Goal: Task Accomplishment & Management: Manage account settings

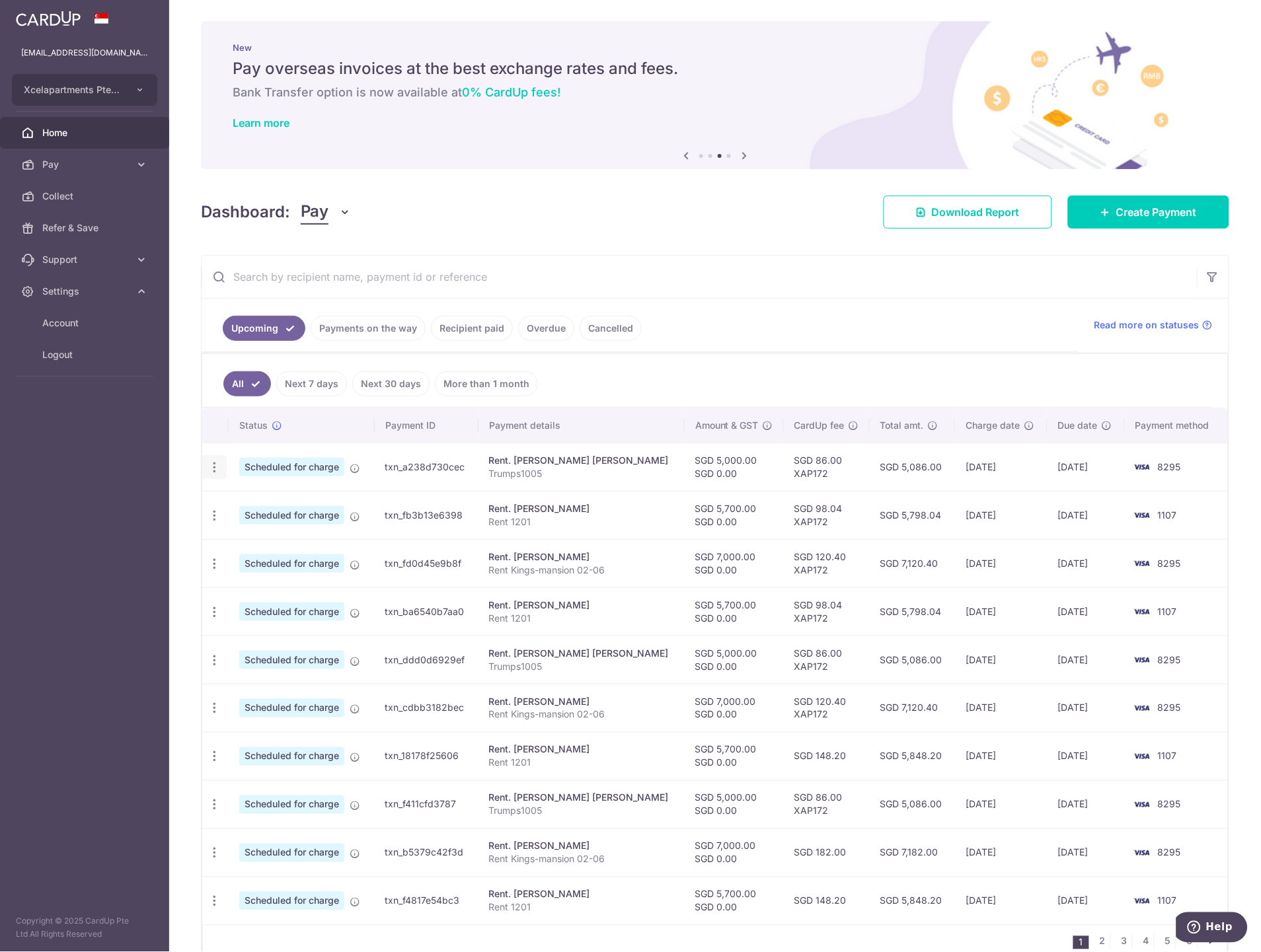
click at [209, 471] on icon "button" at bounding box center [214, 467] width 14 height 14
click at [295, 506] on span "Update payment" at bounding box center [285, 503] width 90 height 16
click at [651, 322] on ul "Upcoming Payments on the way Recipient paid Overdue Cancelled" at bounding box center [640, 325] width 877 height 54
click at [208, 470] on icon "button" at bounding box center [214, 467] width 14 height 14
click at [272, 506] on span "Update payment" at bounding box center [285, 503] width 90 height 16
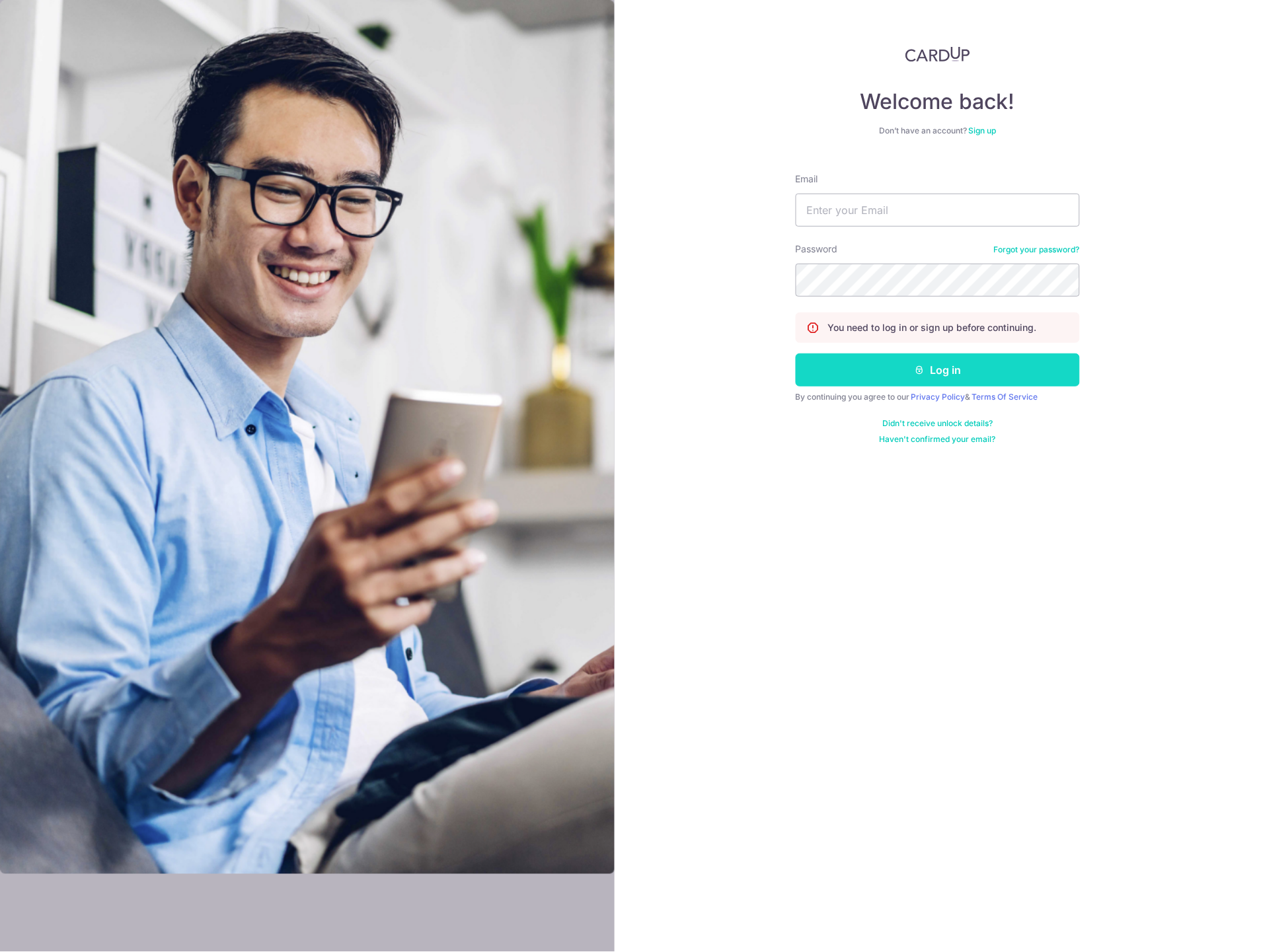
type input "Xcelapt@gmail.com"
click at [929, 366] on button "Log in" at bounding box center [937, 370] width 284 height 33
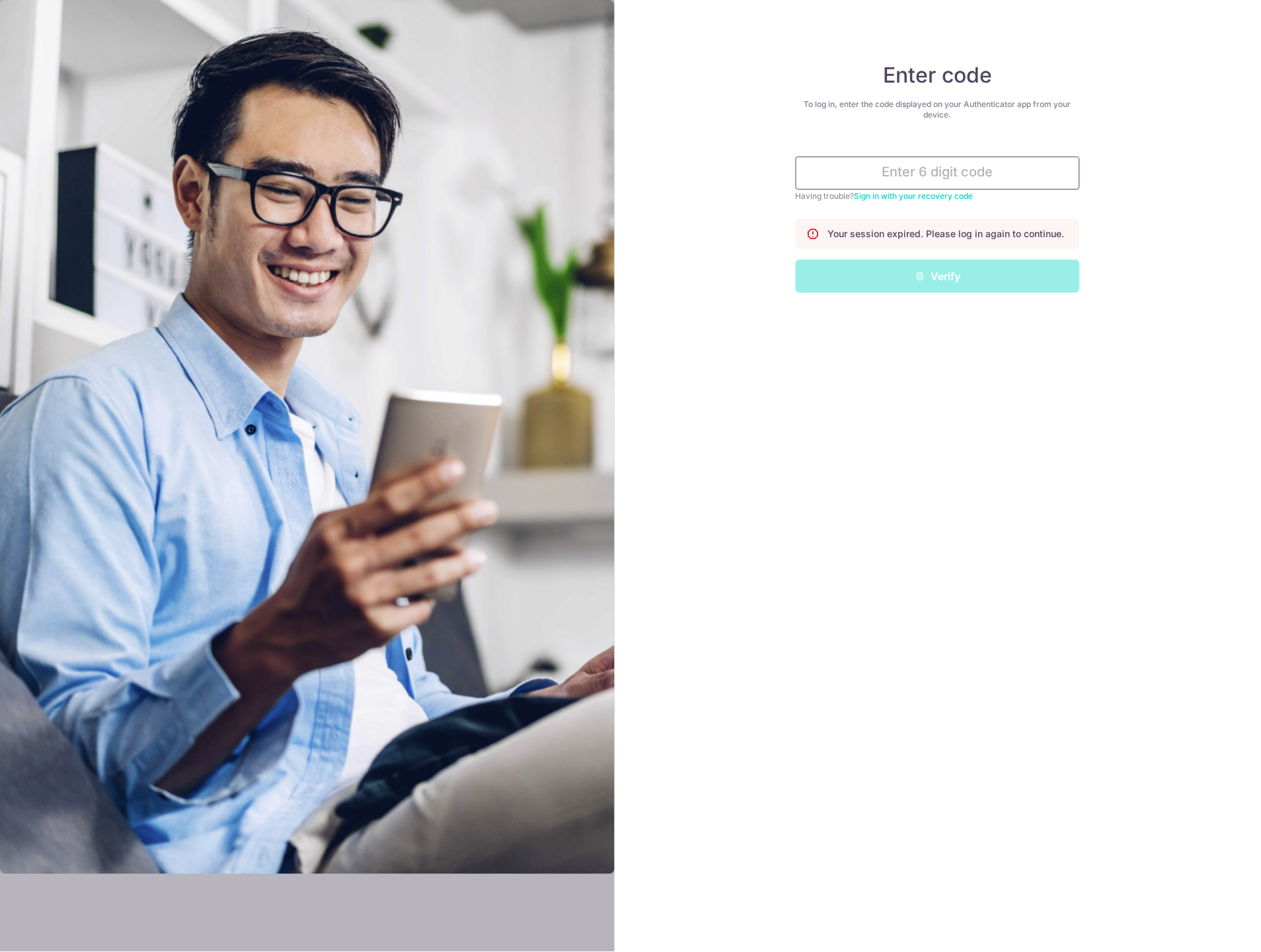
click at [985, 162] on input "text" at bounding box center [937, 173] width 284 height 33
type input "580928"
click at [795, 260] on button "Verify" at bounding box center [937, 276] width 284 height 33
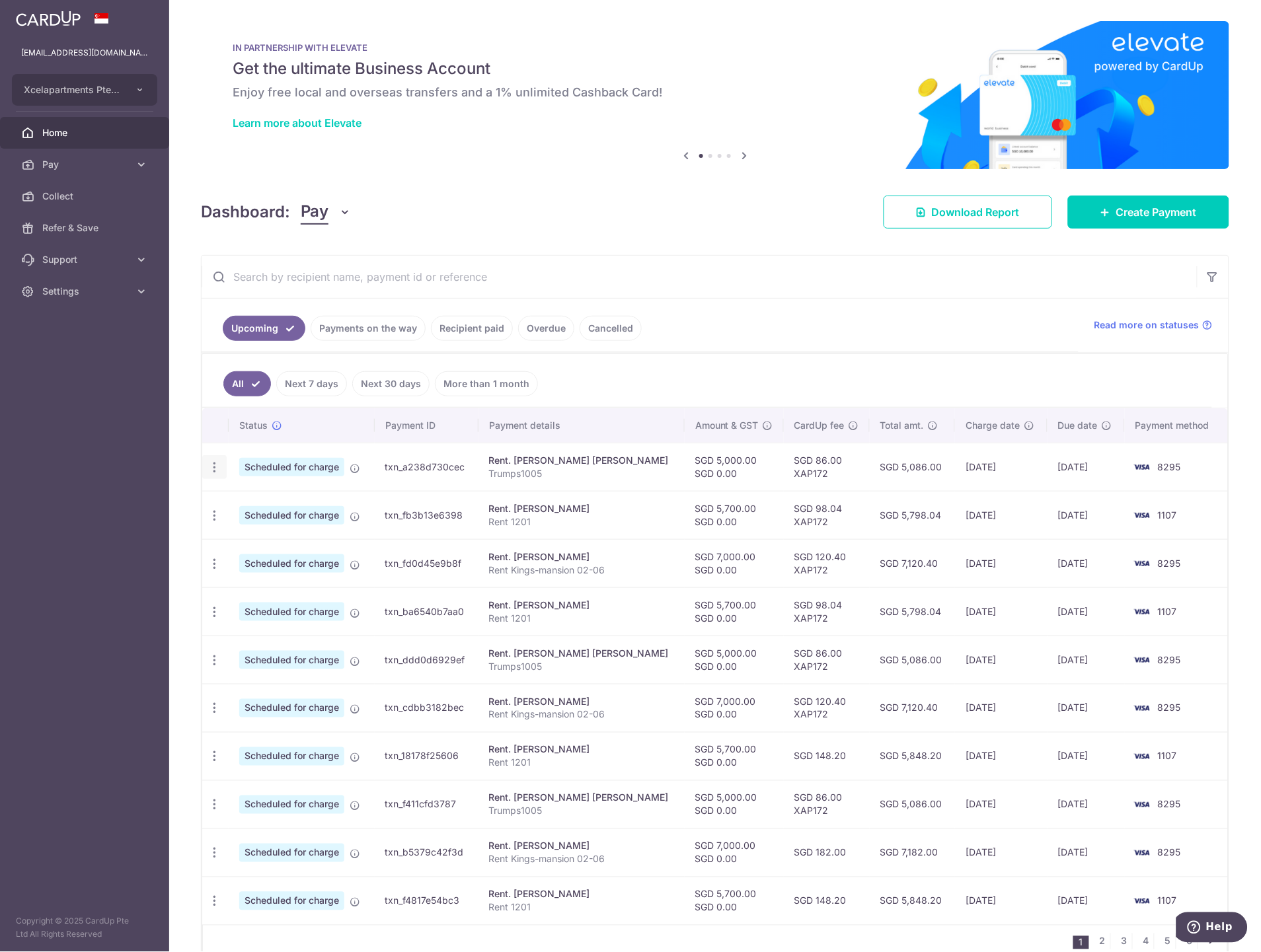
click at [215, 469] on icon "button" at bounding box center [214, 467] width 14 height 14
click at [256, 511] on span "Update payment" at bounding box center [285, 503] width 90 height 16
radio input "true"
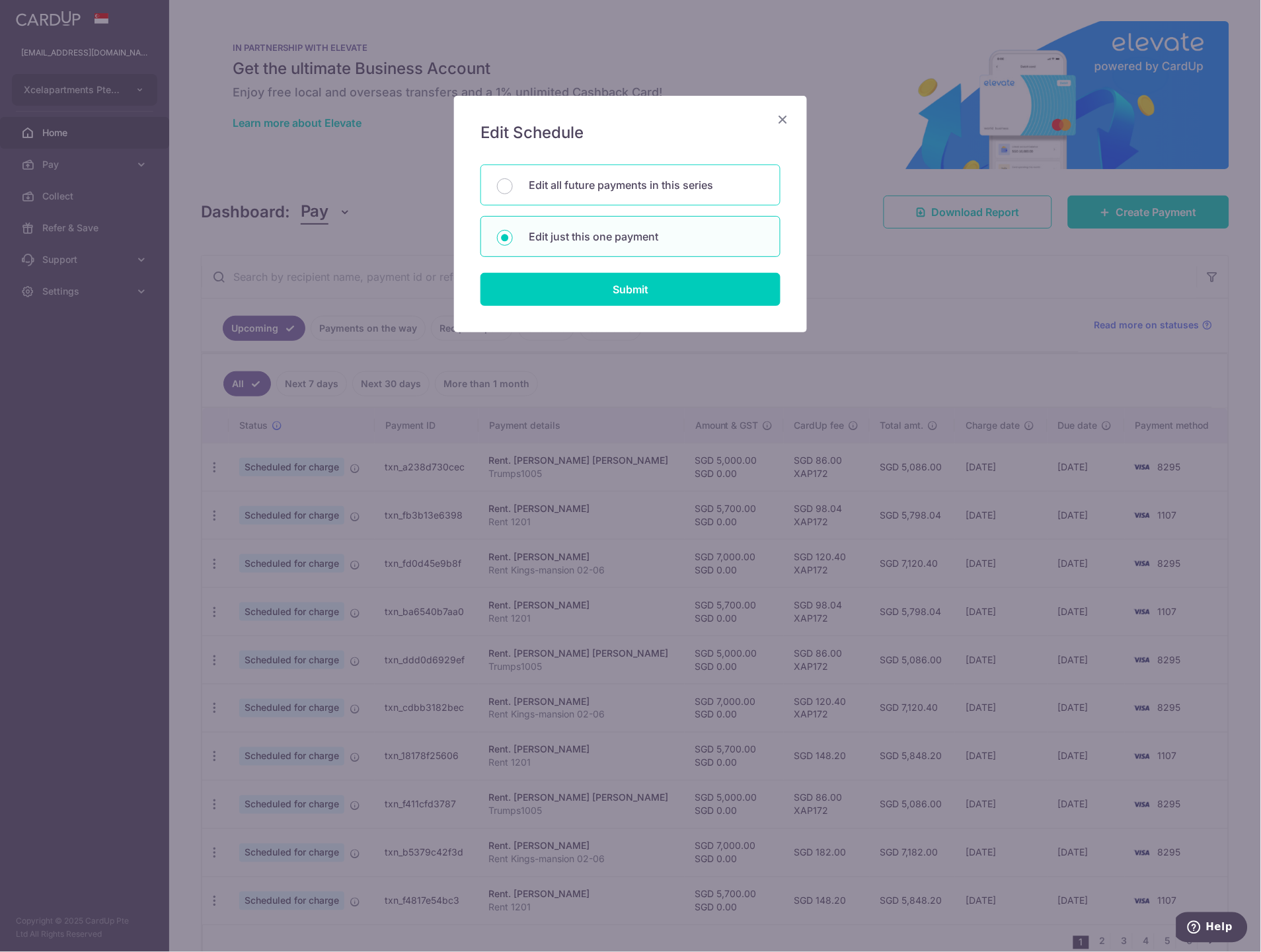
click at [646, 181] on p "Edit all future payments in this series" at bounding box center [646, 185] width 235 height 16
click at [513, 181] on input "Edit all future payments in this series" at bounding box center [505, 186] width 16 height 16
click at [612, 238] on p "Edit just this one payment" at bounding box center [646, 236] width 235 height 16
click at [513, 238] on input "Edit just this one payment" at bounding box center [505, 238] width 16 height 16
radio input "false"
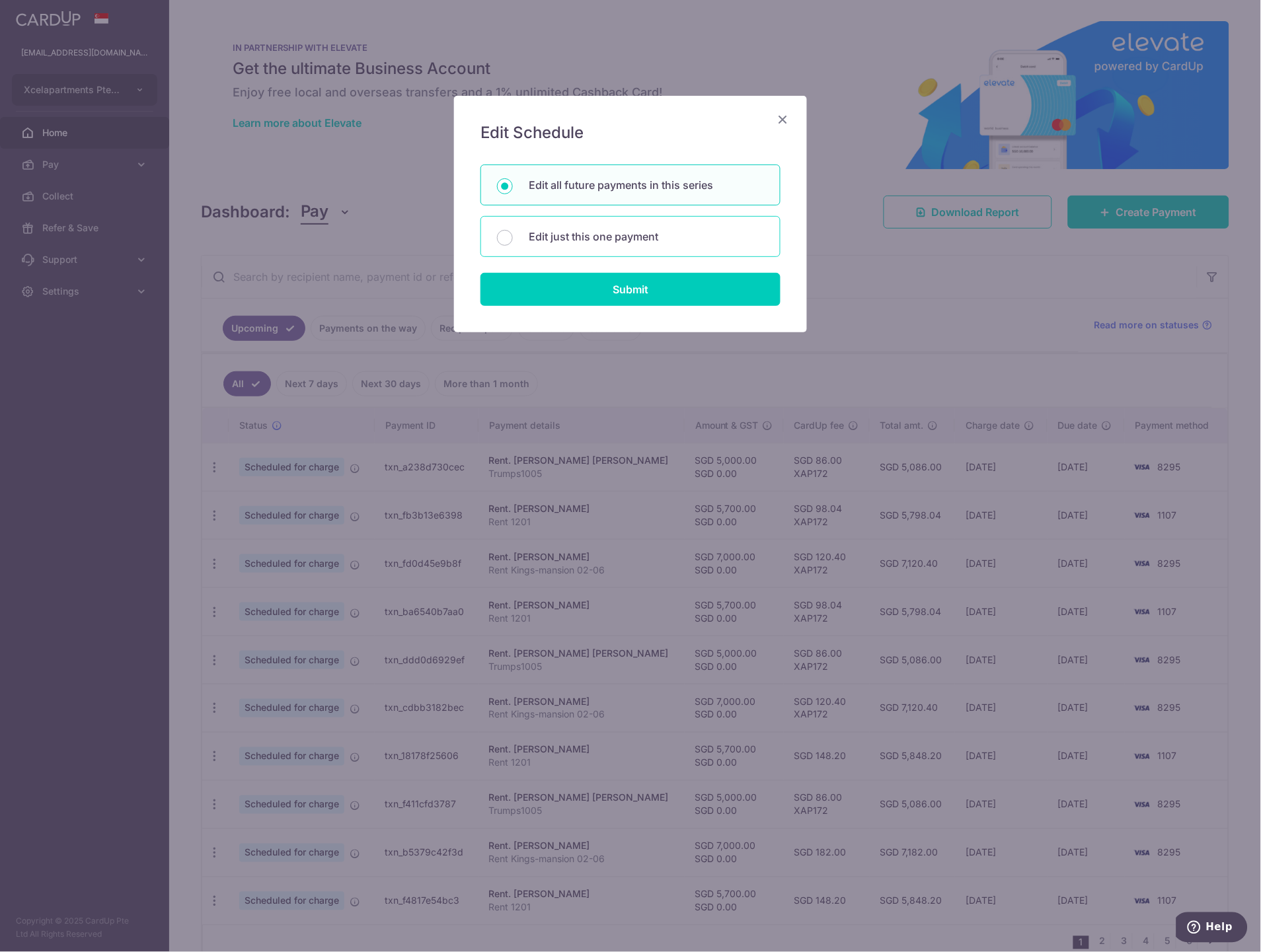
radio input "true"
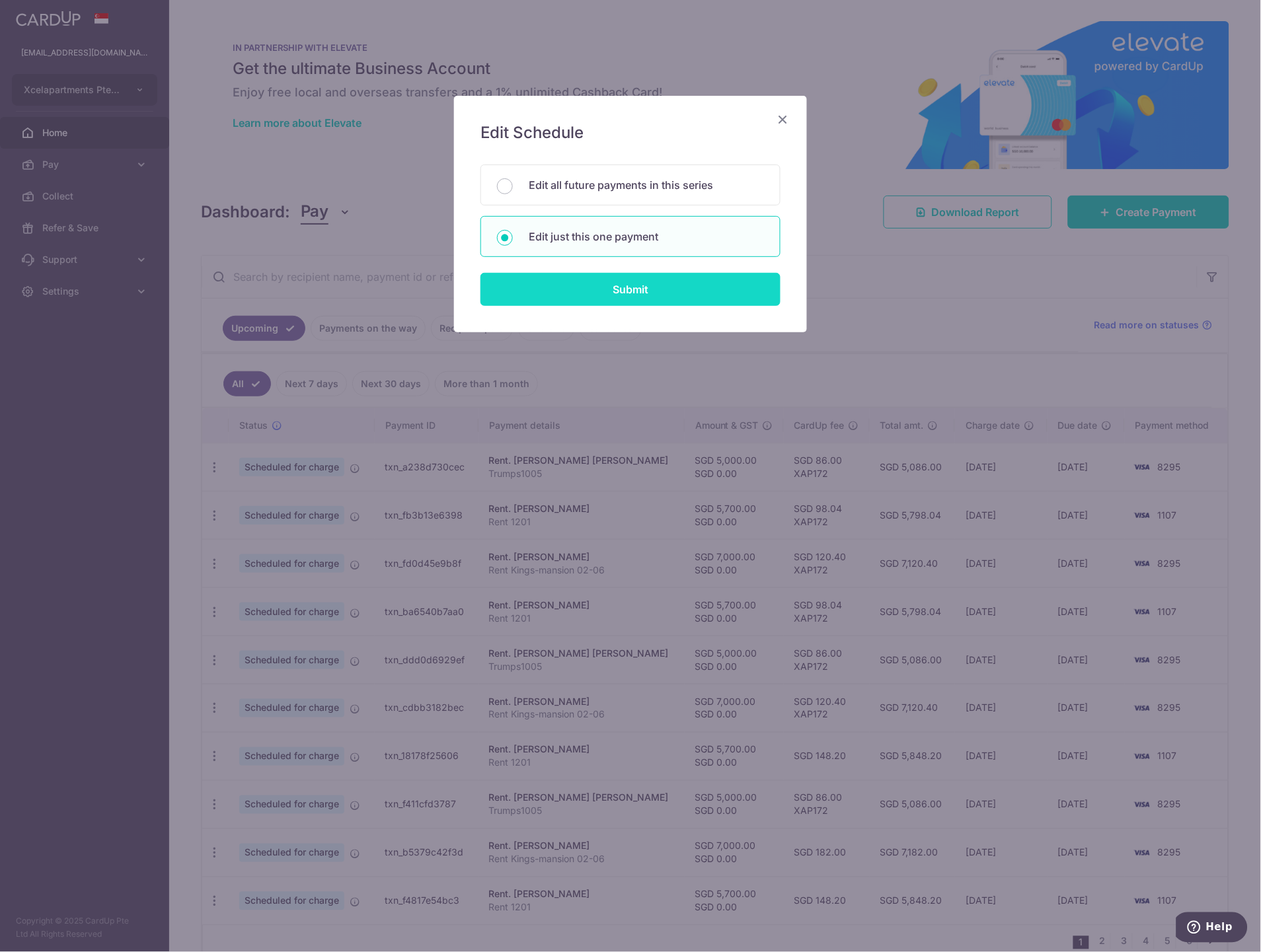
click at [615, 289] on input "Submit" at bounding box center [630, 289] width 300 height 33
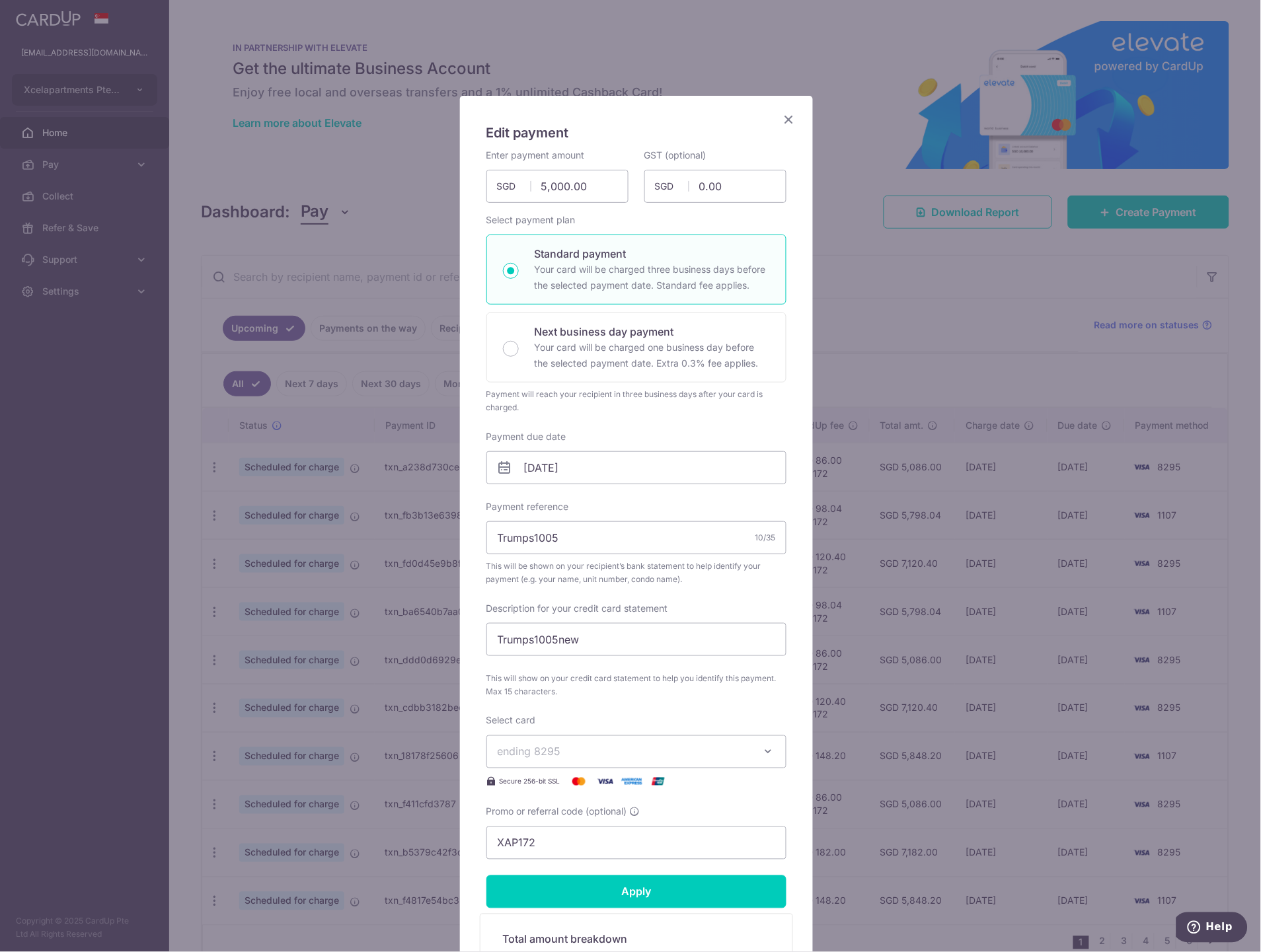
click at [781, 124] on icon "Close" at bounding box center [789, 119] width 16 height 17
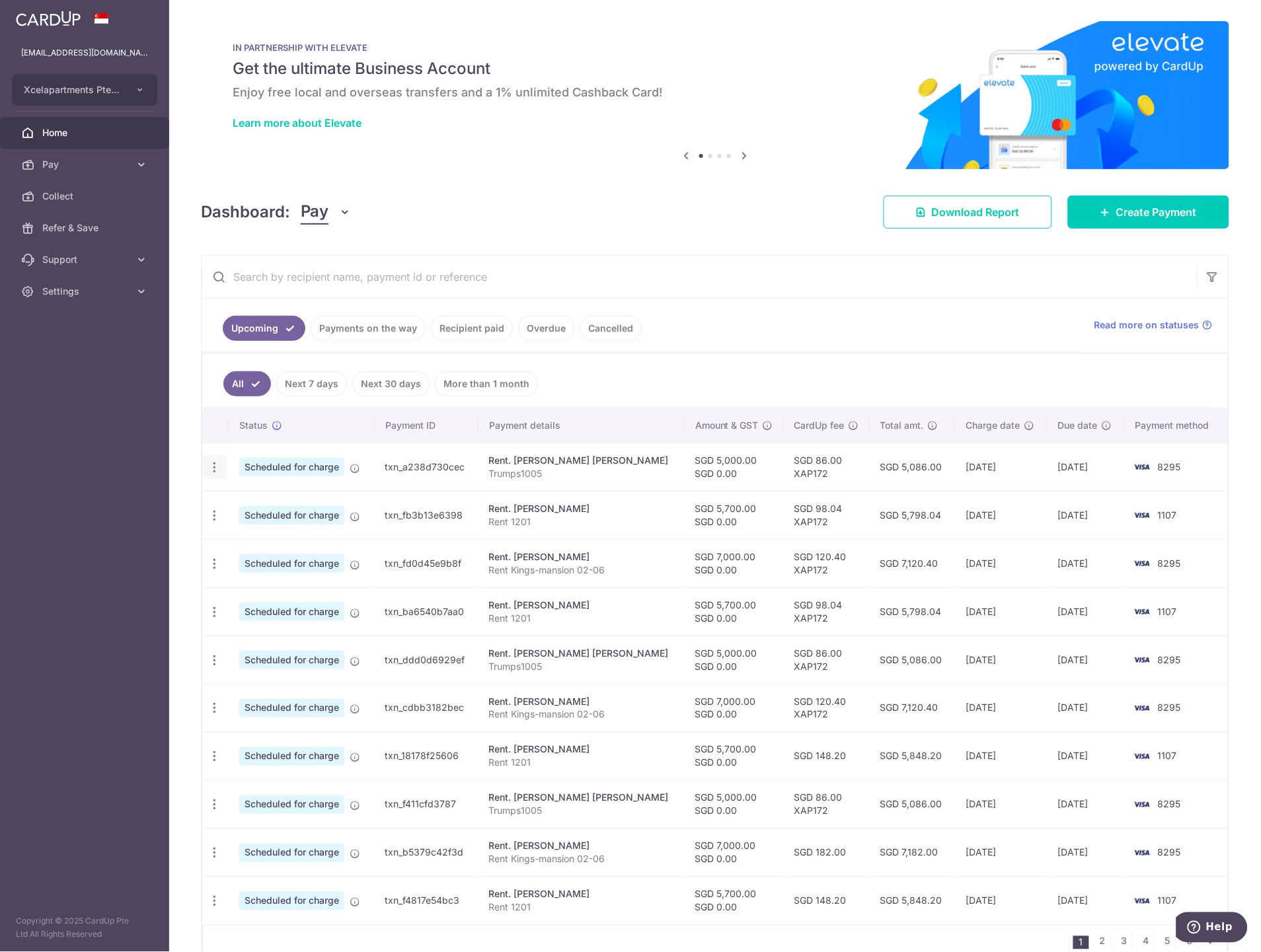
click at [221, 467] on div "Update payment Cancel payment" at bounding box center [214, 467] width 25 height 24
click at [211, 471] on icon "button" at bounding box center [214, 467] width 14 height 14
click at [275, 502] on span "Update payment" at bounding box center [285, 503] width 90 height 16
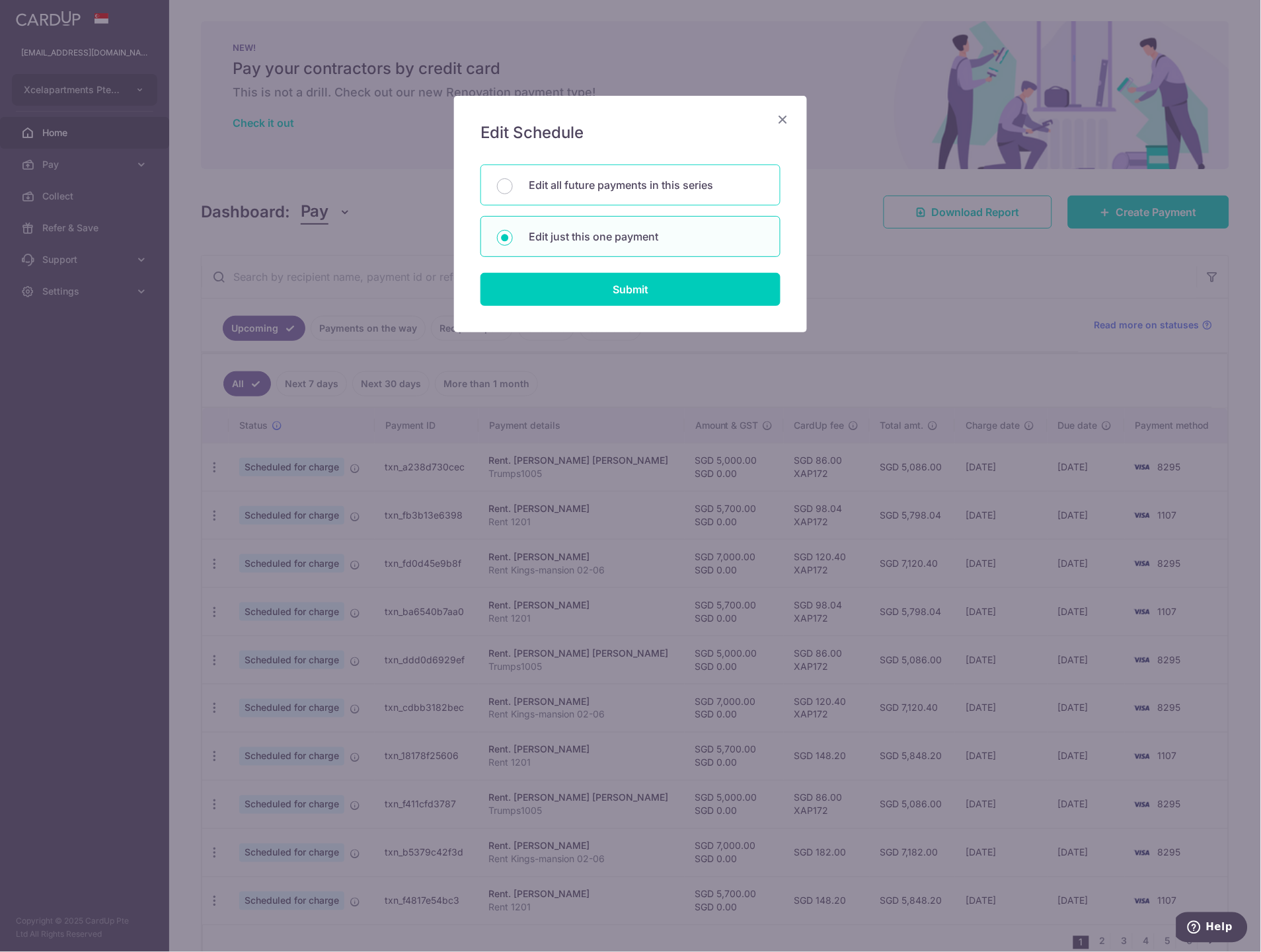
click at [625, 199] on div "Edit all future payments in this series" at bounding box center [630, 185] width 300 height 41
radio input "true"
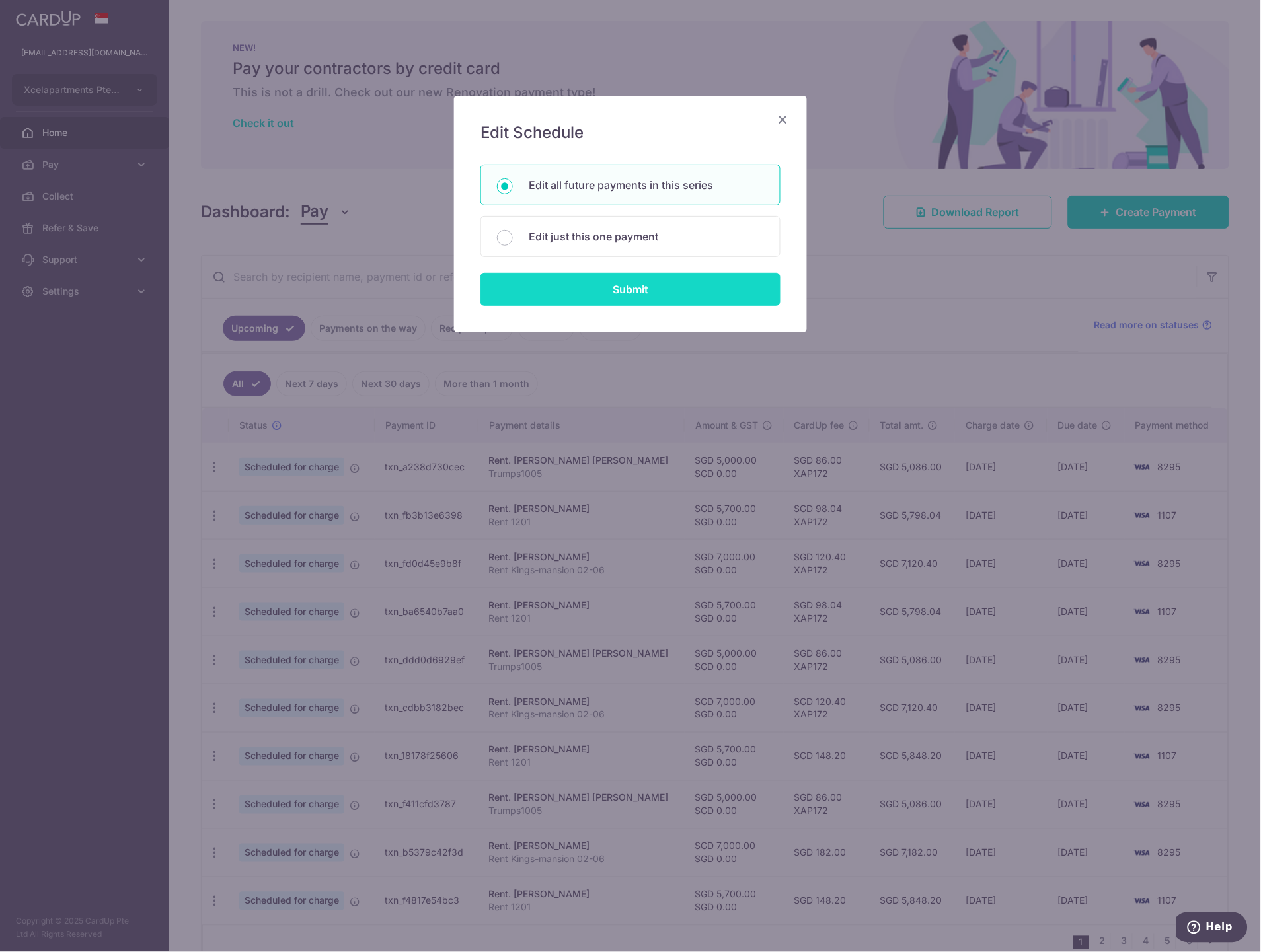
click at [630, 294] on input "Submit" at bounding box center [630, 289] width 300 height 33
radio input "true"
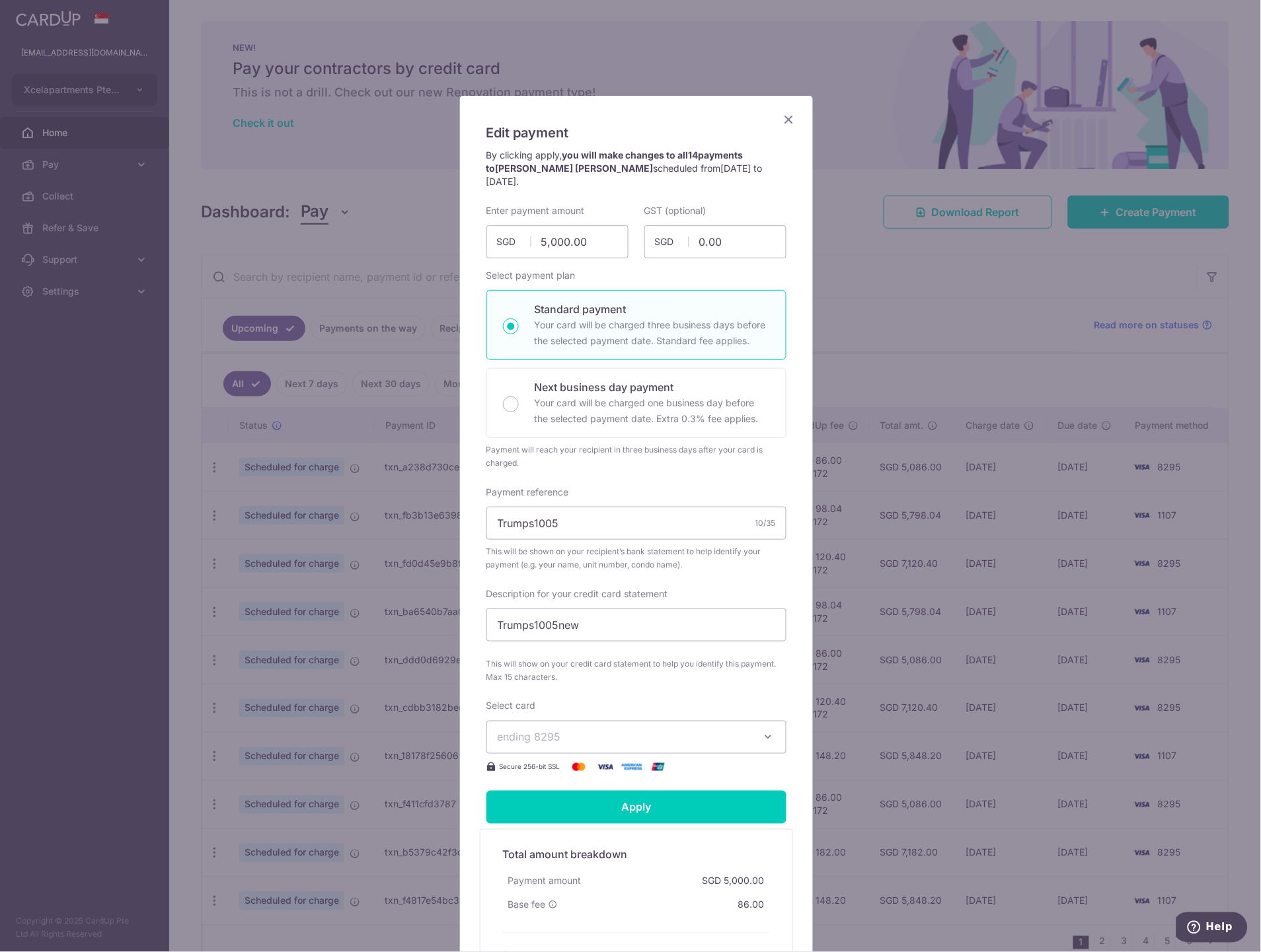
click at [782, 115] on icon "Close" at bounding box center [789, 119] width 16 height 17
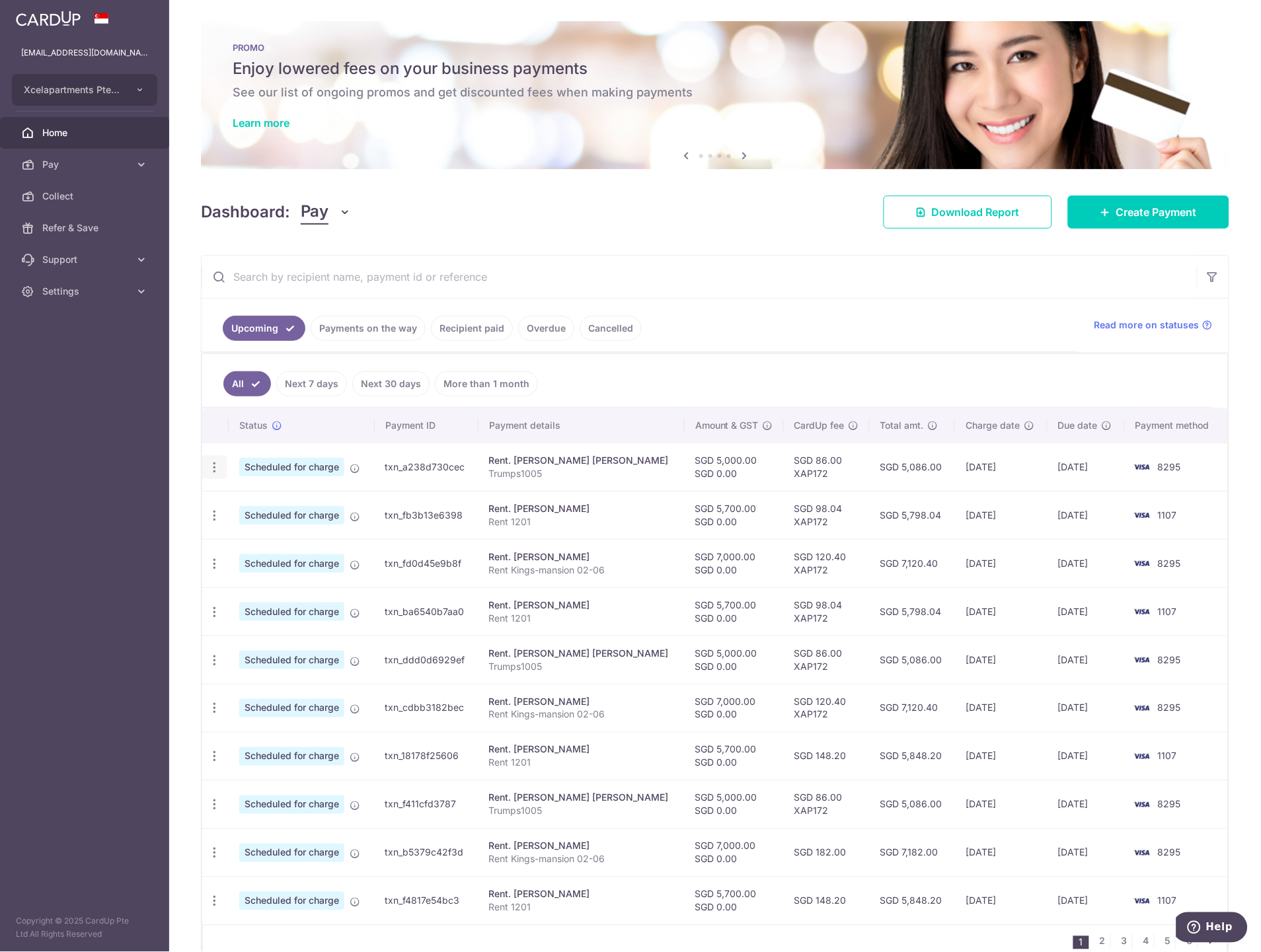
click at [211, 476] on div "Update payment Cancel payment" at bounding box center [214, 467] width 25 height 24
click at [214, 471] on icon "button" at bounding box center [214, 467] width 14 height 14
click at [279, 504] on span "Update payment" at bounding box center [285, 503] width 90 height 16
radio input "true"
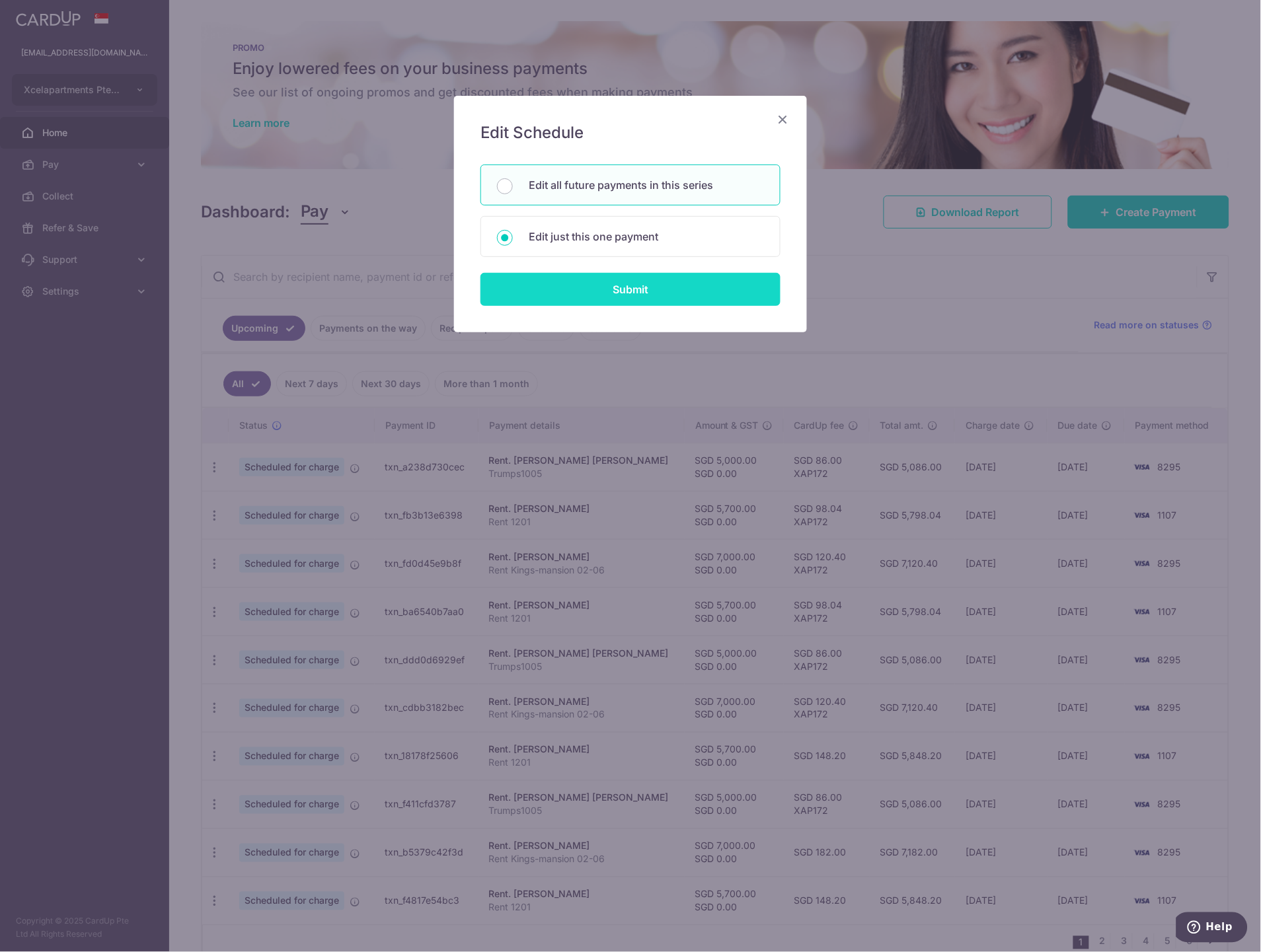
click at [591, 289] on input "Submit" at bounding box center [630, 289] width 300 height 33
radio input "true"
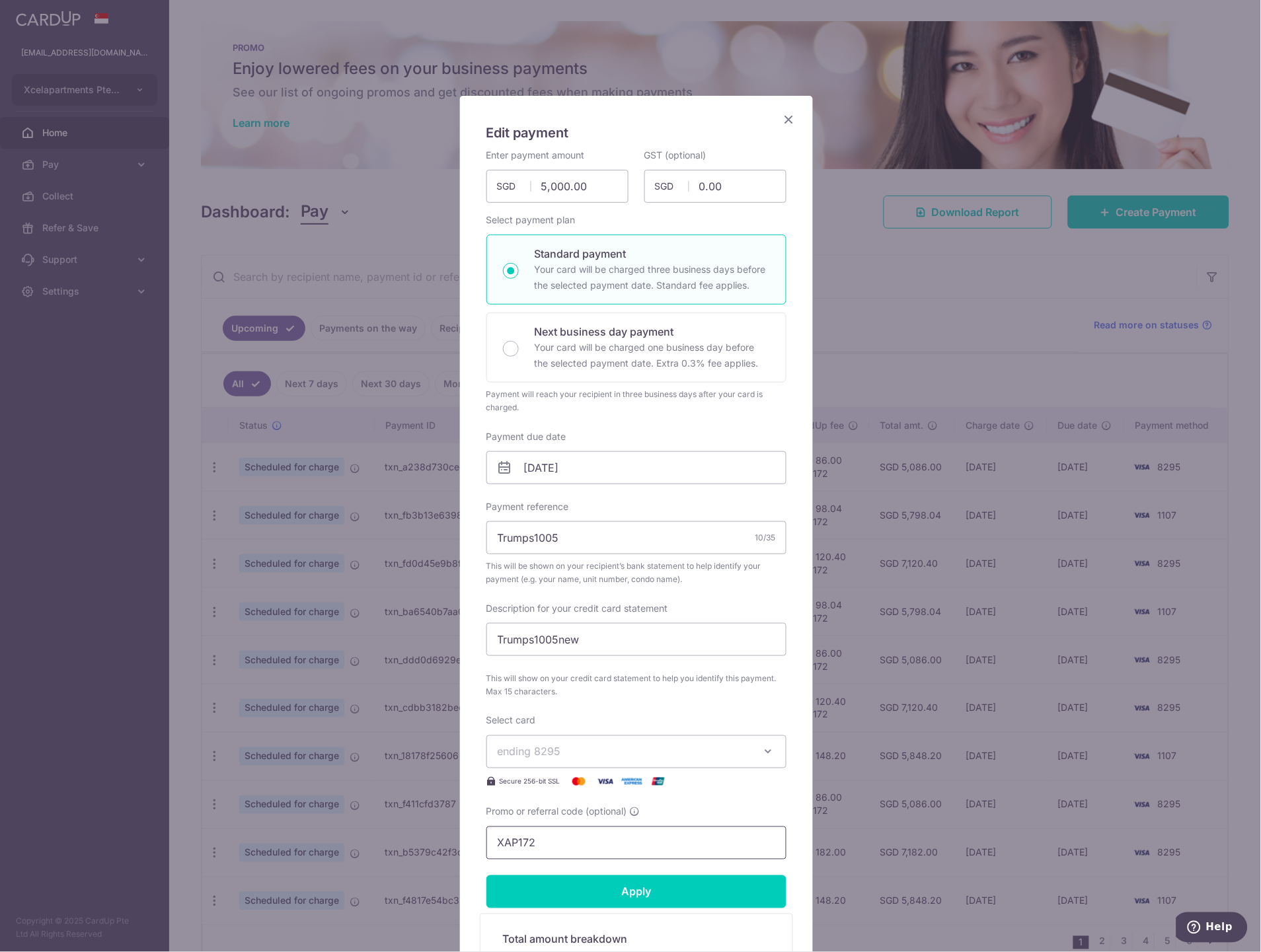
drag, startPoint x: 570, startPoint y: 837, endPoint x: 427, endPoint y: 840, distance: 143.0
click at [429, 840] on div "Edit payment By clicking apply, you will make changes to all 14 payments to Lia…" at bounding box center [630, 476] width 1261 height 952
paste input "SAVERENT179"
type input "SAVERENT179"
click at [639, 885] on input "Apply" at bounding box center [636, 892] width 300 height 33
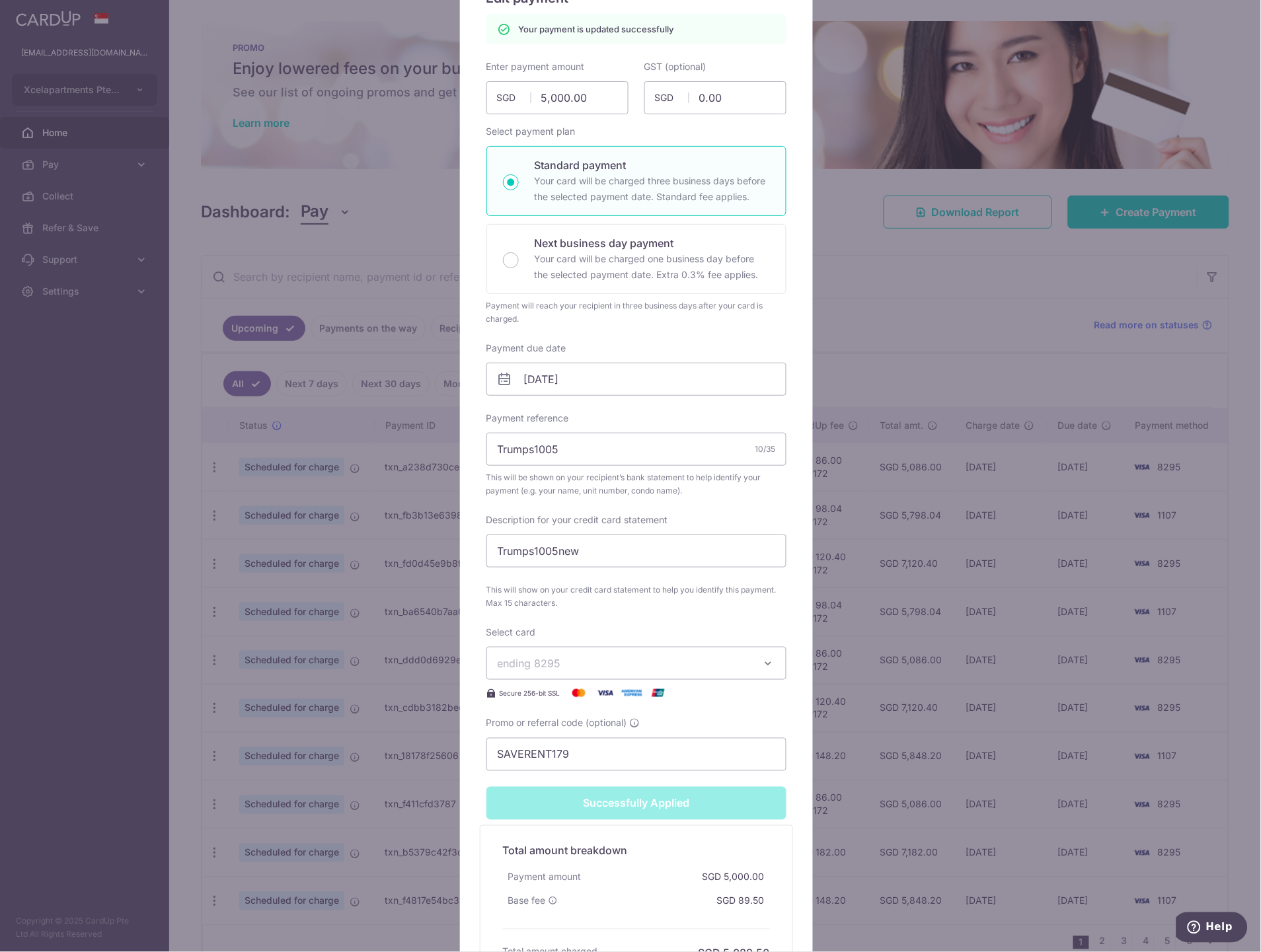
scroll to position [147, 0]
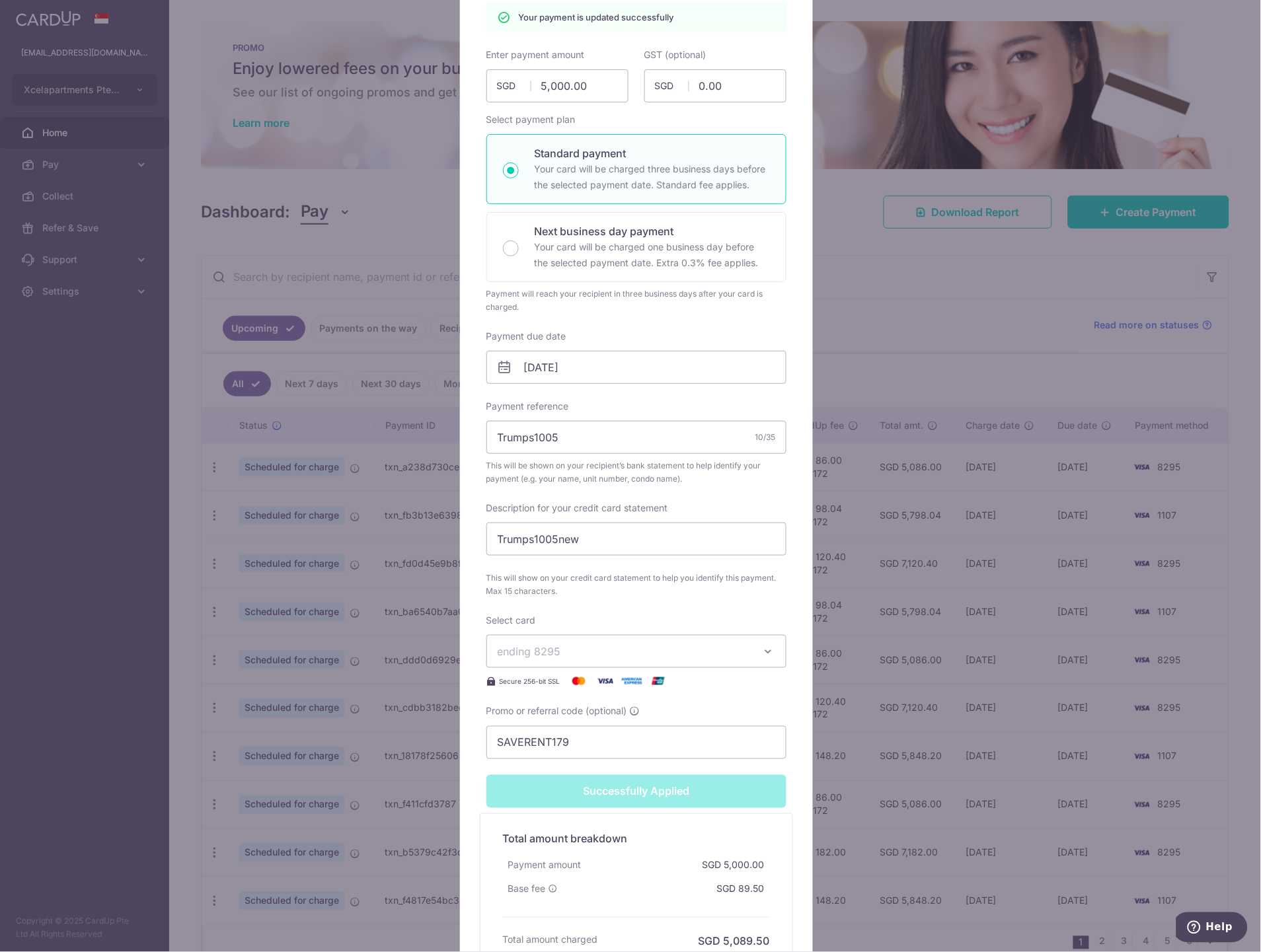
click at [616, 645] on span "ending 8295" at bounding box center [624, 651] width 254 height 16
click at [595, 775] on span "**** 6482" at bounding box center [636, 777] width 277 height 16
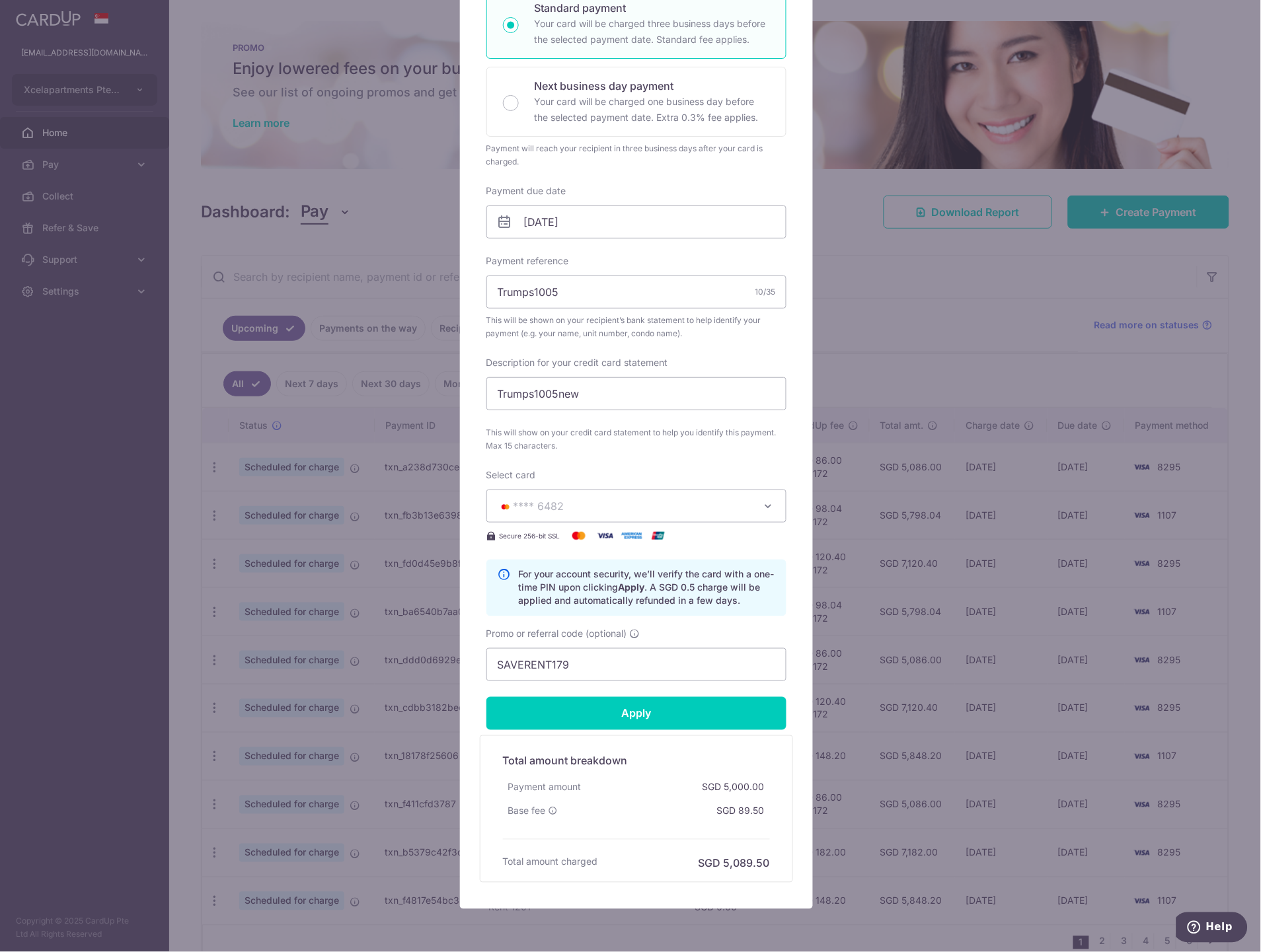
scroll to position [247, 0]
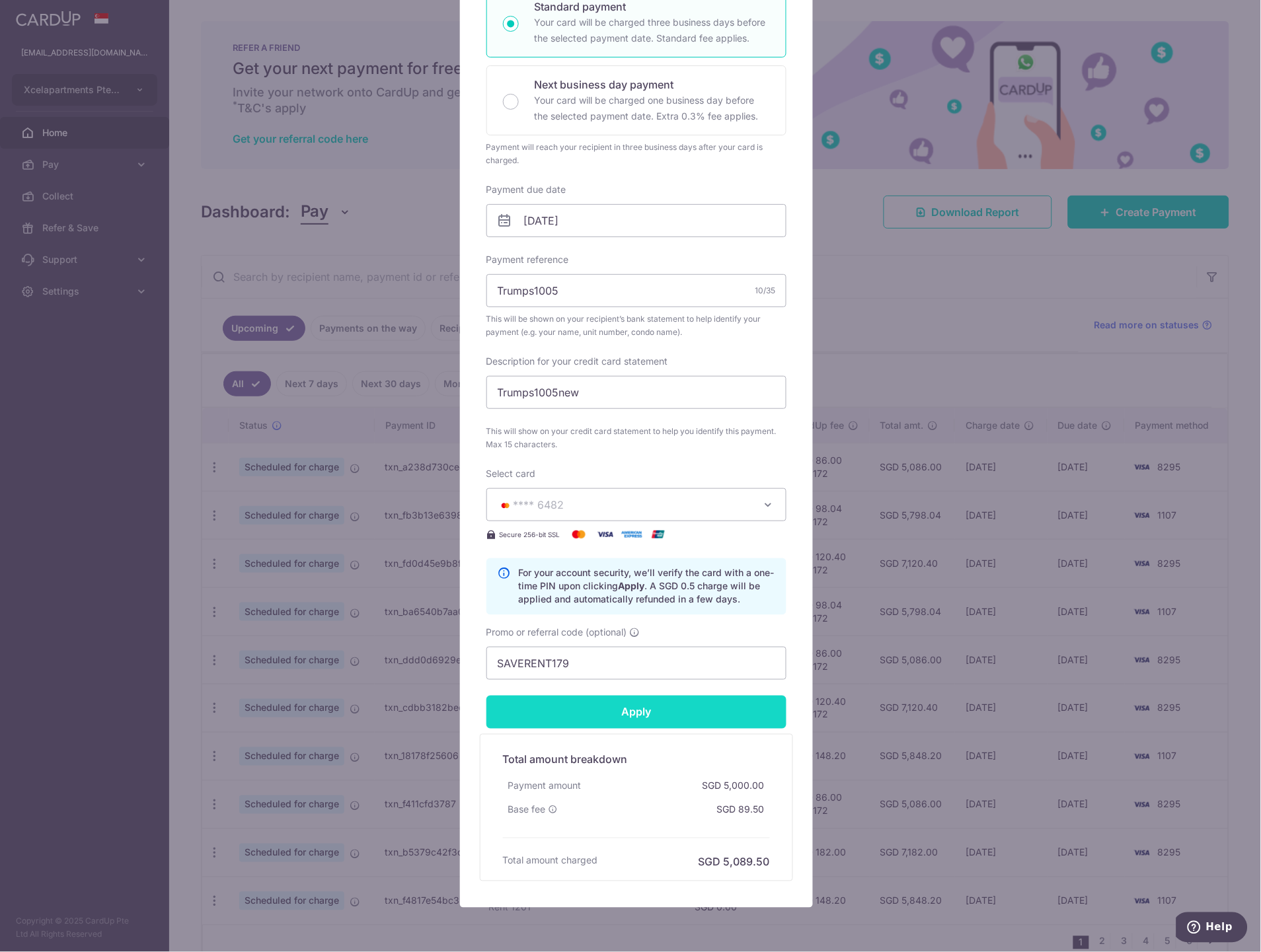
click at [623, 719] on input "Apply" at bounding box center [636, 712] width 300 height 33
click at [619, 716] on input "Apply" at bounding box center [636, 712] width 300 height 33
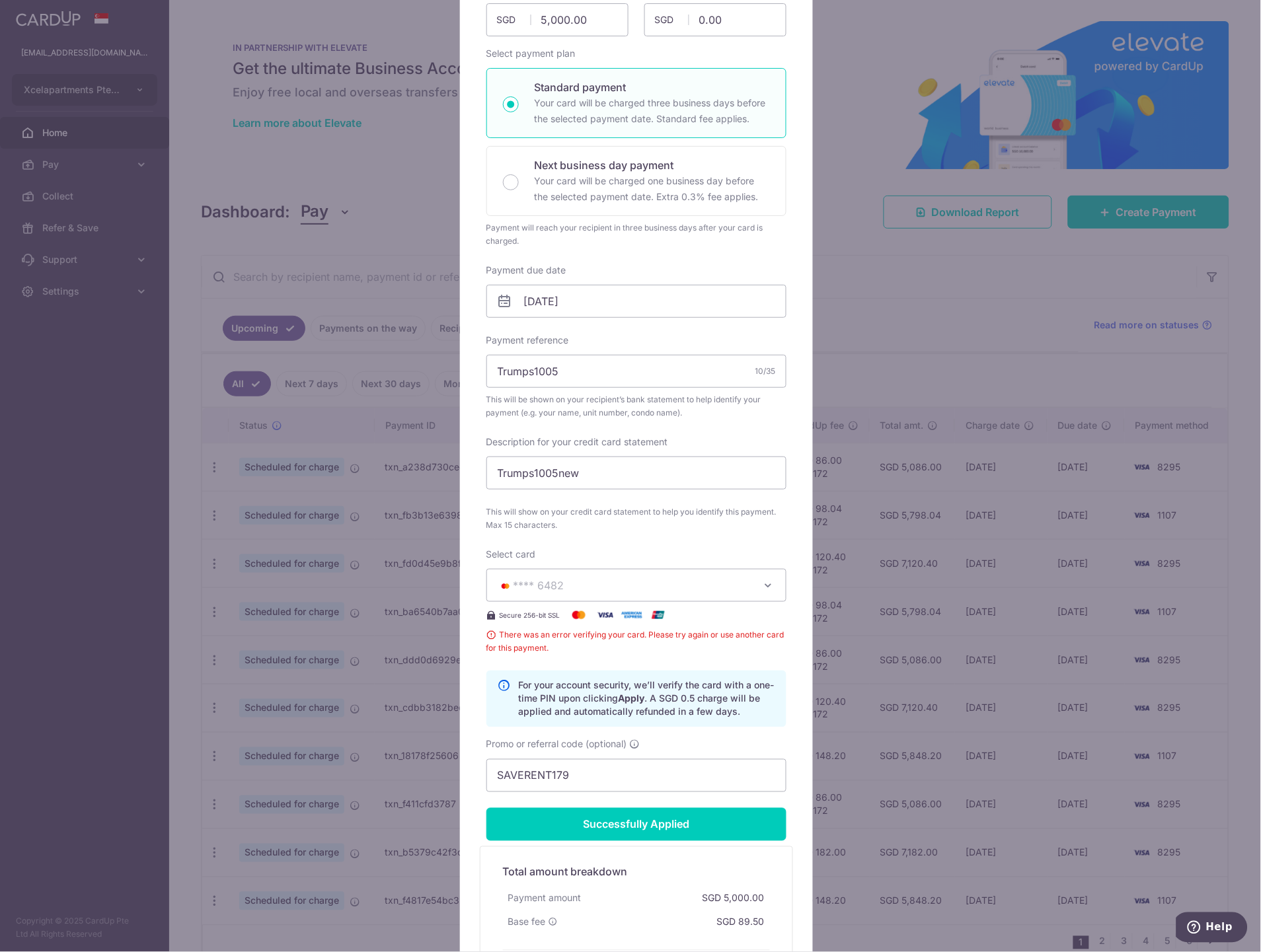
scroll to position [220, 0]
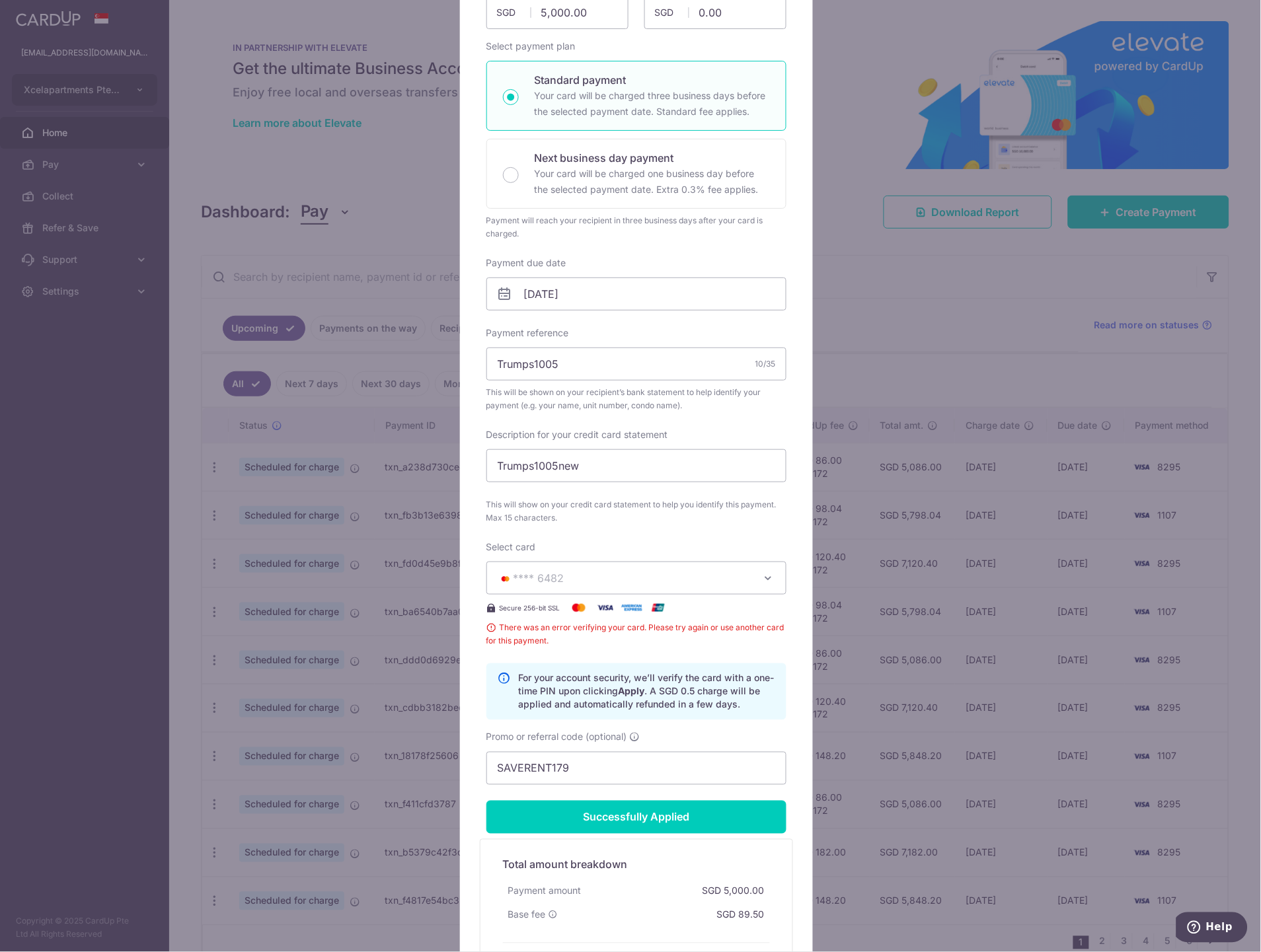
click at [657, 571] on span "**** 6482" at bounding box center [624, 578] width 254 height 16
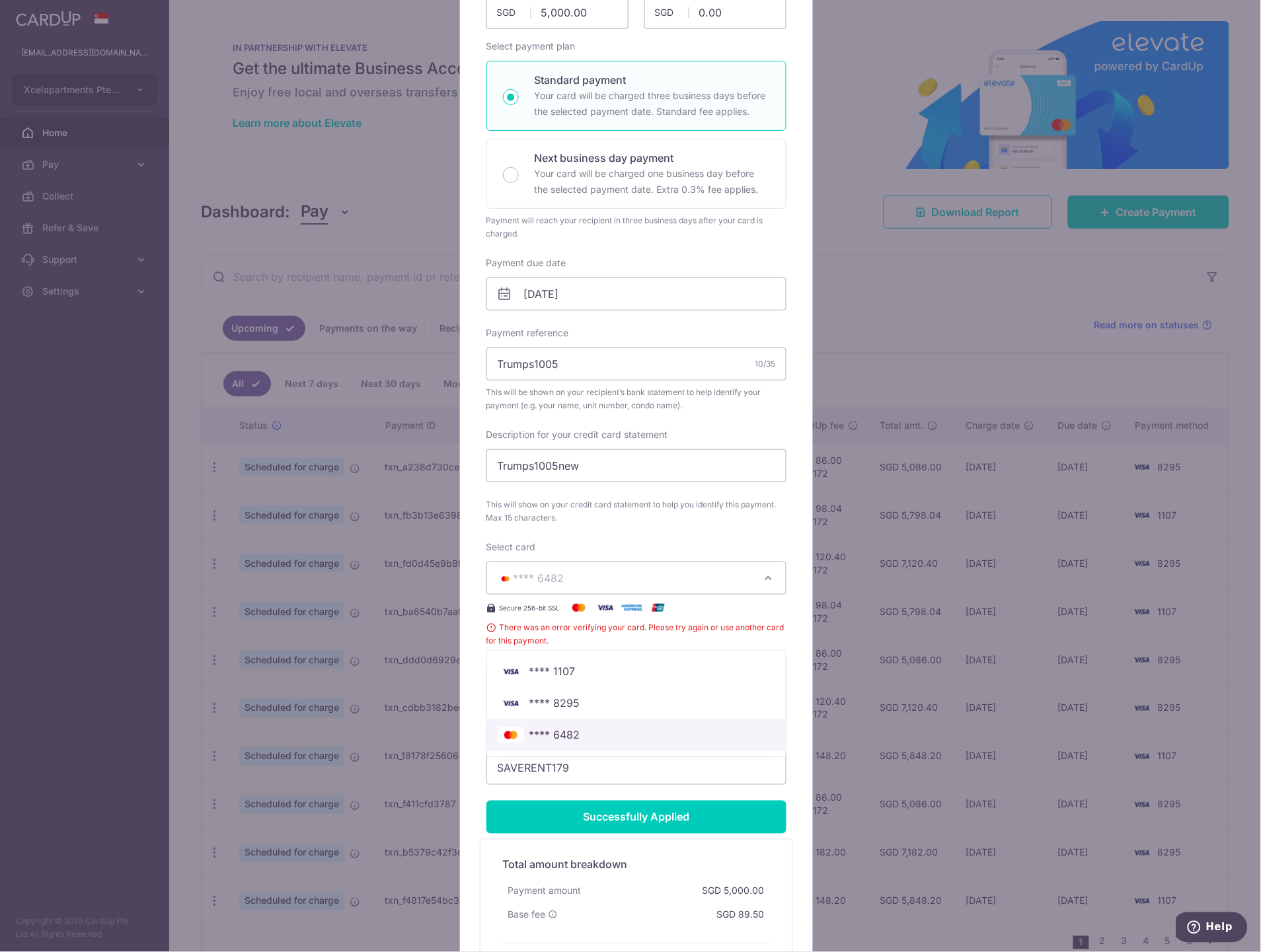
click at [593, 738] on span "**** 6482" at bounding box center [636, 736] width 277 height 16
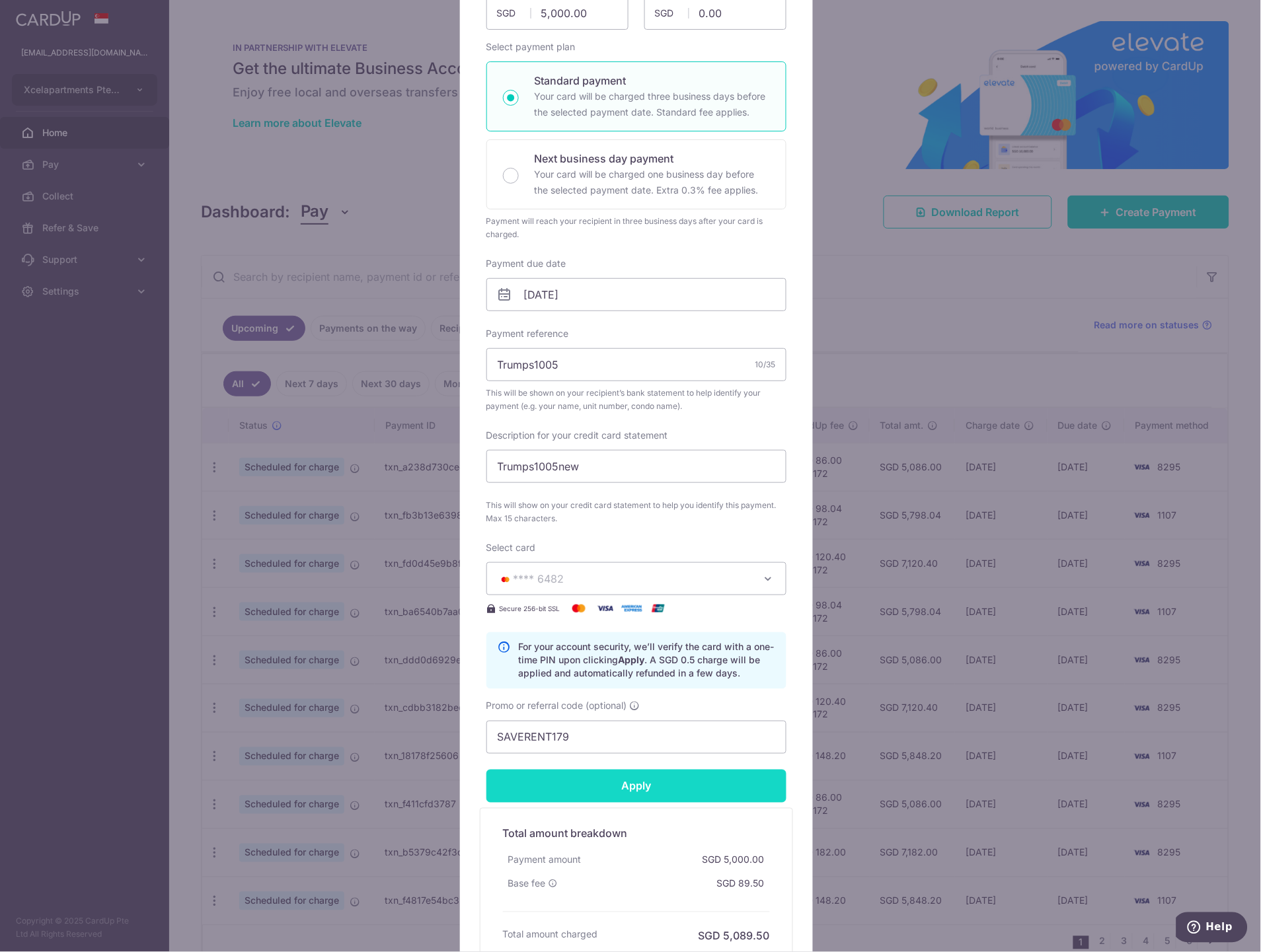
click at [631, 790] on input "Apply" at bounding box center [636, 786] width 300 height 33
type input "Successfully Applied"
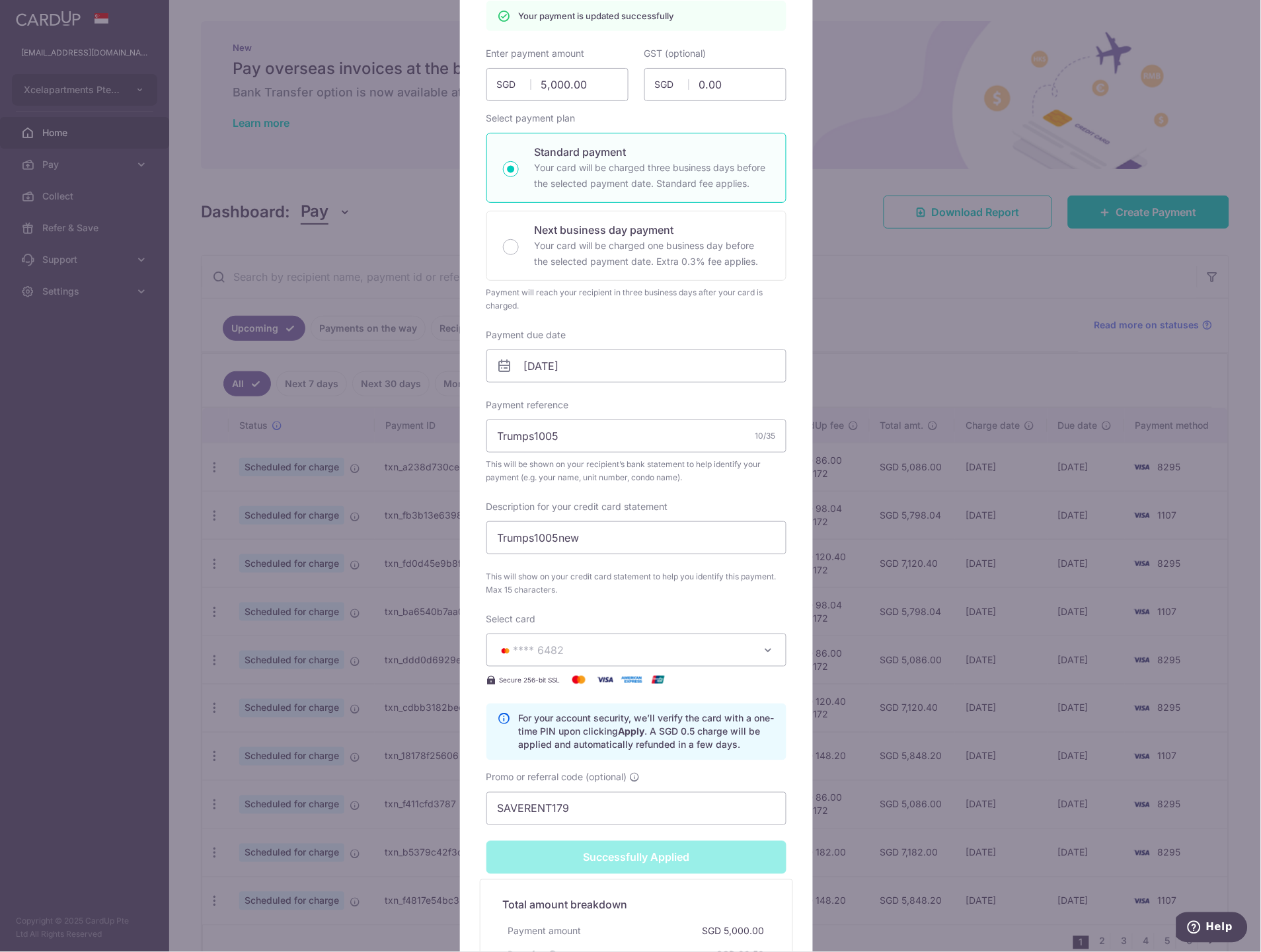
scroll to position [0, 0]
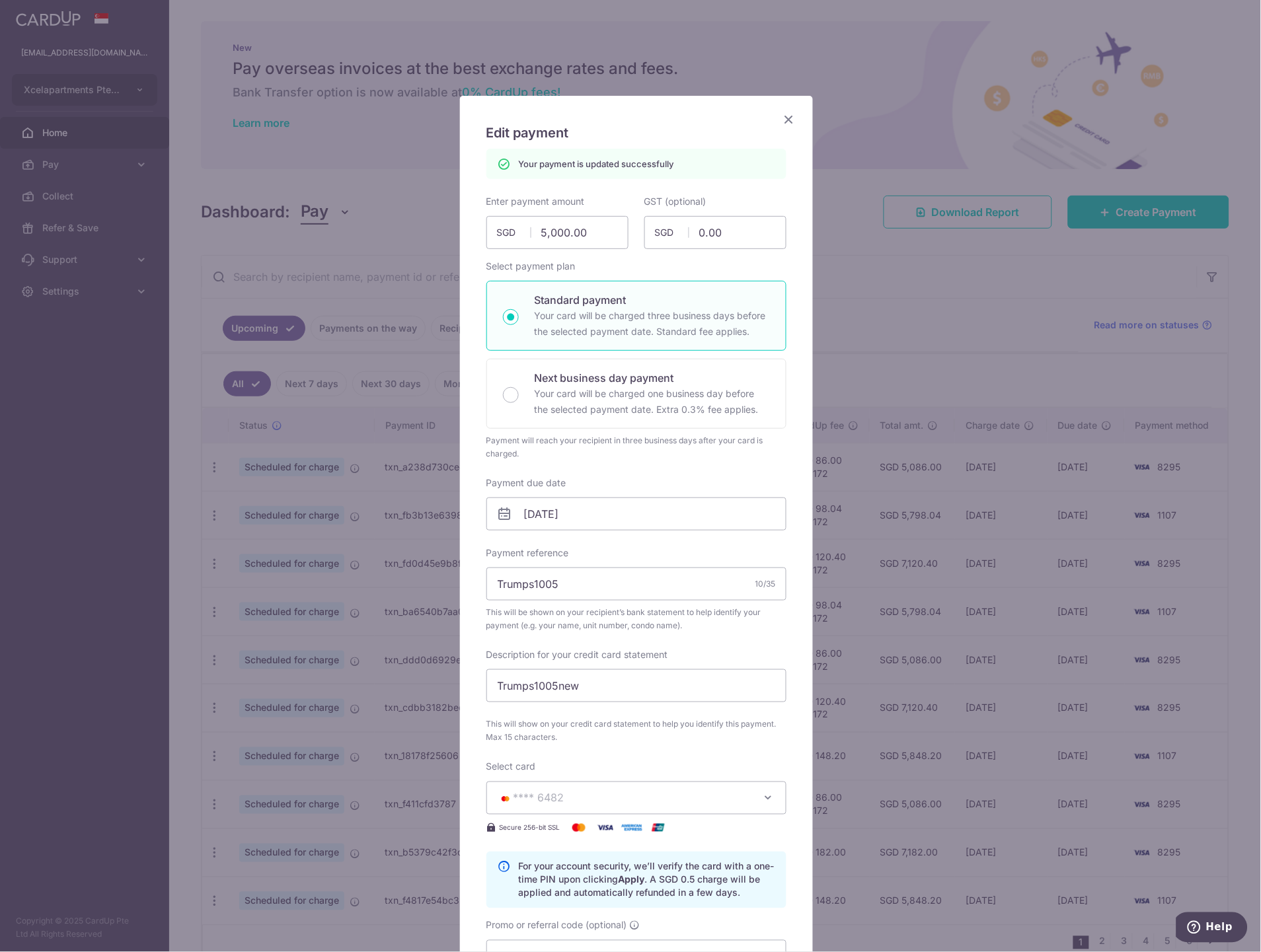
click at [784, 117] on icon "Close" at bounding box center [789, 119] width 16 height 17
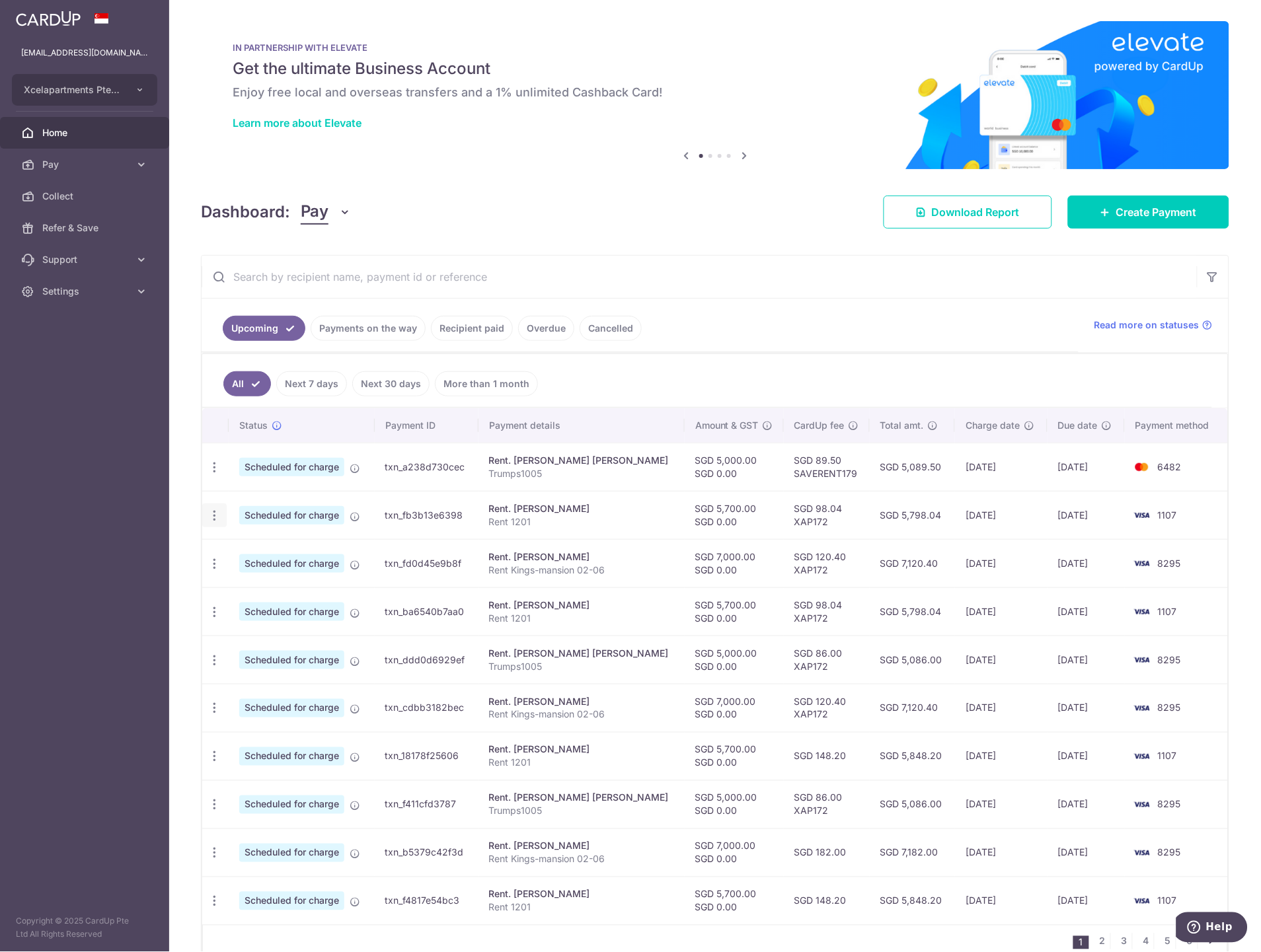
click at [215, 510] on icon "button" at bounding box center [214, 515] width 14 height 14
click at [277, 555] on span "Update payment" at bounding box center [285, 551] width 90 height 16
radio input "true"
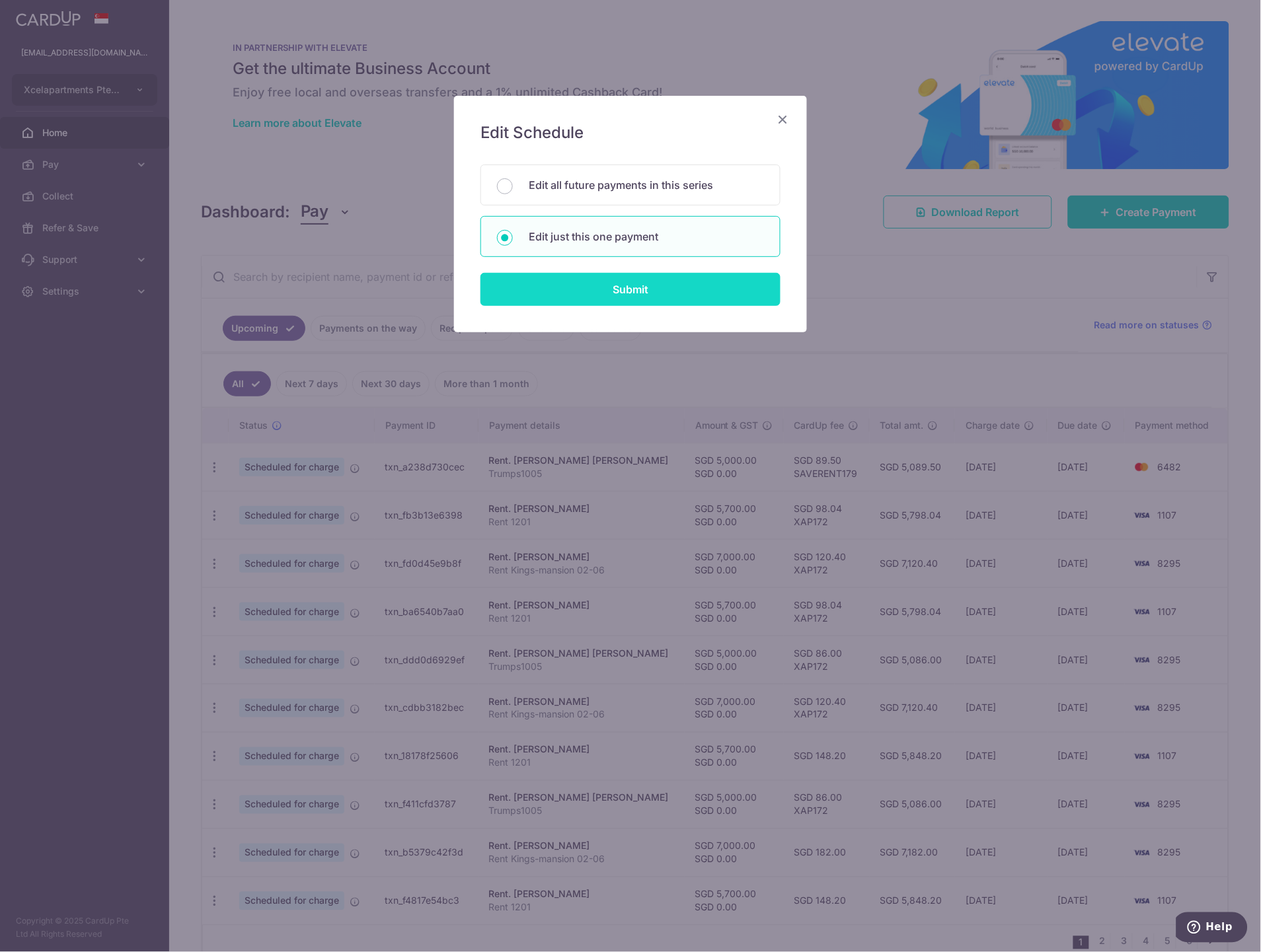
click at [600, 300] on input "Submit" at bounding box center [630, 289] width 300 height 33
radio input "true"
type input "5,700.00"
type input "0.00"
type input "[DATE]"
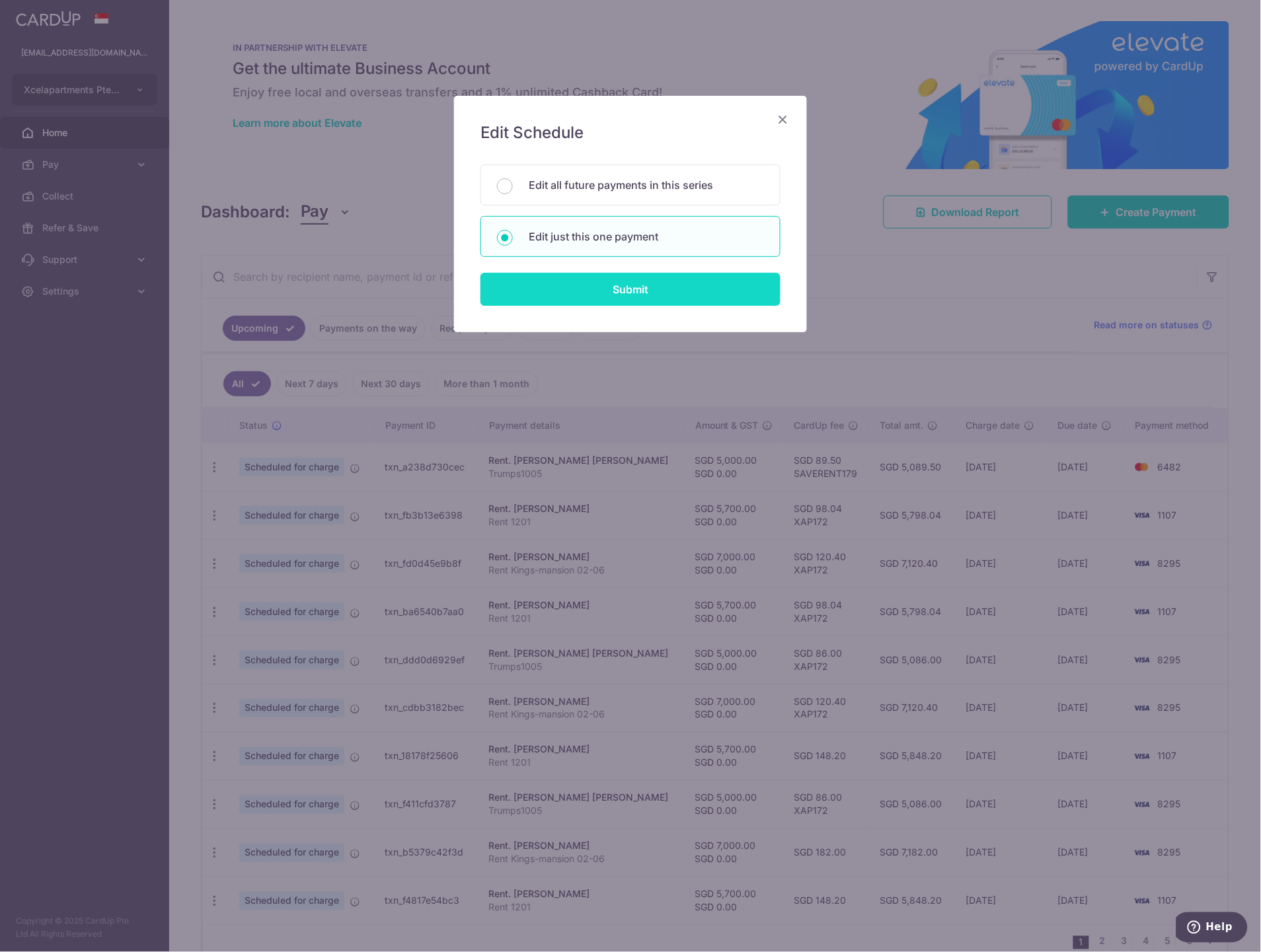
type input "Rent 1201"
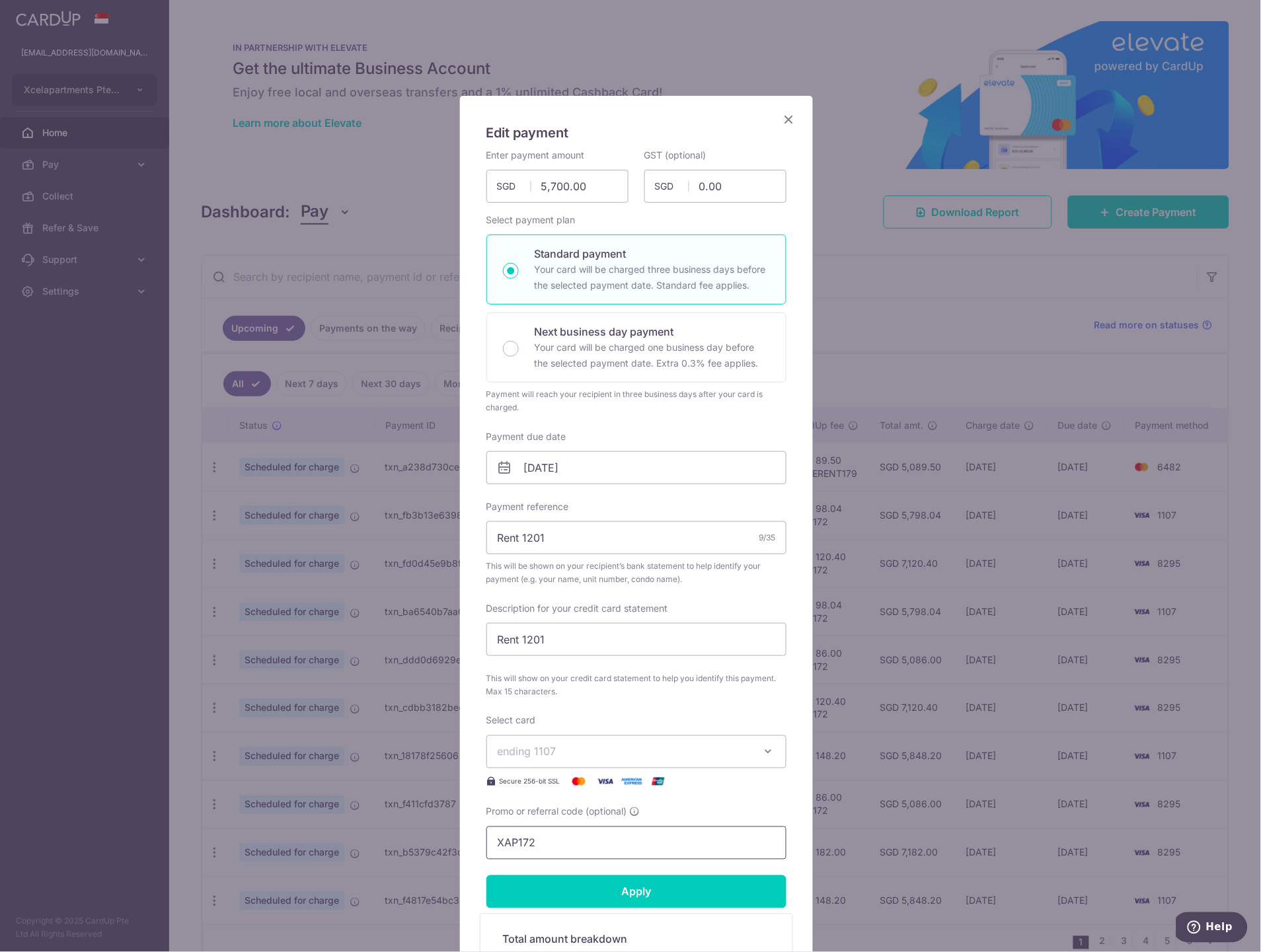
drag, startPoint x: 566, startPoint y: 840, endPoint x: 423, endPoint y: 843, distance: 143.0
click at [427, 841] on div "Edit payment By clicking apply, you will make changes to all payments to Wong Y…" at bounding box center [630, 476] width 1261 height 952
paste input "SAVERENT179"
type input "SAVERENT179"
click at [644, 890] on input "Apply" at bounding box center [636, 892] width 300 height 33
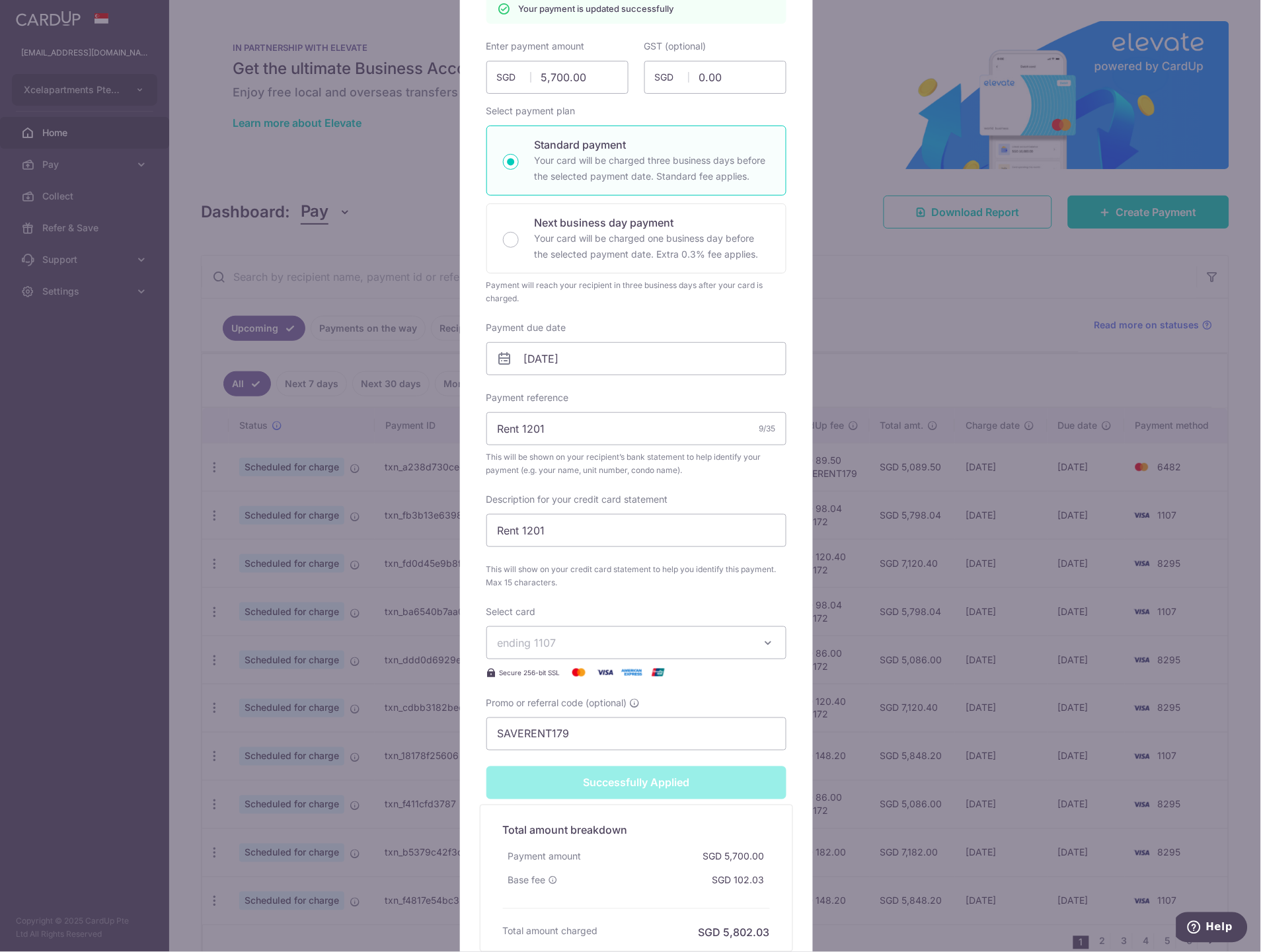
scroll to position [220, 0]
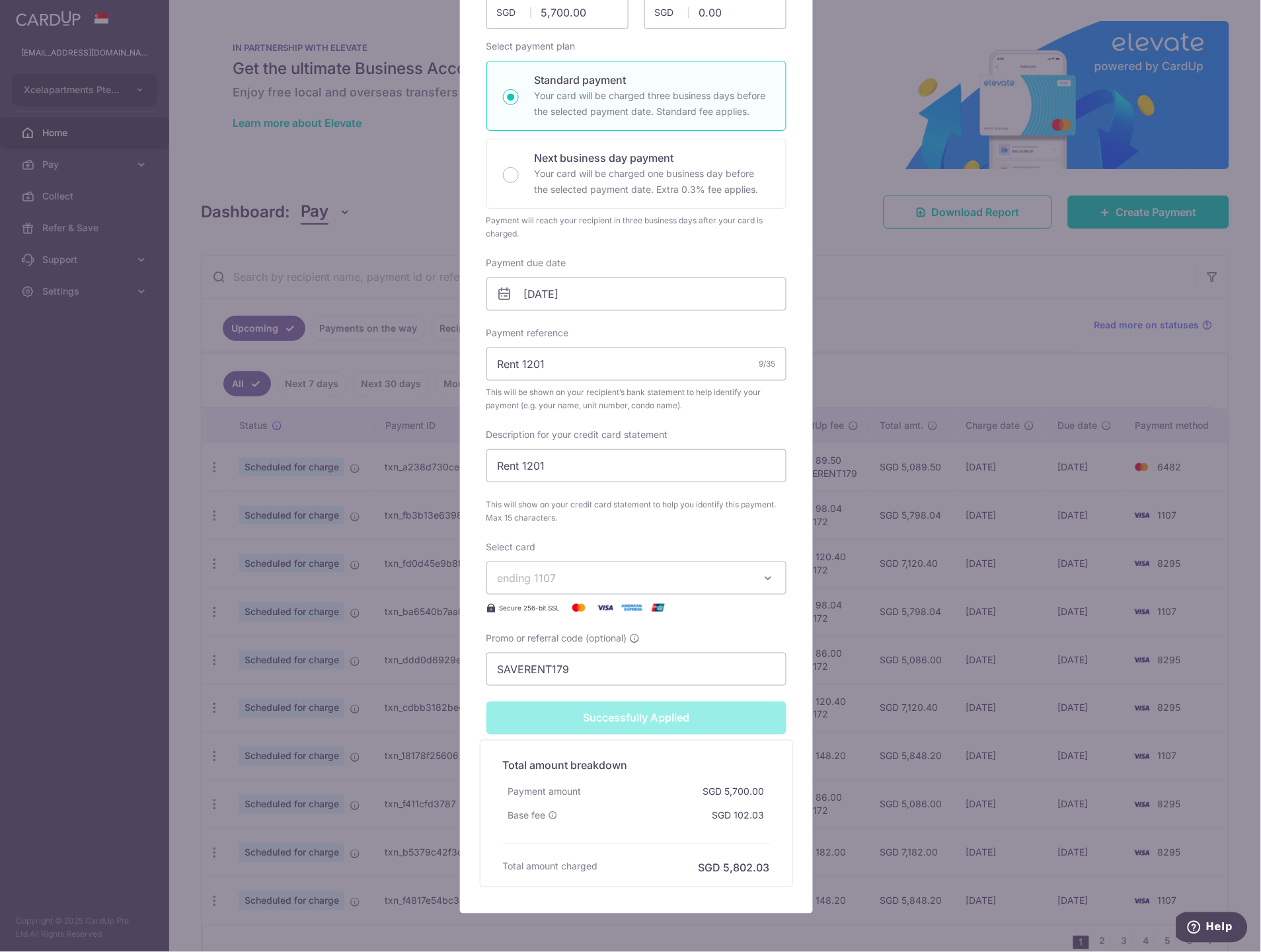
click at [582, 579] on span "ending 1107" at bounding box center [624, 578] width 254 height 16
click at [552, 696] on span "**** 6482" at bounding box center [554, 704] width 51 height 16
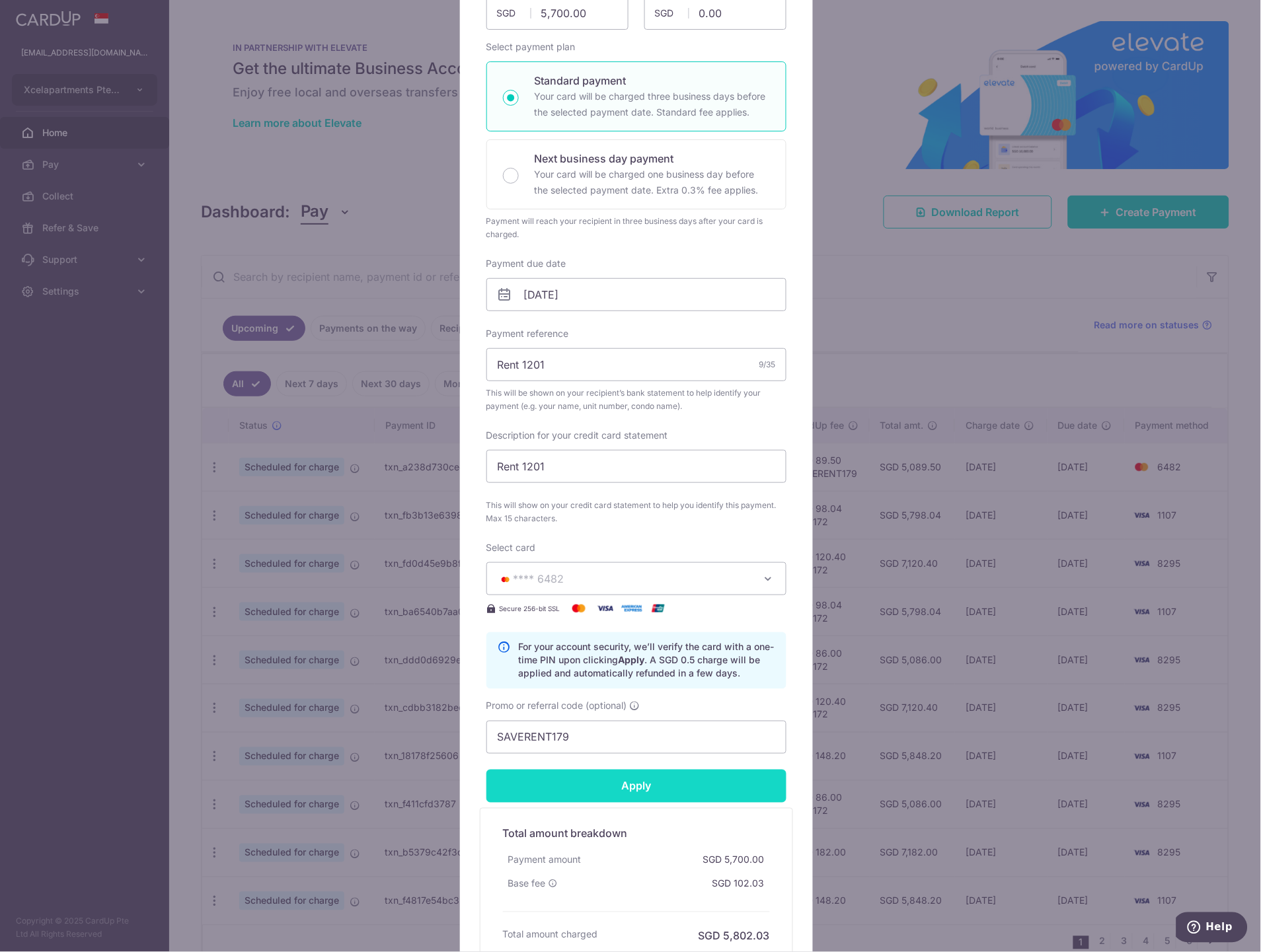
click at [648, 790] on input "Apply" at bounding box center [636, 786] width 300 height 33
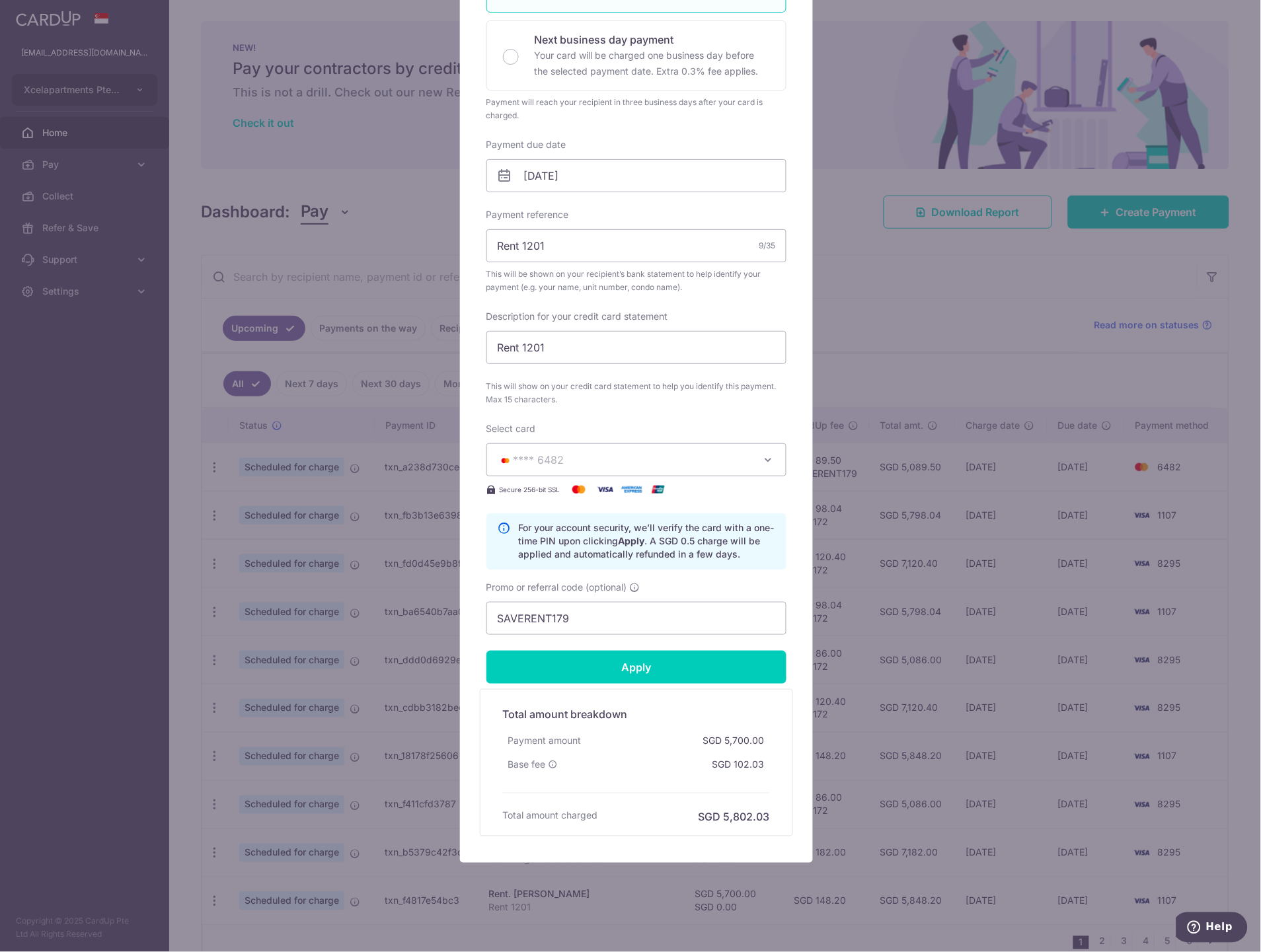
scroll to position [293, 0]
type input "Successfully Applied"
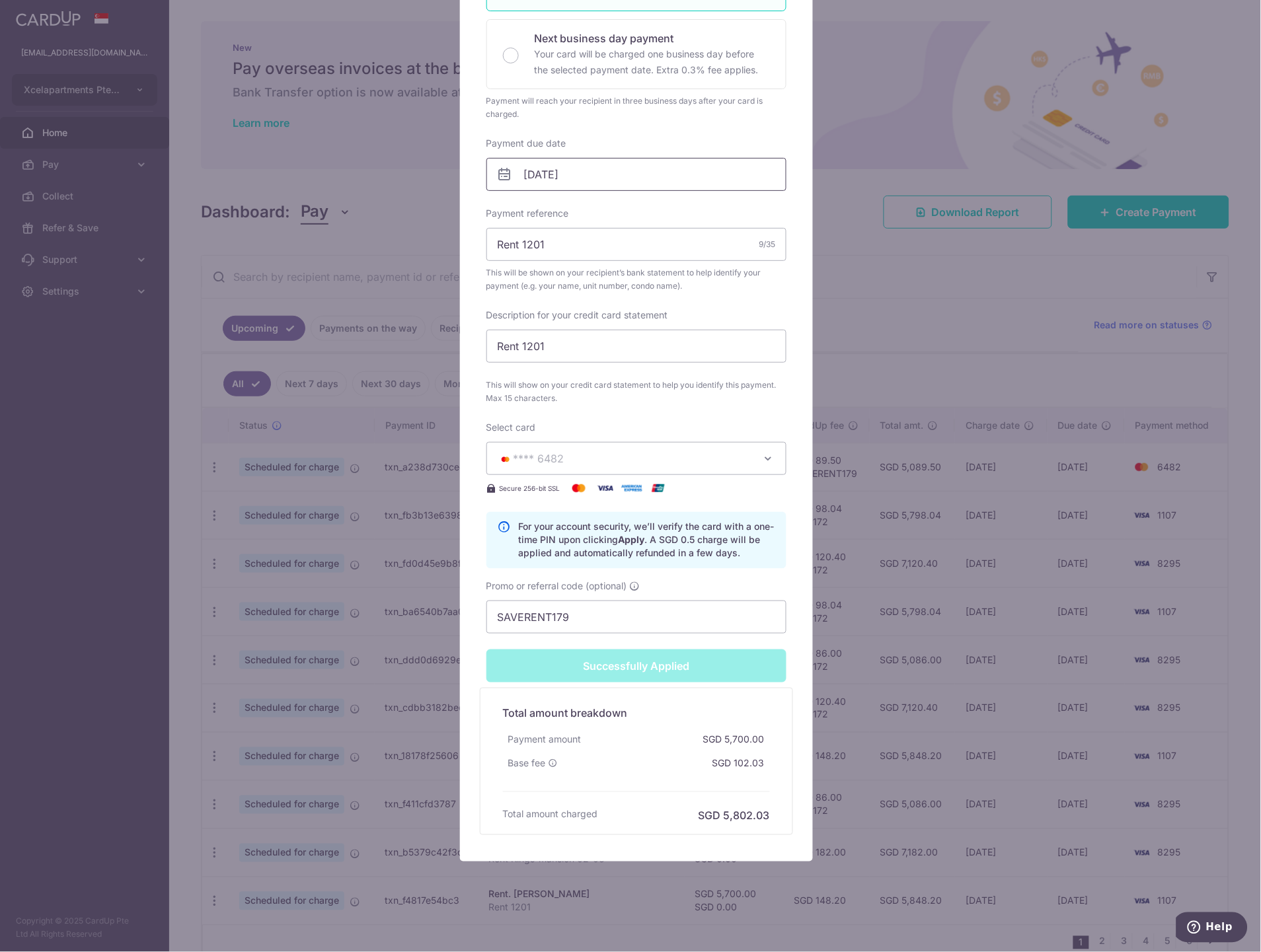
scroll to position [46, 0]
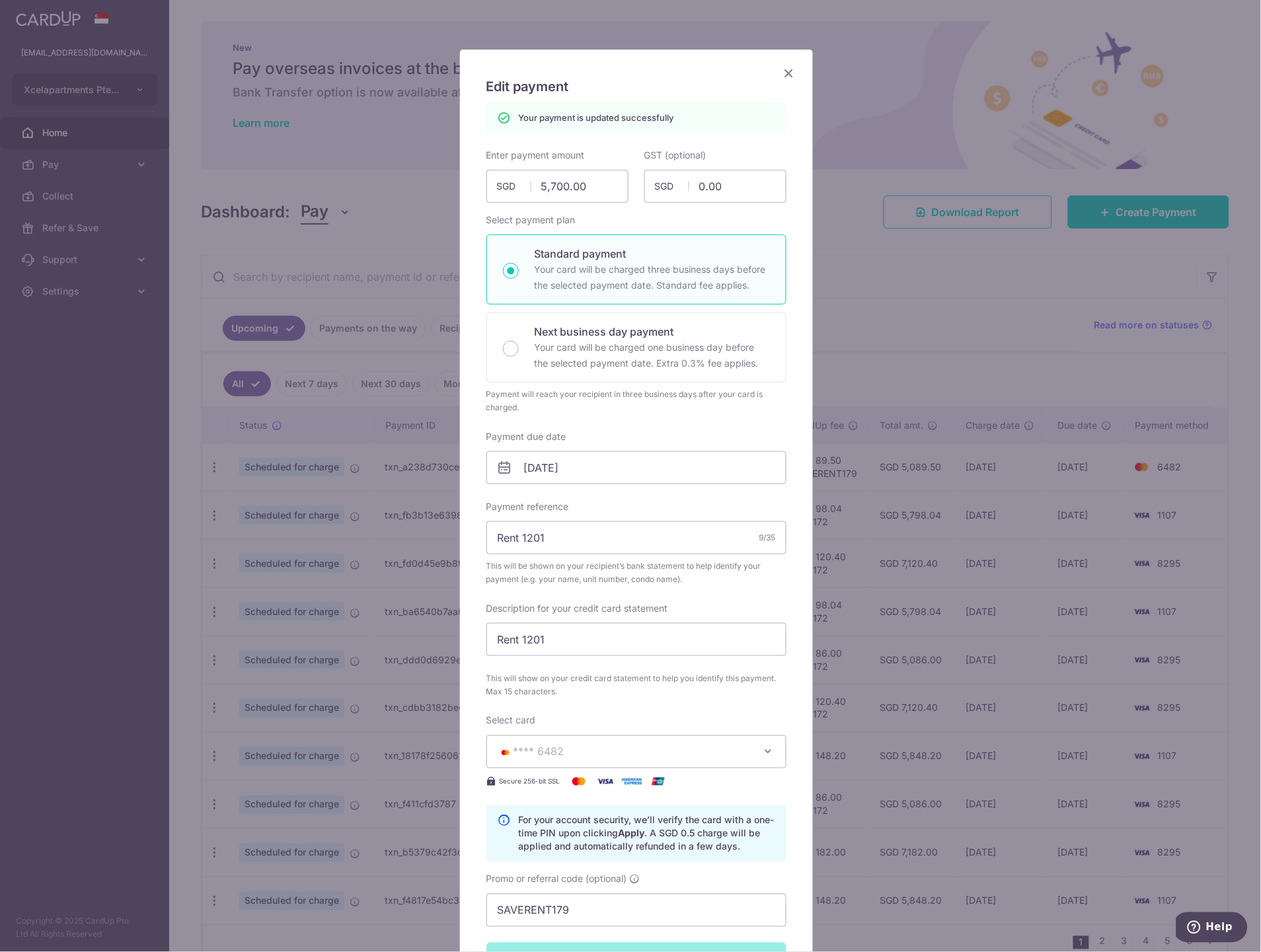
click at [782, 68] on icon "Close" at bounding box center [789, 73] width 16 height 17
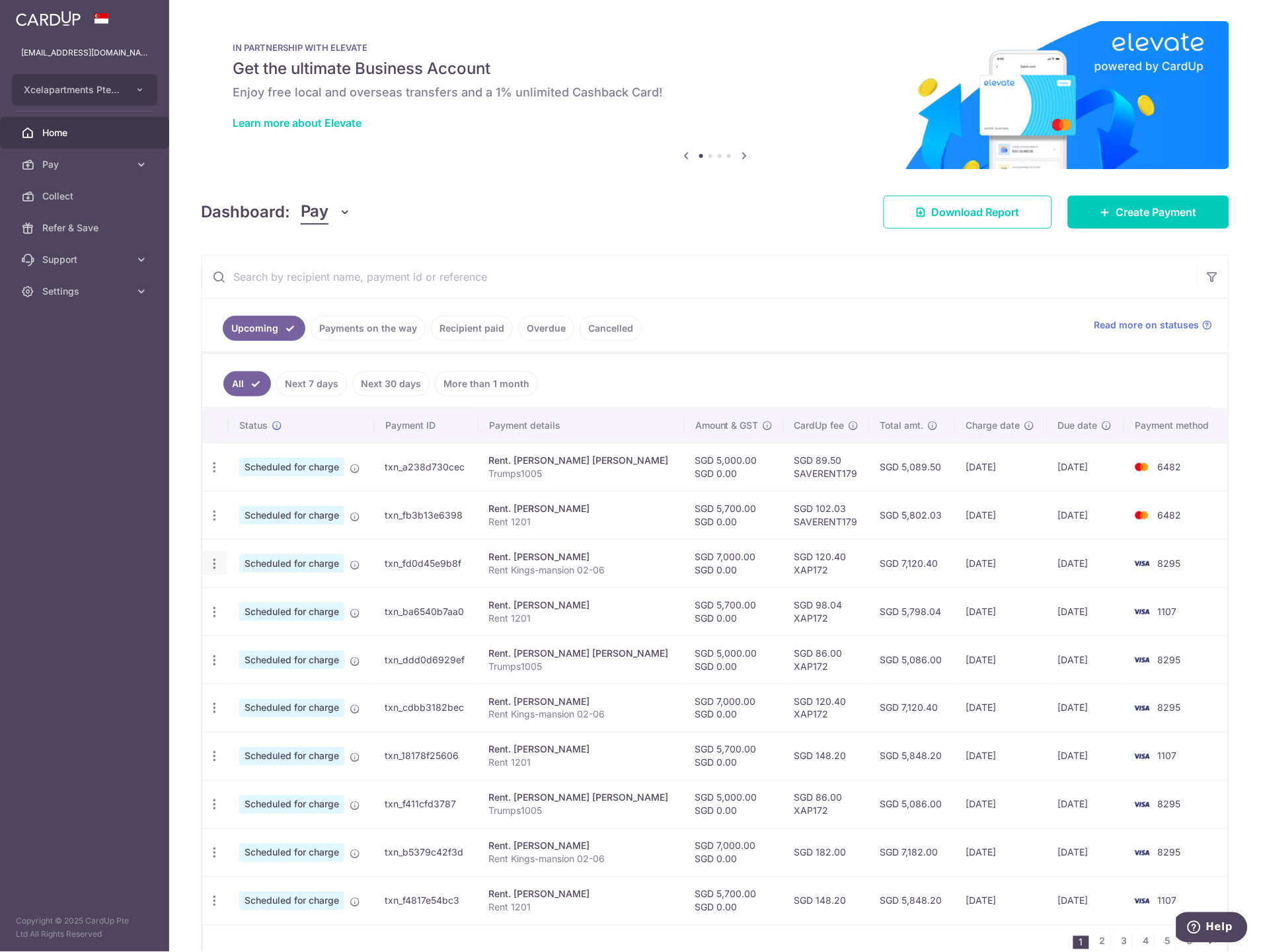
click at [214, 558] on icon "button" at bounding box center [214, 563] width 14 height 14
click at [293, 601] on span "Update payment" at bounding box center [285, 600] width 90 height 16
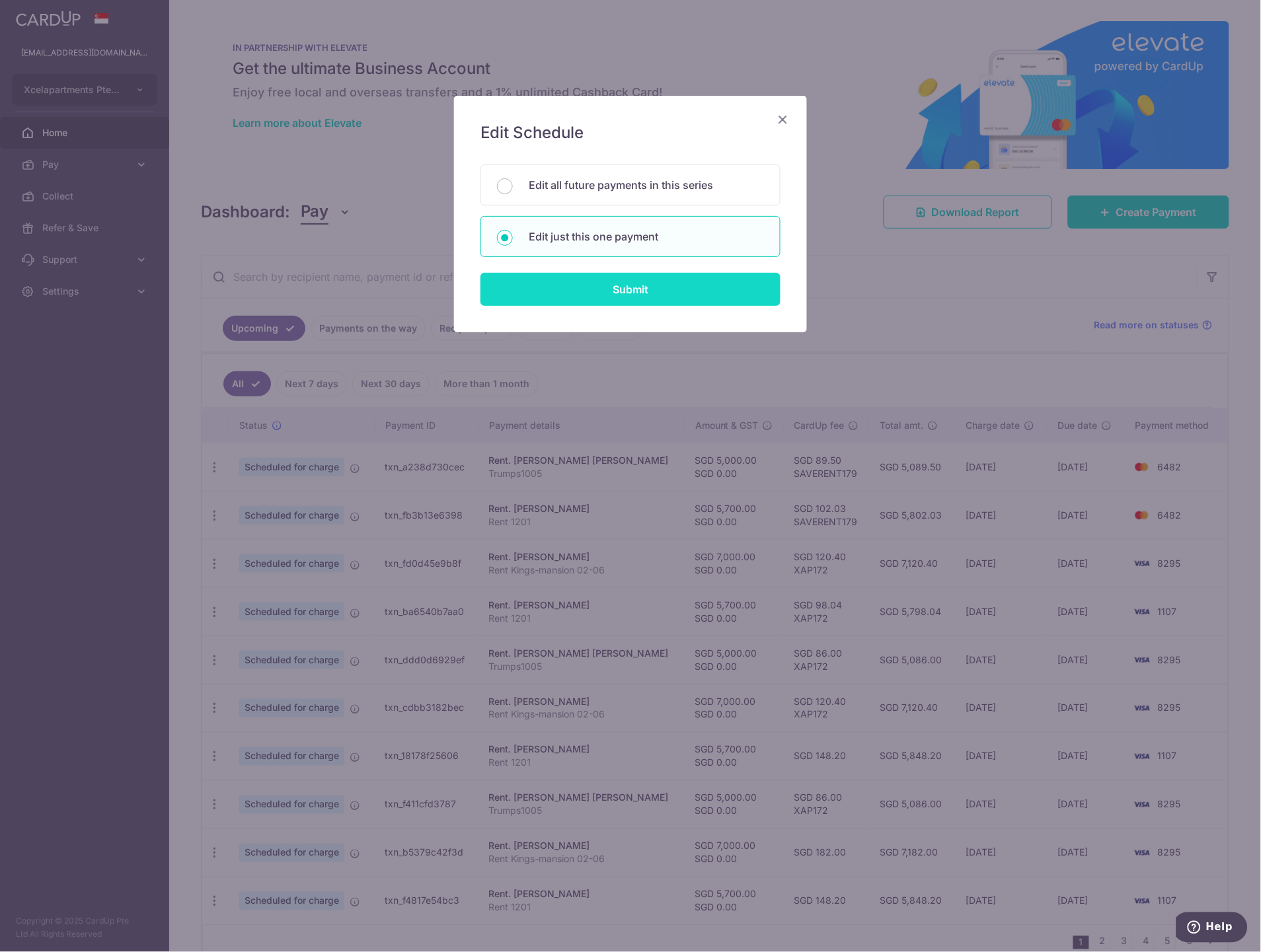
click at [623, 283] on input "Submit" at bounding box center [630, 289] width 300 height 33
radio input "true"
type input "7,000.00"
type input "0.00"
type input "[DATE]"
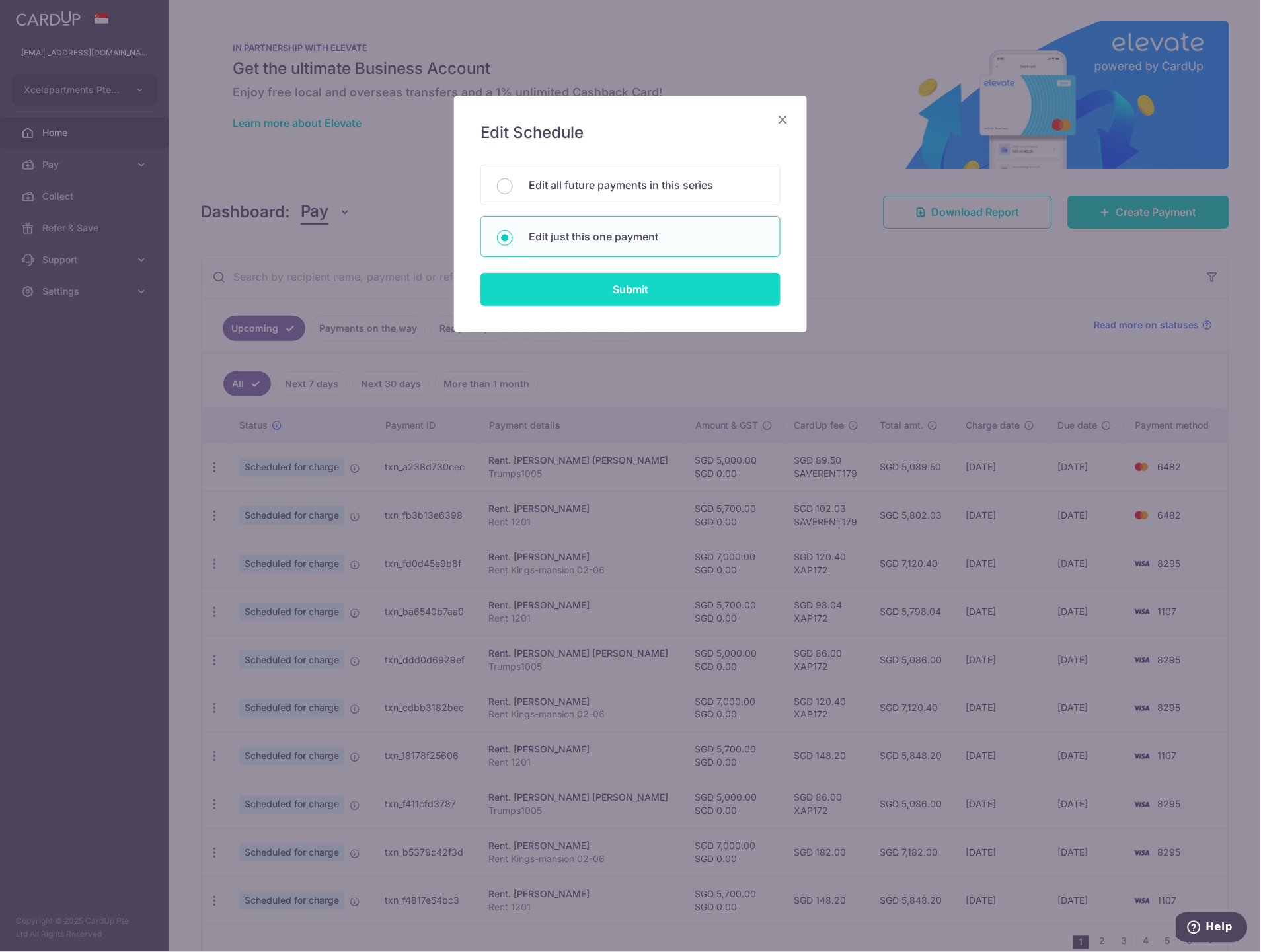
type input "Rent Kings-mansion 02-06"
type input "KM 0206"
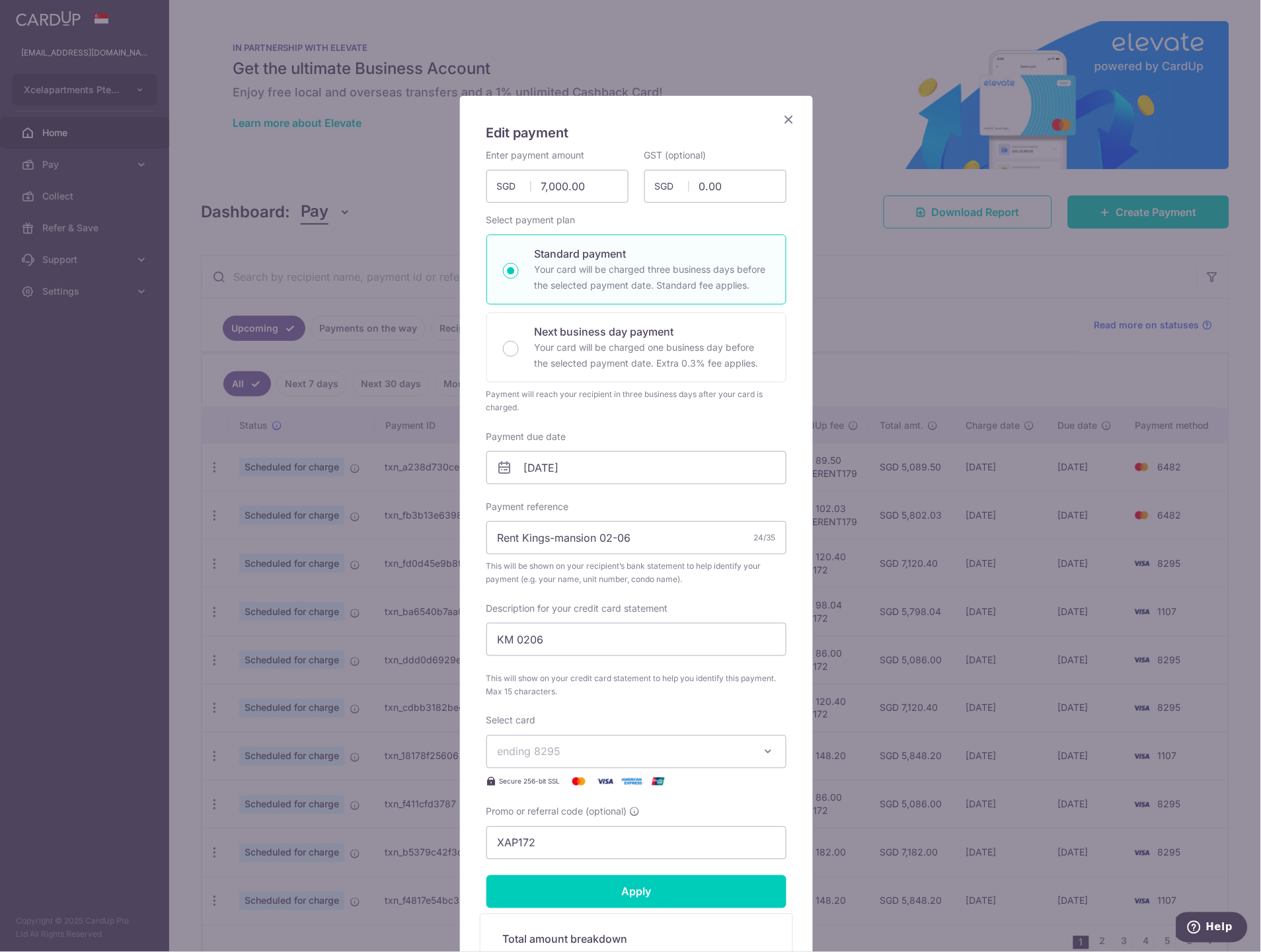
click at [578, 751] on span "ending 8295" at bounding box center [624, 752] width 254 height 16
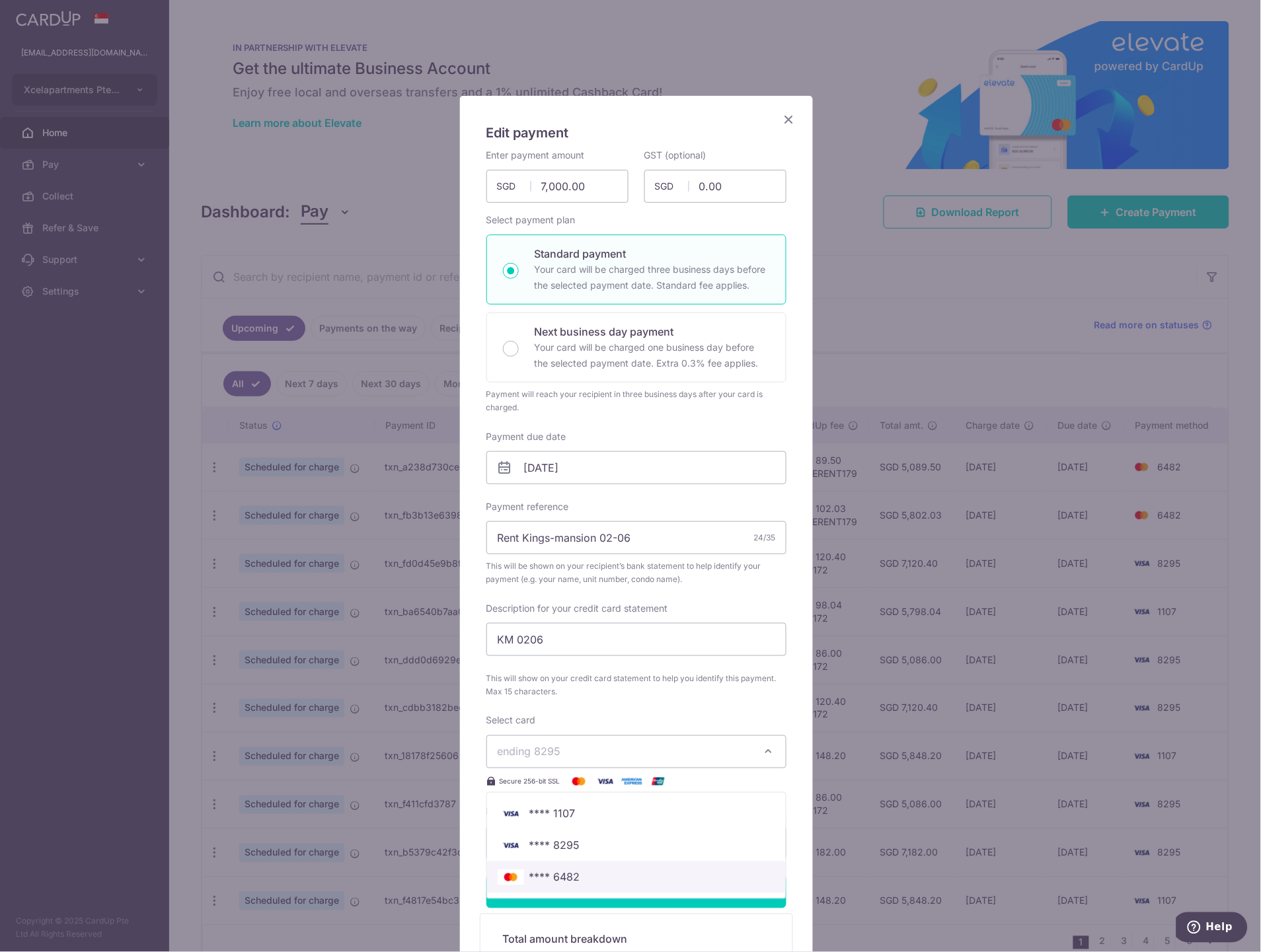
click at [574, 877] on span "**** 6482" at bounding box center [554, 877] width 51 height 16
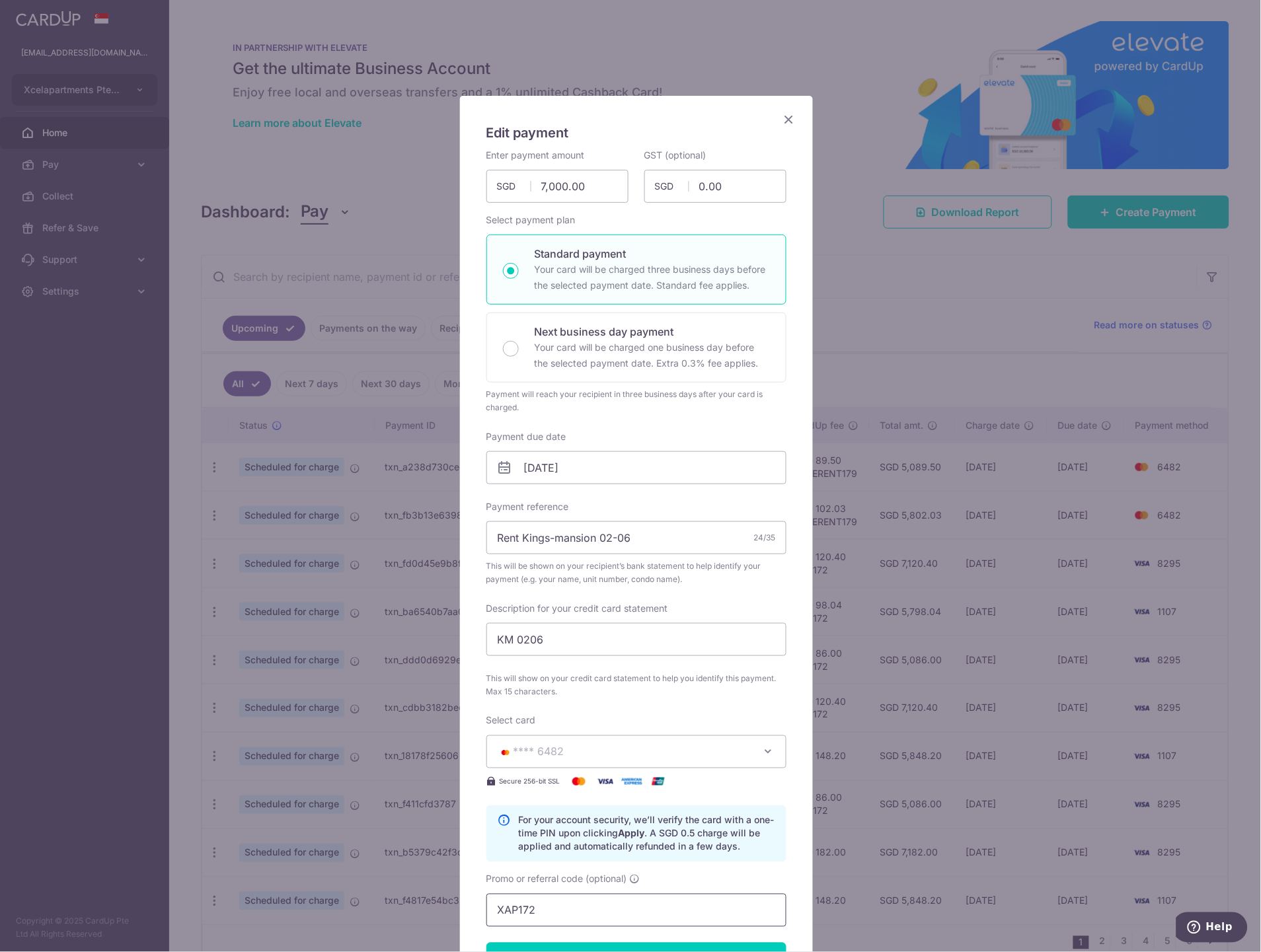
drag, startPoint x: 544, startPoint y: 908, endPoint x: 527, endPoint y: 899, distance: 19.2
click at [428, 902] on div "Edit payment By clicking apply, you will make changes to all payments to Teo li…" at bounding box center [630, 476] width 1261 height 952
paste input "SAVERENT179"
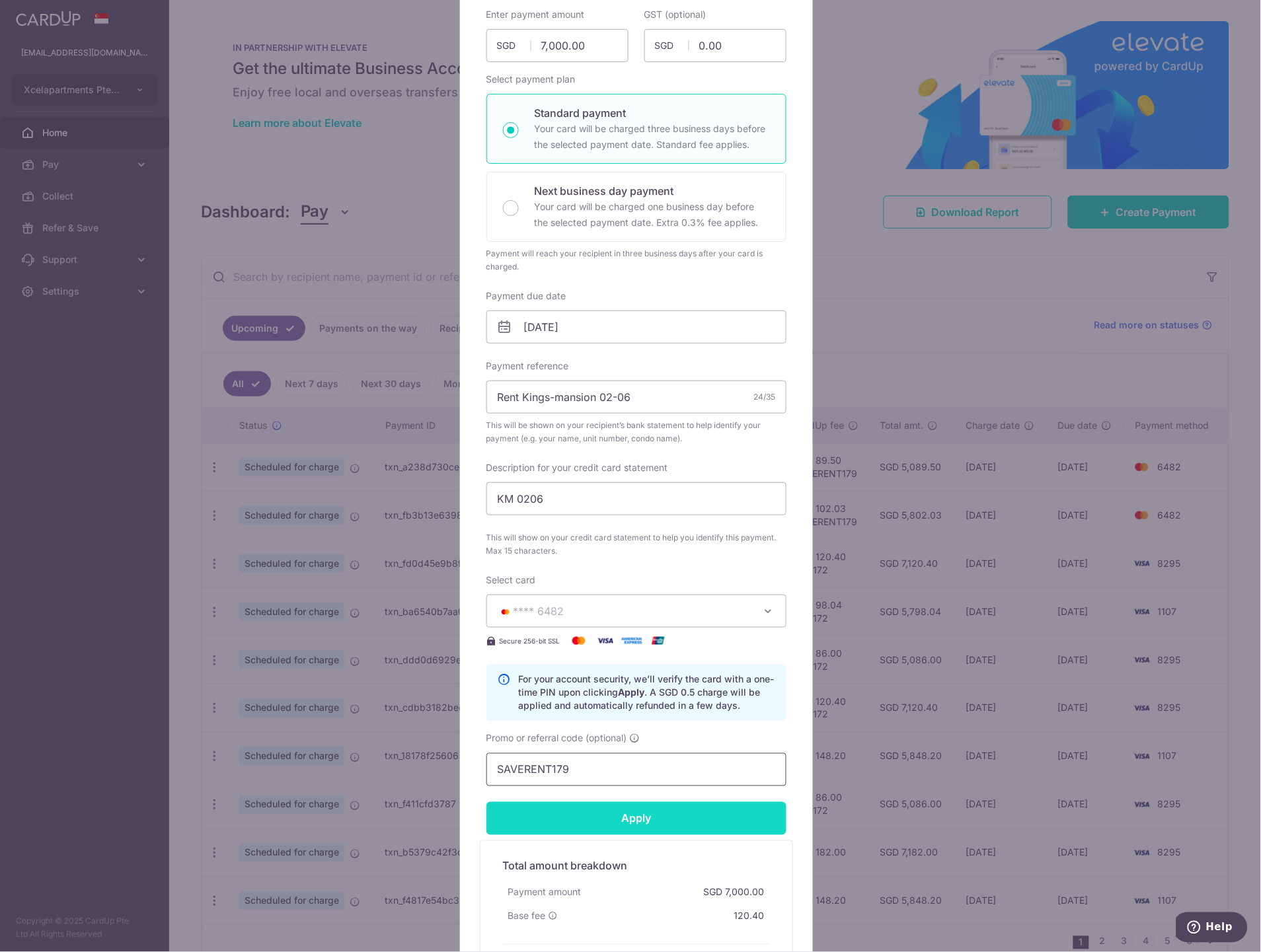
scroll to position [147, 0]
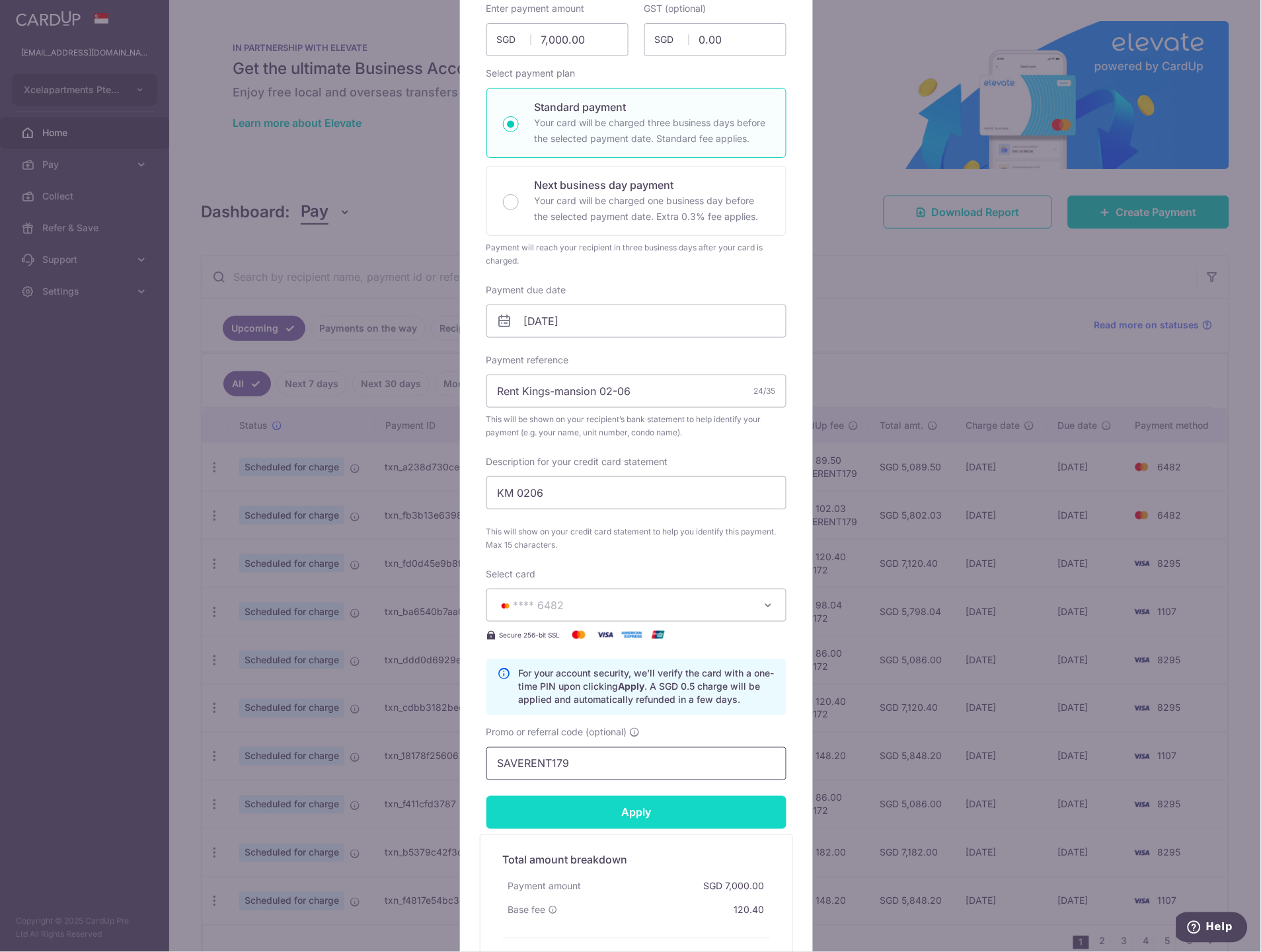
type input "SAVERENT179"
click at [652, 819] on input "Apply" at bounding box center [636, 812] width 300 height 33
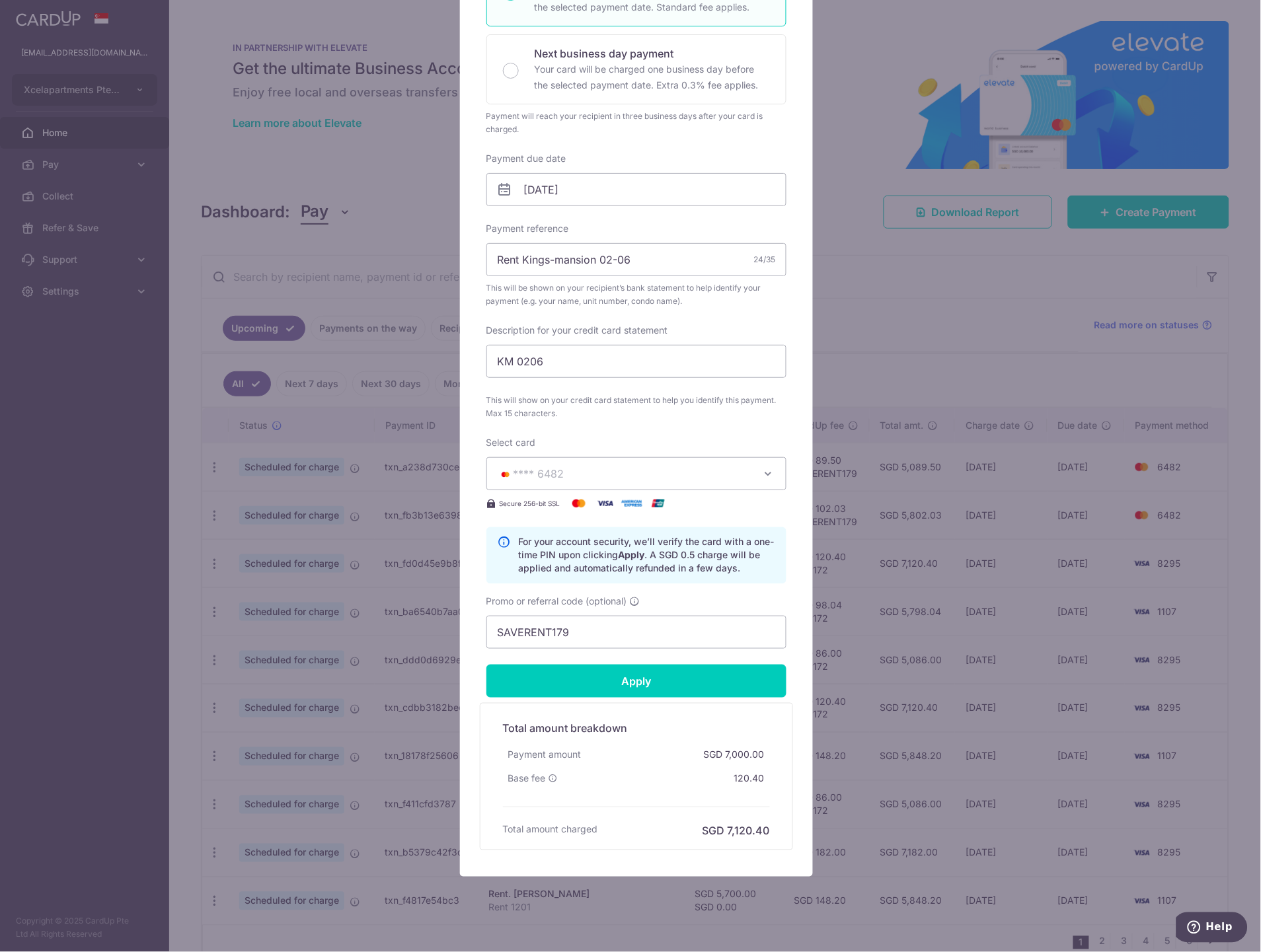
scroll to position [299, 0]
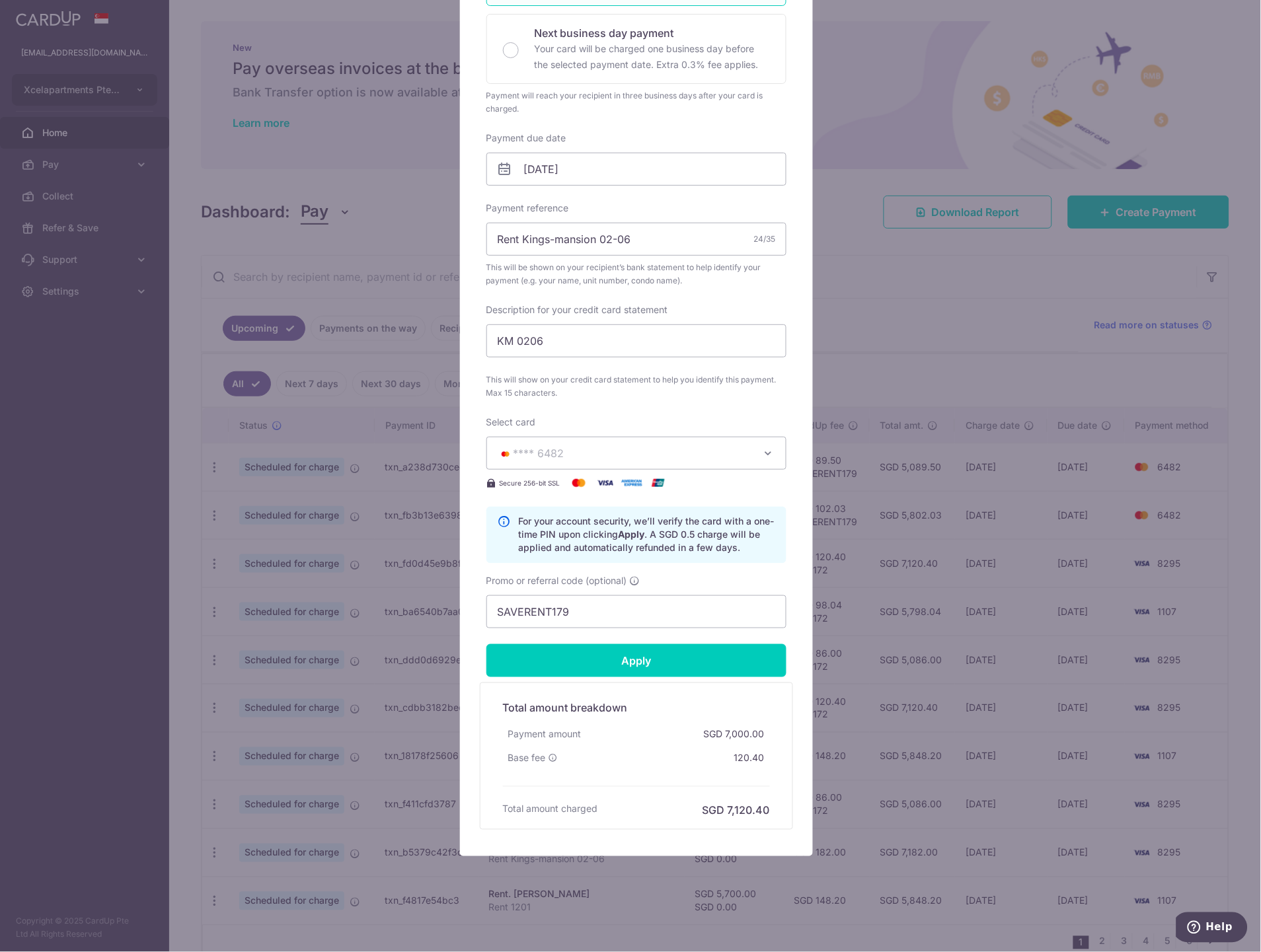
type input "Successfully Applied"
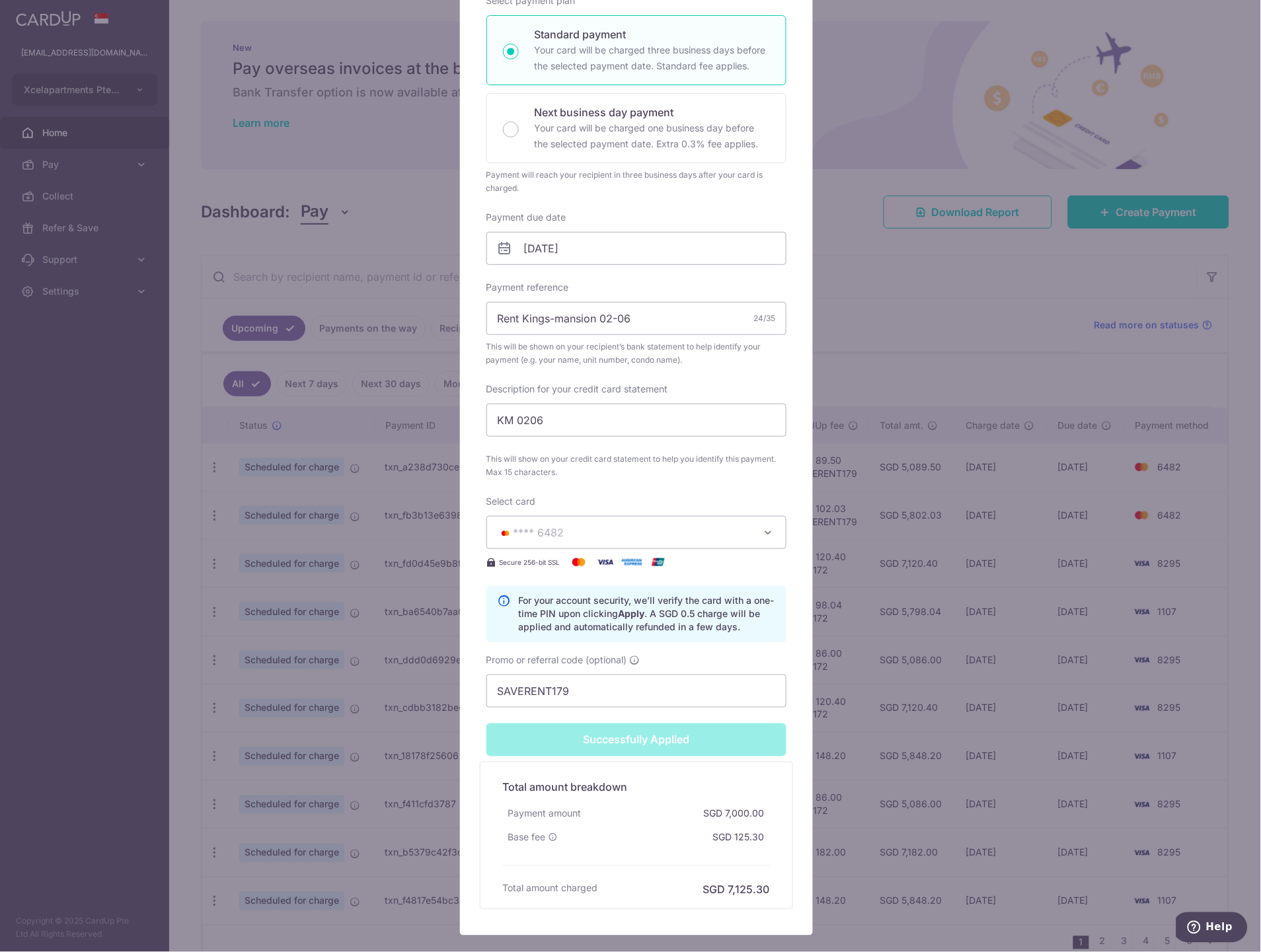
scroll to position [52, 0]
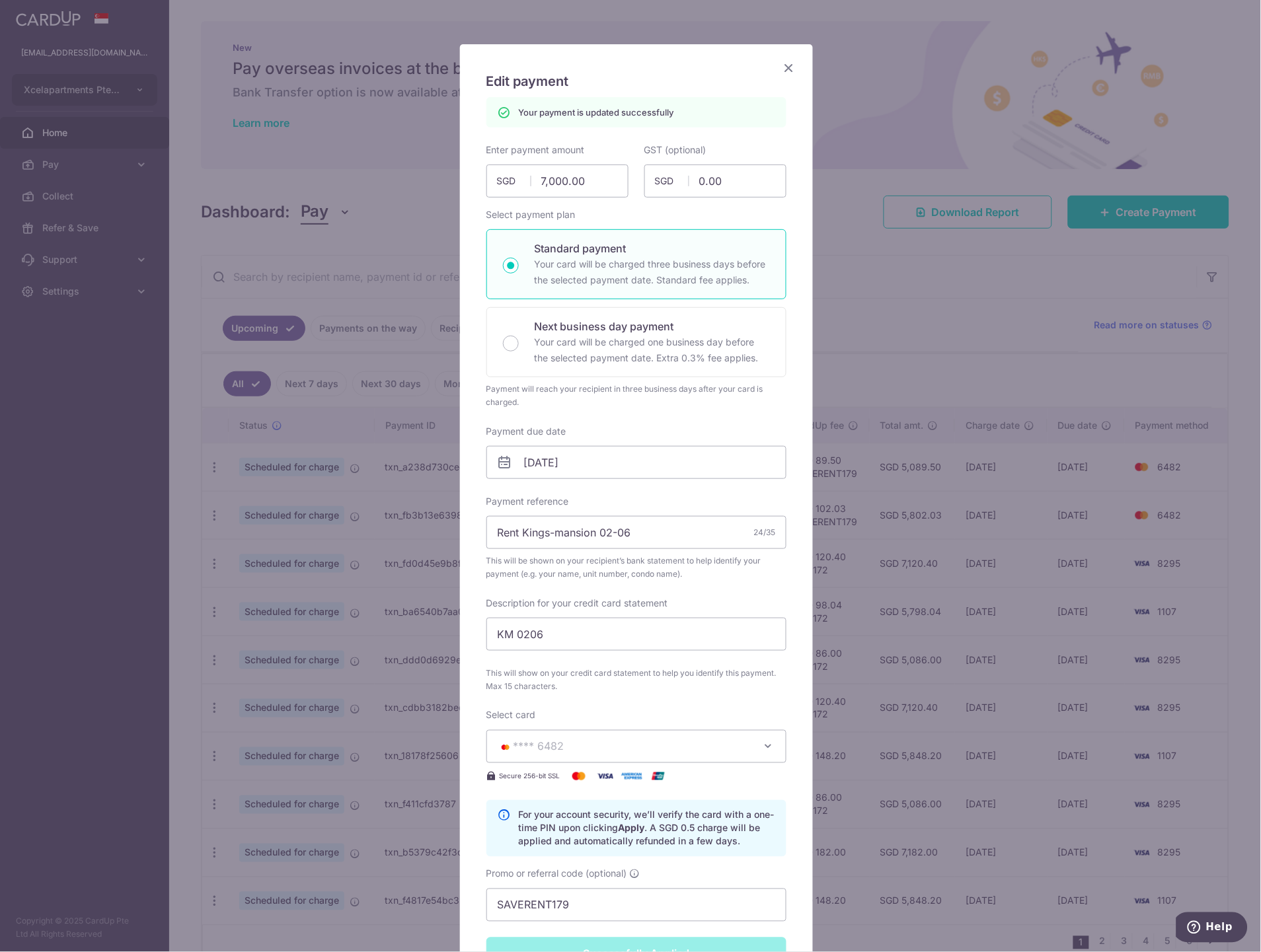
click at [783, 64] on icon "Close" at bounding box center [789, 68] width 16 height 17
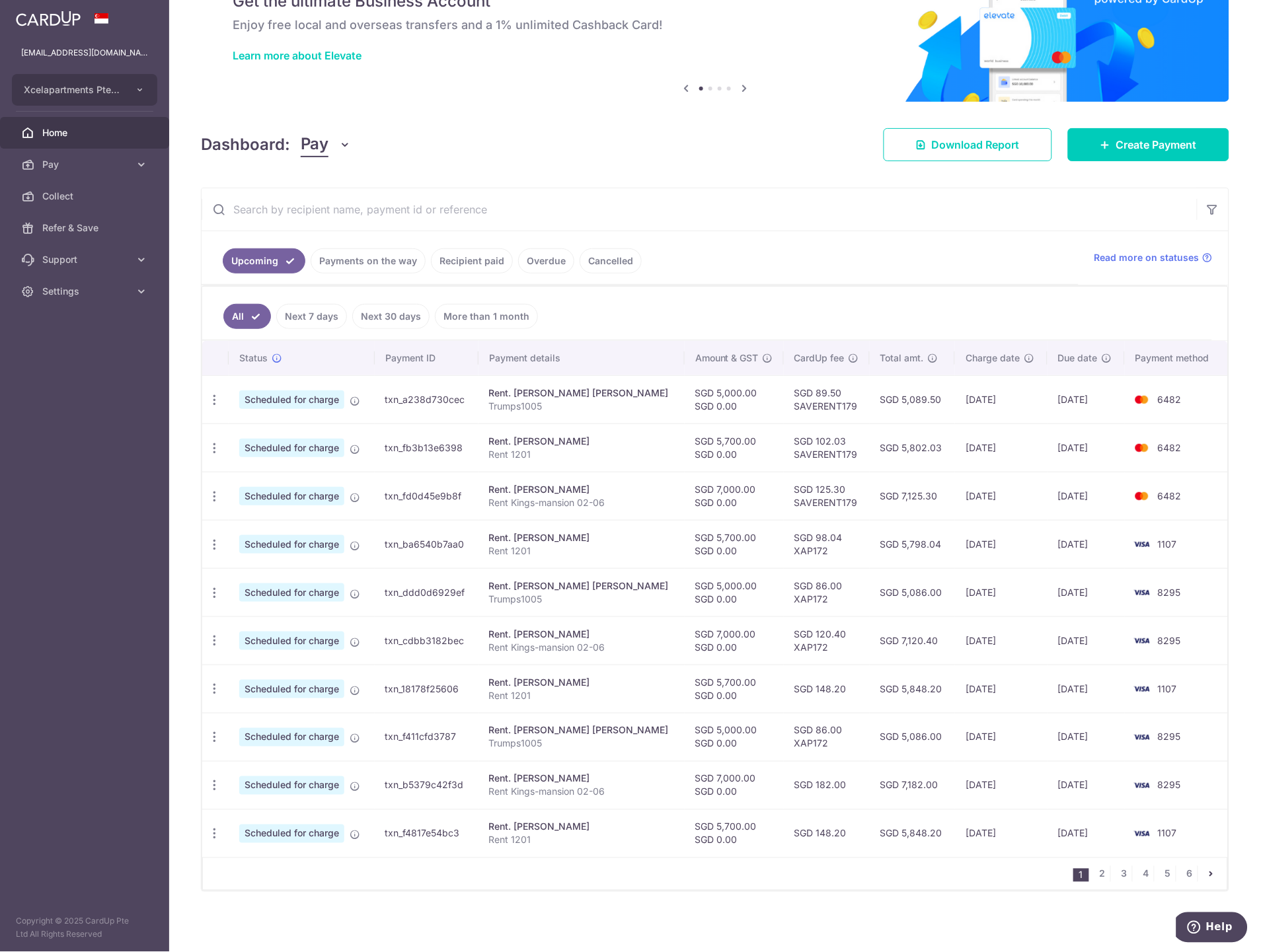
scroll to position [71, 0]
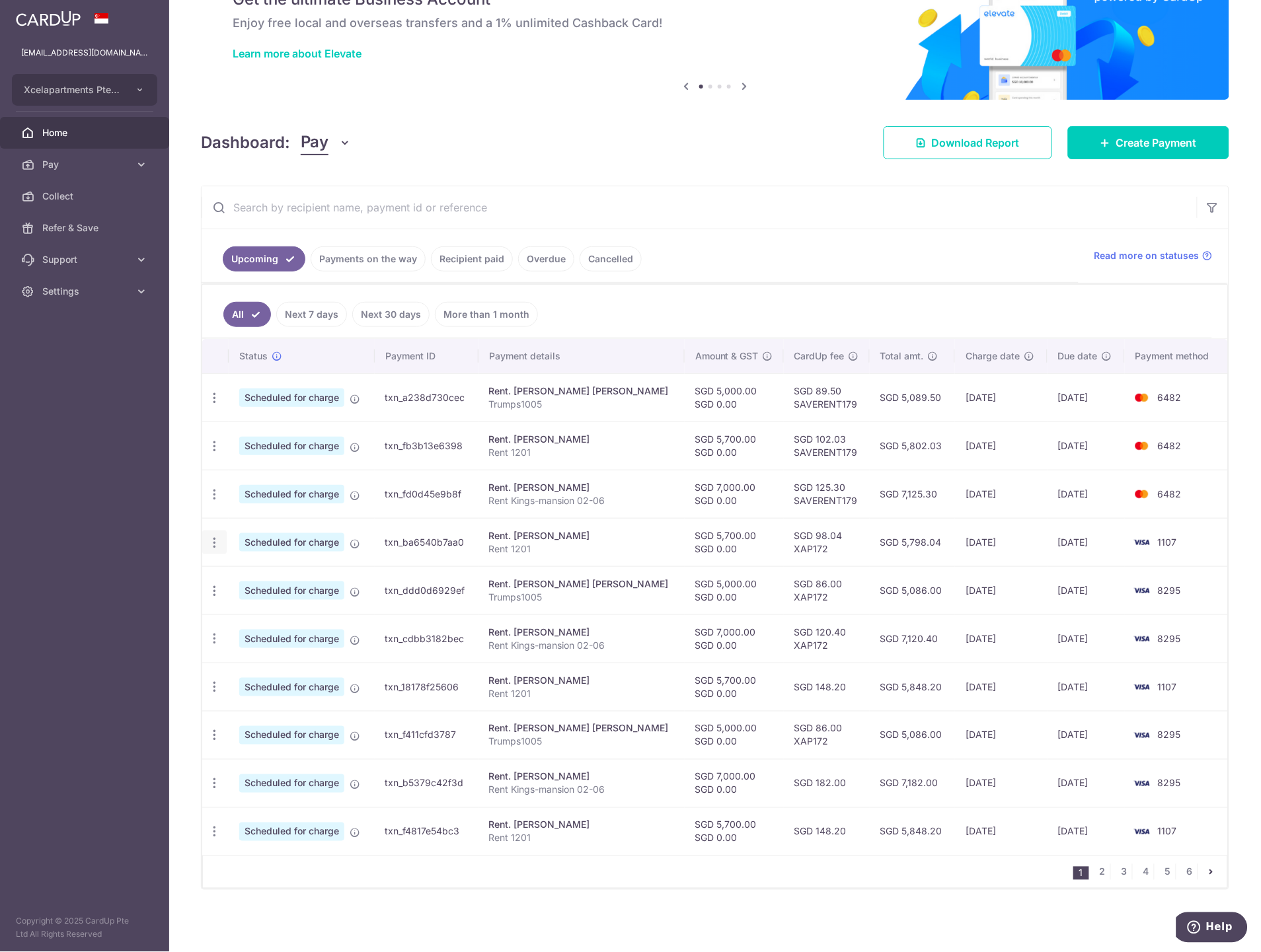
click at [212, 540] on icon "button" at bounding box center [214, 542] width 14 height 14
click at [265, 579] on span "Update payment" at bounding box center [285, 579] width 90 height 16
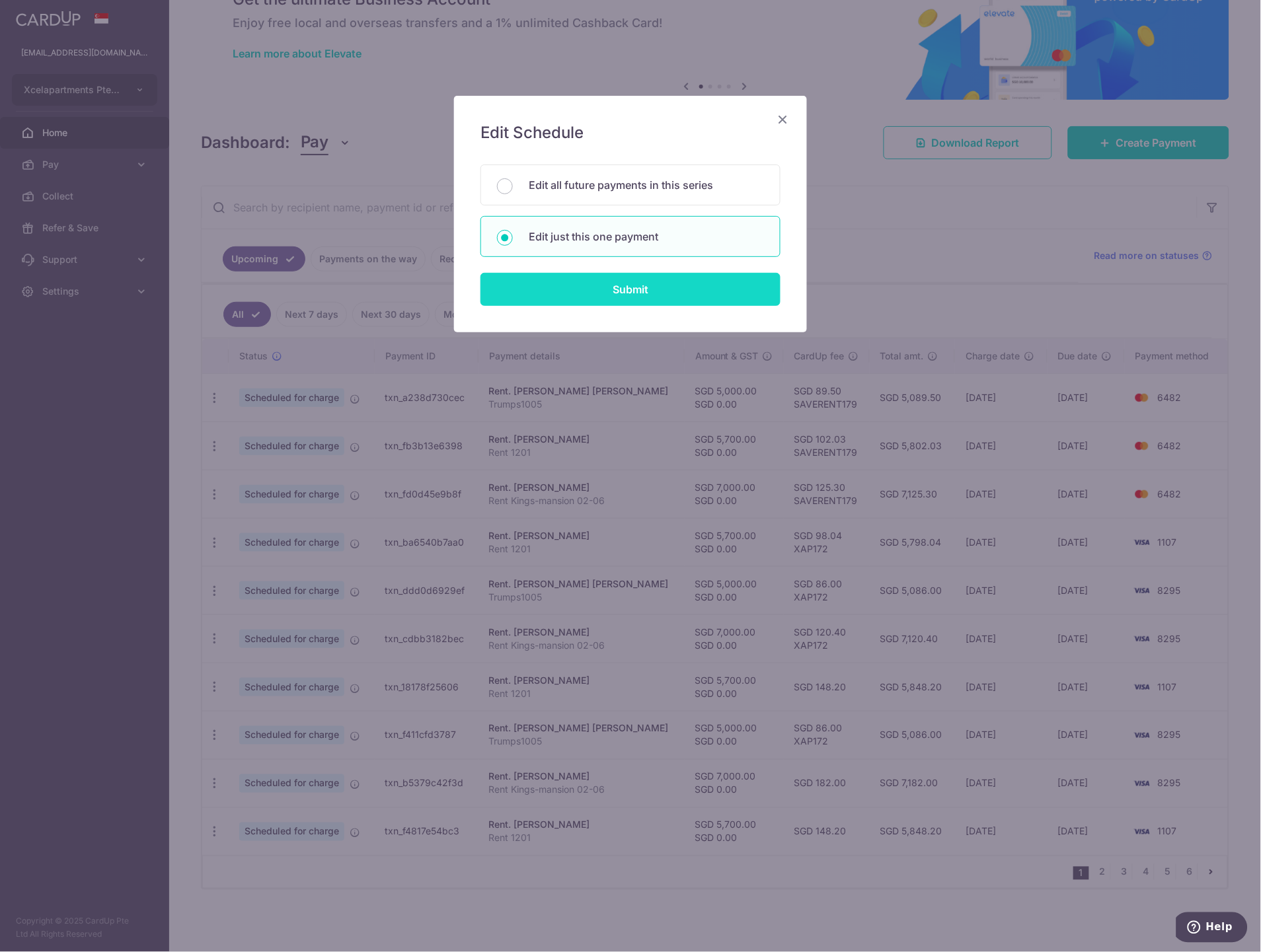
click at [664, 292] on input "Submit" at bounding box center [630, 289] width 300 height 33
radio input "true"
type input "5,700.00"
type input "0.00"
type input "[DATE]"
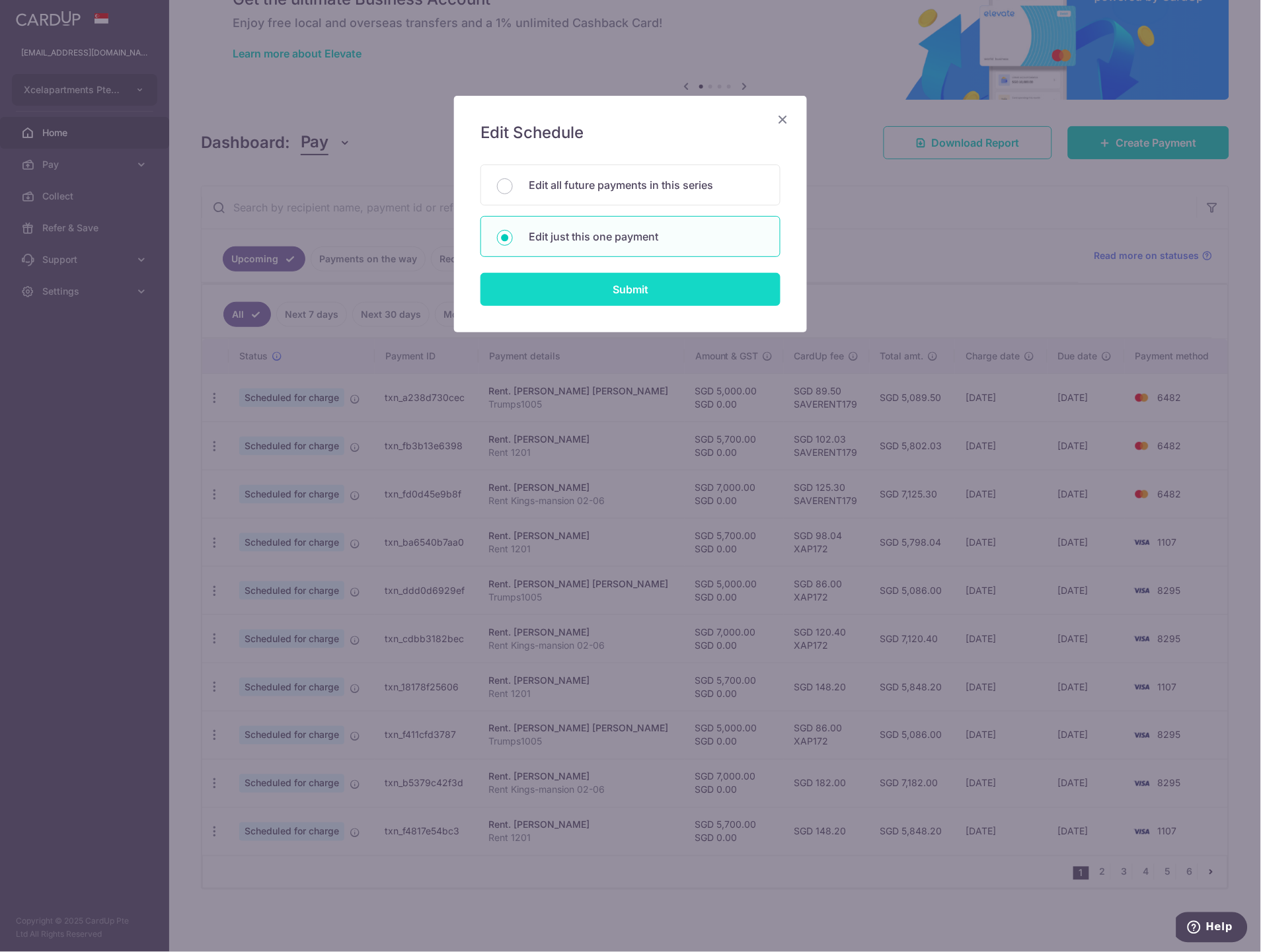
type input "Rent 1201"
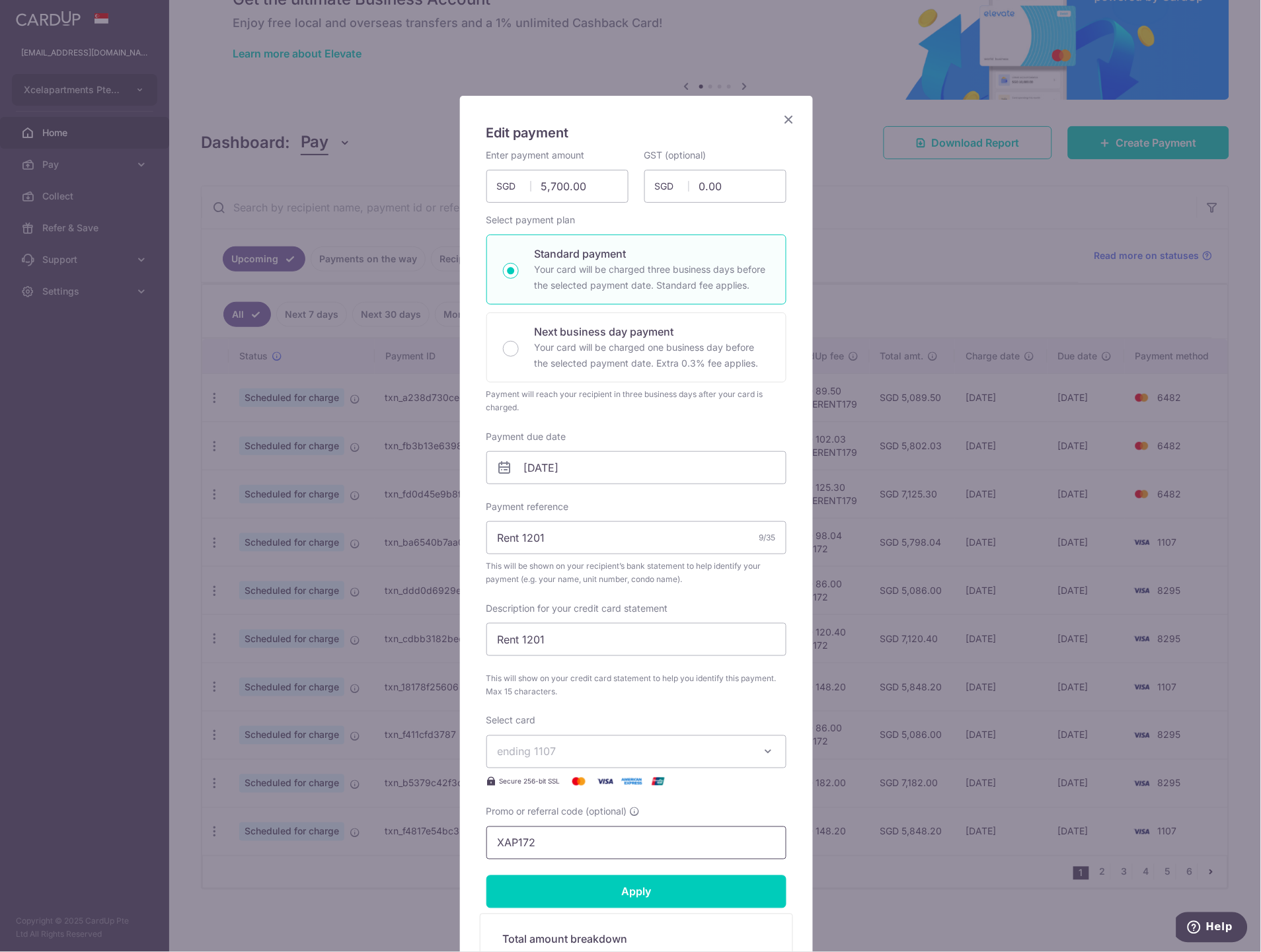
drag, startPoint x: 593, startPoint y: 836, endPoint x: 476, endPoint y: 839, distance: 117.0
click at [407, 839] on div "Edit payment By clicking apply, you will make changes to all payments to Wong Y…" at bounding box center [630, 476] width 1261 height 952
paste input "SAVERENT179"
type input "SAVERENT179"
click at [604, 893] on input "Apply" at bounding box center [636, 892] width 300 height 33
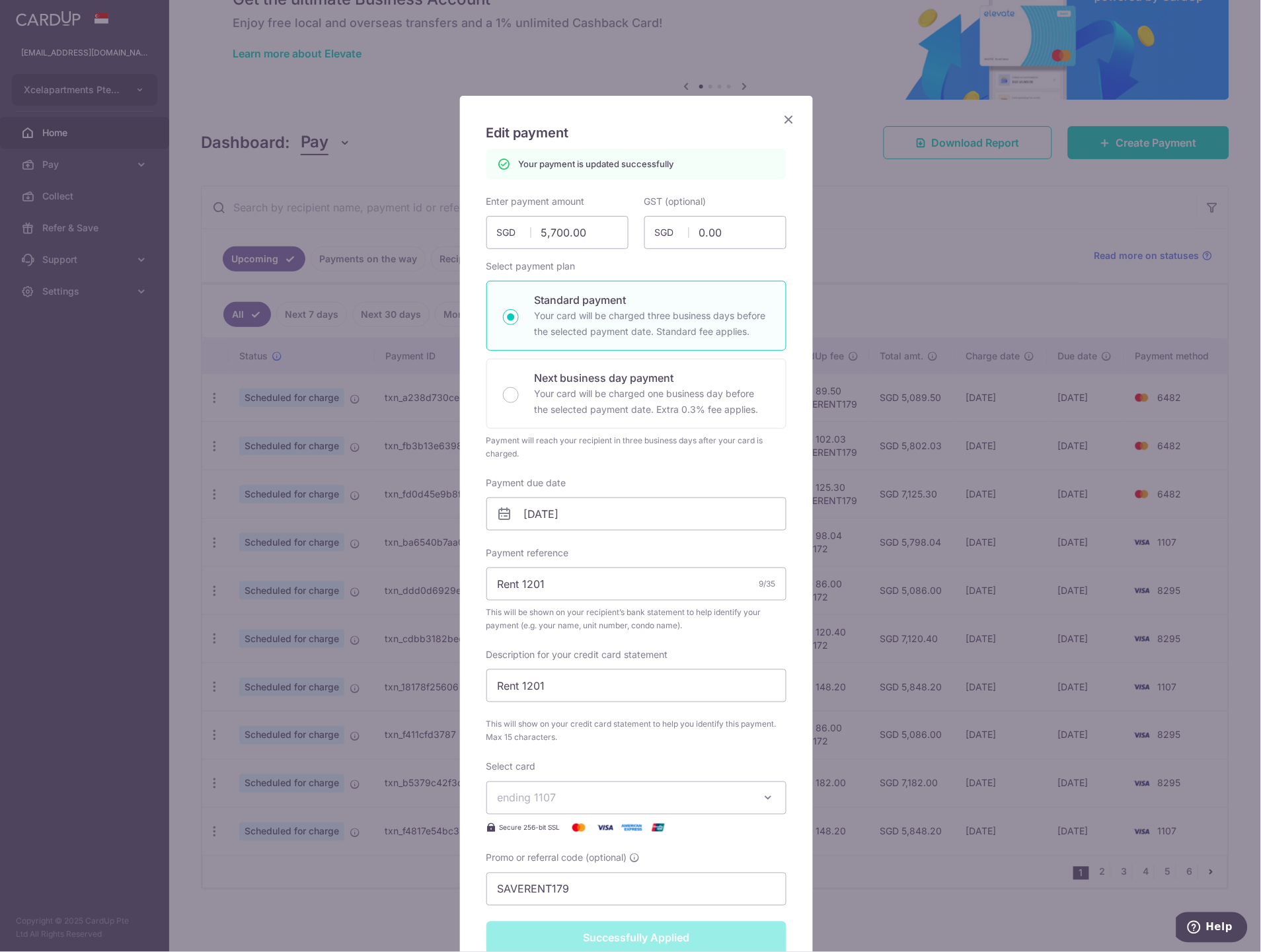
click at [605, 806] on span "ending 1107" at bounding box center [624, 798] width 254 height 16
click at [570, 914] on link "**** 6482" at bounding box center [636, 924] width 299 height 32
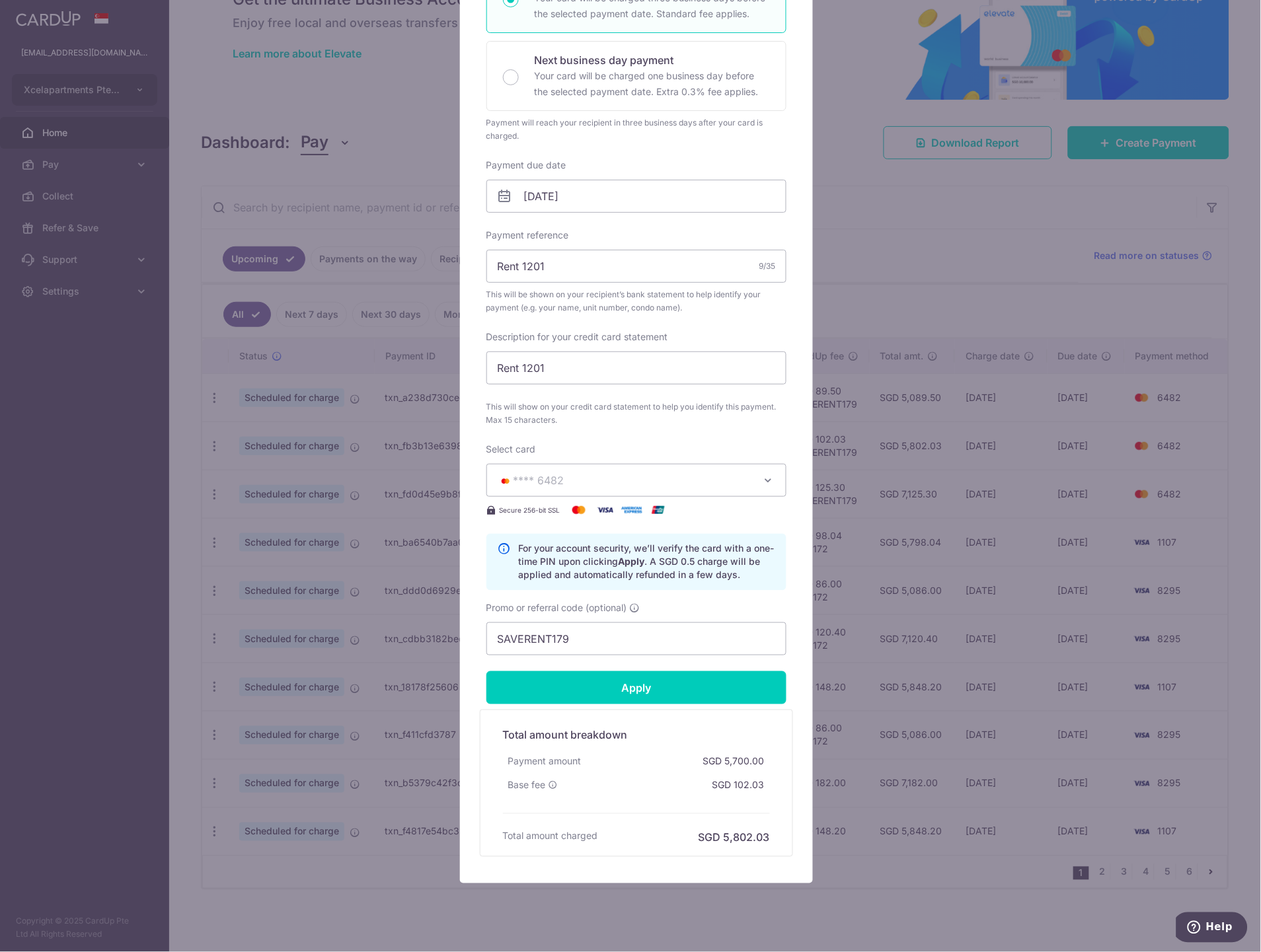
scroll to position [299, 0]
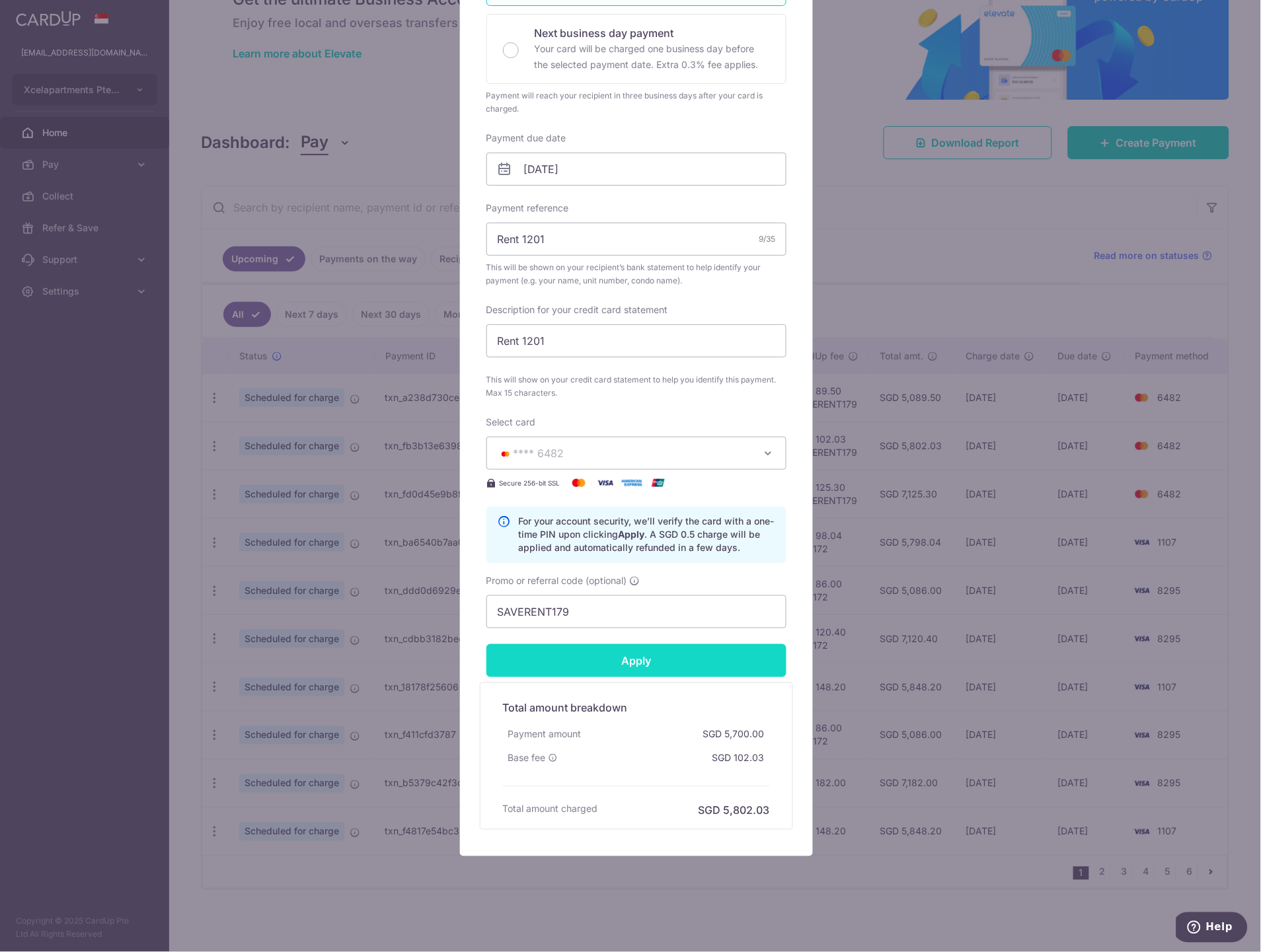
click at [678, 655] on input "Apply" at bounding box center [636, 661] width 300 height 33
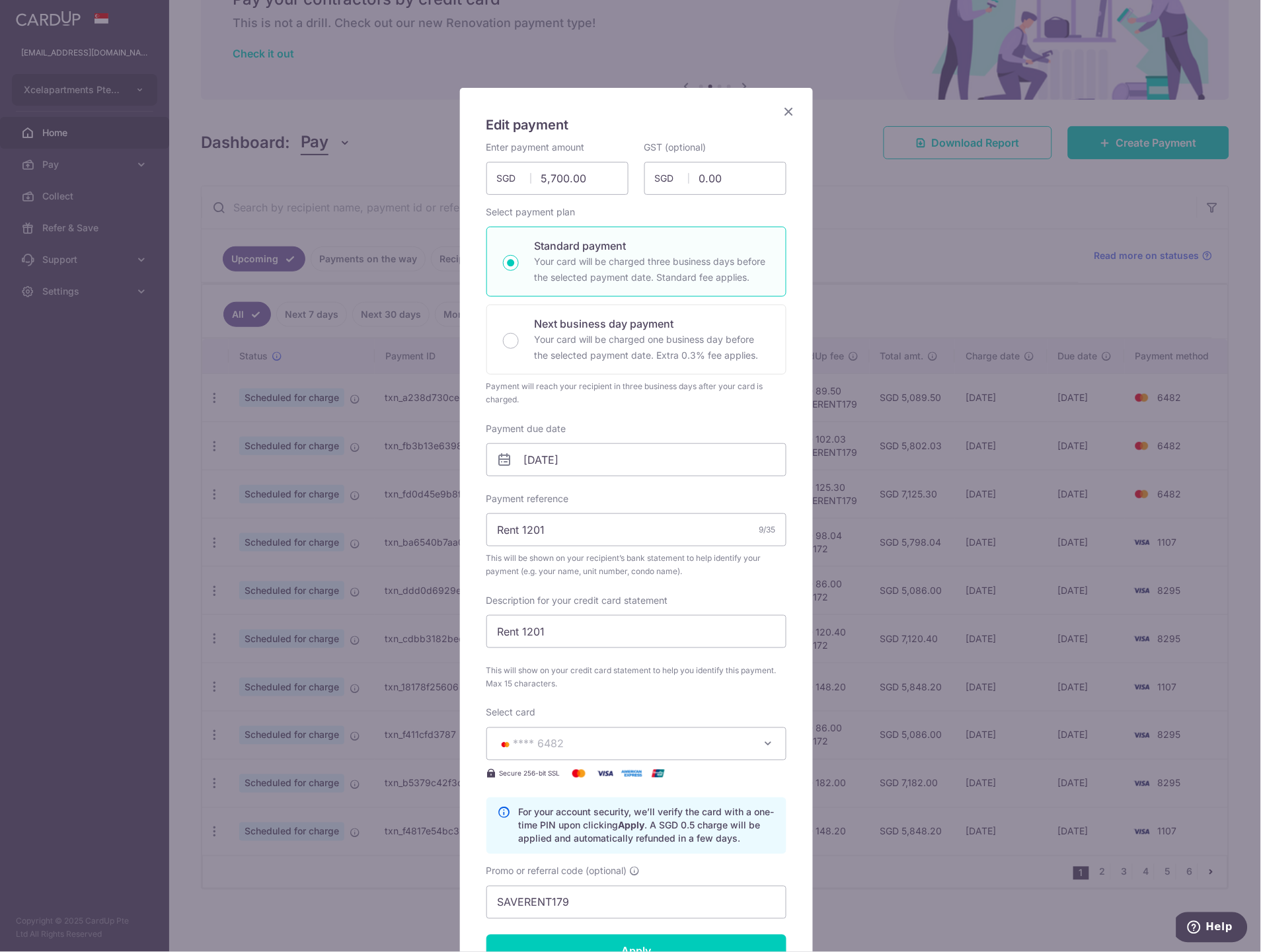
scroll to position [0, 0]
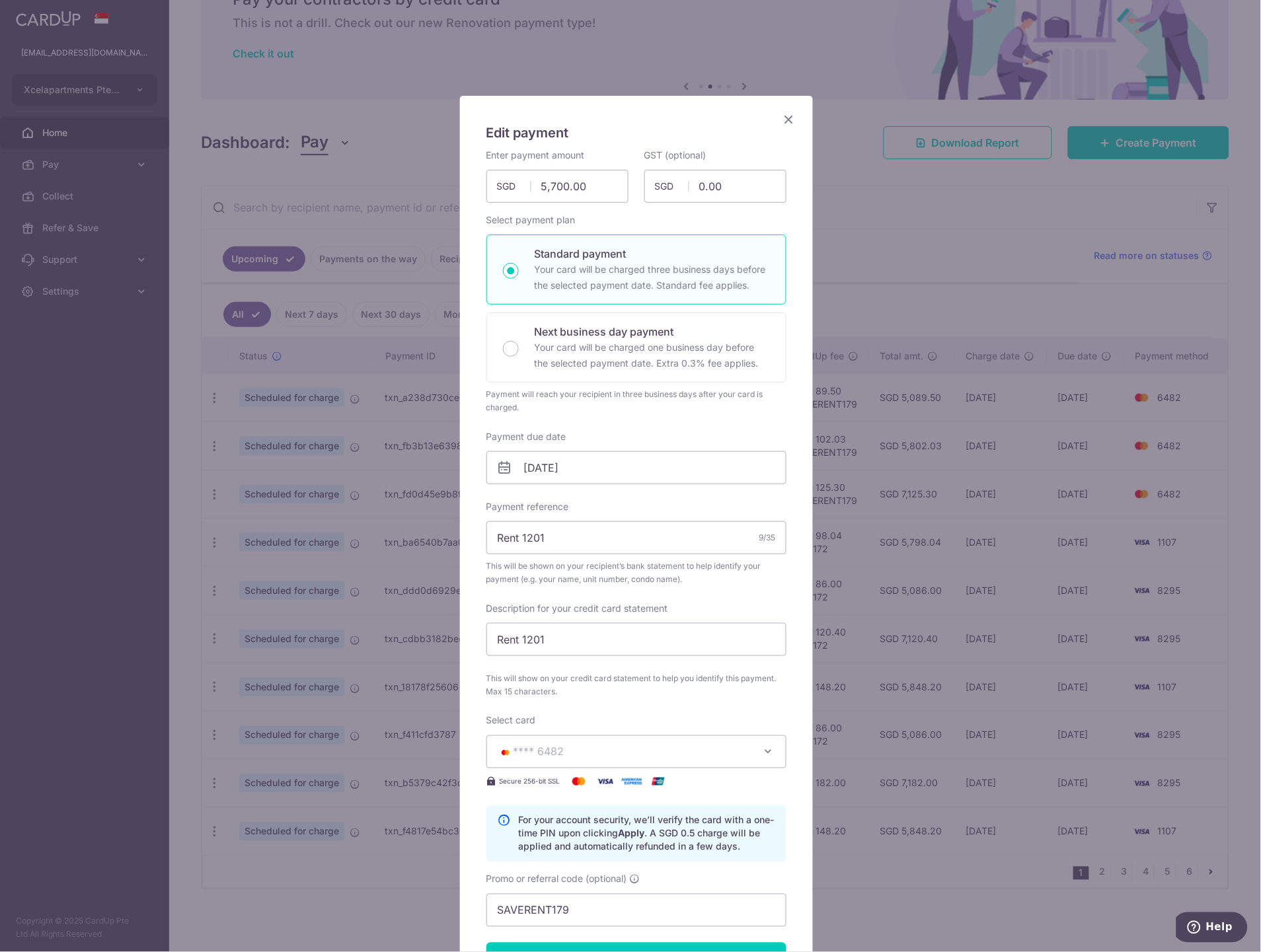
type input "Successfully Applied"
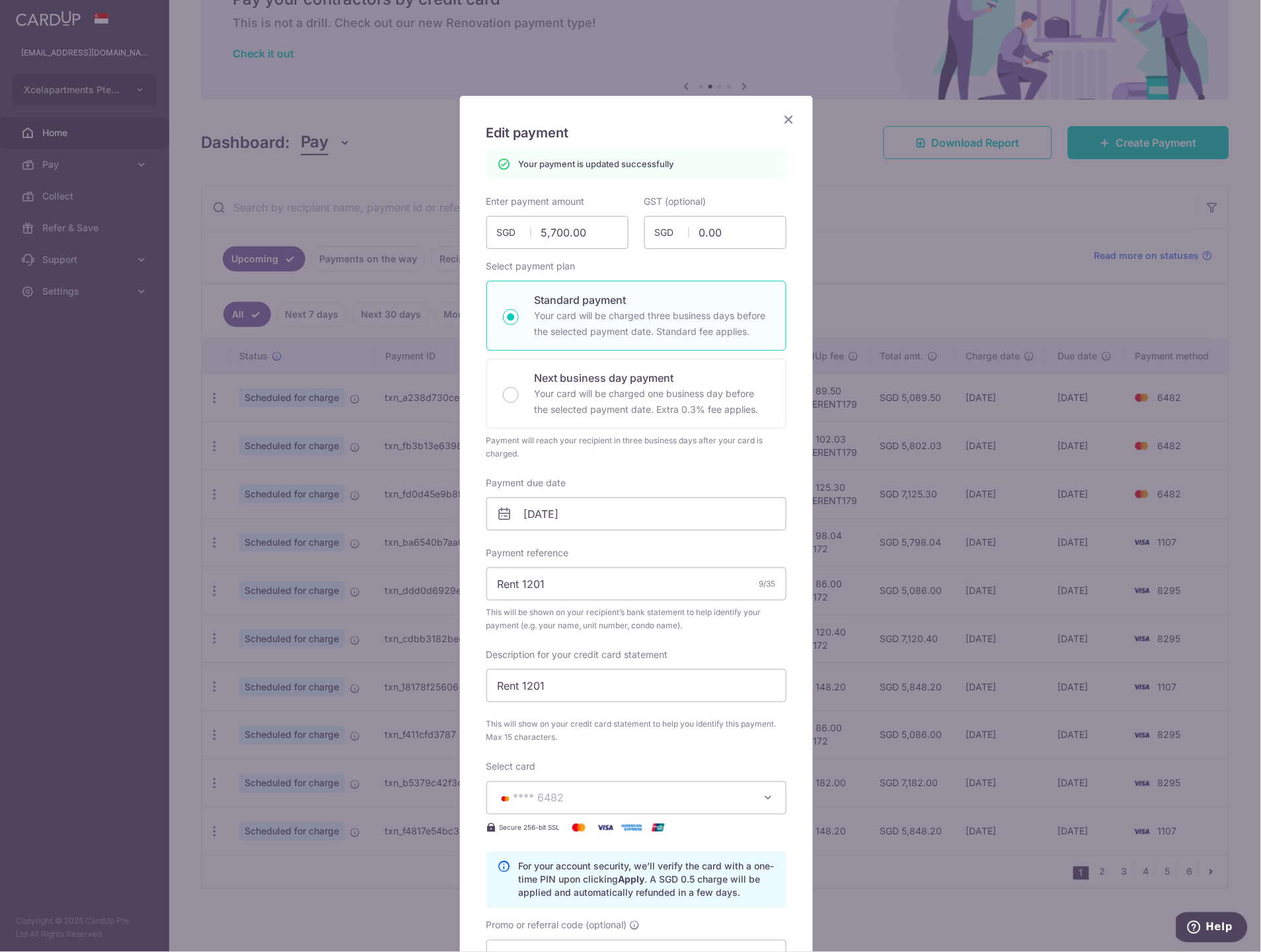
click at [781, 116] on icon "Close" at bounding box center [789, 119] width 16 height 17
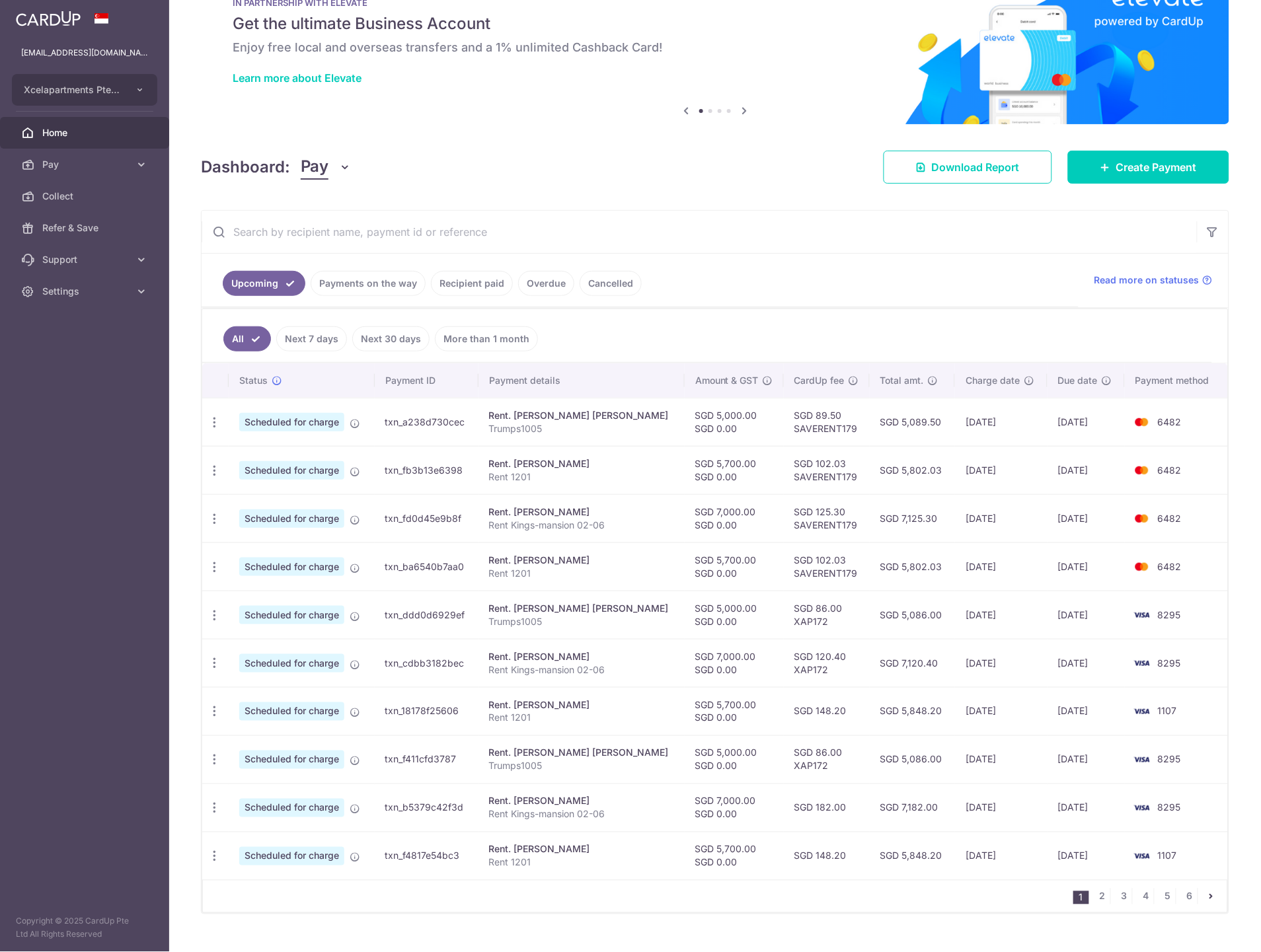
scroll to position [71, 0]
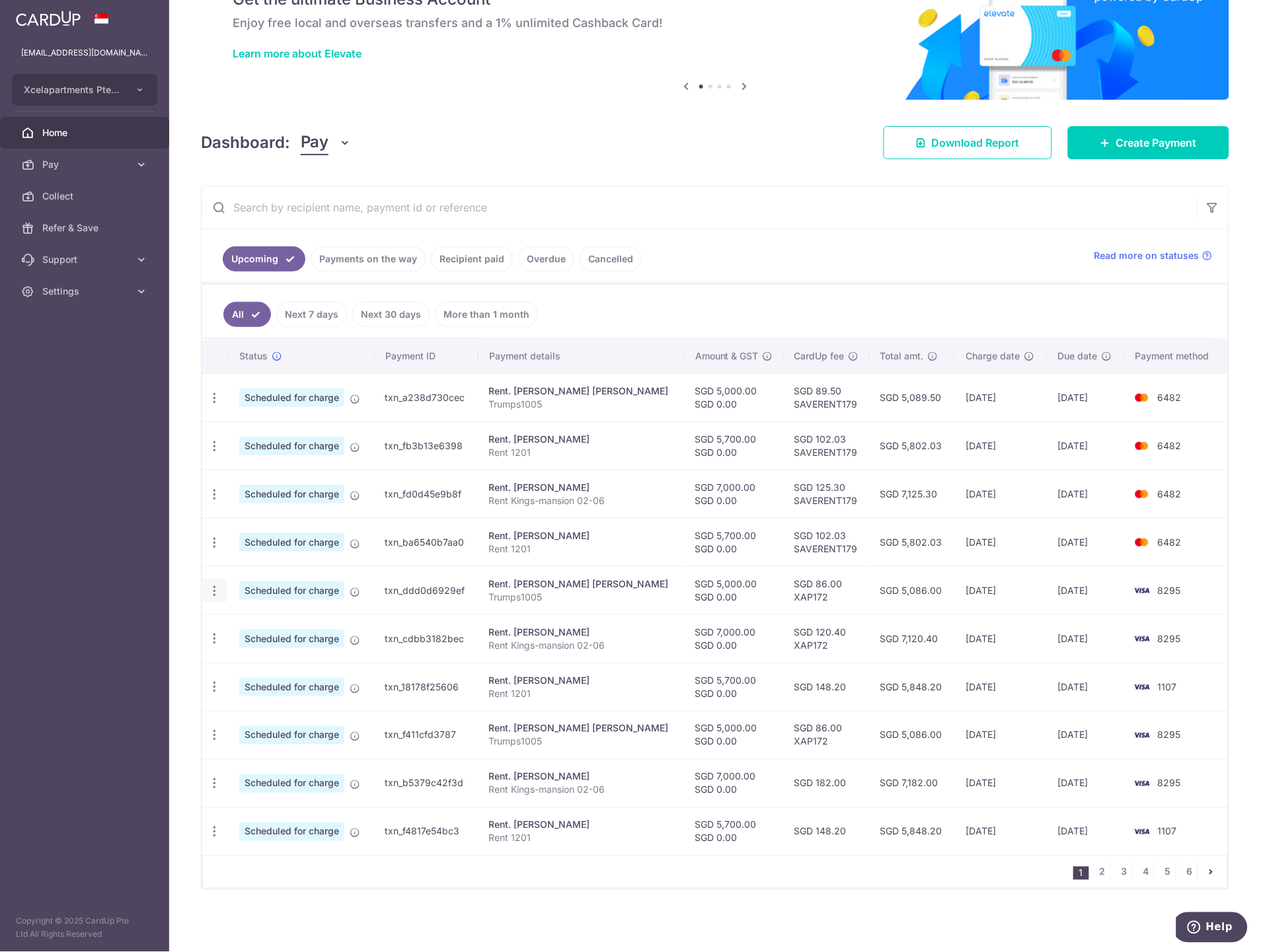
click at [214, 591] on icon "button" at bounding box center [214, 591] width 14 height 14
click at [271, 626] on span "Update payment" at bounding box center [285, 627] width 90 height 16
radio input "true"
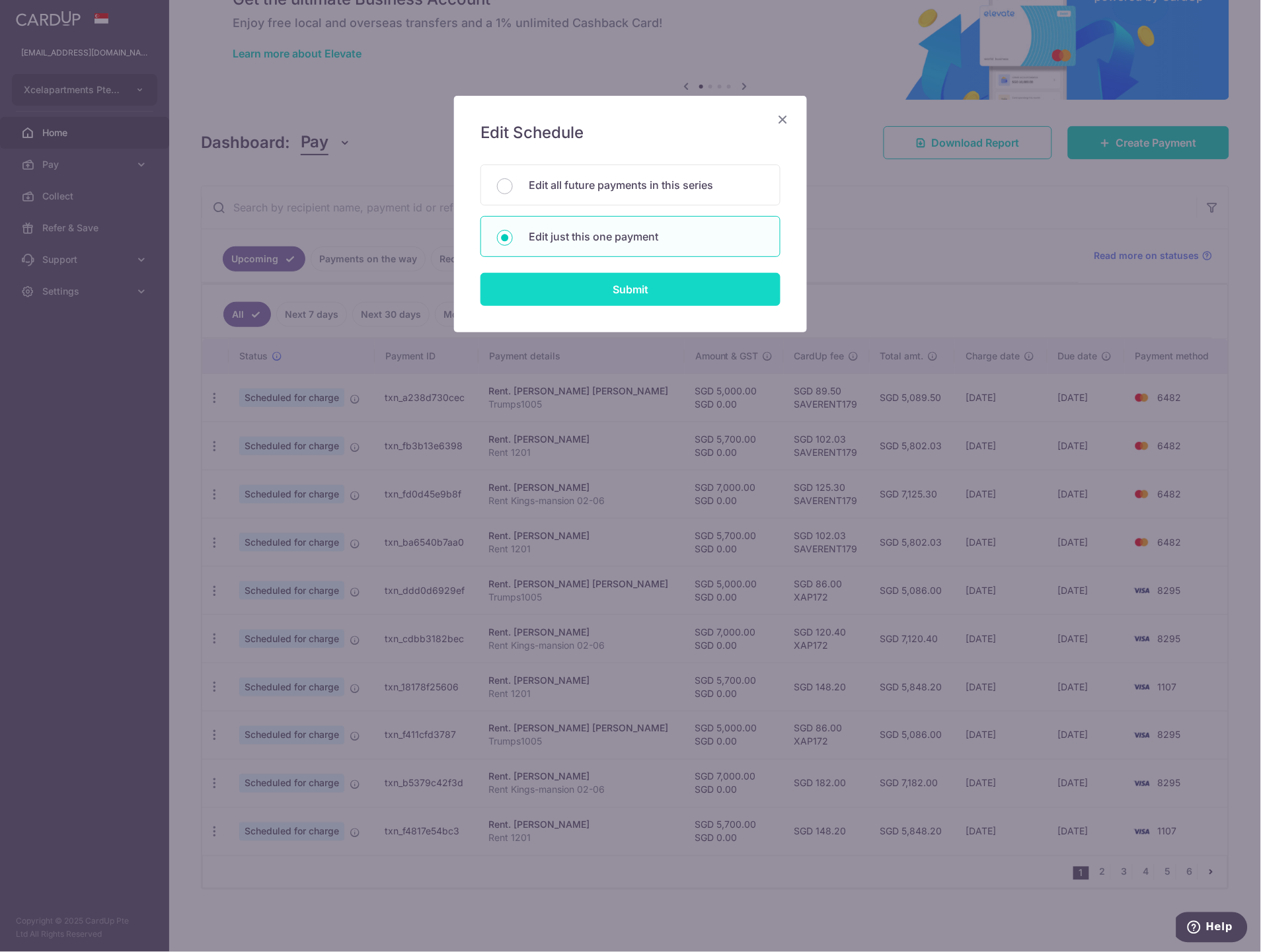
click at [644, 289] on input "Submit" at bounding box center [630, 289] width 300 height 33
radio input "true"
type input "5,000.00"
type input "0.00"
type input "[DATE]"
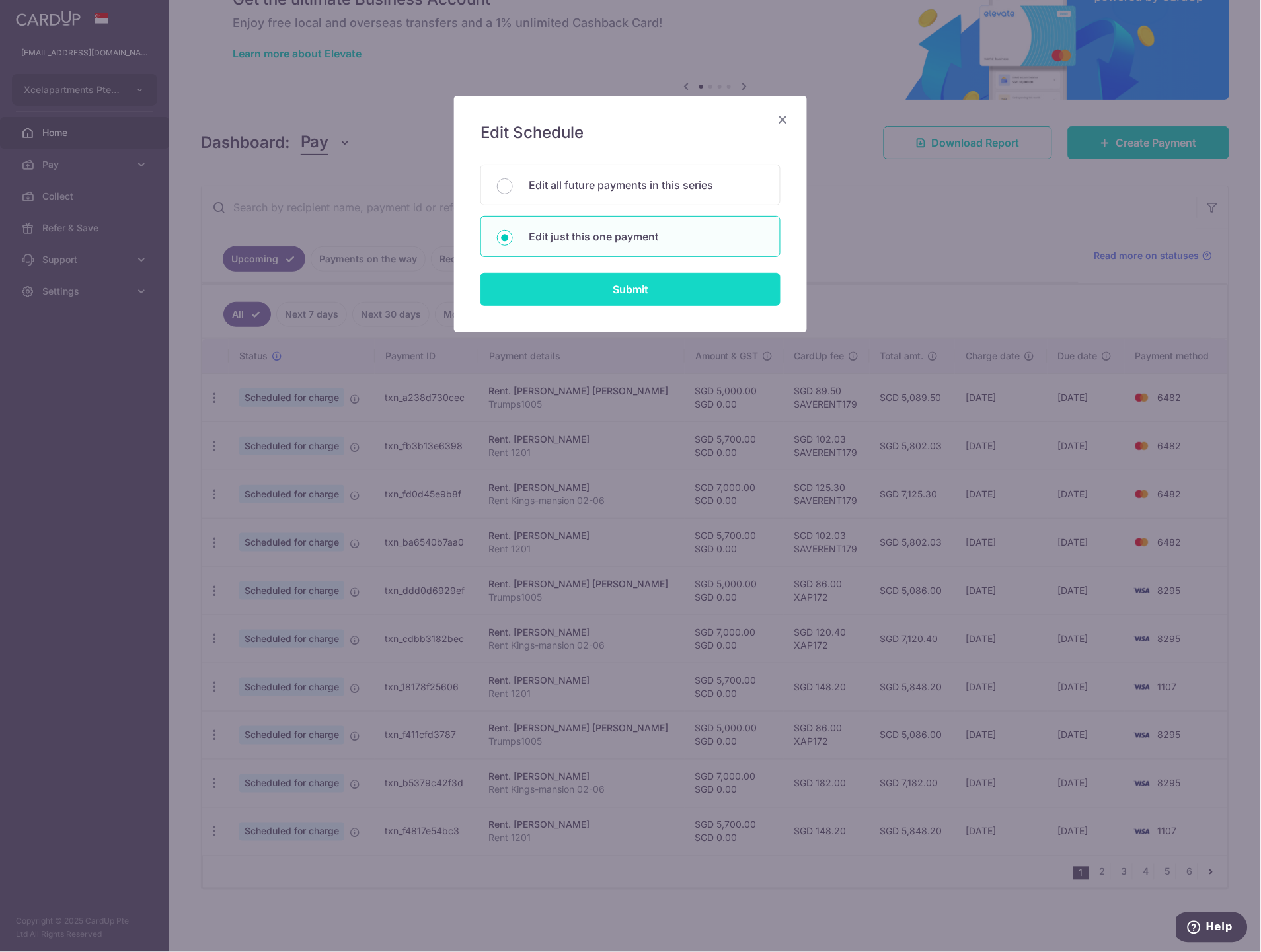
type input "Trumps1005"
type input "Trumps1005new"
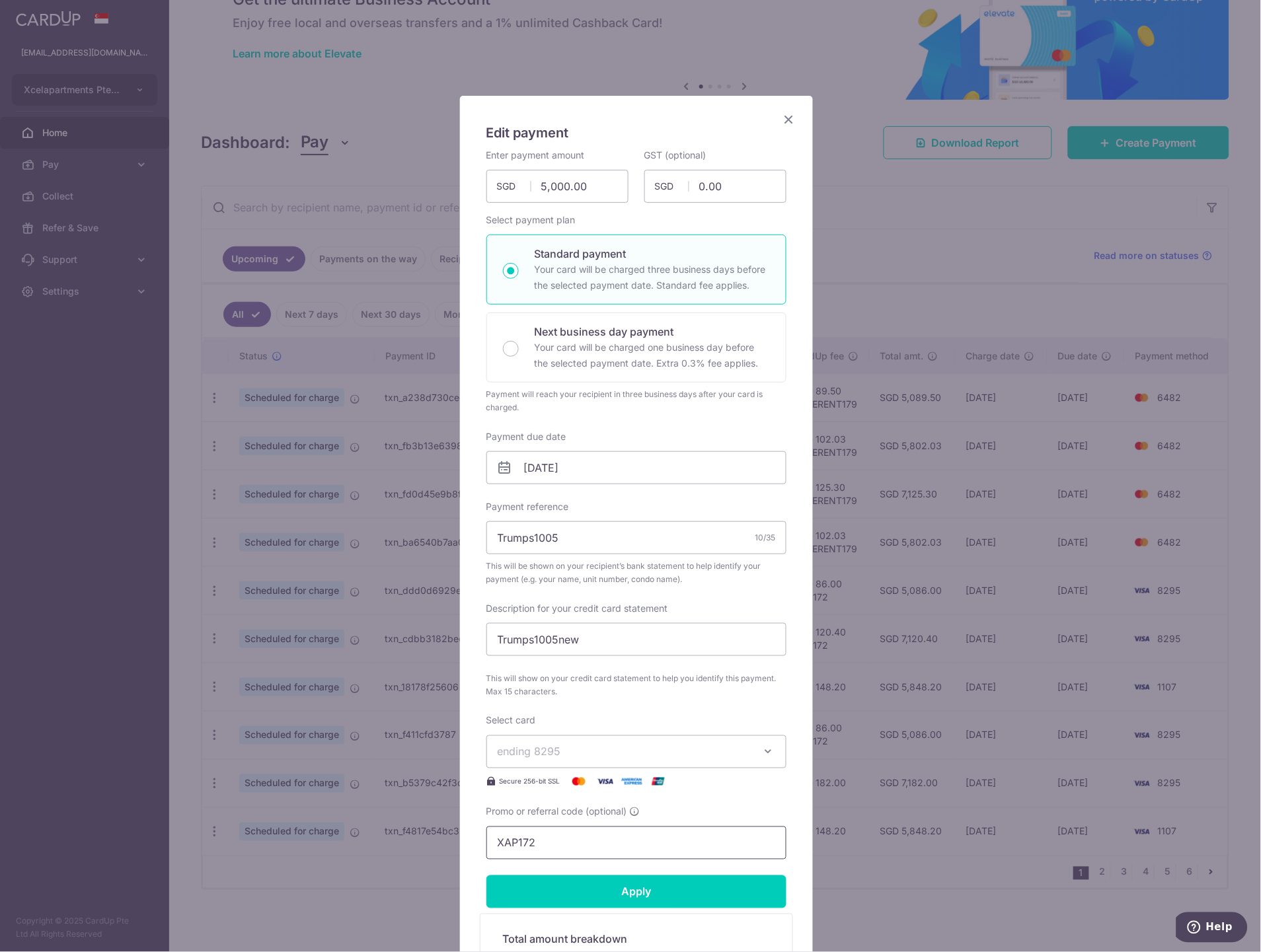
drag, startPoint x: 572, startPoint y: 841, endPoint x: 560, endPoint y: 814, distance: 29.5
click at [428, 842] on div "Edit payment By clicking apply, you will make changes to all payments to [PERSO…" at bounding box center [630, 476] width 1261 height 952
paste input "SAVERENT179"
type input "SAVERENT179"
click at [609, 754] on span "ending 8295" at bounding box center [624, 752] width 254 height 16
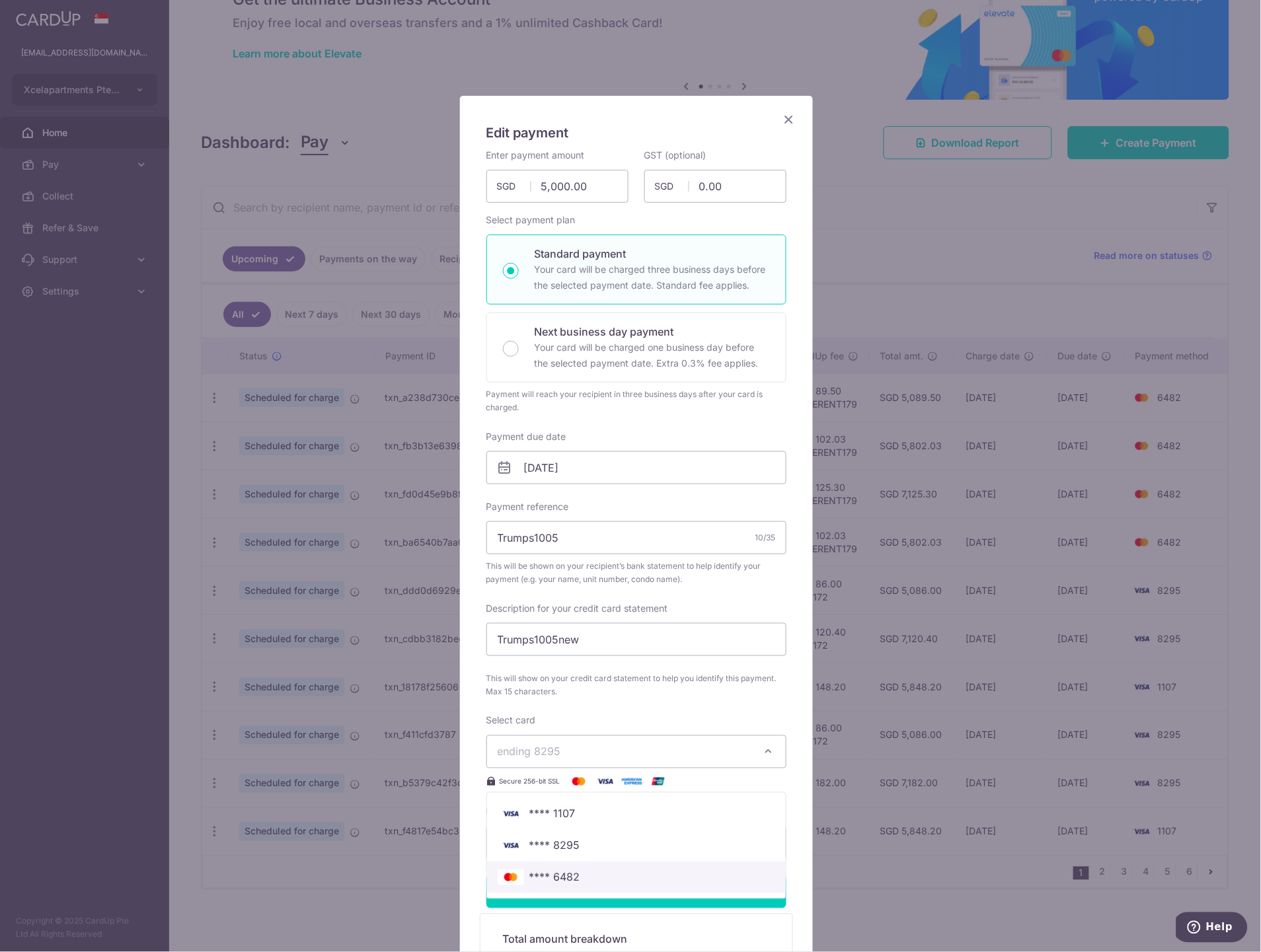
click at [581, 876] on span "**** 6482" at bounding box center [636, 877] width 277 height 16
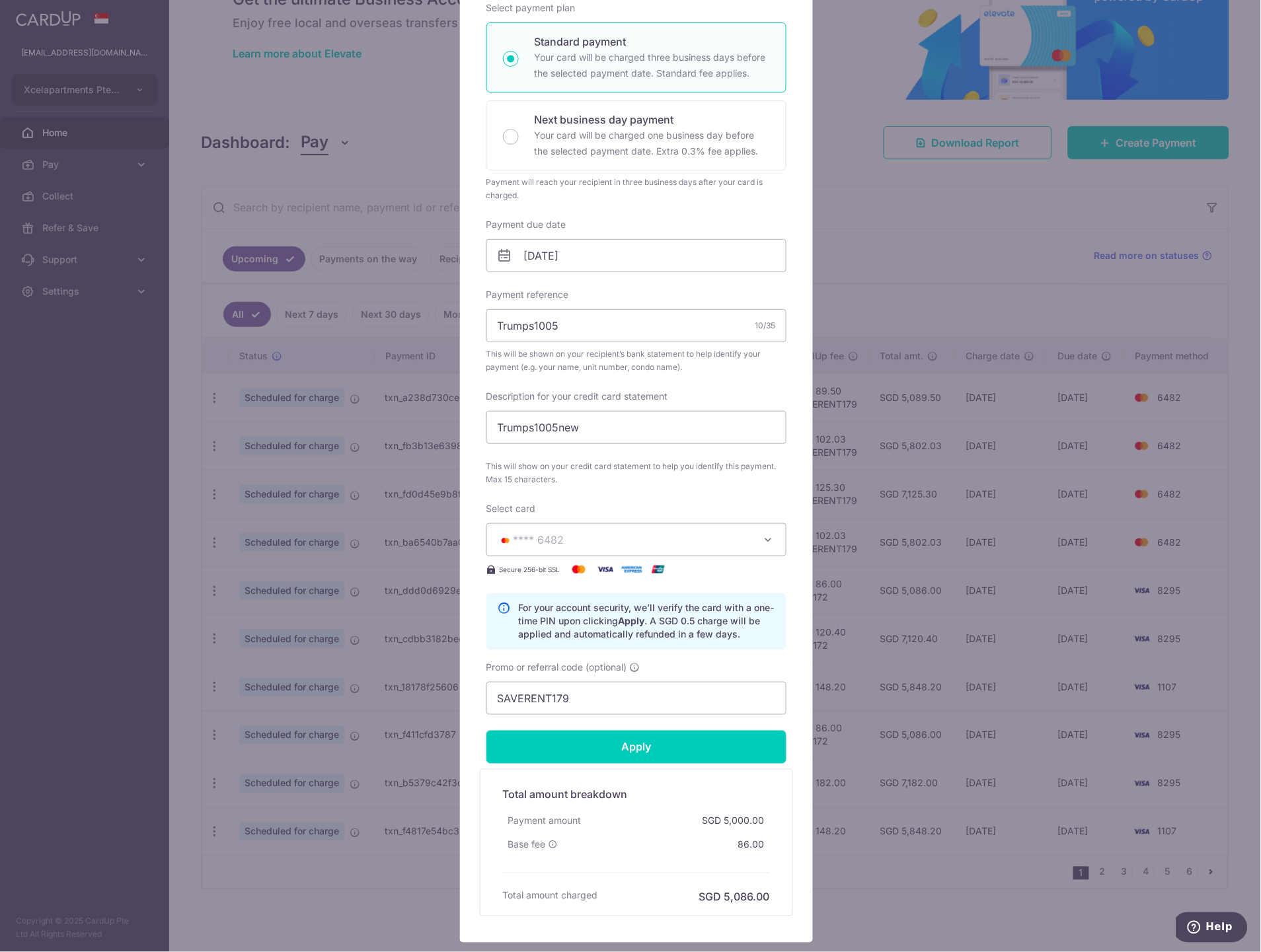
scroll to position [220, 0]
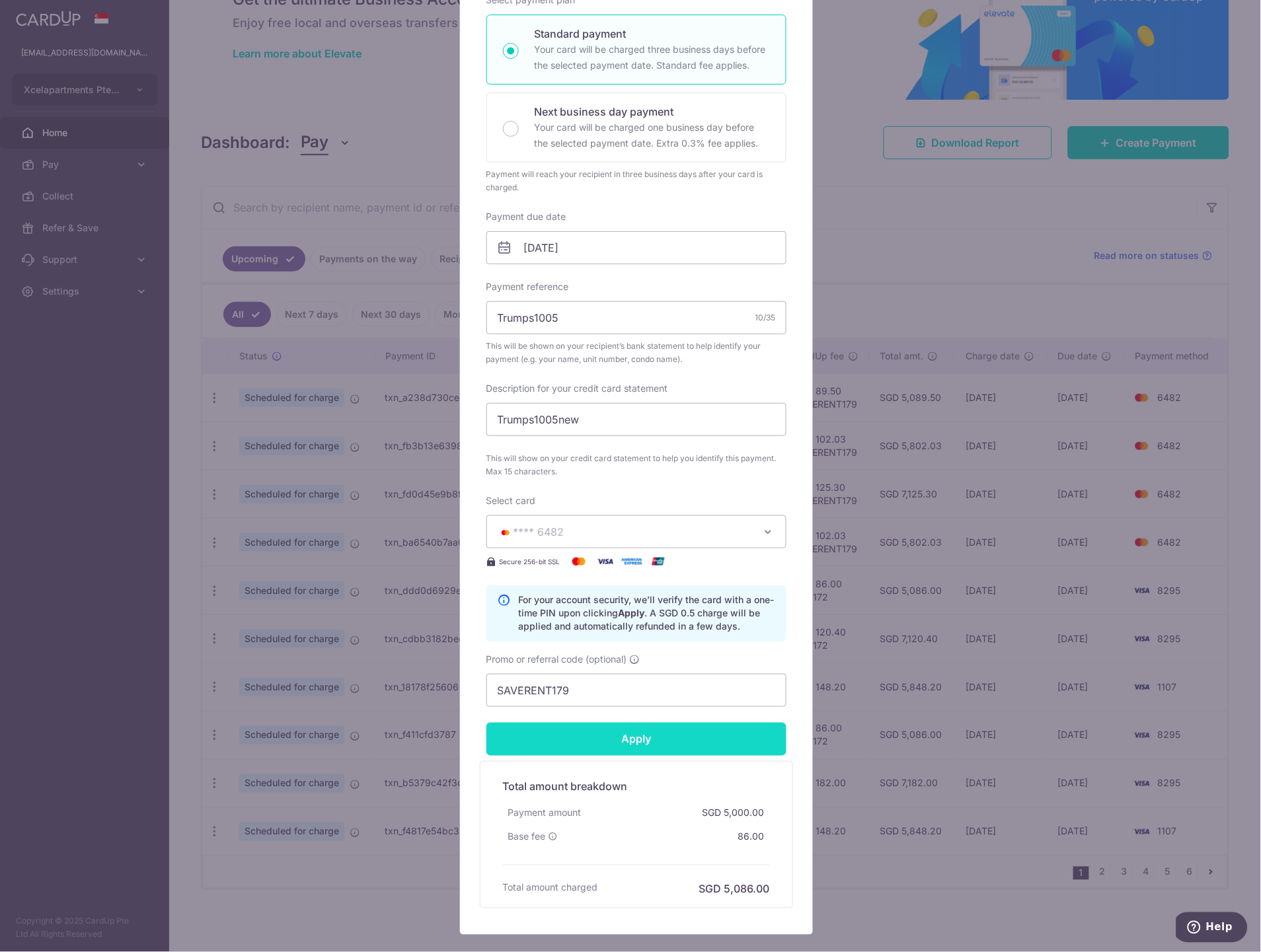
click at [650, 736] on input "Apply" at bounding box center [636, 739] width 300 height 33
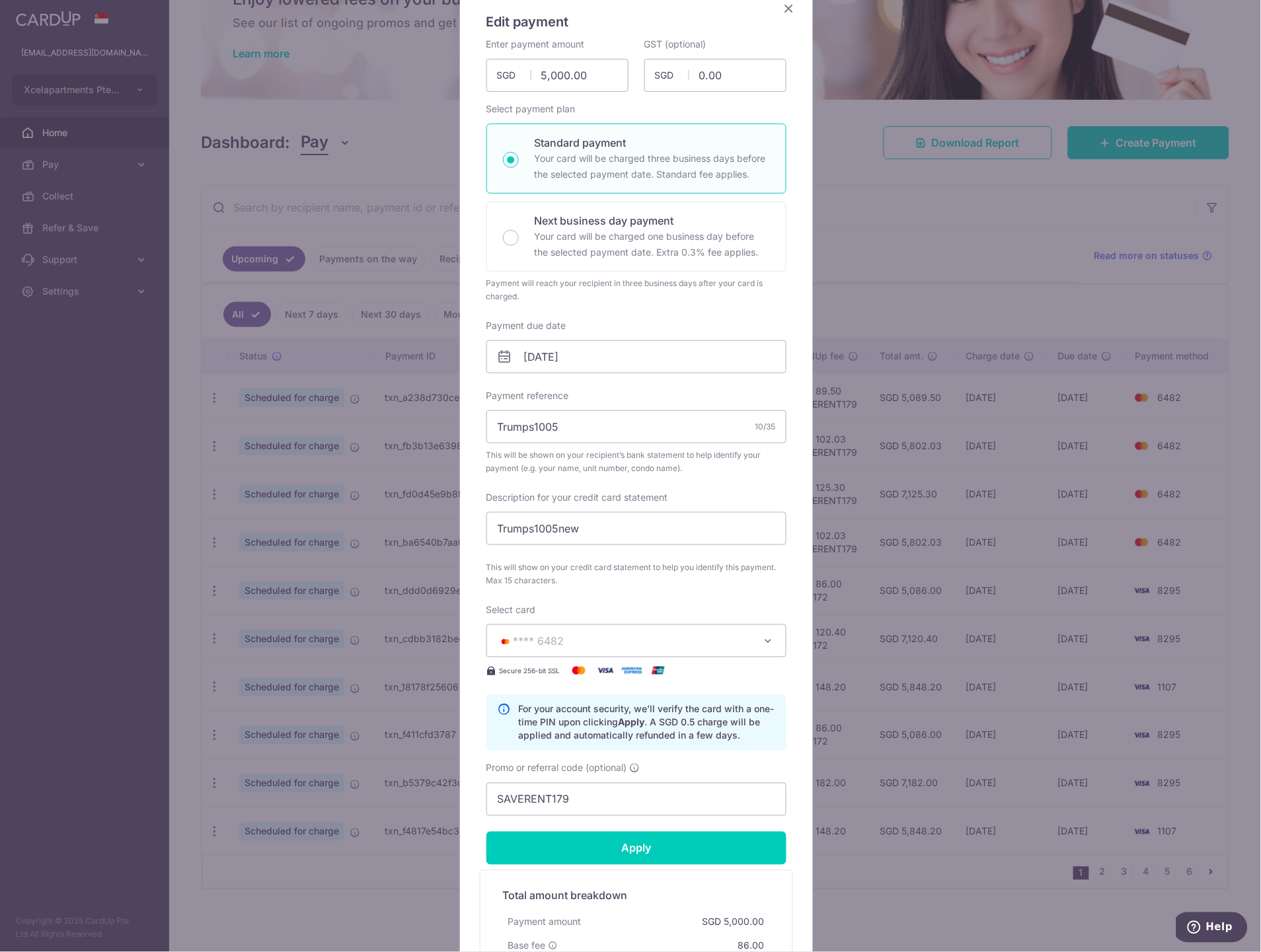
scroll to position [0, 0]
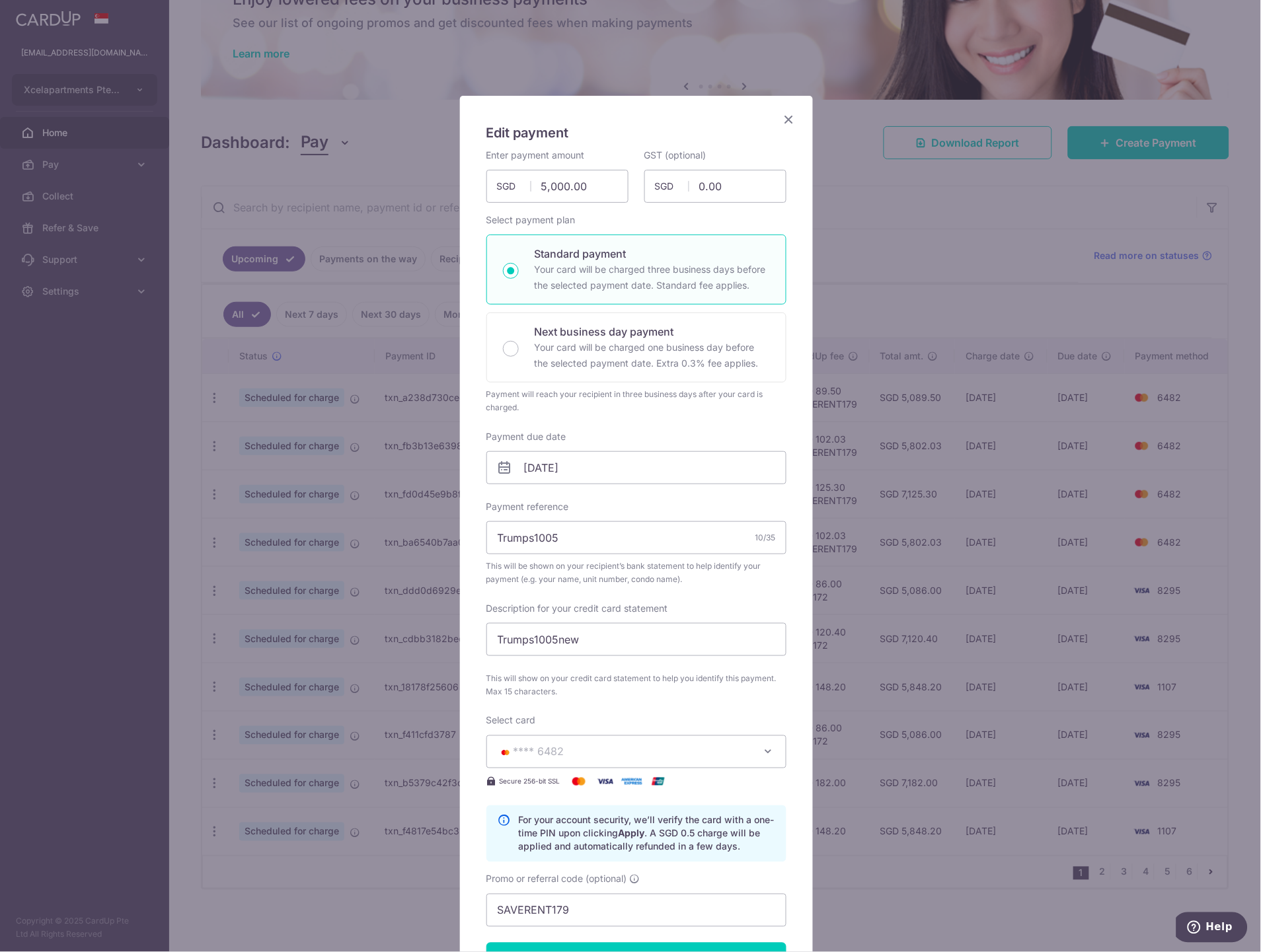
type input "Successfully Applied"
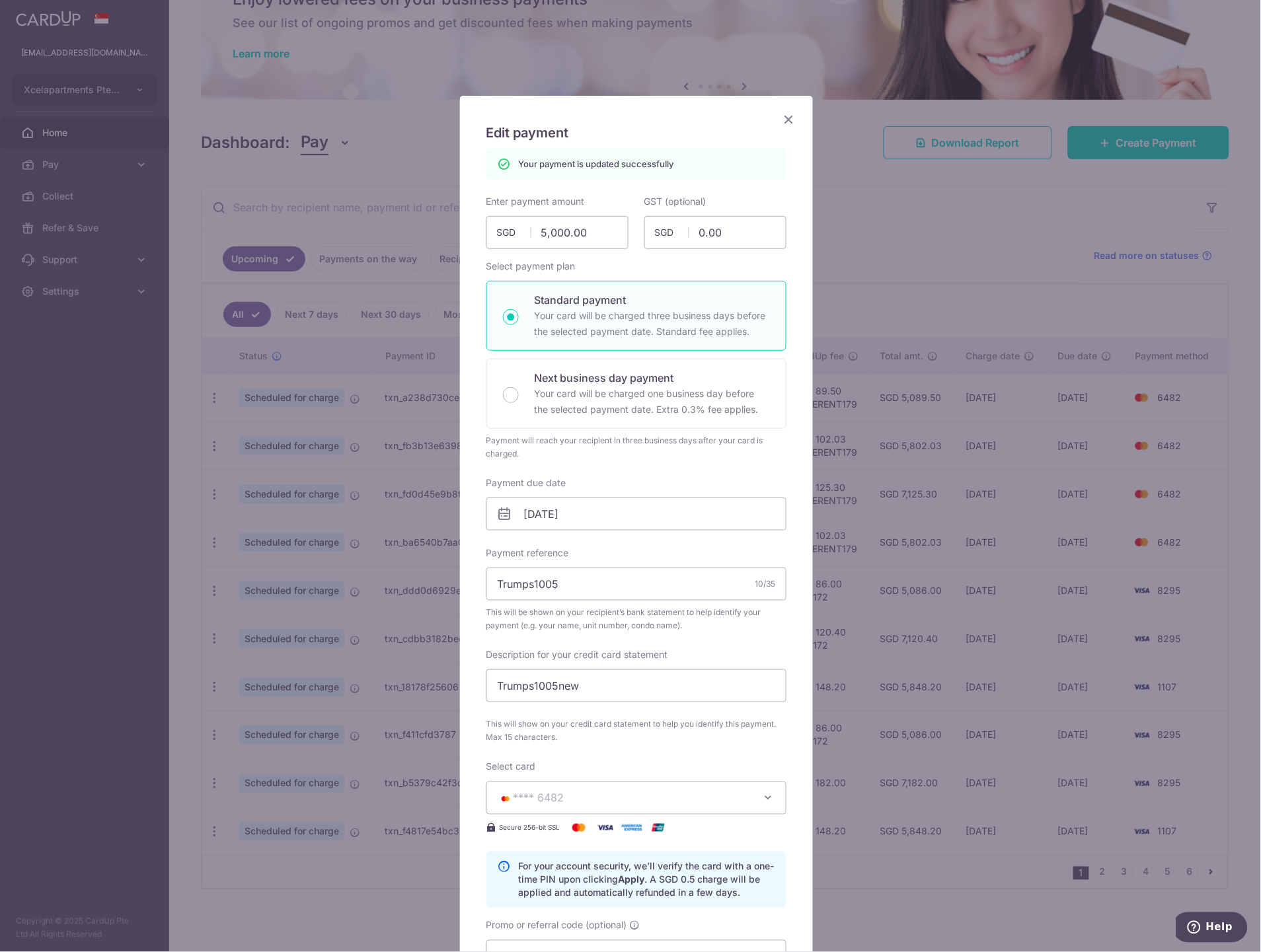
click at [781, 118] on icon "Close" at bounding box center [789, 119] width 16 height 17
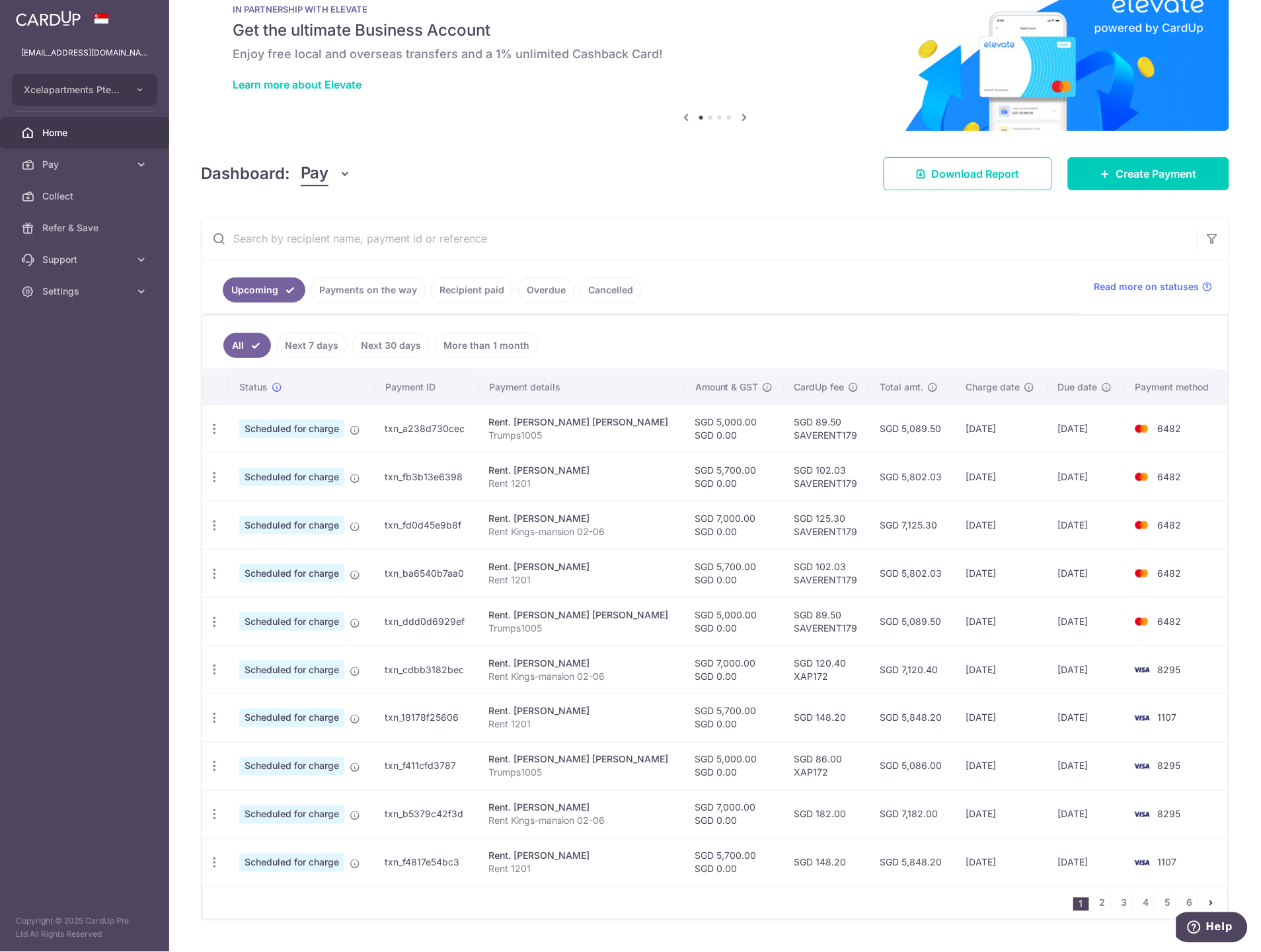
scroll to position [71, 0]
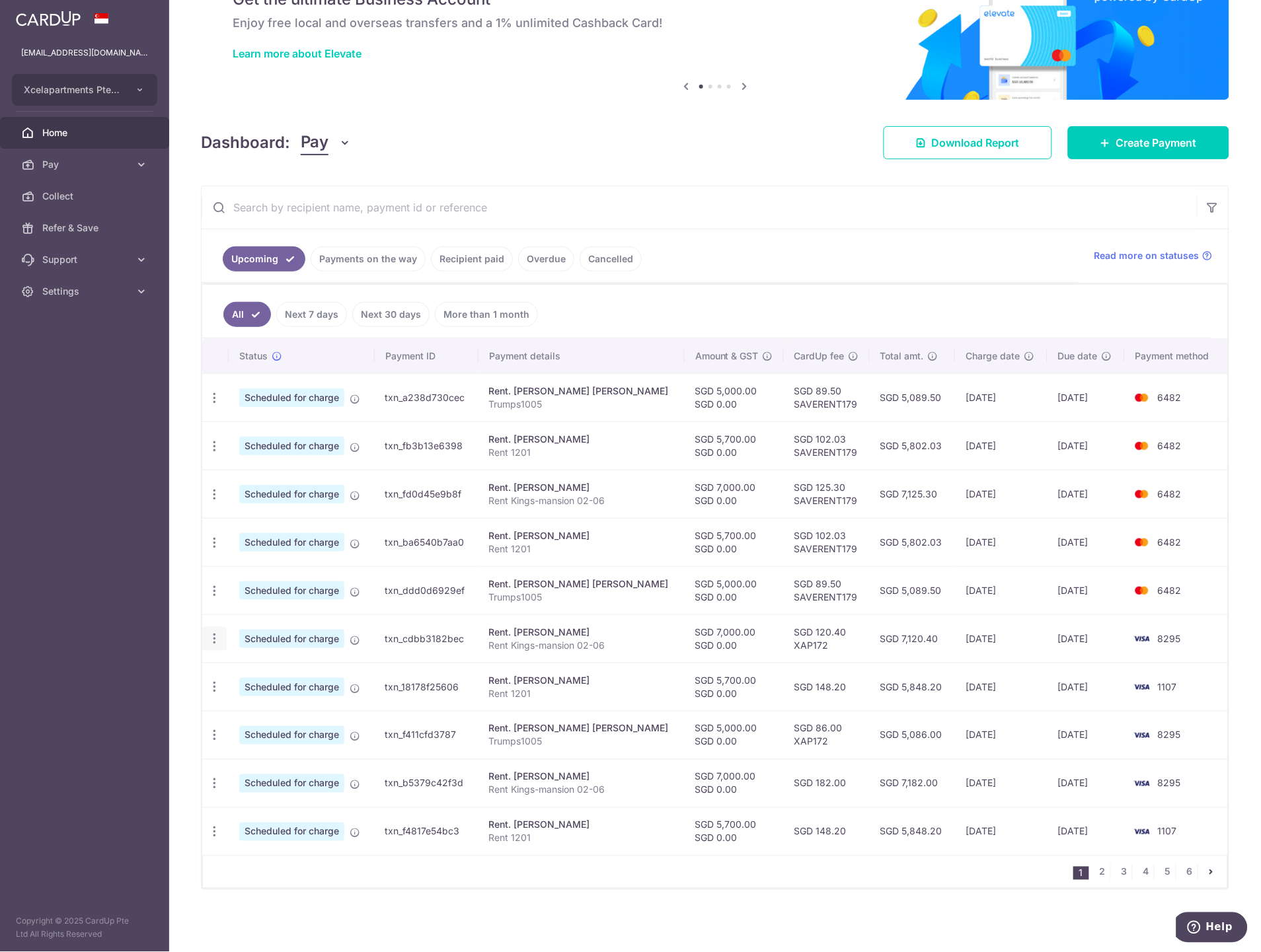
click at [215, 638] on icon "button" at bounding box center [214, 639] width 14 height 14
click at [276, 675] on span "Update payment" at bounding box center [285, 675] width 90 height 16
radio input "true"
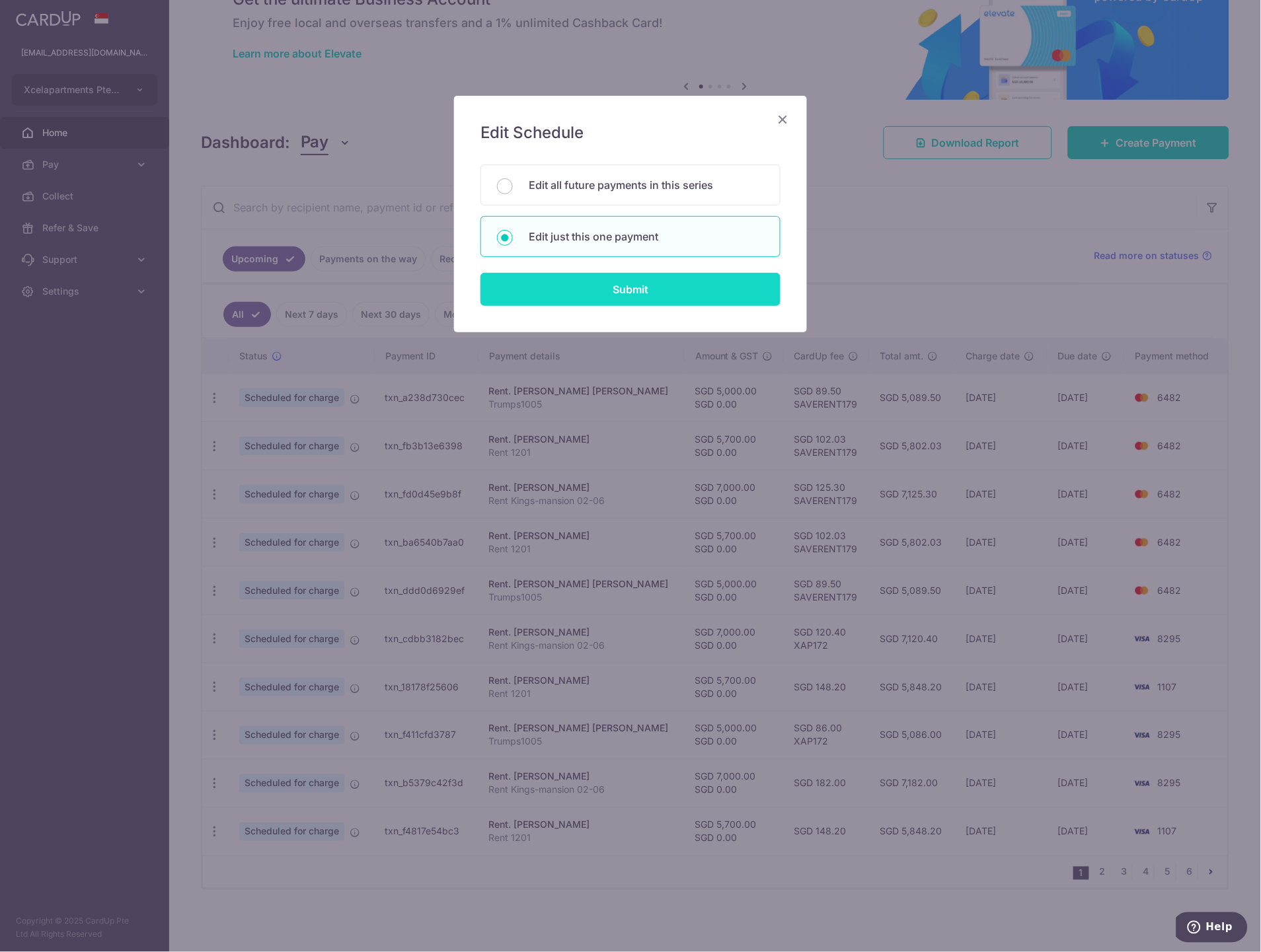
click at [602, 294] on input "Submit" at bounding box center [630, 289] width 300 height 33
radio input "true"
type input "7,000.00"
type input "0.00"
type input "[DATE]"
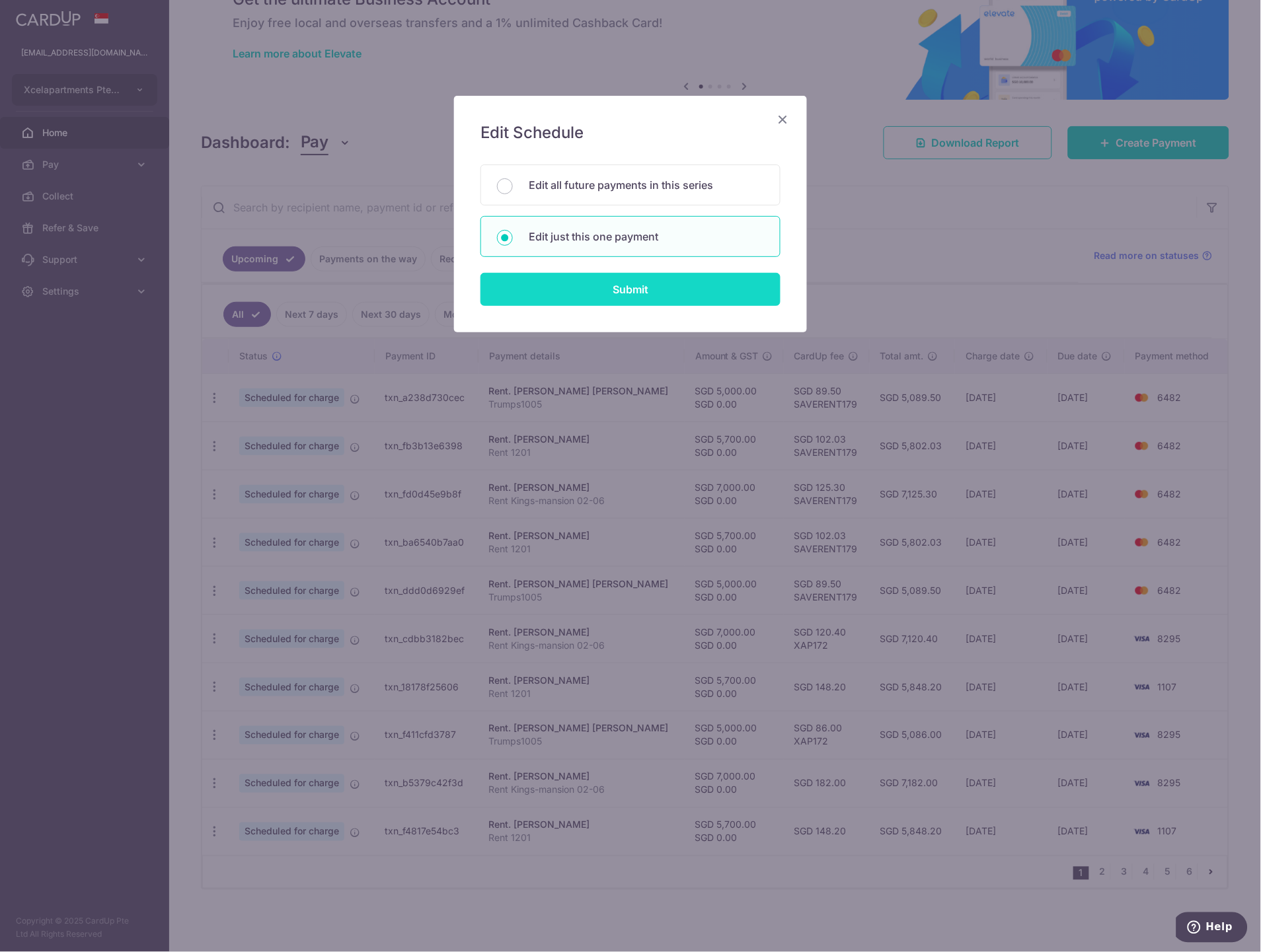
type input "Rent Kings-mansion 02-06"
type input "KM 0206"
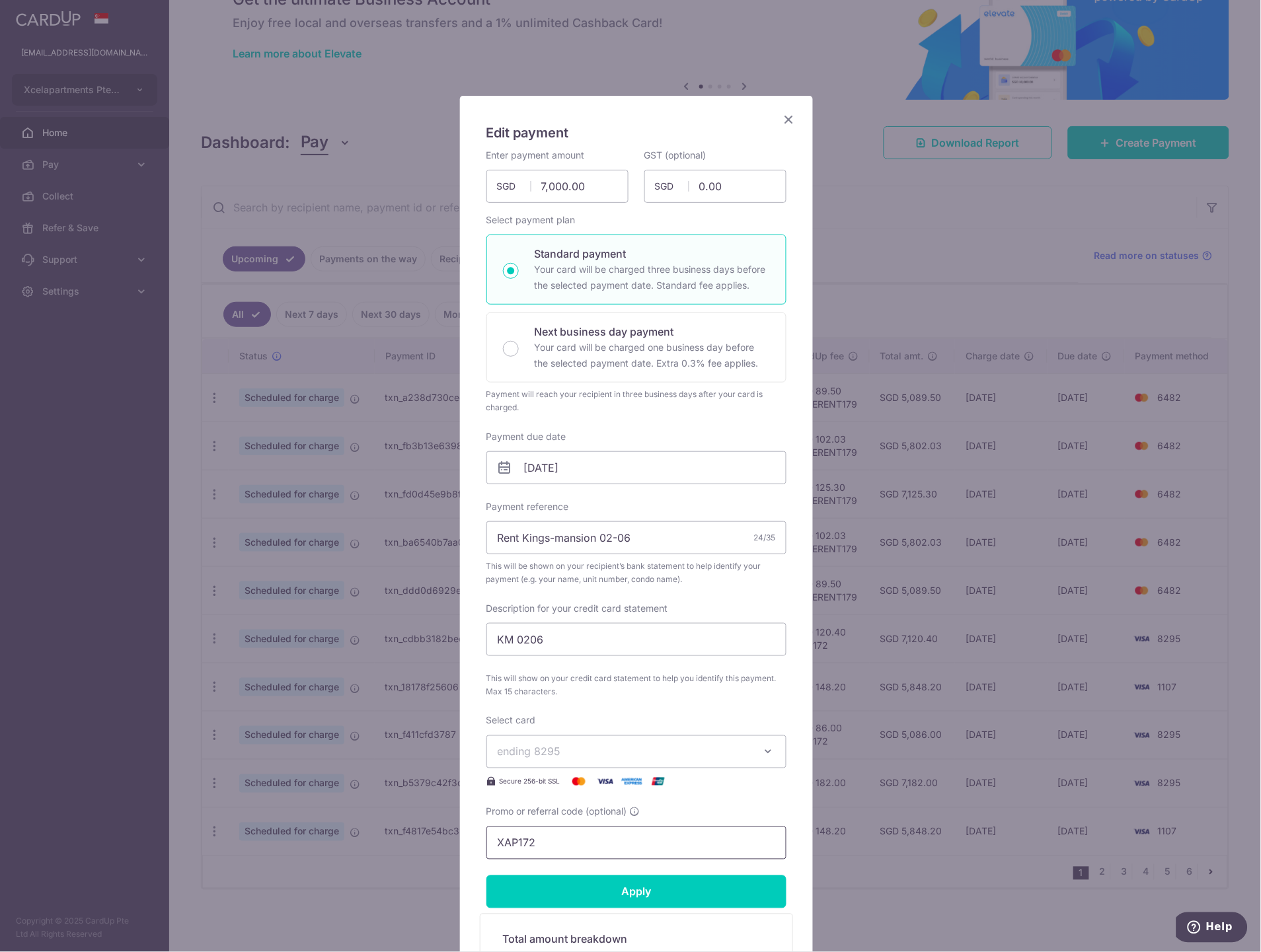
drag, startPoint x: 583, startPoint y: 840, endPoint x: 341, endPoint y: 837, distance: 242.0
click at [374, 836] on div "Edit payment By clicking apply, you will make changes to all payments to Teo li…" at bounding box center [630, 476] width 1261 height 952
paste input "SAVERENT179"
type input "SAVERENT179"
click at [585, 882] on input "Apply" at bounding box center [636, 892] width 300 height 33
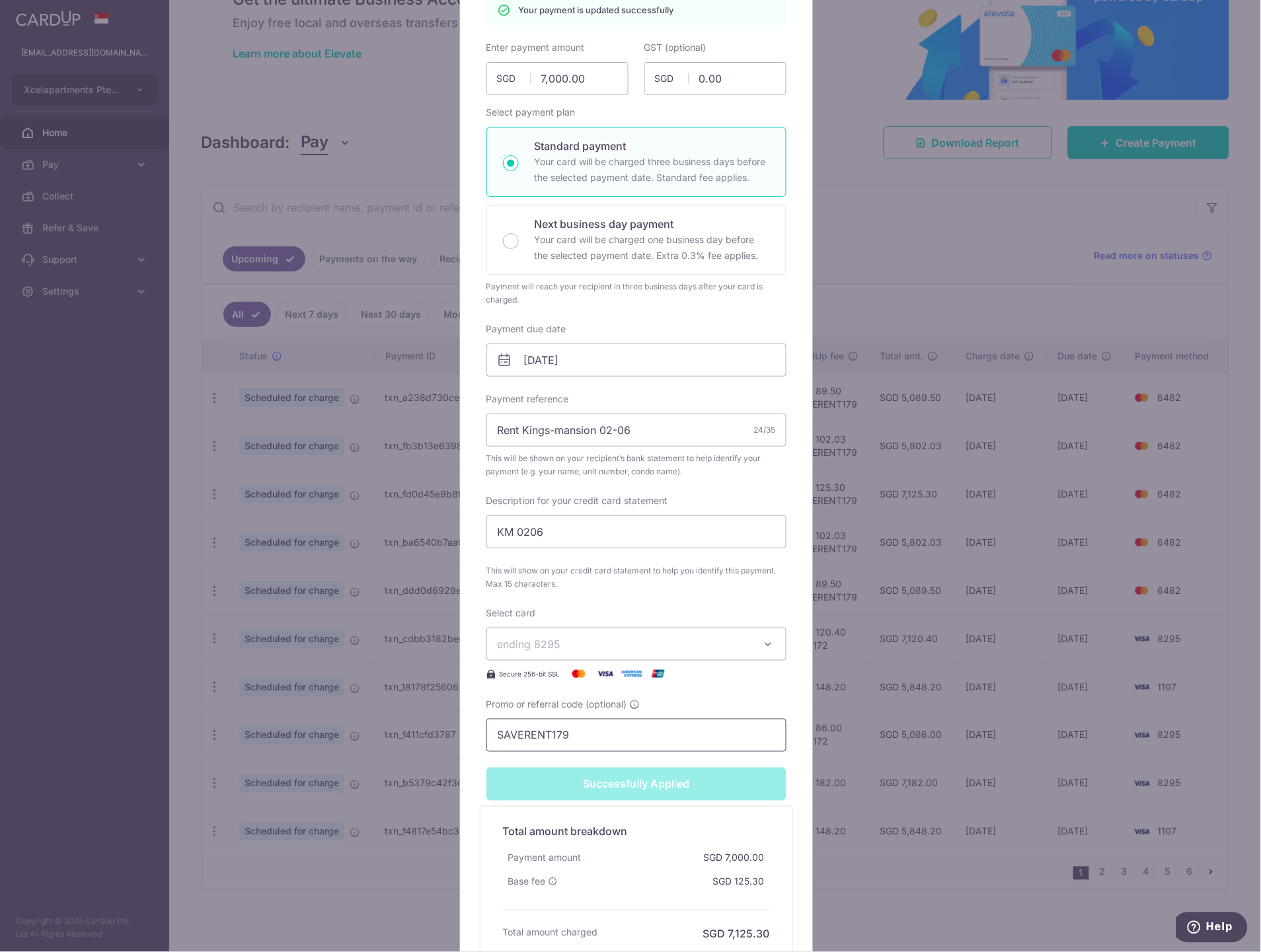
scroll to position [220, 0]
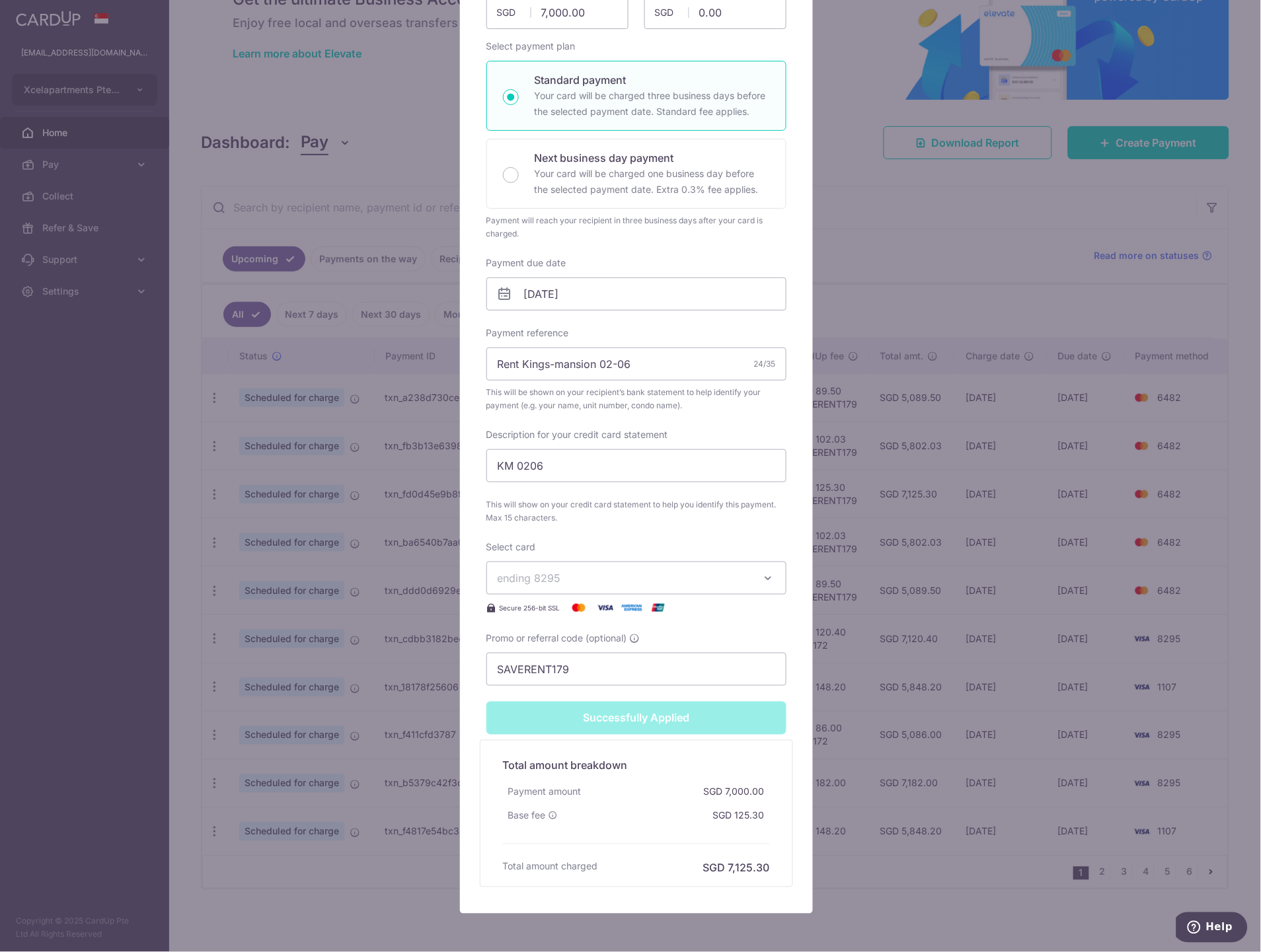
click at [633, 581] on span "ending 8295" at bounding box center [624, 578] width 254 height 16
click at [576, 702] on span "**** 6482" at bounding box center [636, 704] width 277 height 16
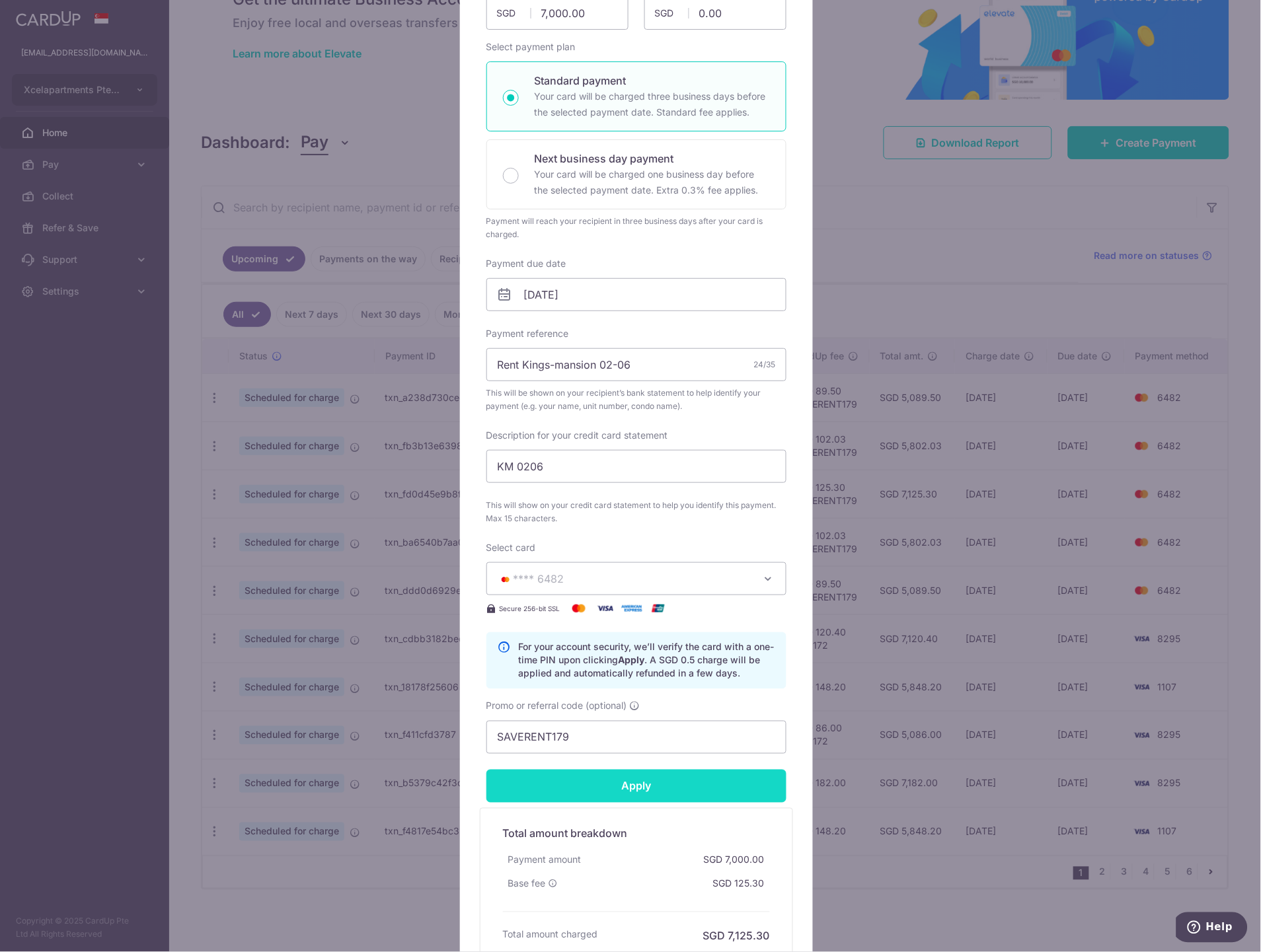
click at [619, 794] on input "Apply" at bounding box center [636, 786] width 300 height 33
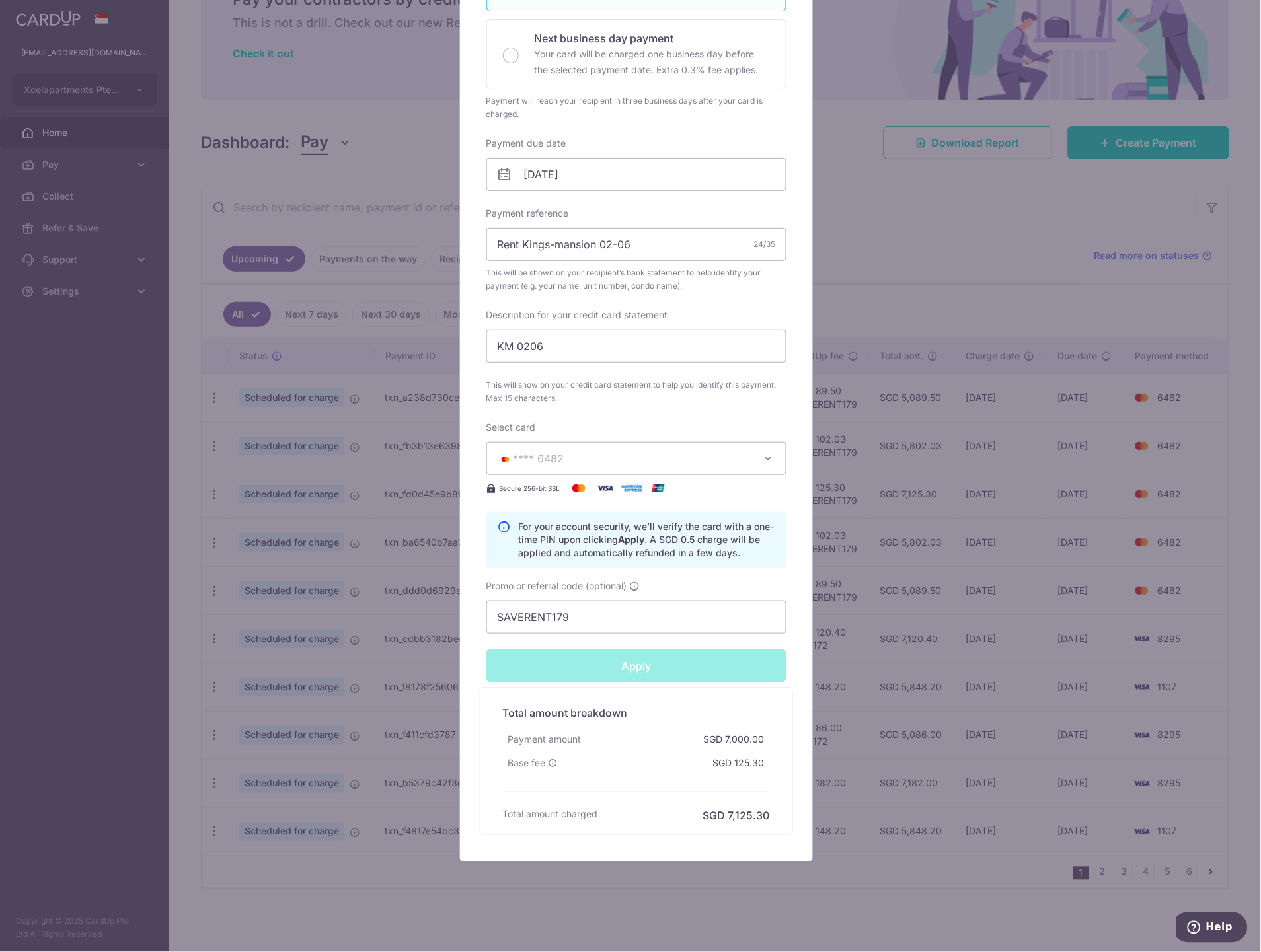
scroll to position [299, 0]
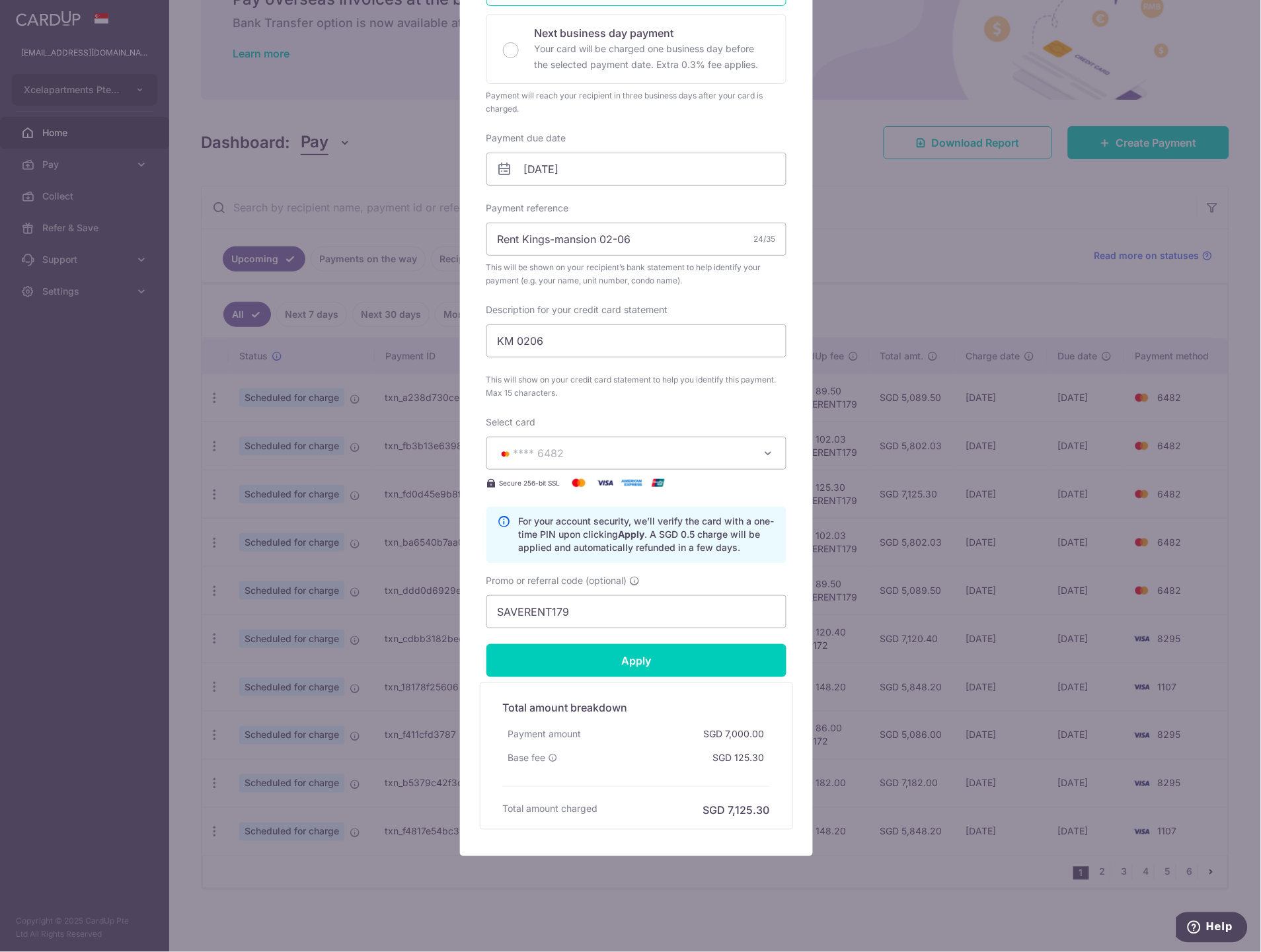
type input "Successfully Applied"
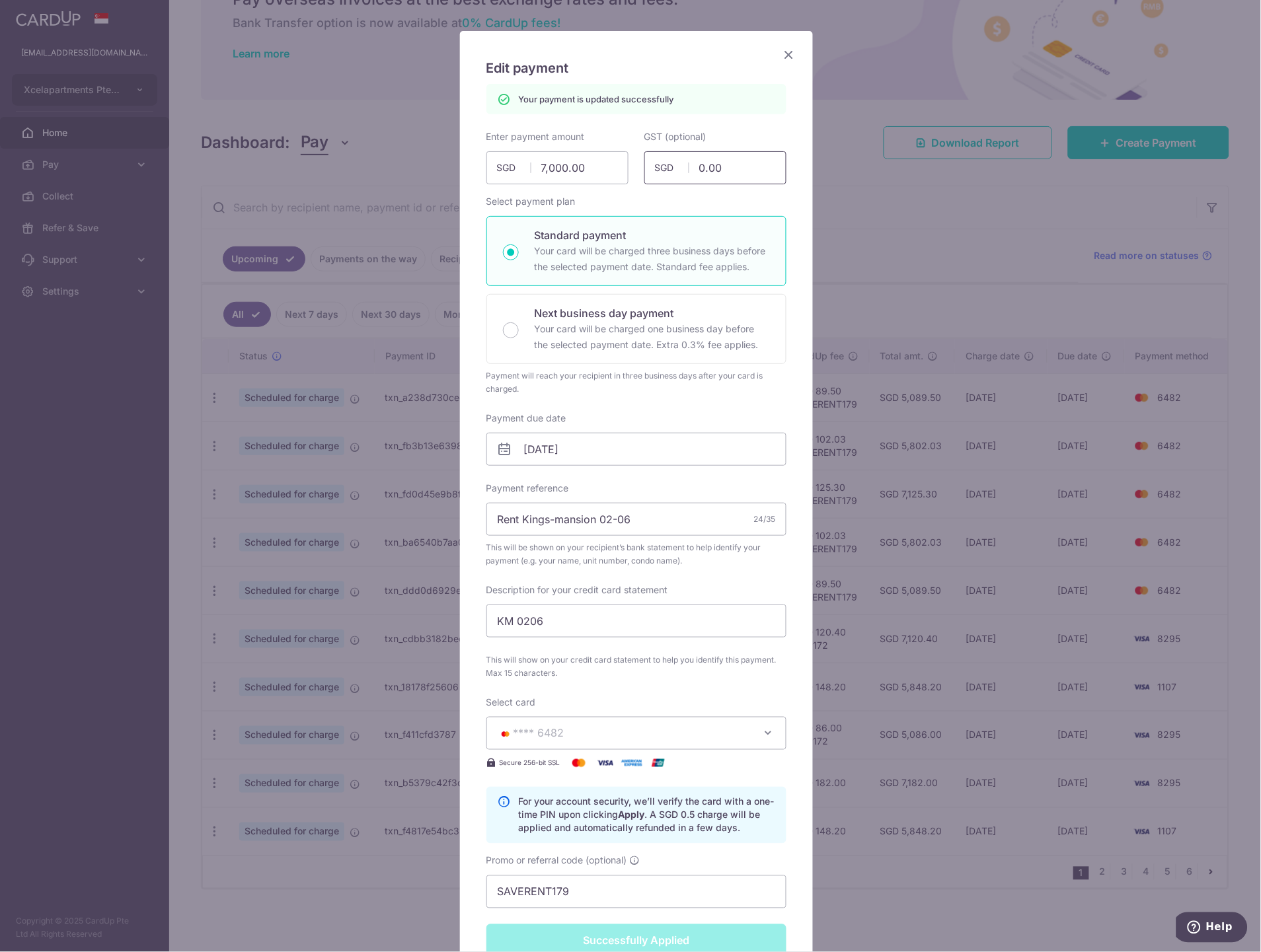
scroll to position [52, 0]
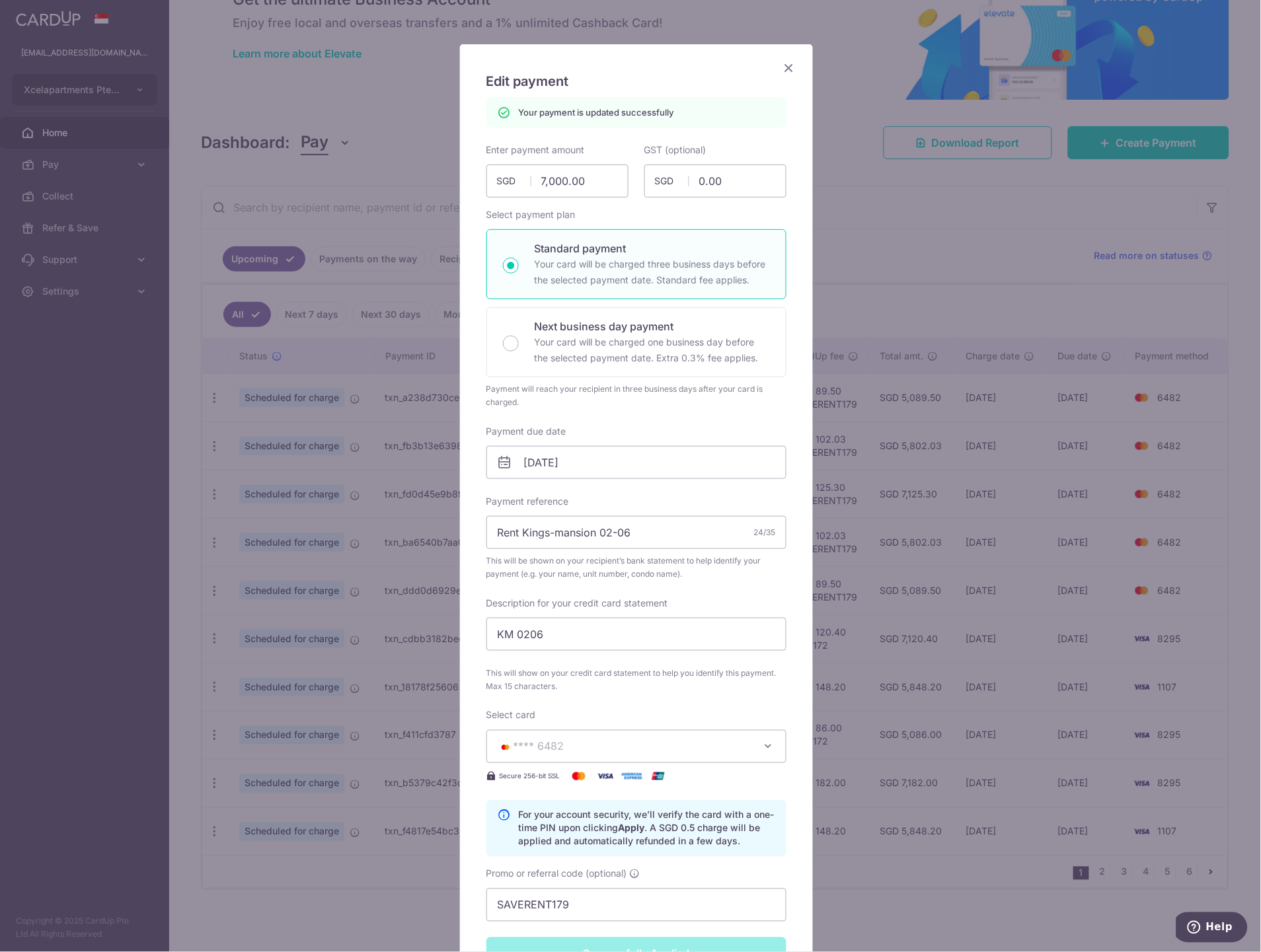
click at [783, 64] on icon "Close" at bounding box center [789, 68] width 16 height 17
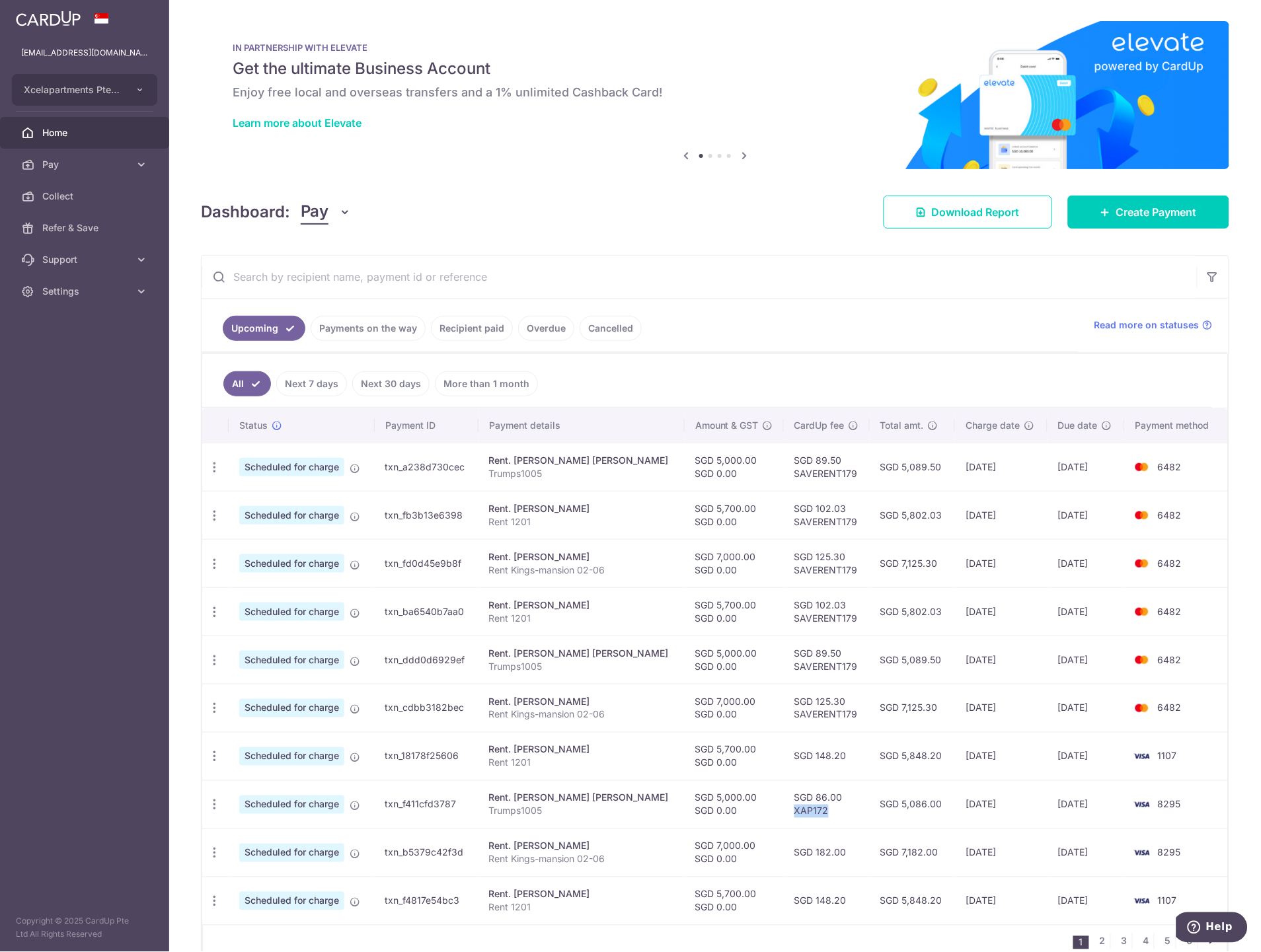
drag, startPoint x: 796, startPoint y: 813, endPoint x: 763, endPoint y: 816, distance: 33.1
click at [783, 816] on td "SGD 86.00 XAP172" at bounding box center [827, 804] width 86 height 48
copy td "XAP172"
drag, startPoint x: 831, startPoint y: 714, endPoint x: 765, endPoint y: 715, distance: 66.0
click at [783, 715] on td "SGD 125.30 SAVERENT179" at bounding box center [827, 708] width 86 height 48
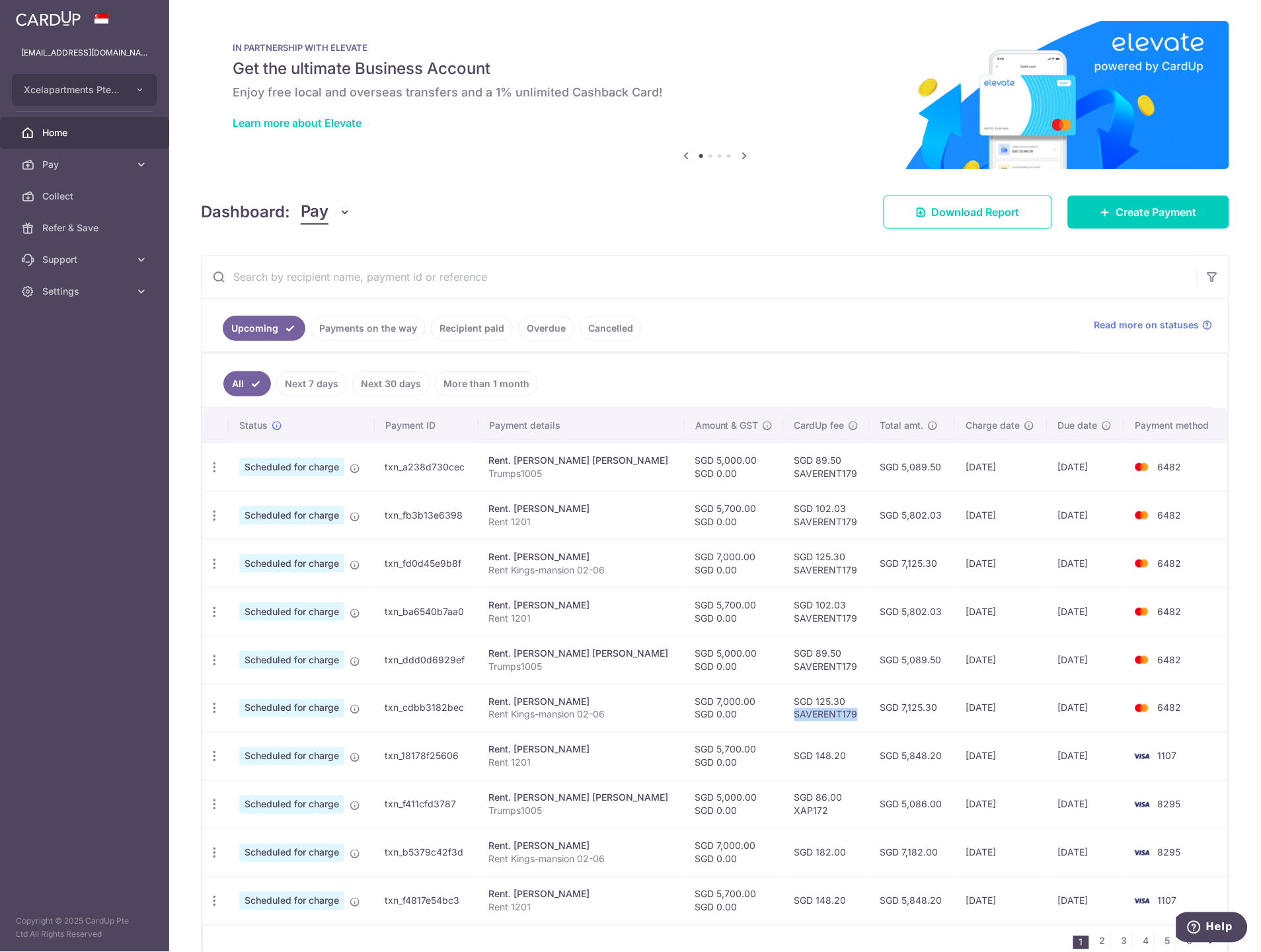
copy td "SAVERENT179"
click at [207, 761] on icon "button" at bounding box center [214, 757] width 14 height 14
click at [289, 795] on span "Update payment" at bounding box center [285, 792] width 90 height 16
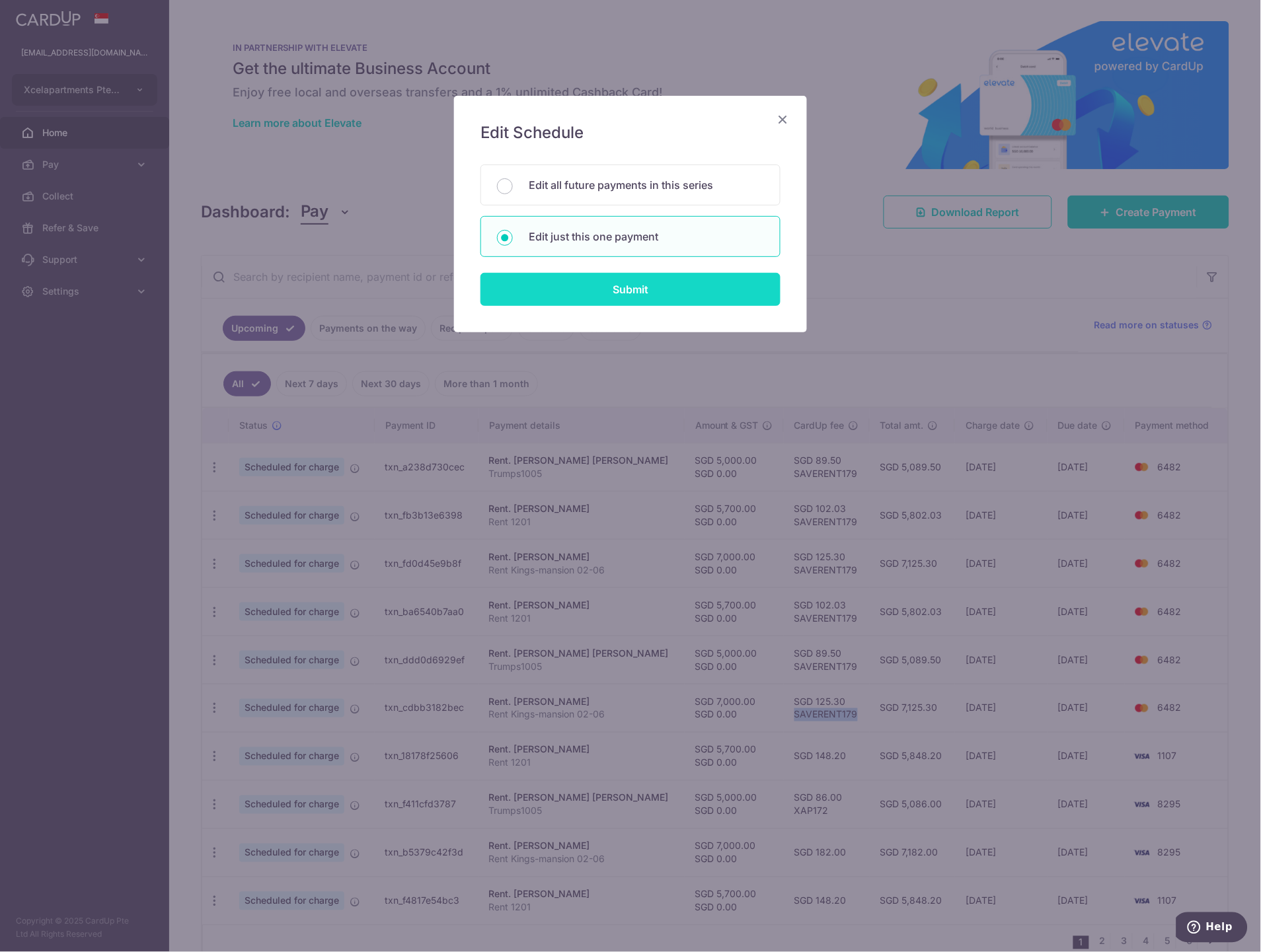
click at [560, 295] on input "Submit" at bounding box center [630, 289] width 300 height 33
radio input "true"
type input "5,700.00"
type input "0.00"
type input "[DATE]"
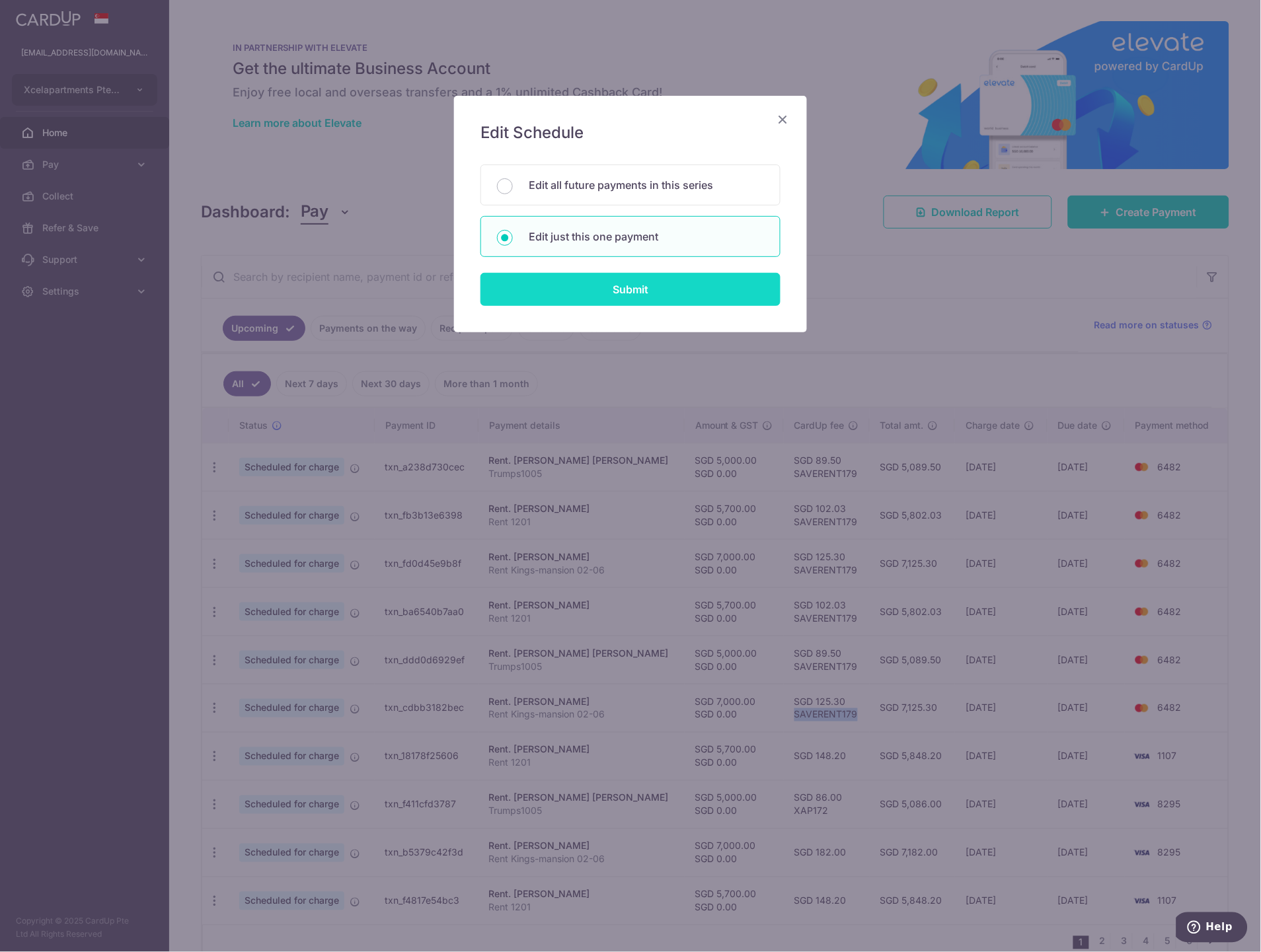
type input "Rent 1201"
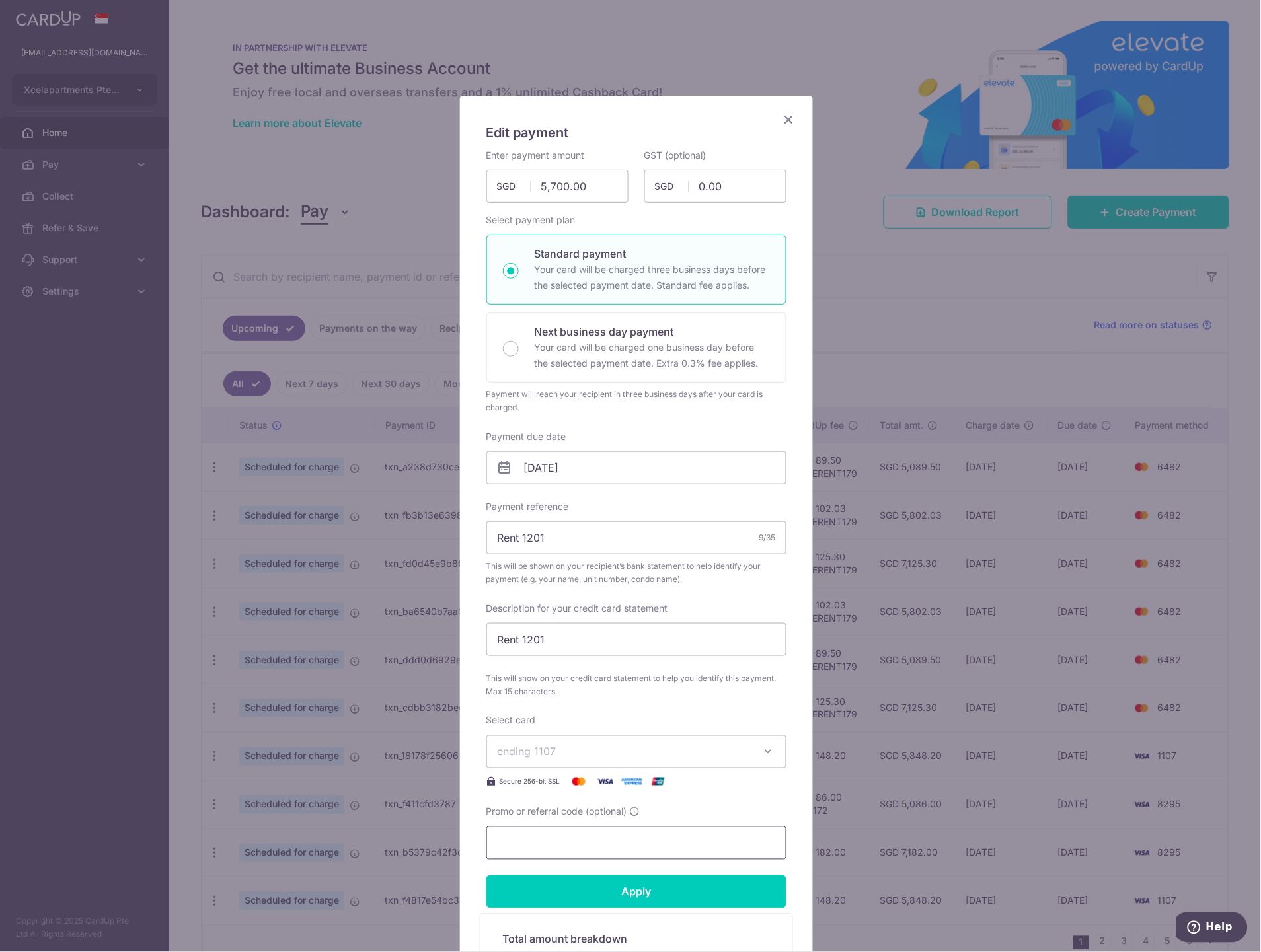
click at [571, 836] on input "Promo or referral code (optional)" at bounding box center [636, 843] width 300 height 33
paste input "SAVERENT179"
type input "SAVERENT179"
click at [632, 759] on span "ending 1107" at bounding box center [624, 752] width 254 height 16
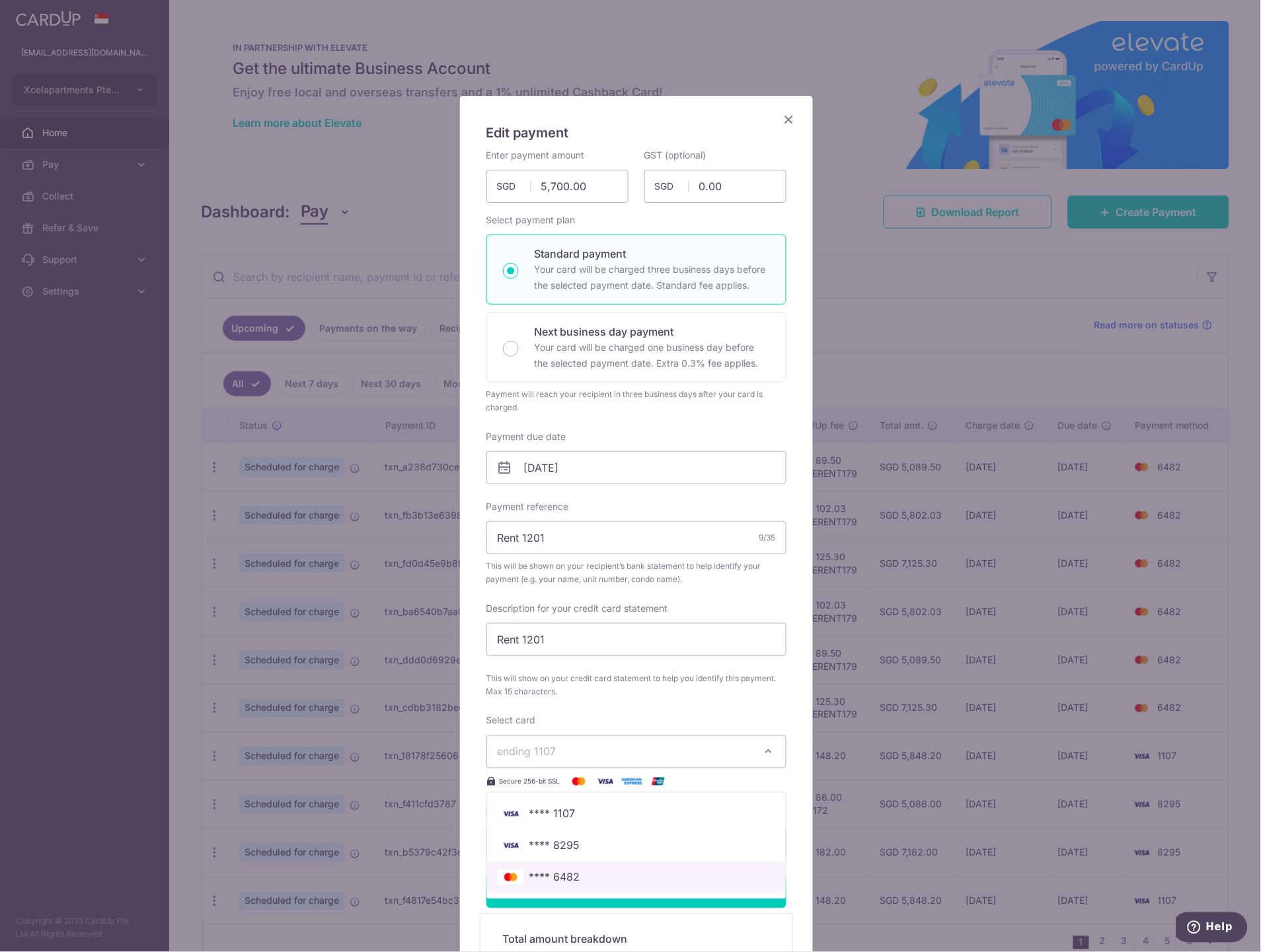
click at [577, 871] on span "**** 6482" at bounding box center [636, 877] width 277 height 16
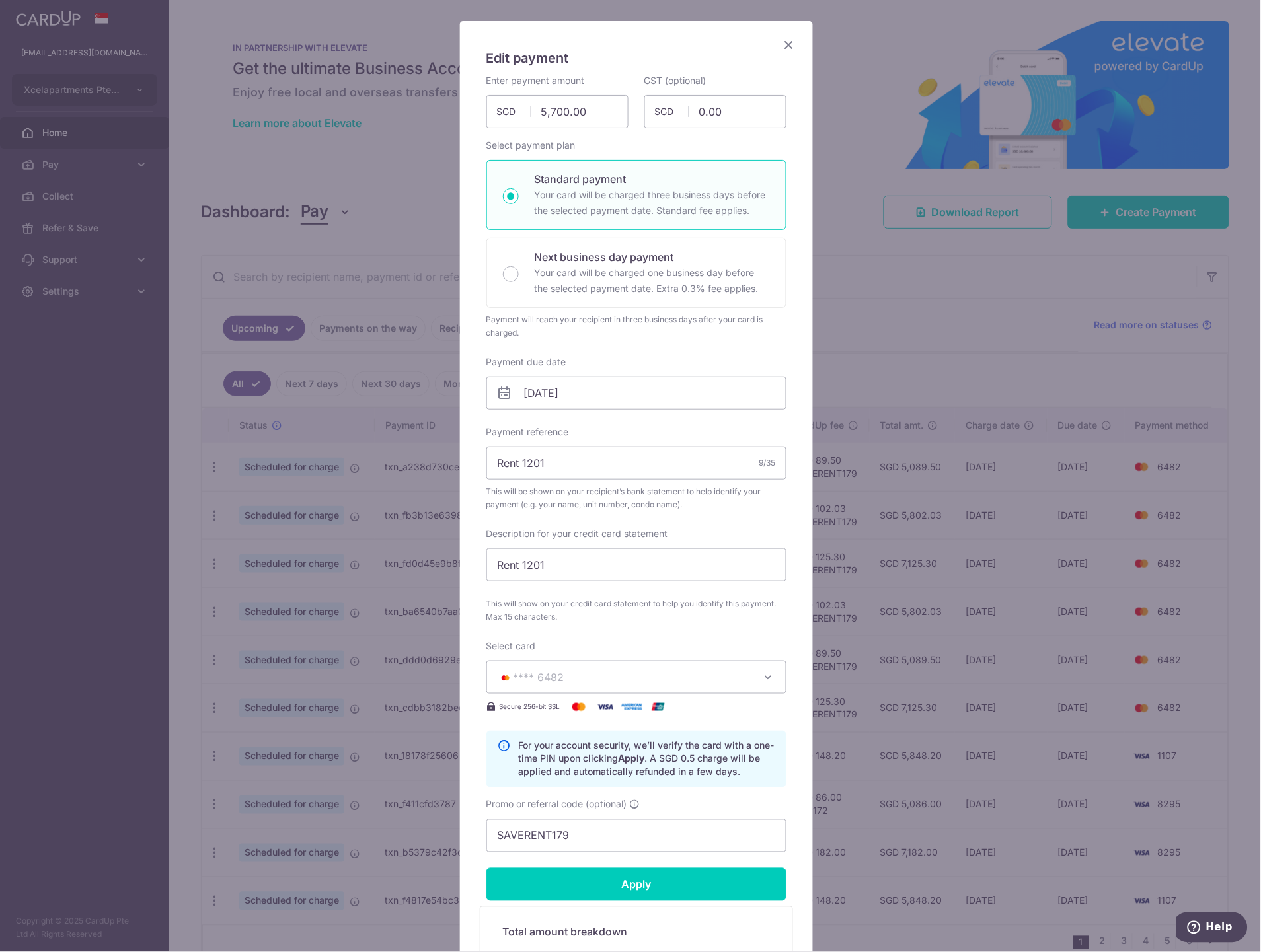
scroll to position [147, 0]
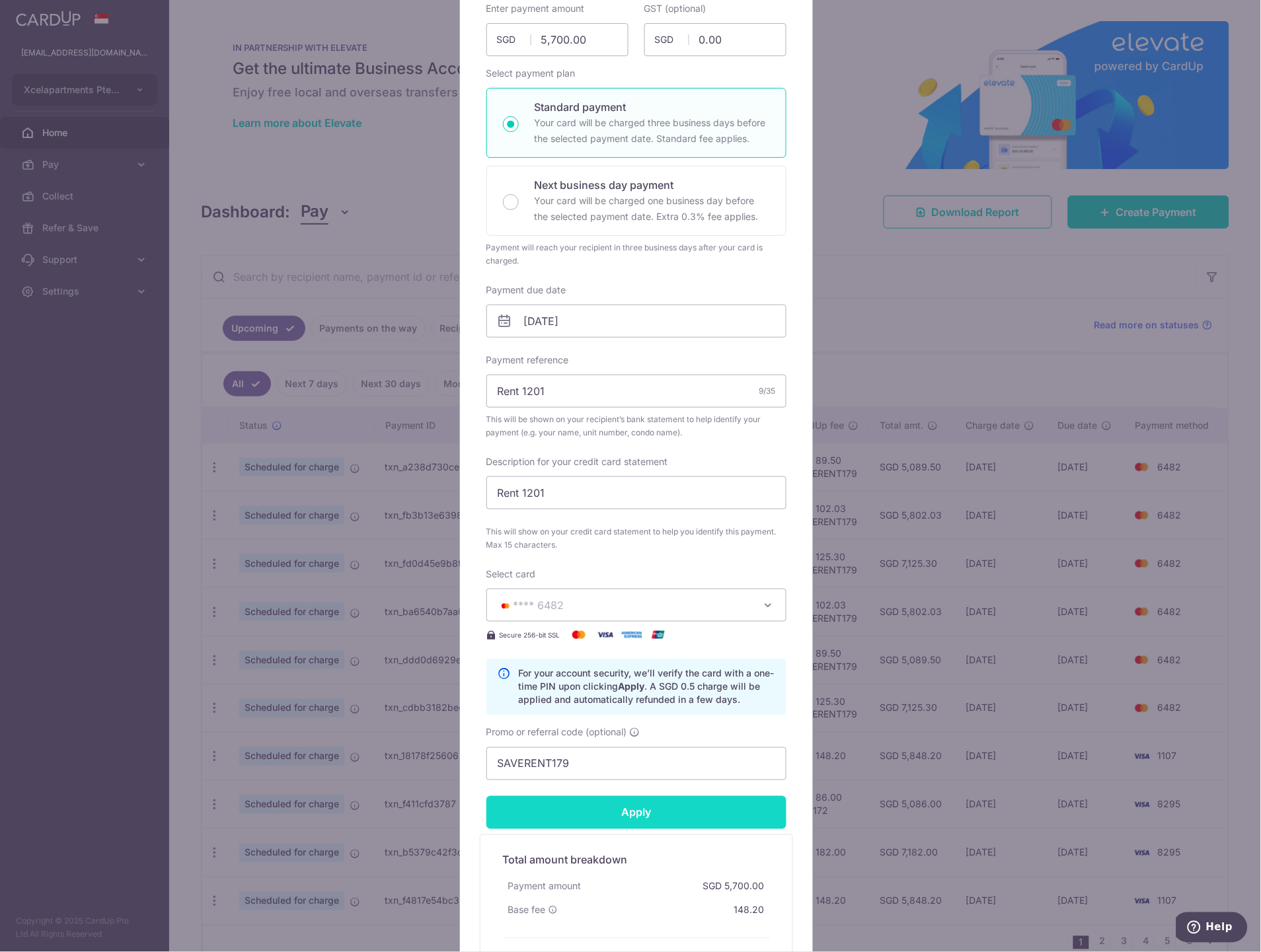
click at [635, 824] on input "Apply" at bounding box center [636, 812] width 300 height 33
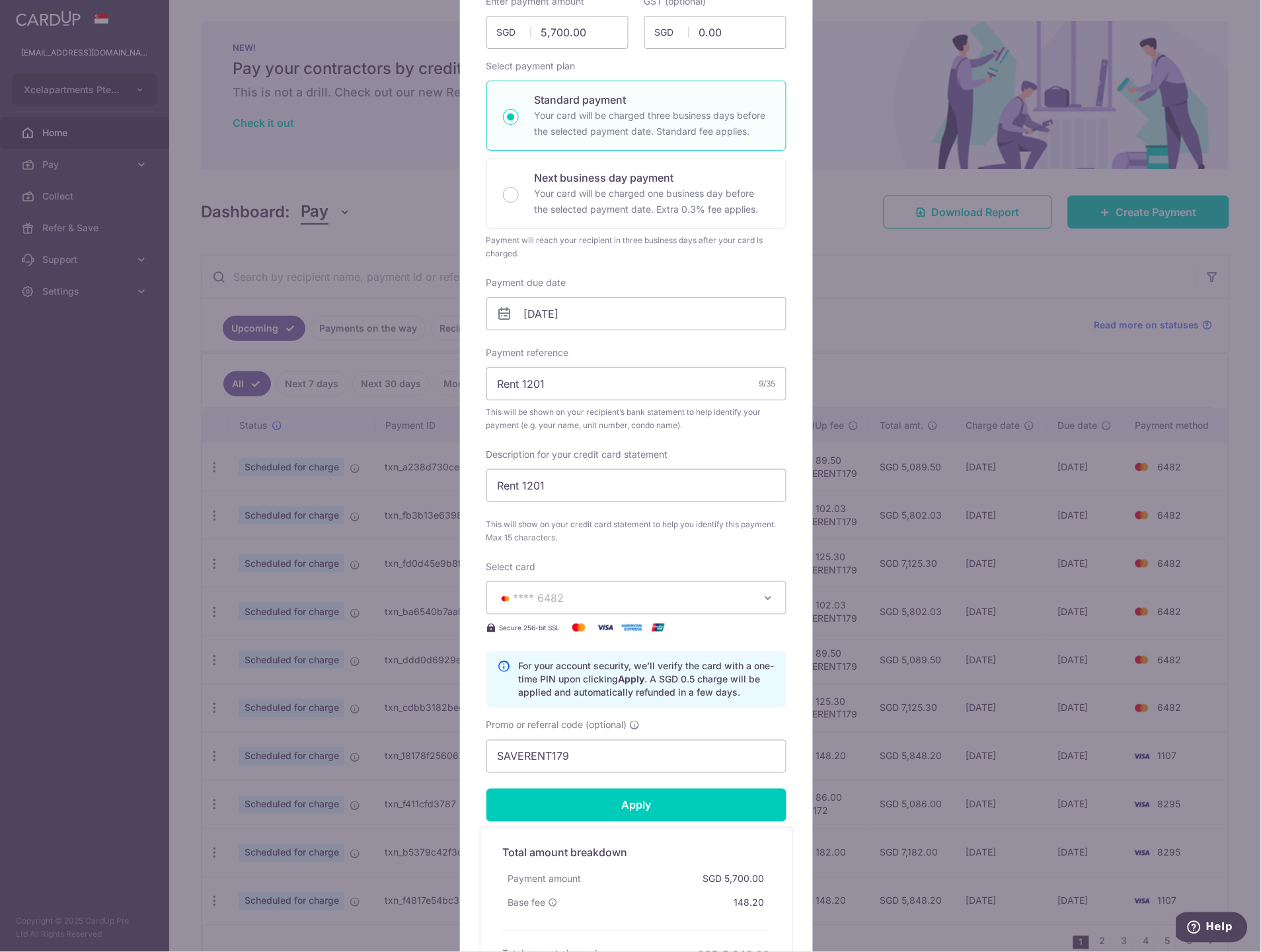
scroll to position [299, 0]
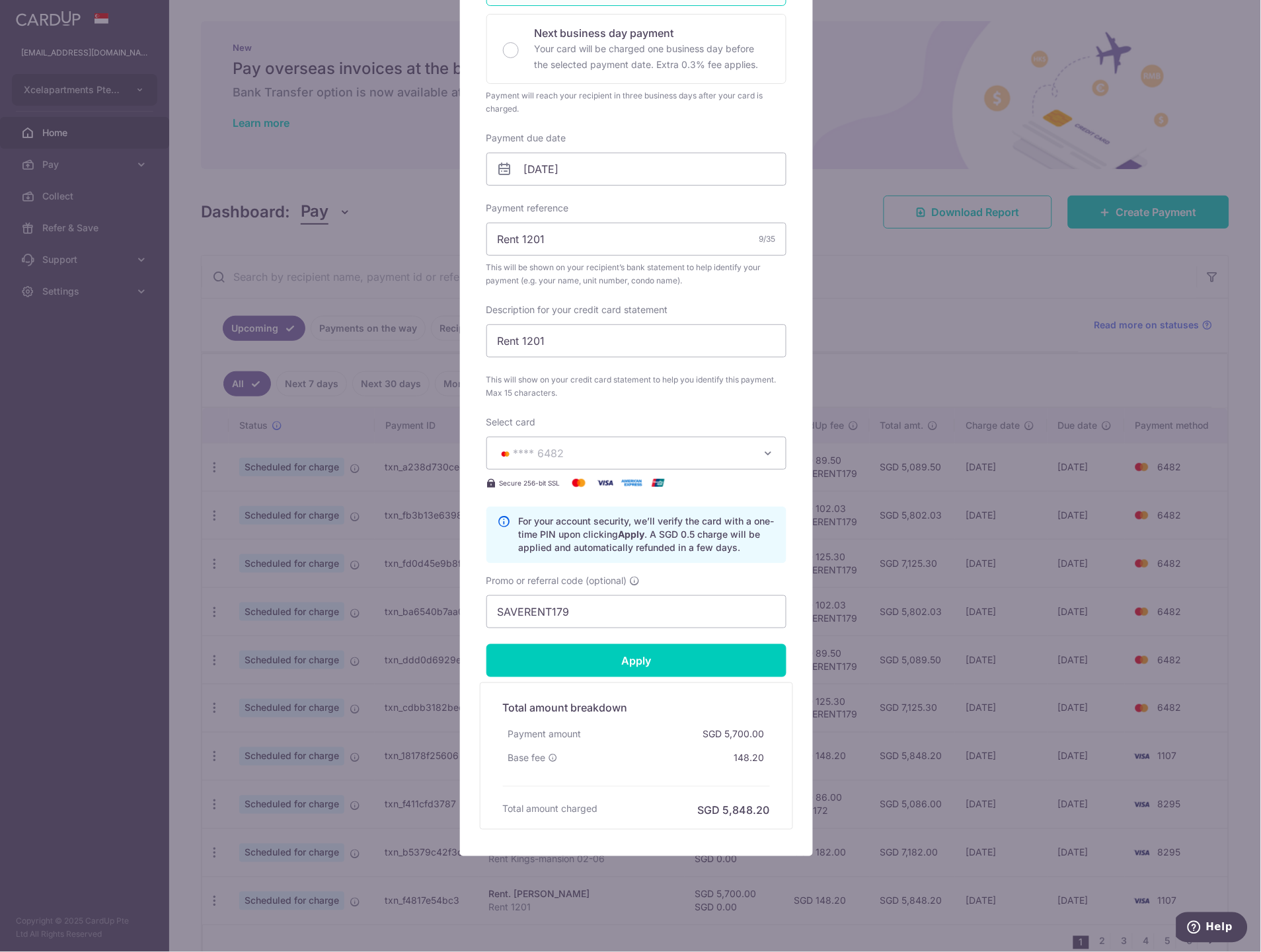
type input "Successfully Applied"
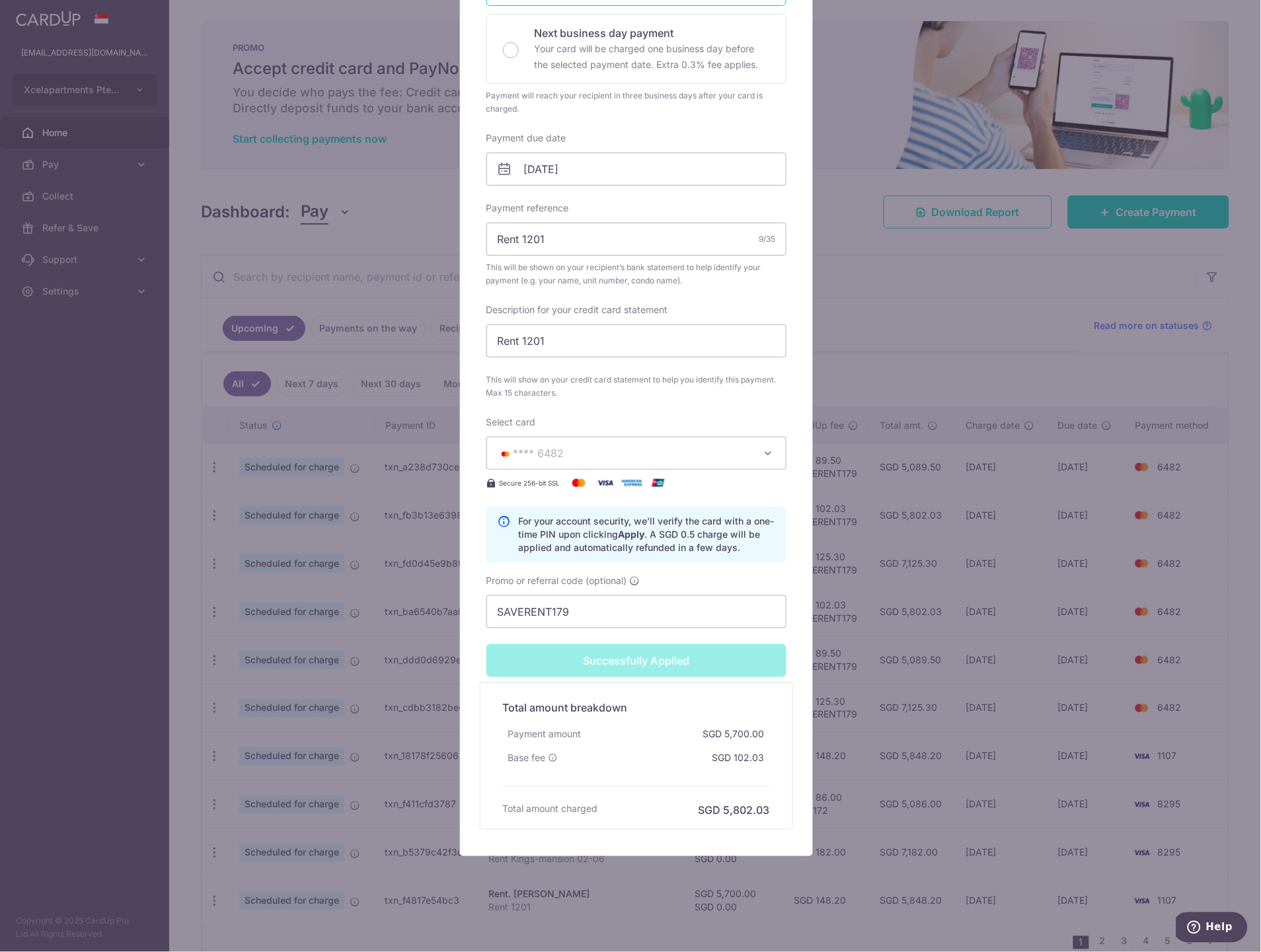
scroll to position [0, 0]
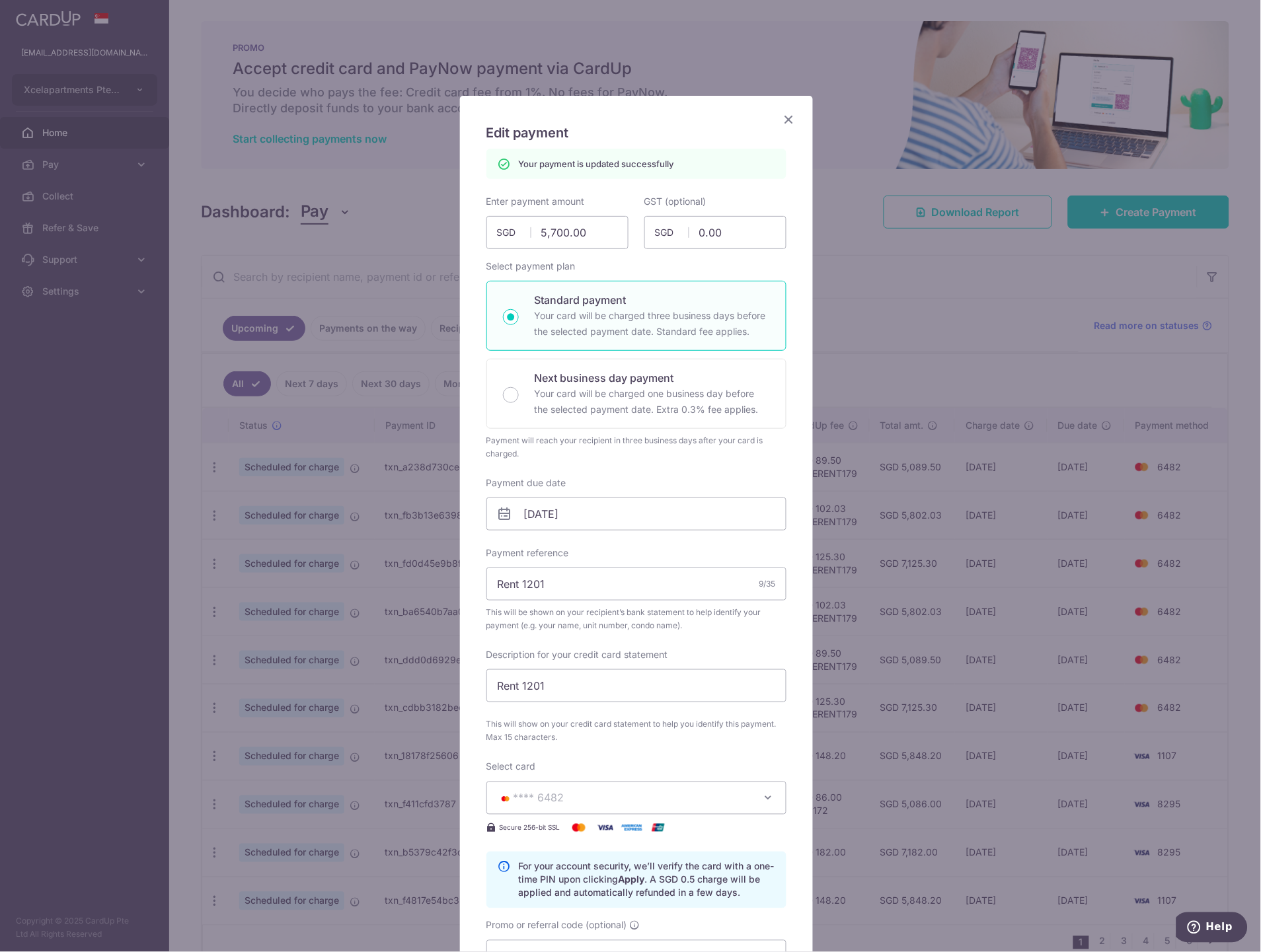
click at [787, 115] on icon "Close" at bounding box center [789, 119] width 16 height 17
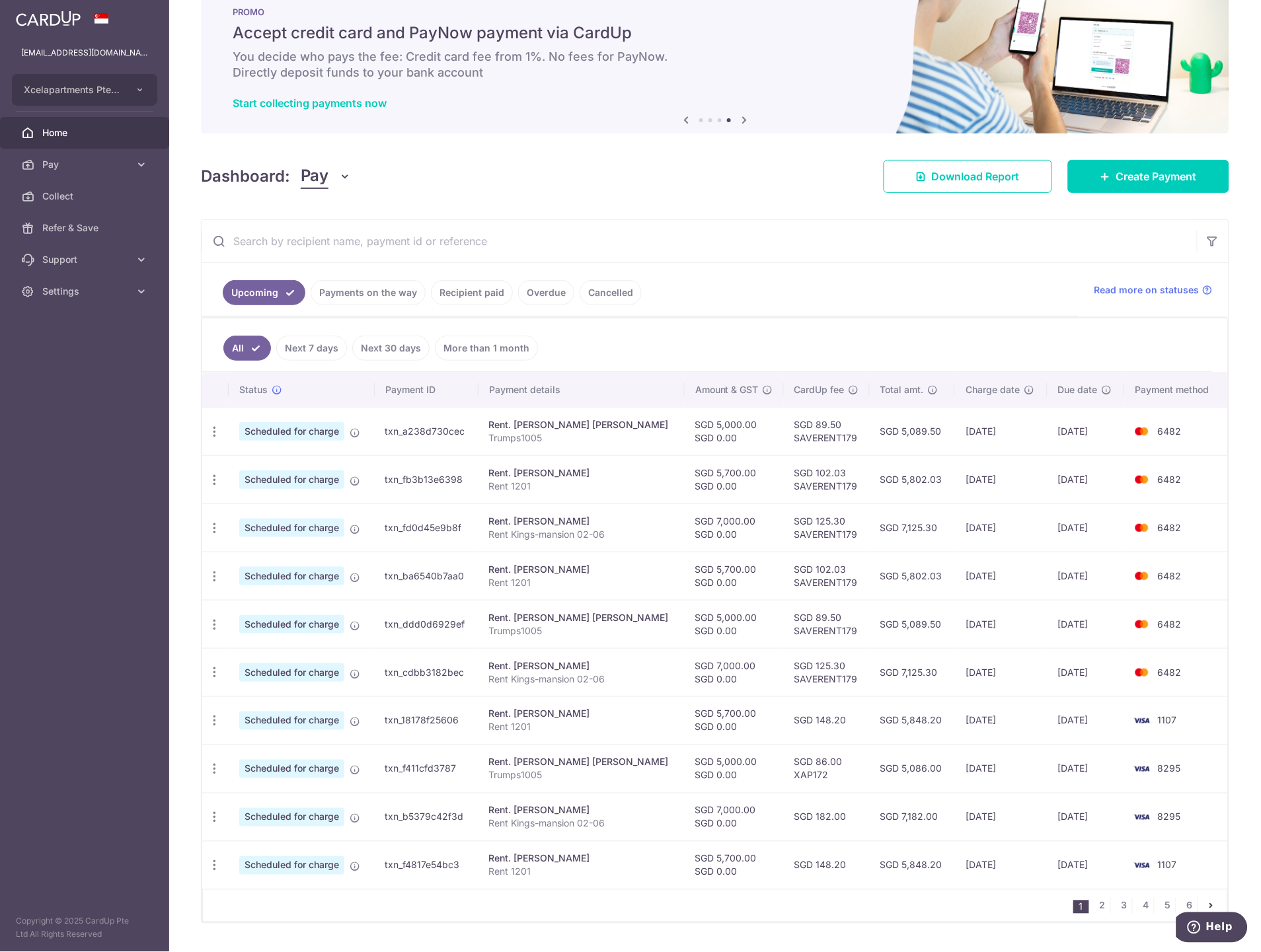
scroll to position [71, 0]
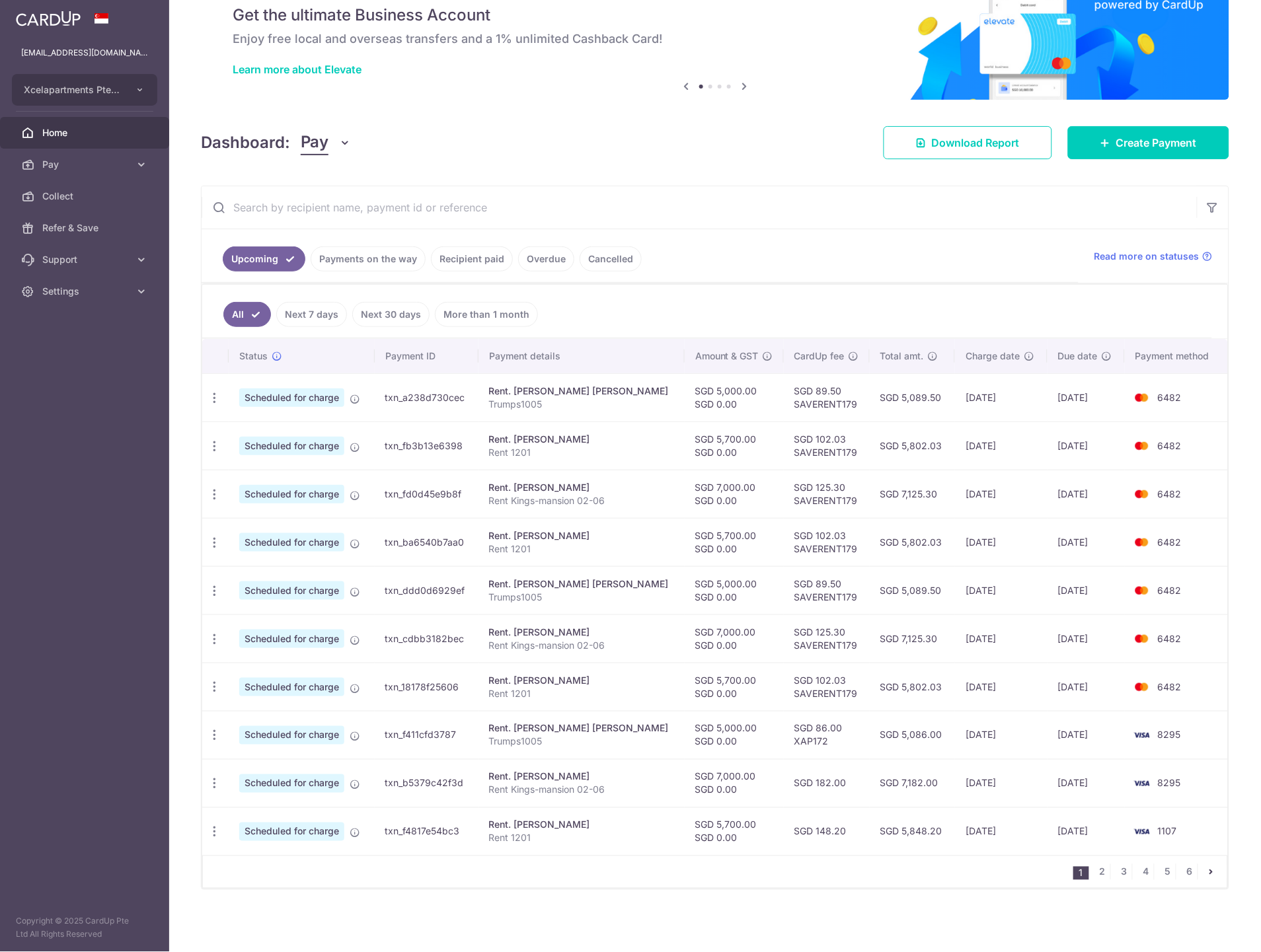
scroll to position [55, 0]
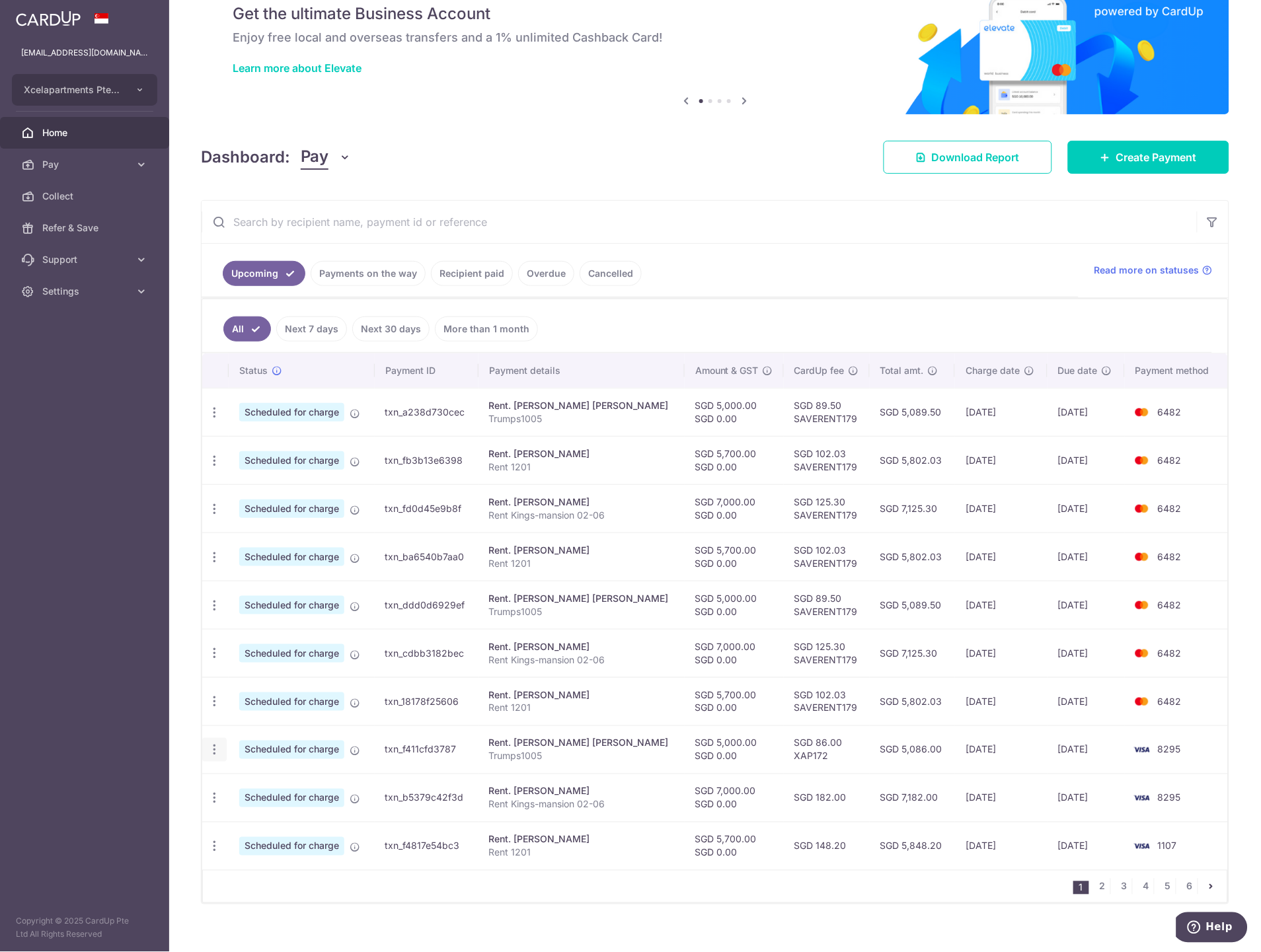
click at [218, 756] on icon "button" at bounding box center [214, 750] width 14 height 14
click at [269, 788] on span "Update payment" at bounding box center [285, 786] width 90 height 16
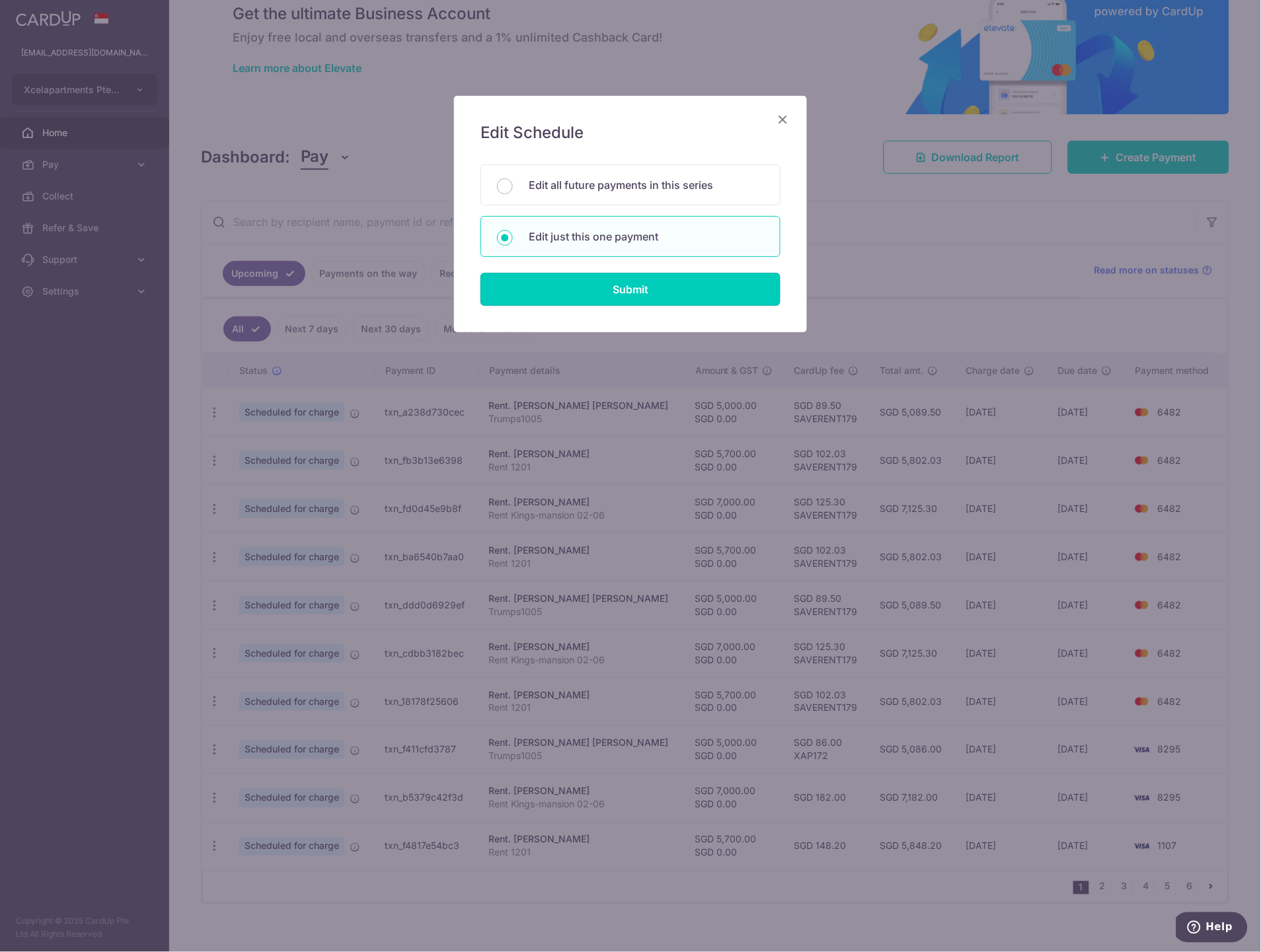
click at [616, 291] on input "Submit" at bounding box center [630, 289] width 300 height 33
radio input "true"
type input "5,000.00"
type input "0.00"
type input "[DATE]"
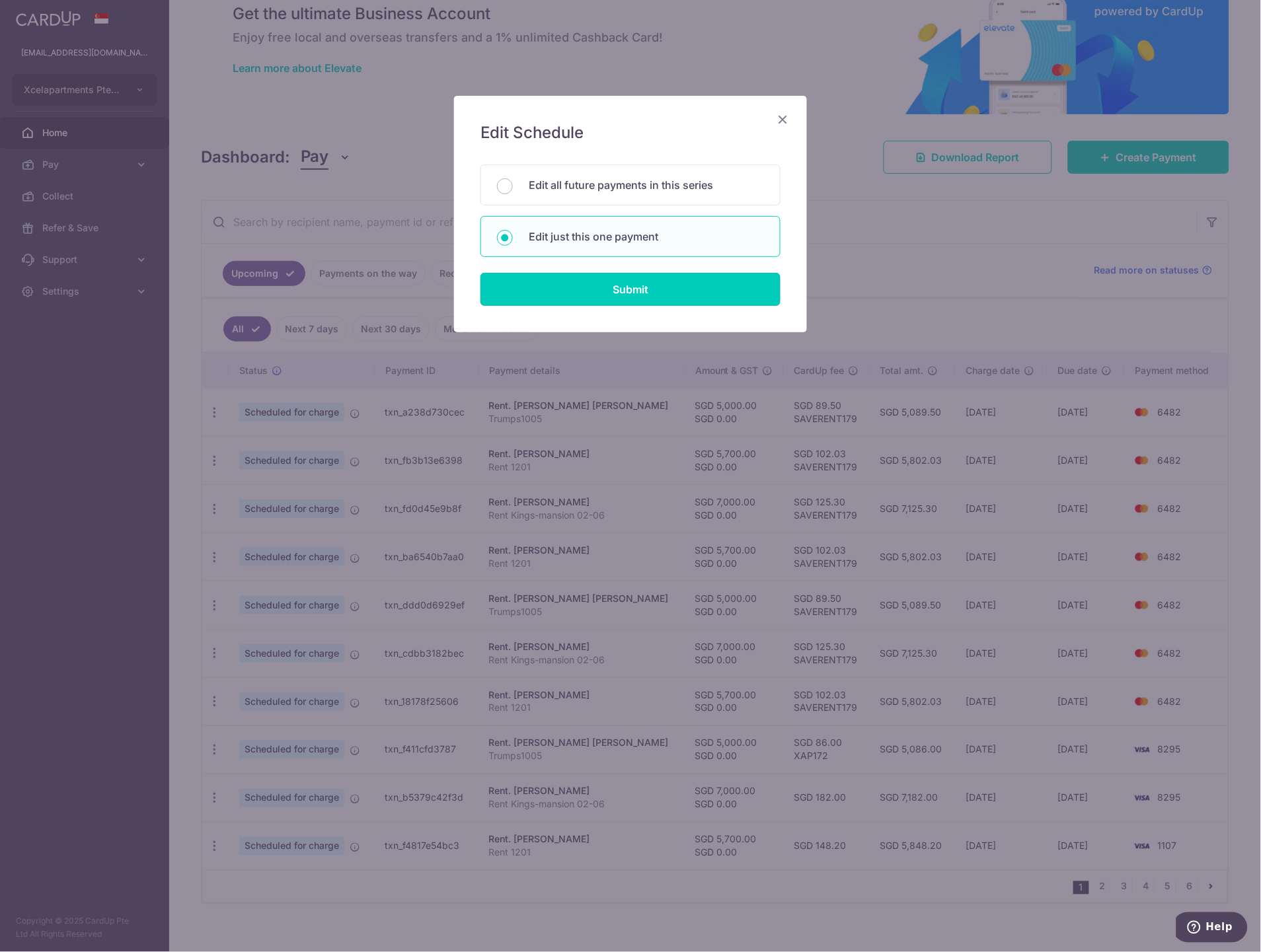
type input "Trumps1005"
type input "Trumps1005new"
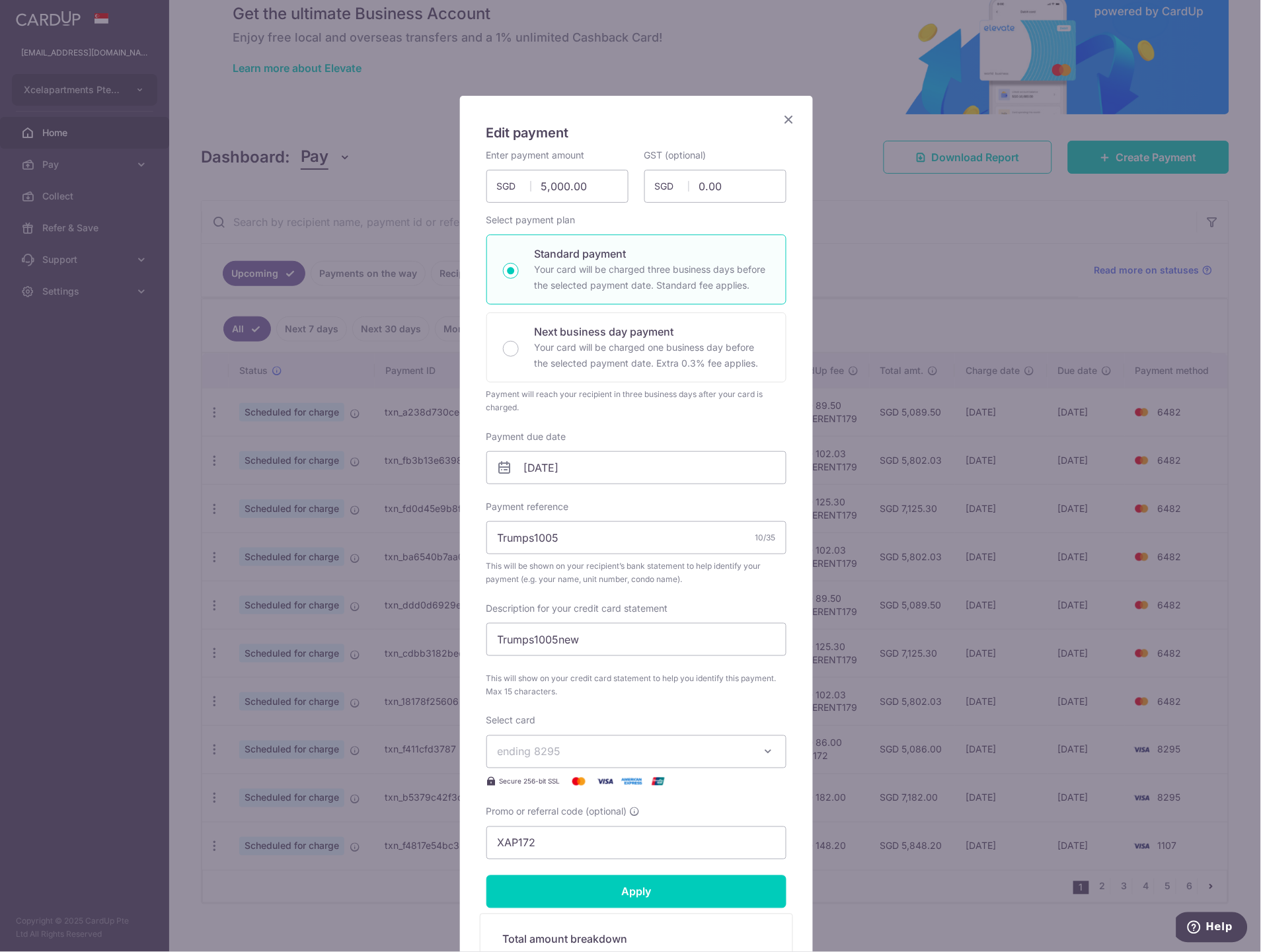
click at [597, 747] on span "ending 8295" at bounding box center [624, 752] width 254 height 16
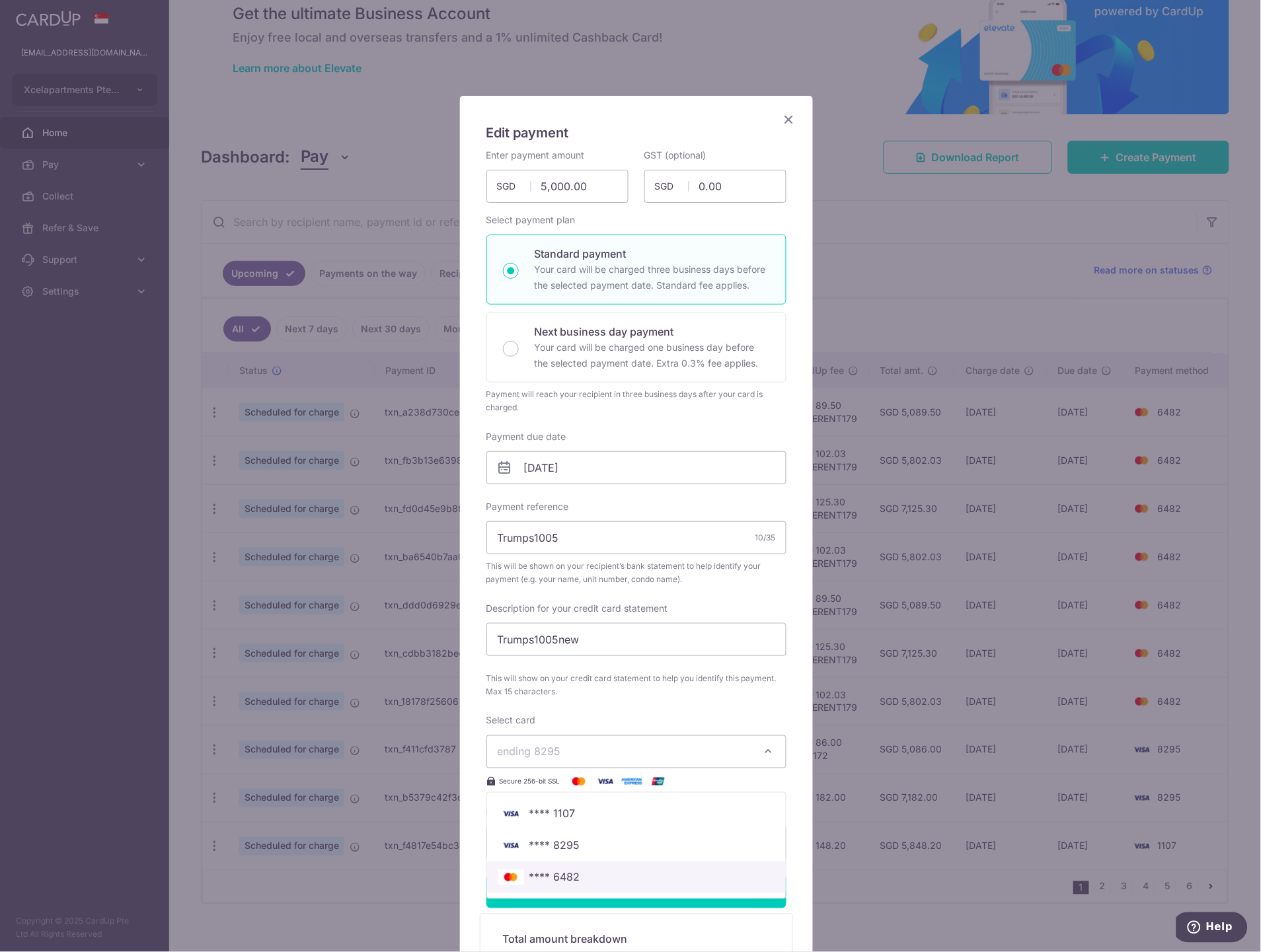
click at [574, 875] on span "**** 6482" at bounding box center [554, 877] width 51 height 16
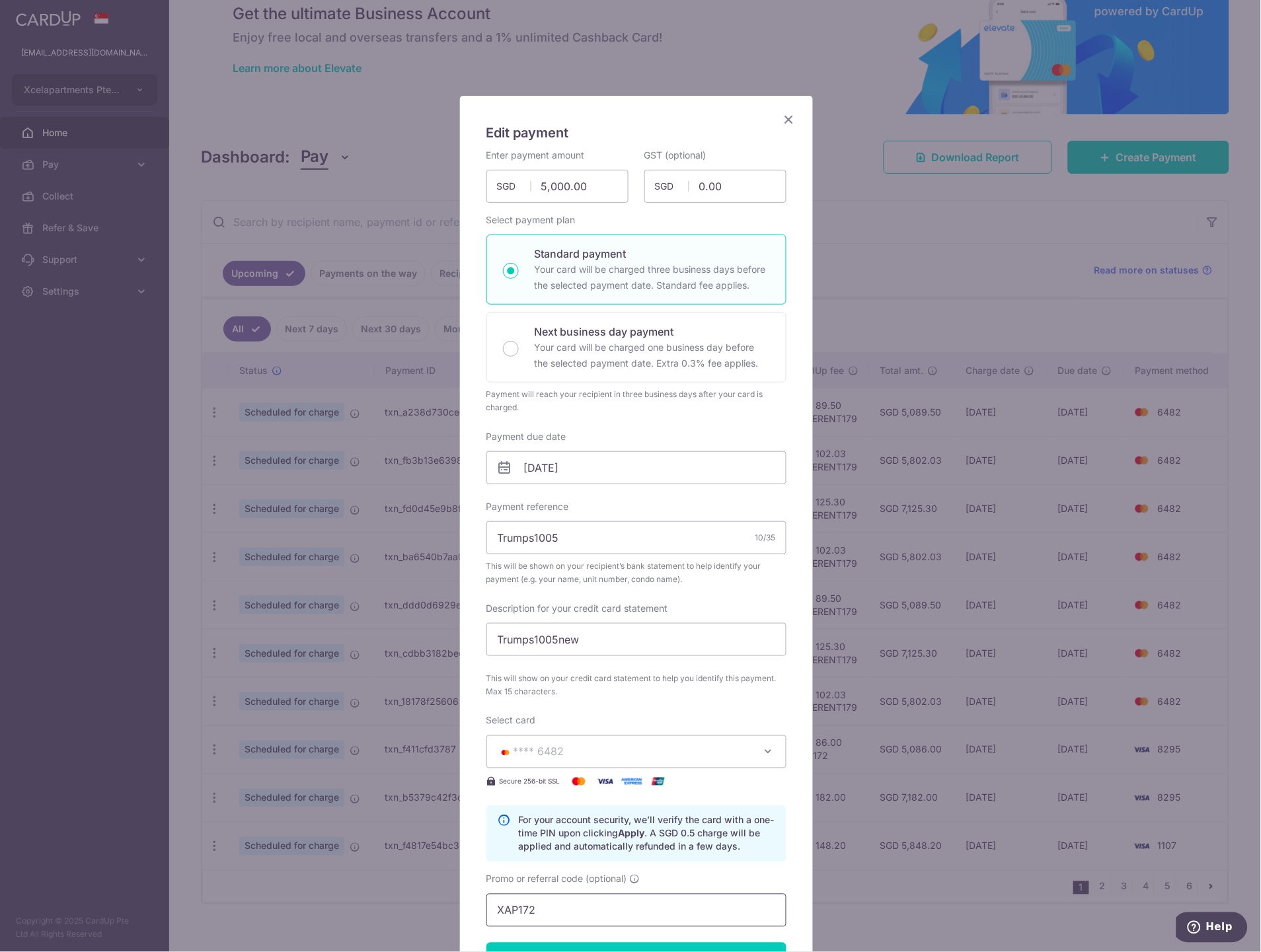
drag, startPoint x: 560, startPoint y: 913, endPoint x: 408, endPoint y: 902, distance: 152.4
click at [408, 902] on div "Edit payment By clicking apply, you will make changes to all payments to Liang …" at bounding box center [630, 476] width 1261 height 952
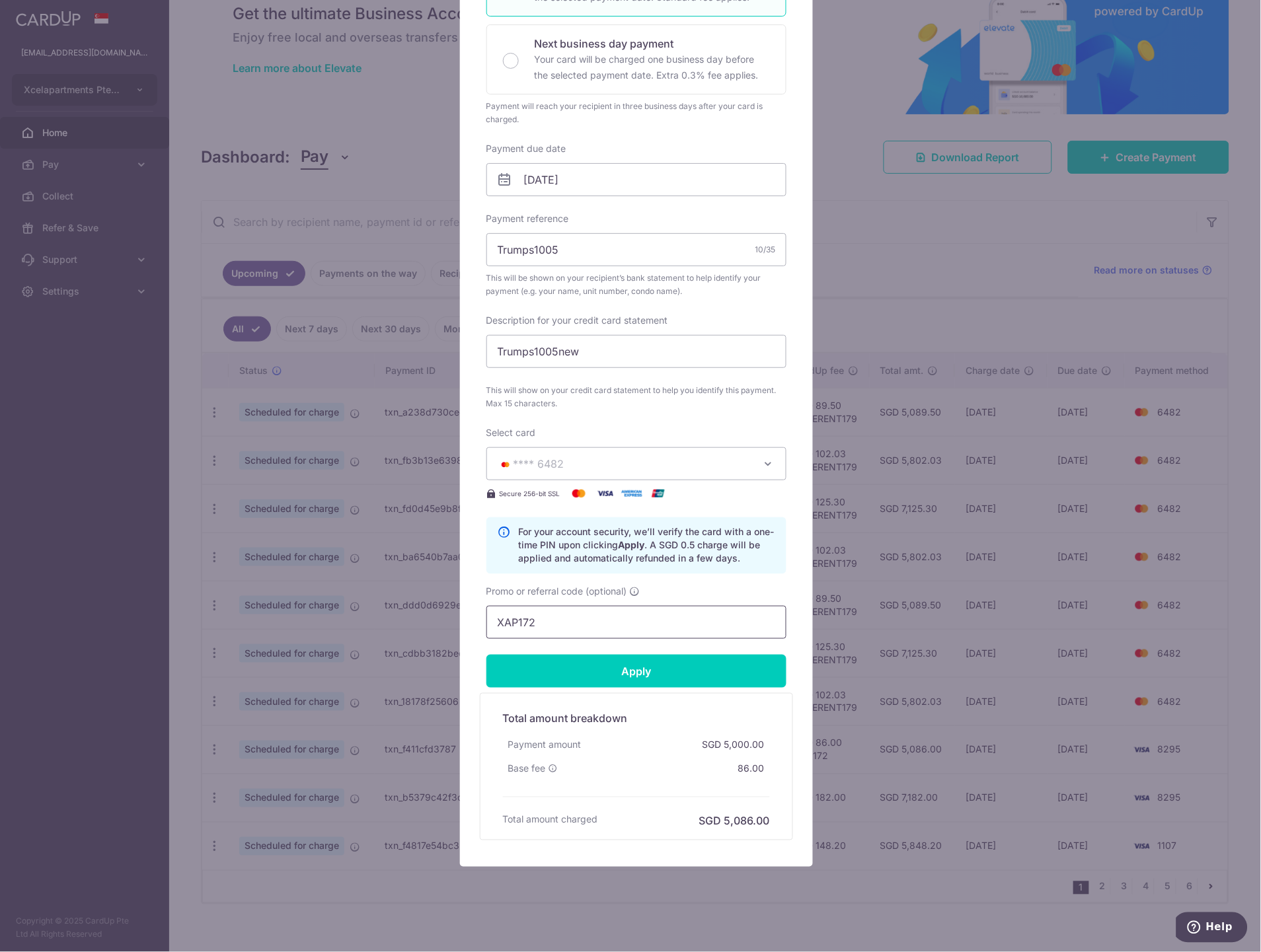
scroll to position [293, 0]
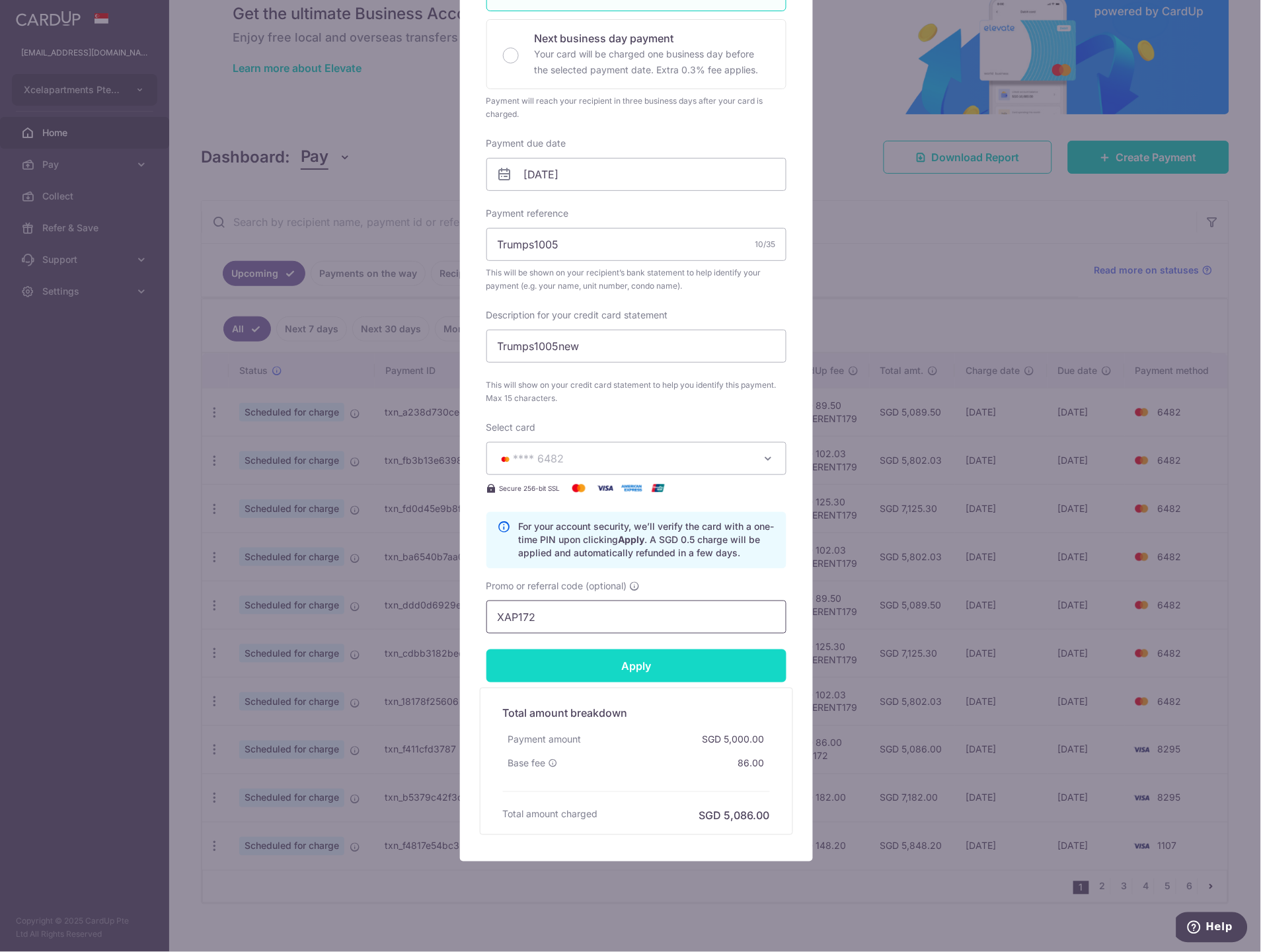
paste input "SAVERENT179"
type input "SAVERENT179"
click at [632, 656] on input "Apply" at bounding box center [636, 666] width 300 height 33
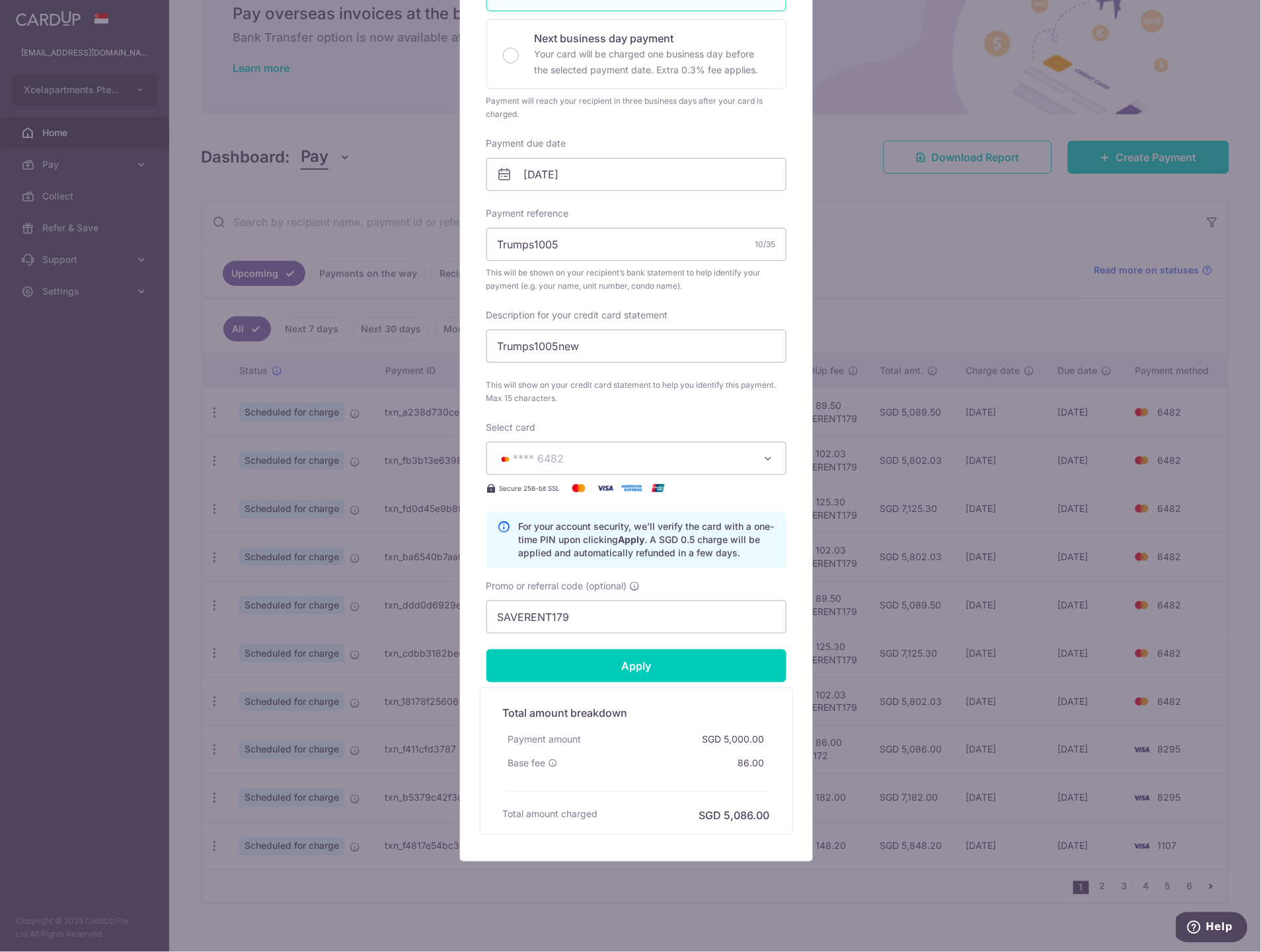
type input "Successfully Applied"
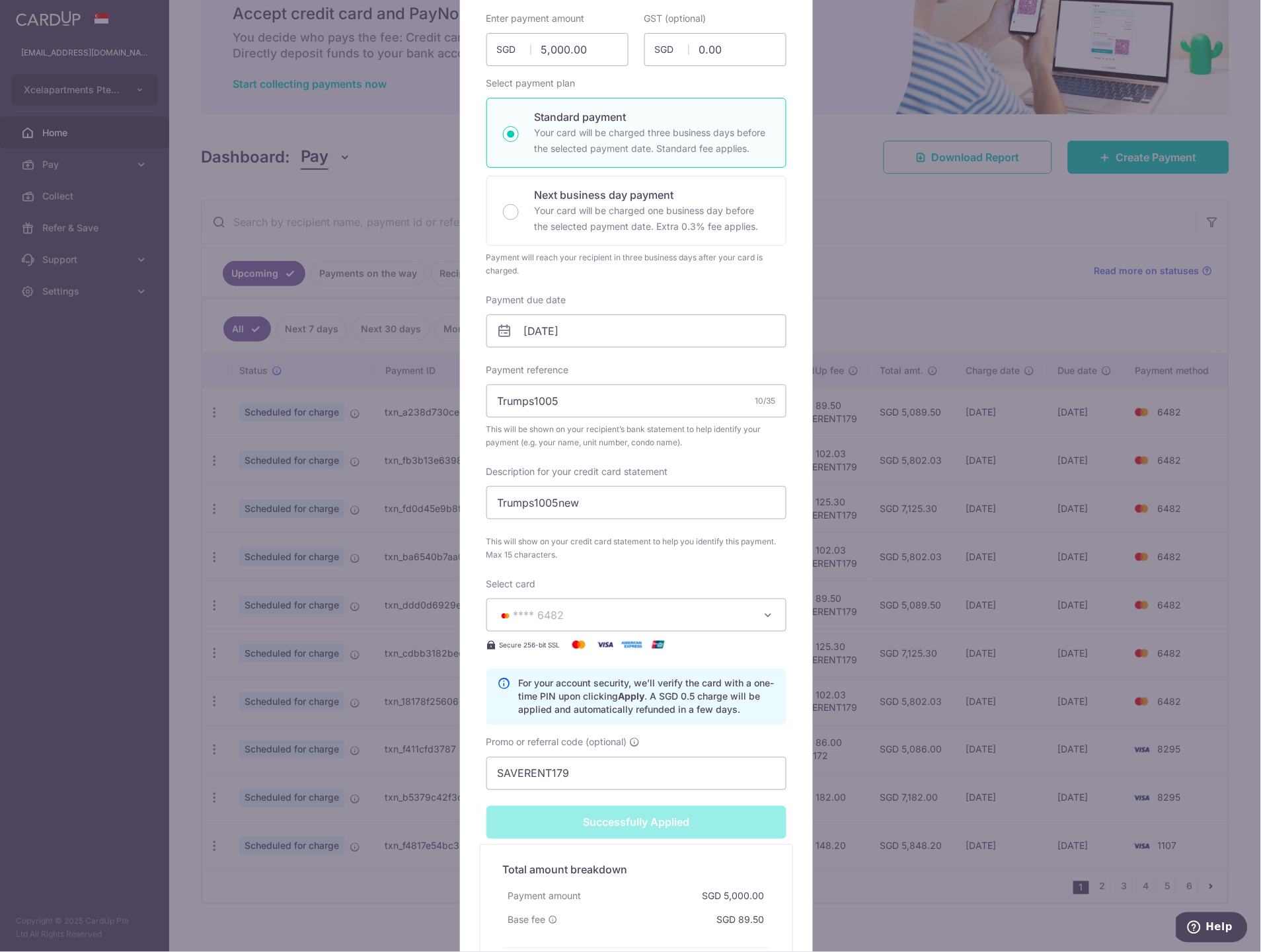
scroll to position [0, 0]
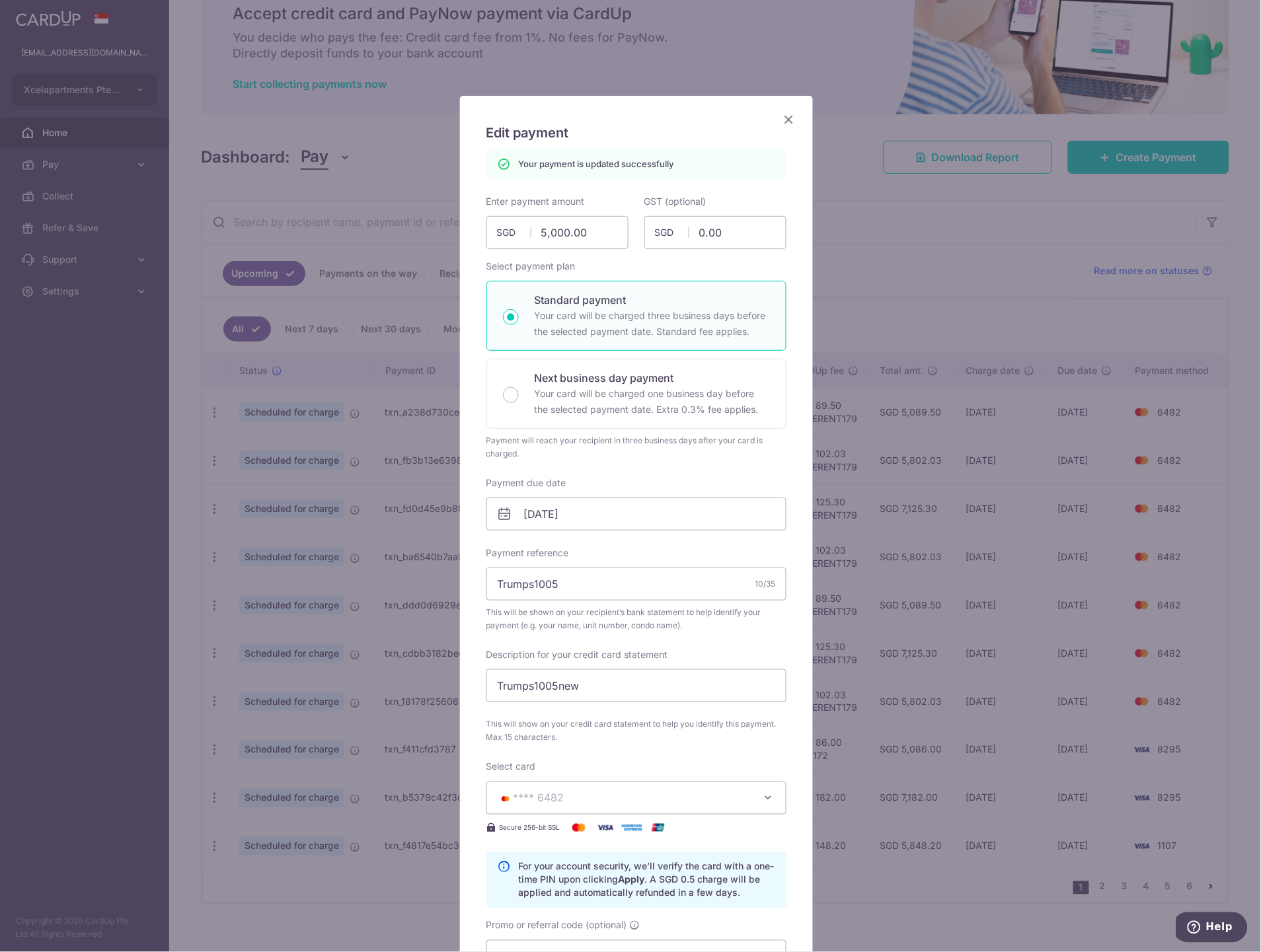
click at [786, 117] on icon "Close" at bounding box center [789, 119] width 16 height 17
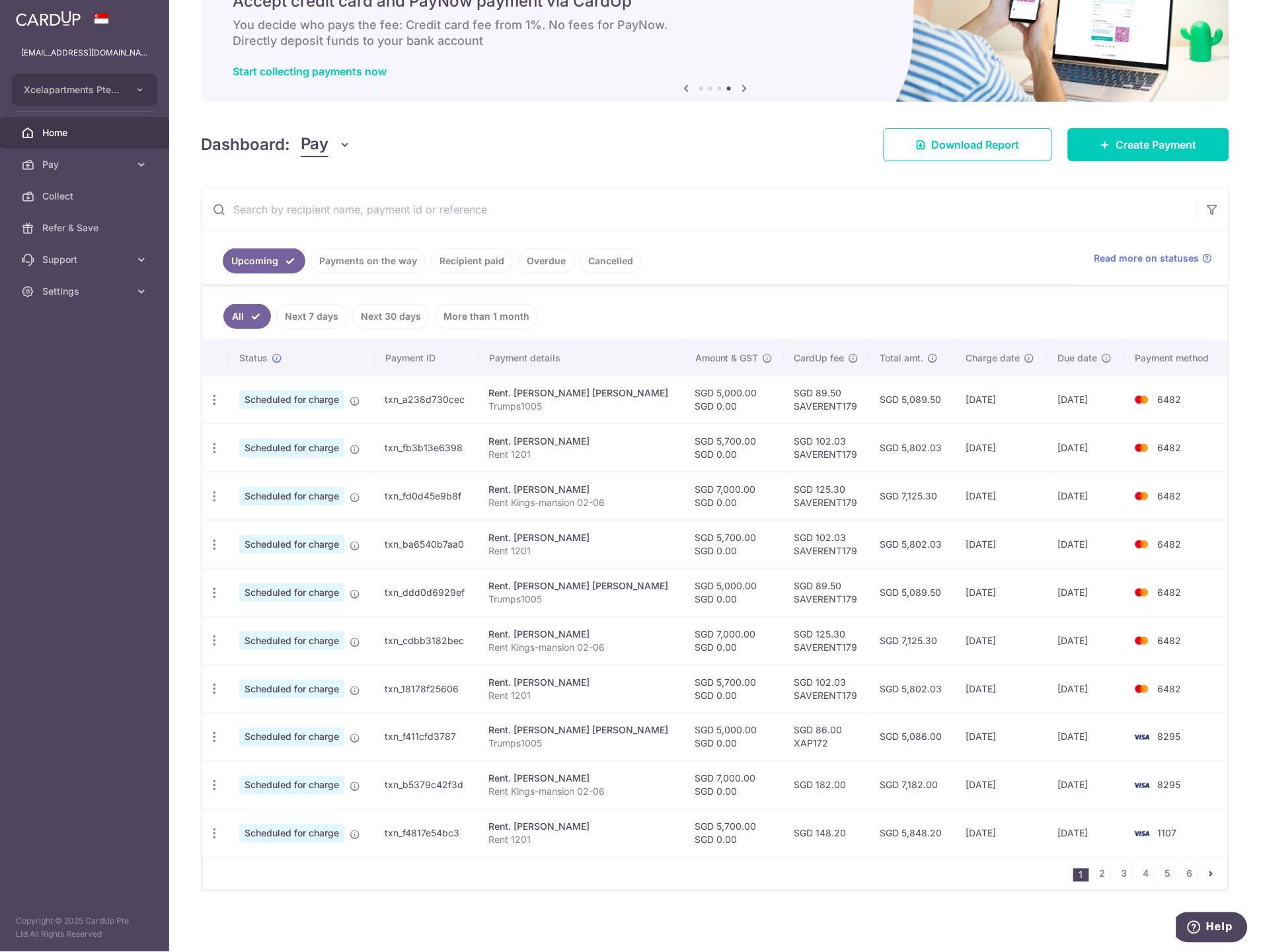
scroll to position [71, 0]
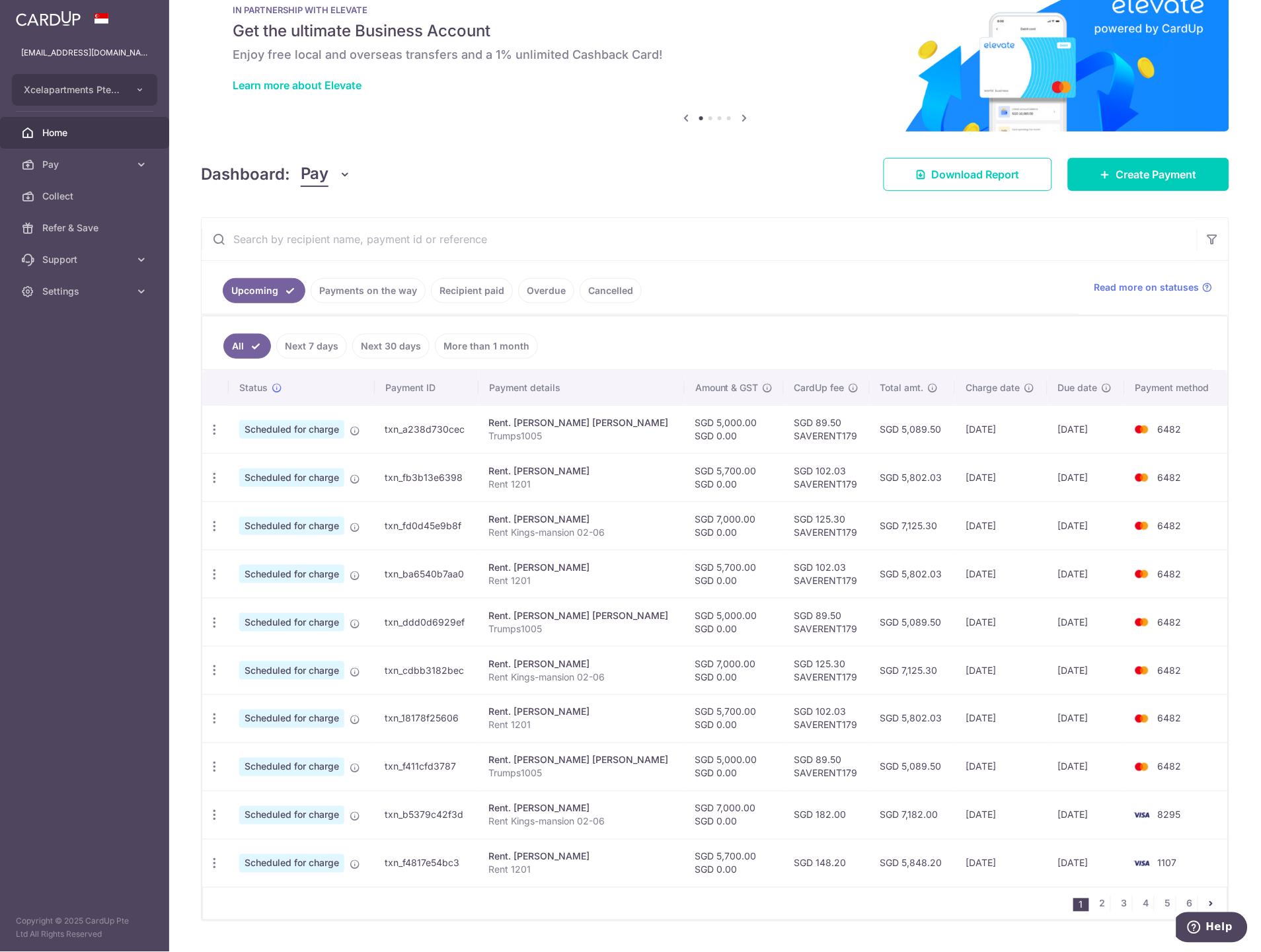
scroll to position [71, 0]
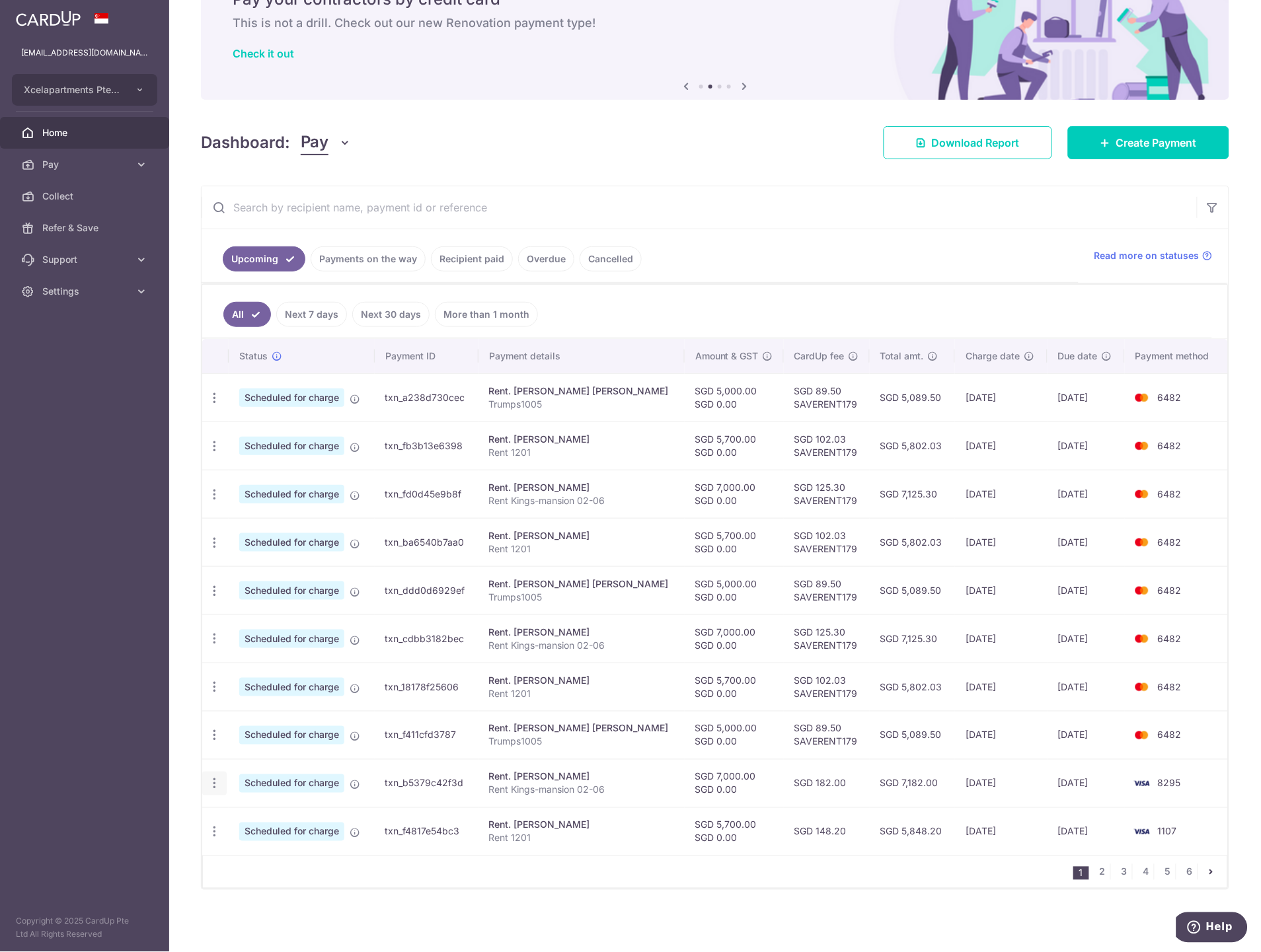
click at [205, 786] on div "Update payment Cancel payment" at bounding box center [214, 783] width 25 height 24
click at [222, 774] on div "Update payment Cancel payment" at bounding box center [214, 783] width 25 height 24
click at [212, 831] on icon "button" at bounding box center [214, 832] width 14 height 14
click at [251, 872] on span "Update payment" at bounding box center [285, 867] width 90 height 16
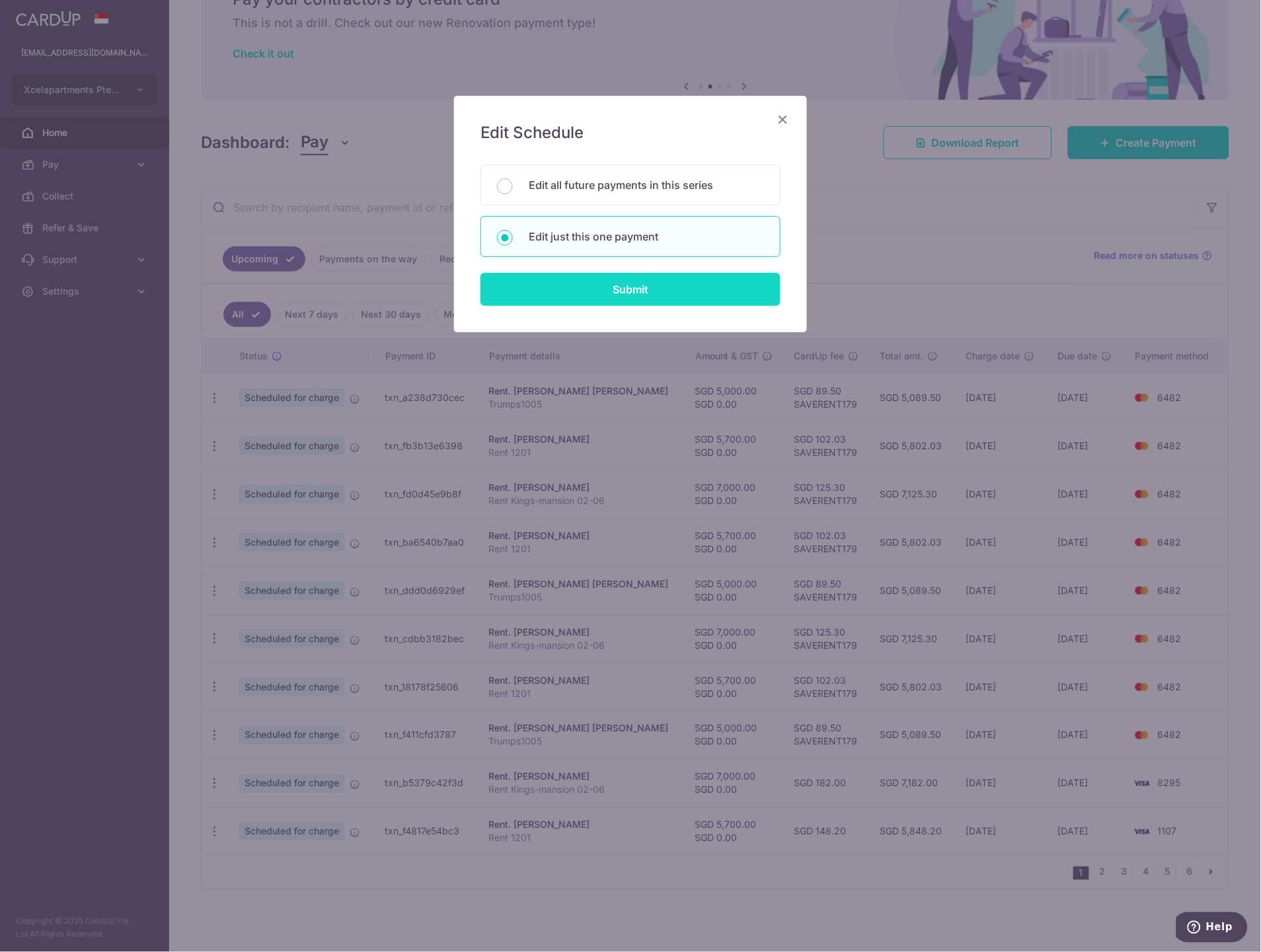
click at [650, 298] on input "Submit" at bounding box center [630, 289] width 300 height 33
radio input "true"
type input "5,700.00"
type input "0.00"
type input "[DATE]"
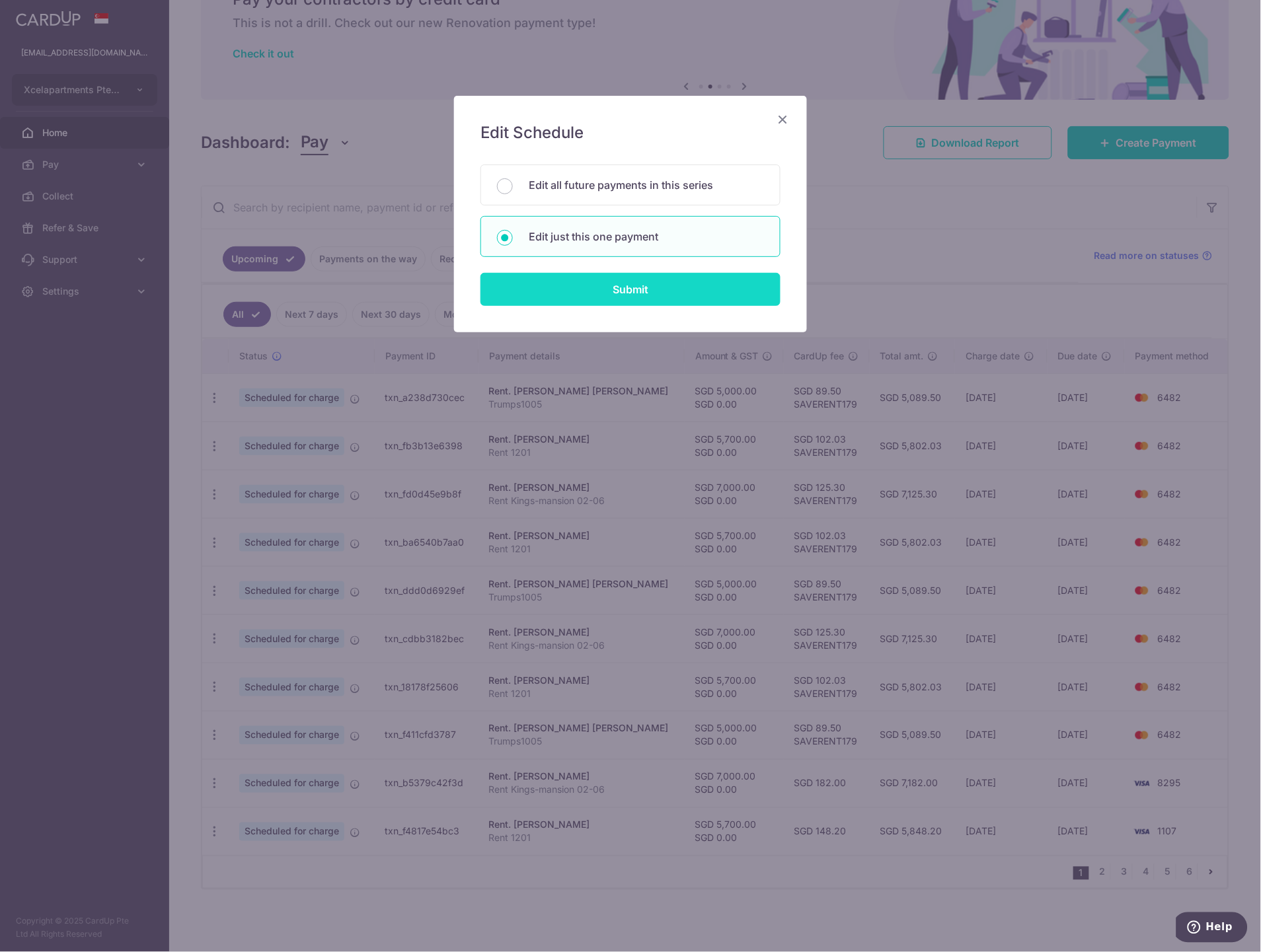
type input "Rent 1201"
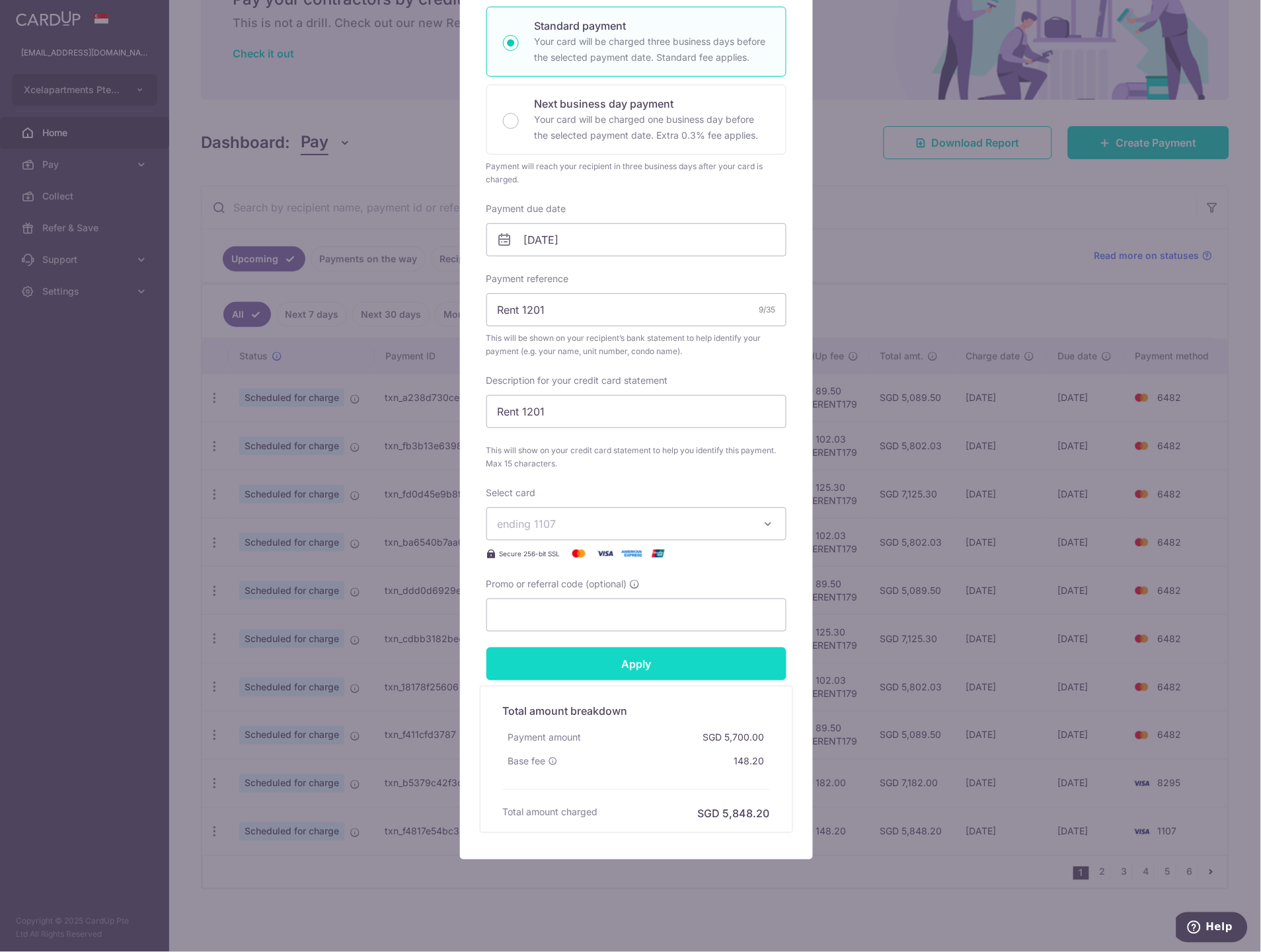
scroll to position [232, 0]
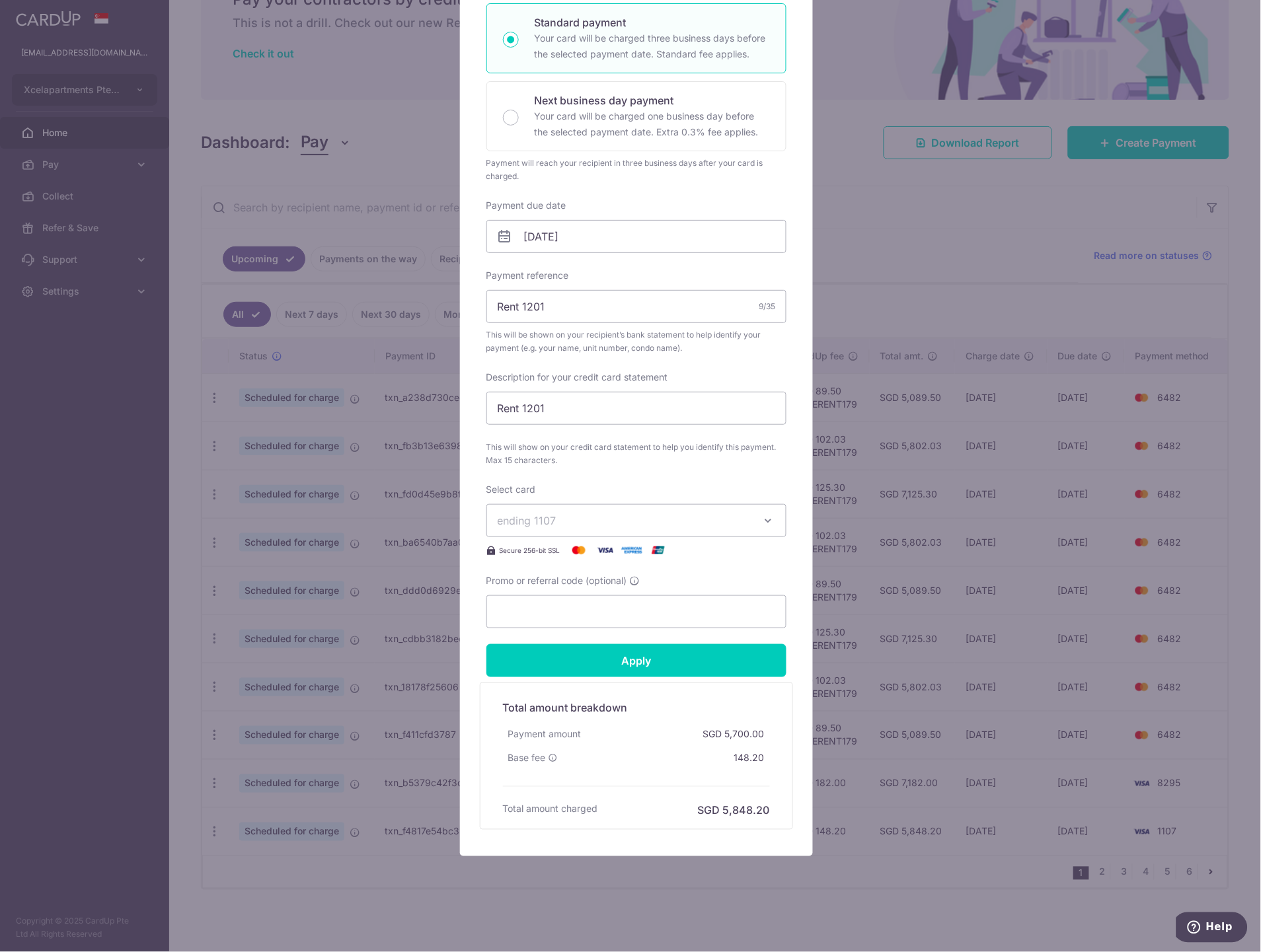
click at [583, 512] on span "ending 1107" at bounding box center [624, 520] width 254 height 16
click at [570, 647] on span "**** 6482" at bounding box center [554, 646] width 51 height 16
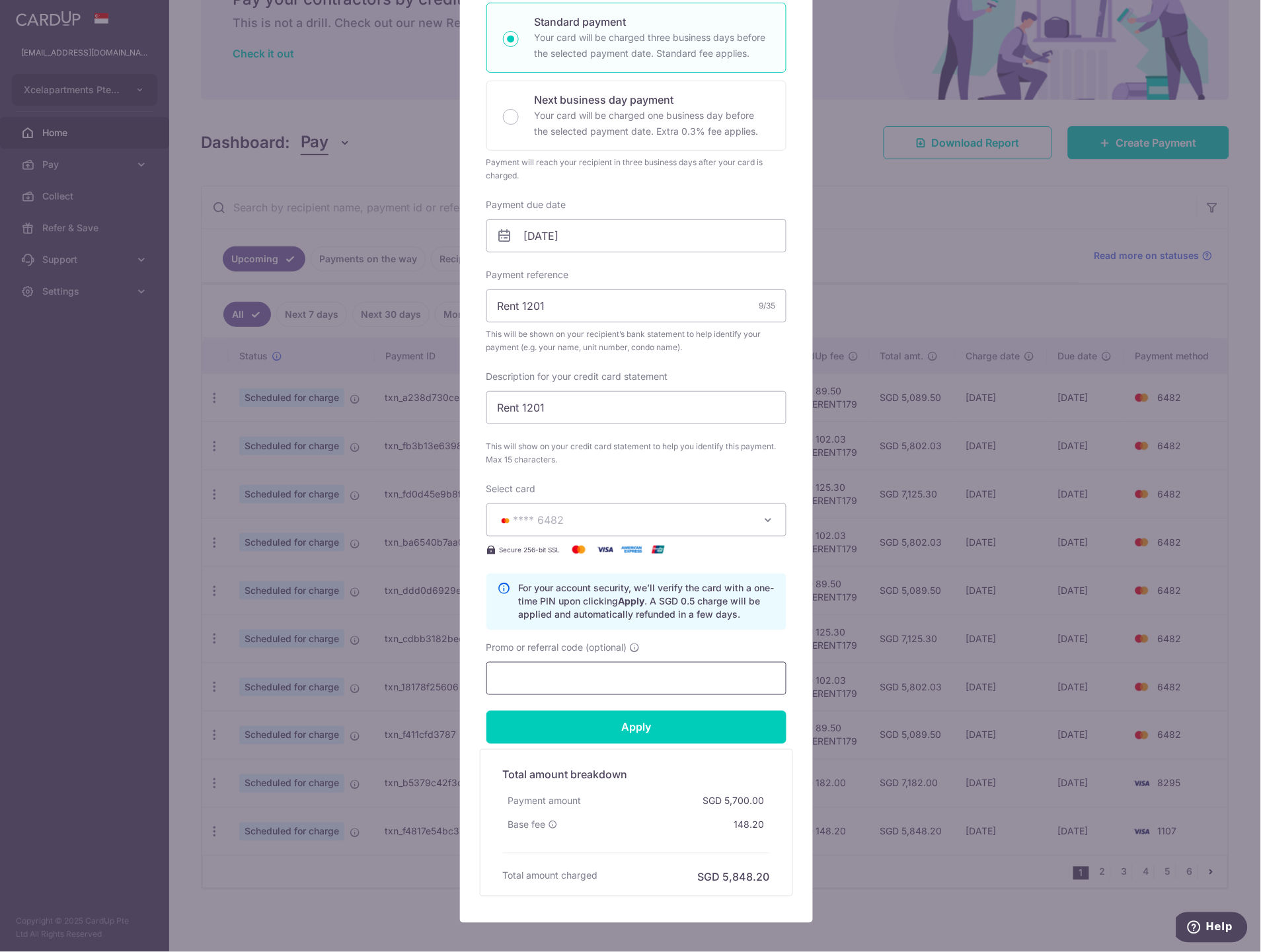
click at [546, 681] on input "Promo or referral code (optional)" at bounding box center [636, 679] width 300 height 33
paste input "SAVERENT179"
type input "SAVERENT179"
click at [599, 720] on input "Apply" at bounding box center [636, 728] width 300 height 33
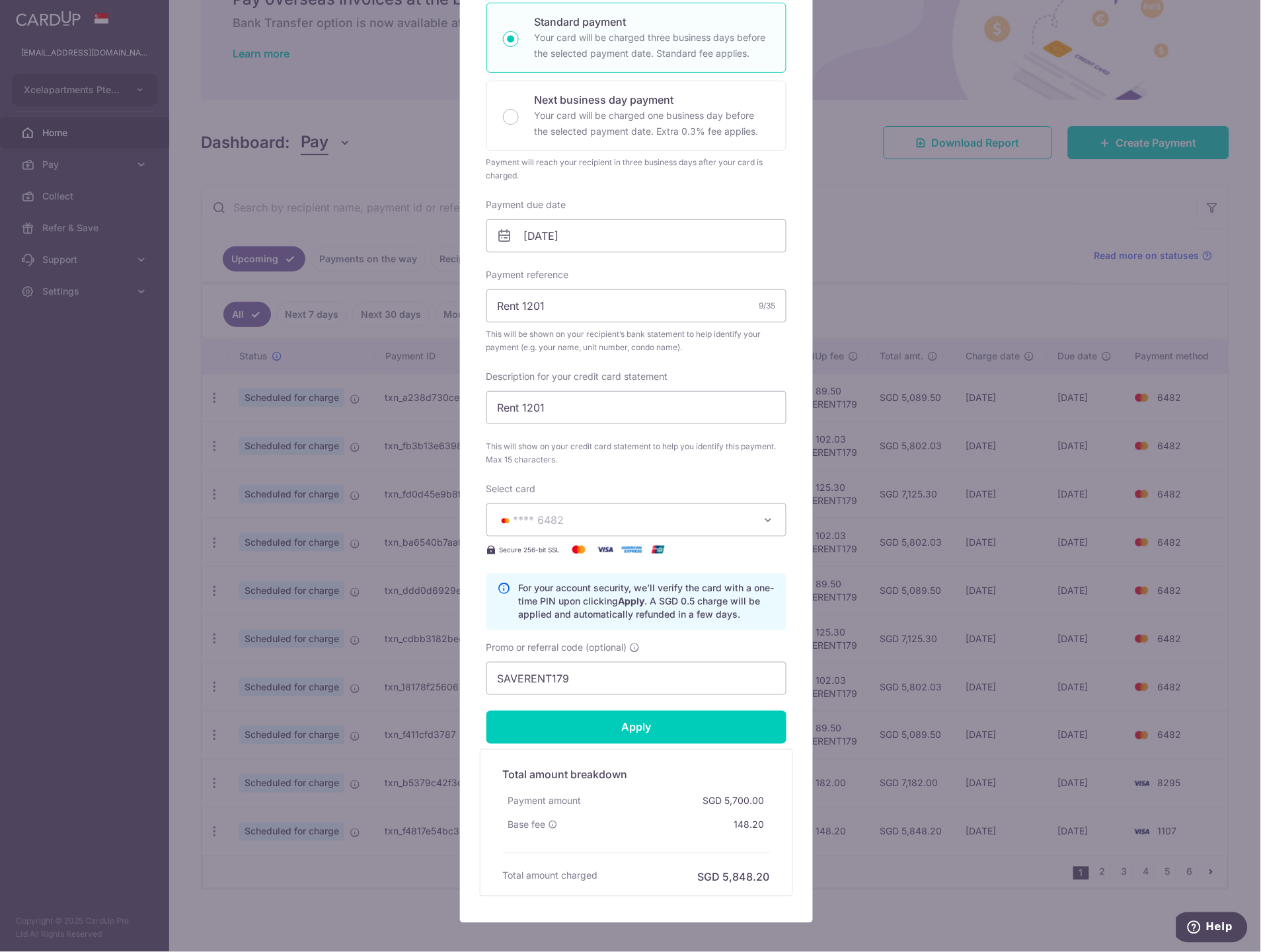
type input "Successfully Applied"
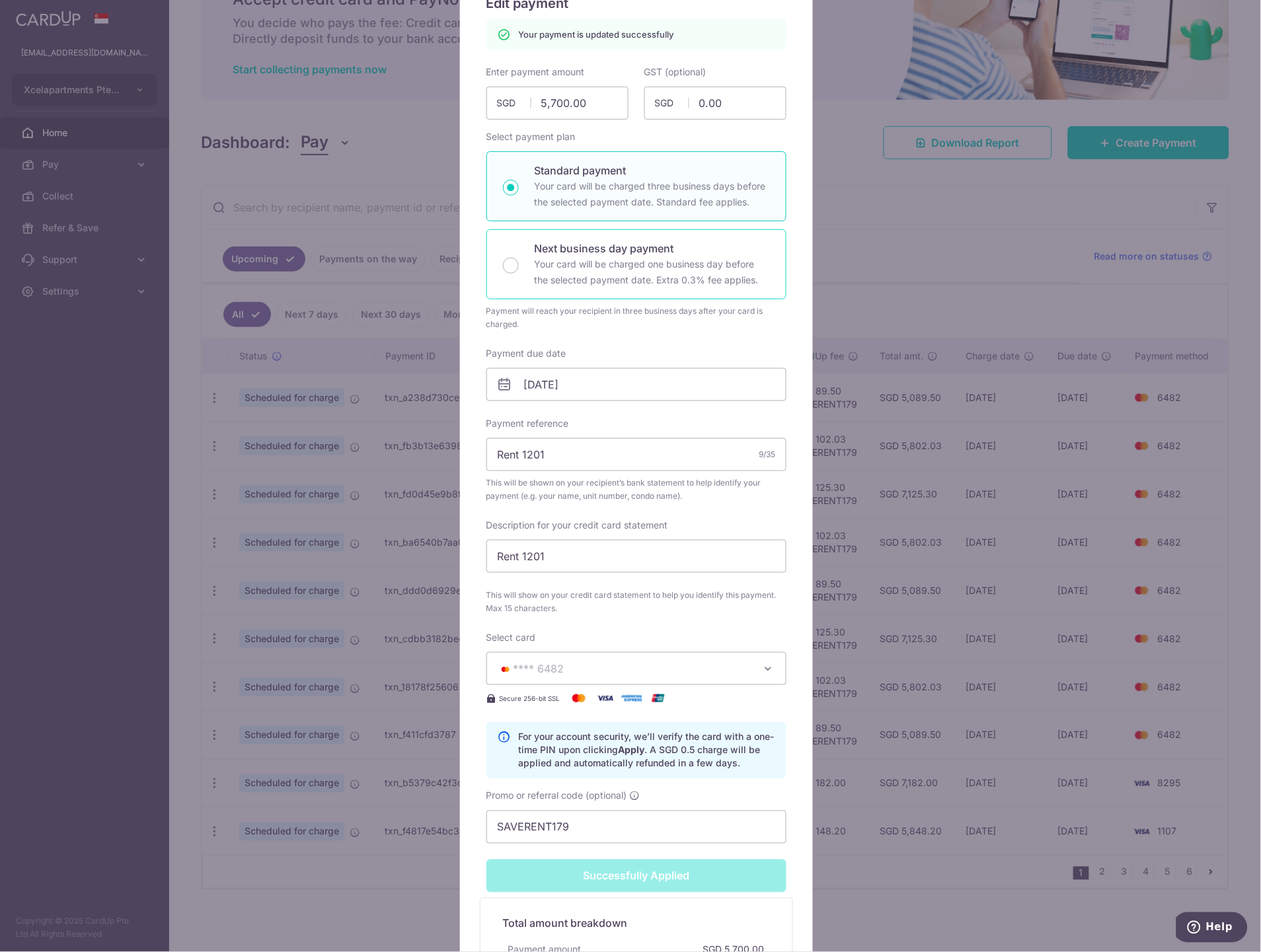
scroll to position [0, 0]
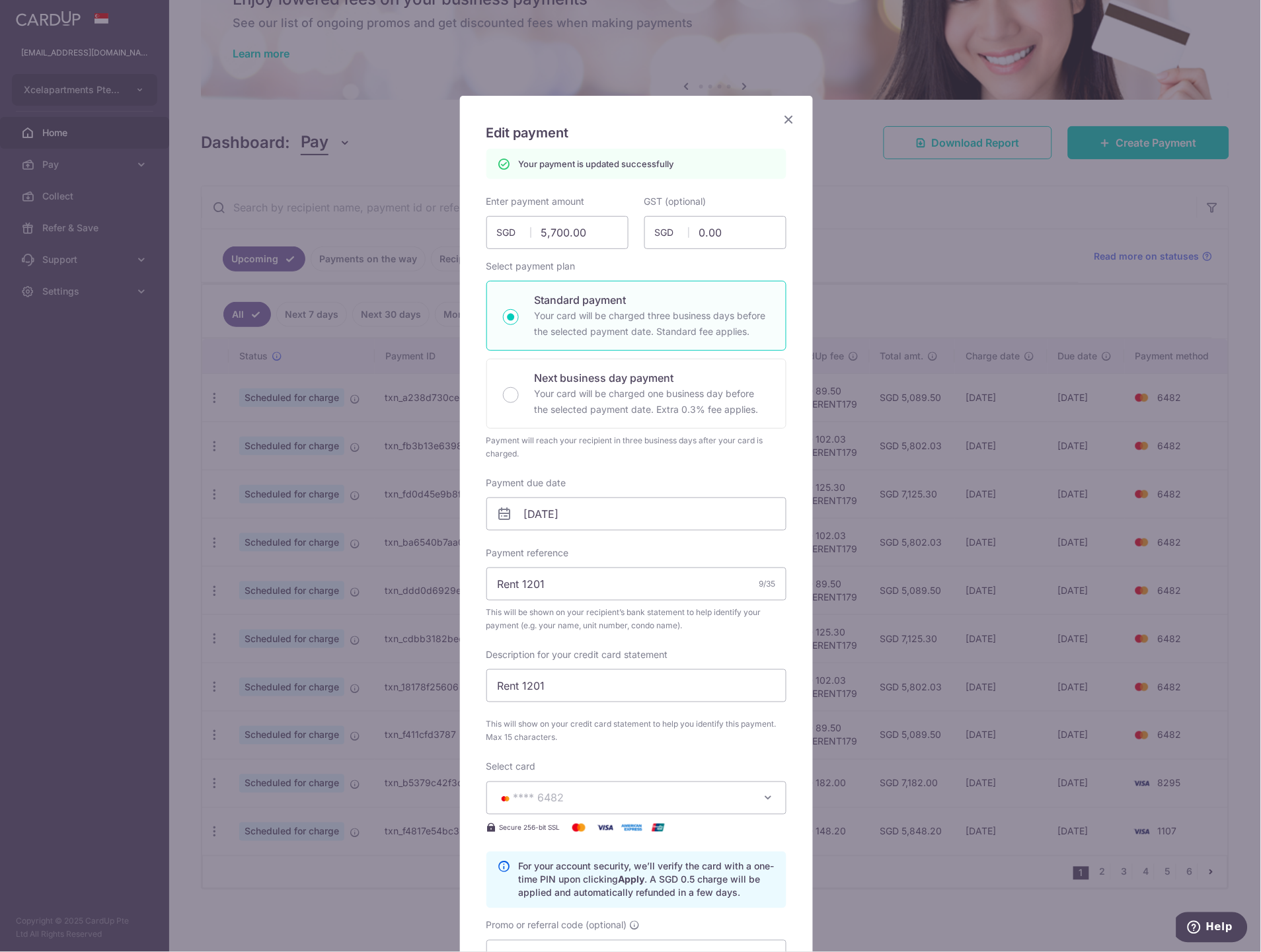
click at [781, 119] on icon "Close" at bounding box center [789, 119] width 16 height 17
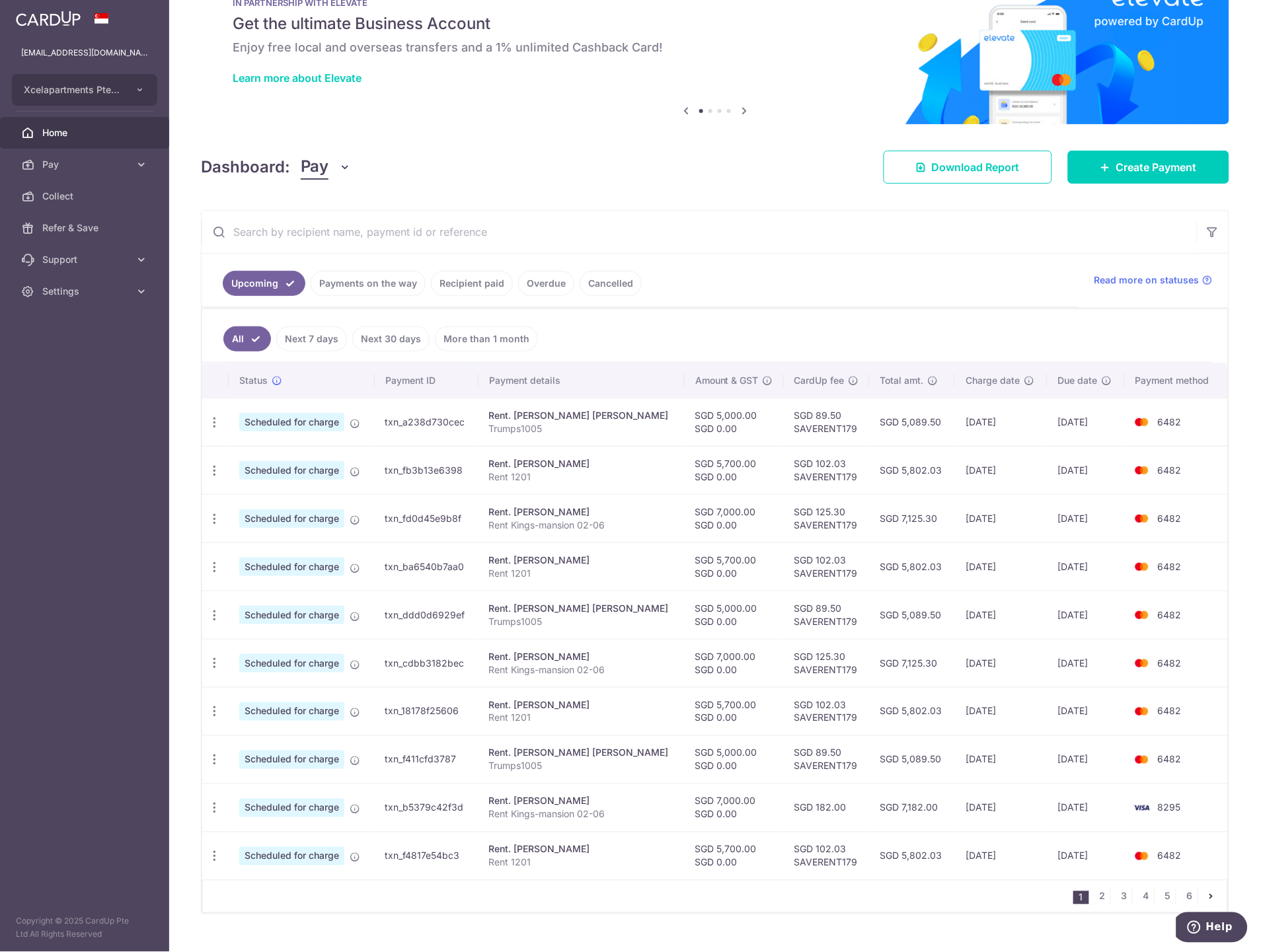
scroll to position [71, 0]
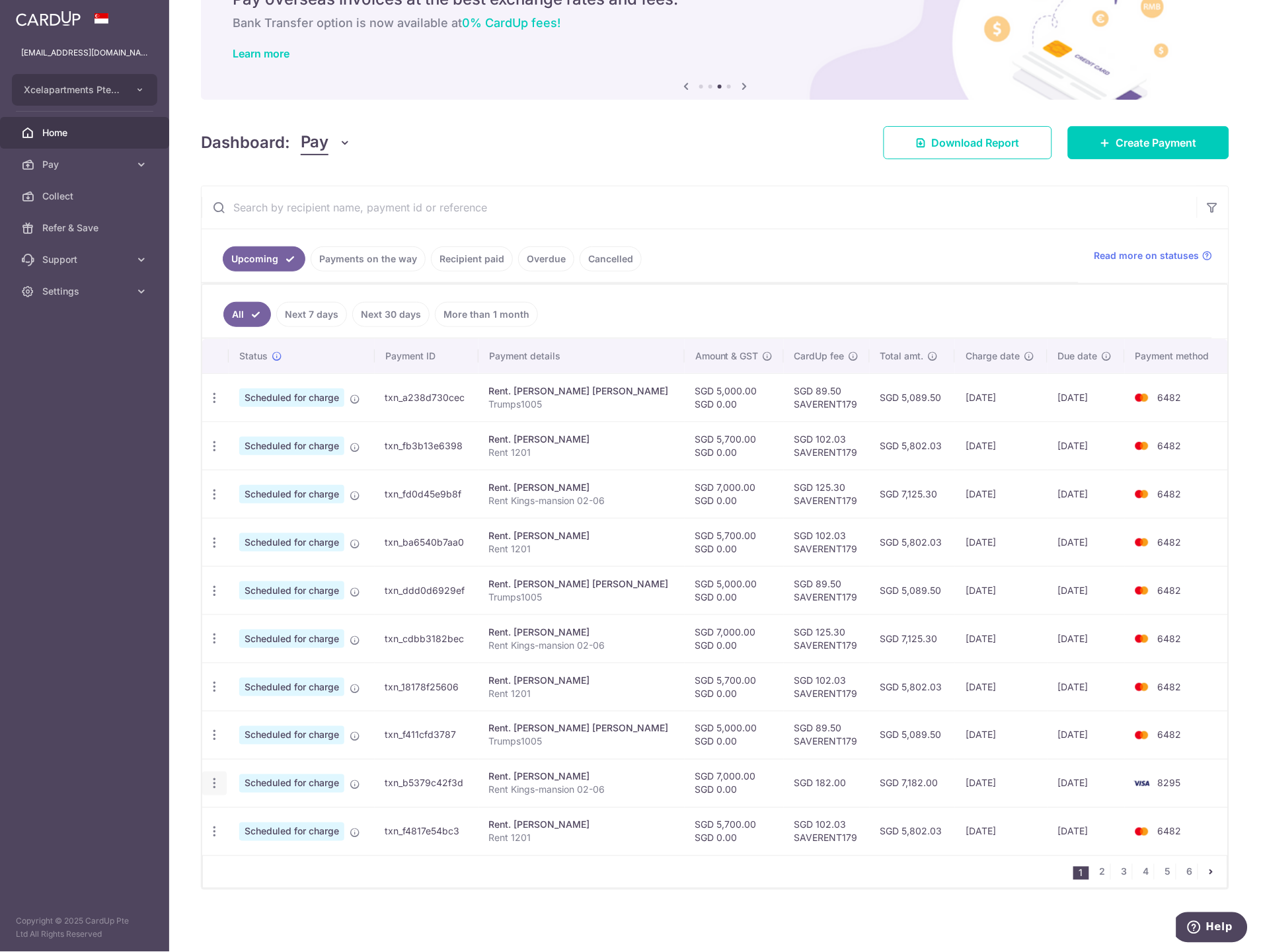
click at [215, 783] on icon "button" at bounding box center [214, 783] width 14 height 14
click at [289, 821] on span "Update payment" at bounding box center [285, 818] width 90 height 16
radio input "true"
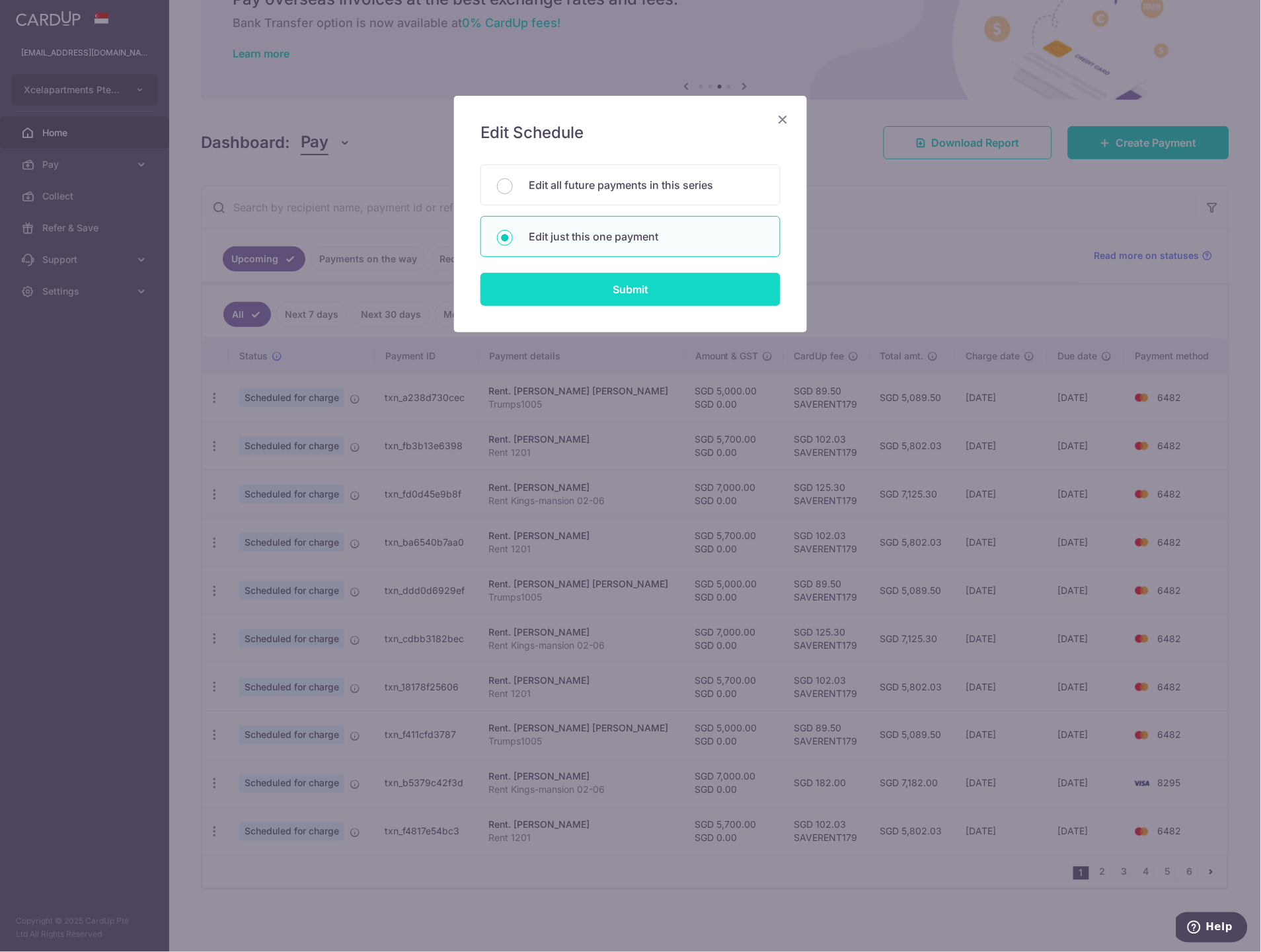
click at [624, 294] on input "Submit" at bounding box center [630, 289] width 300 height 33
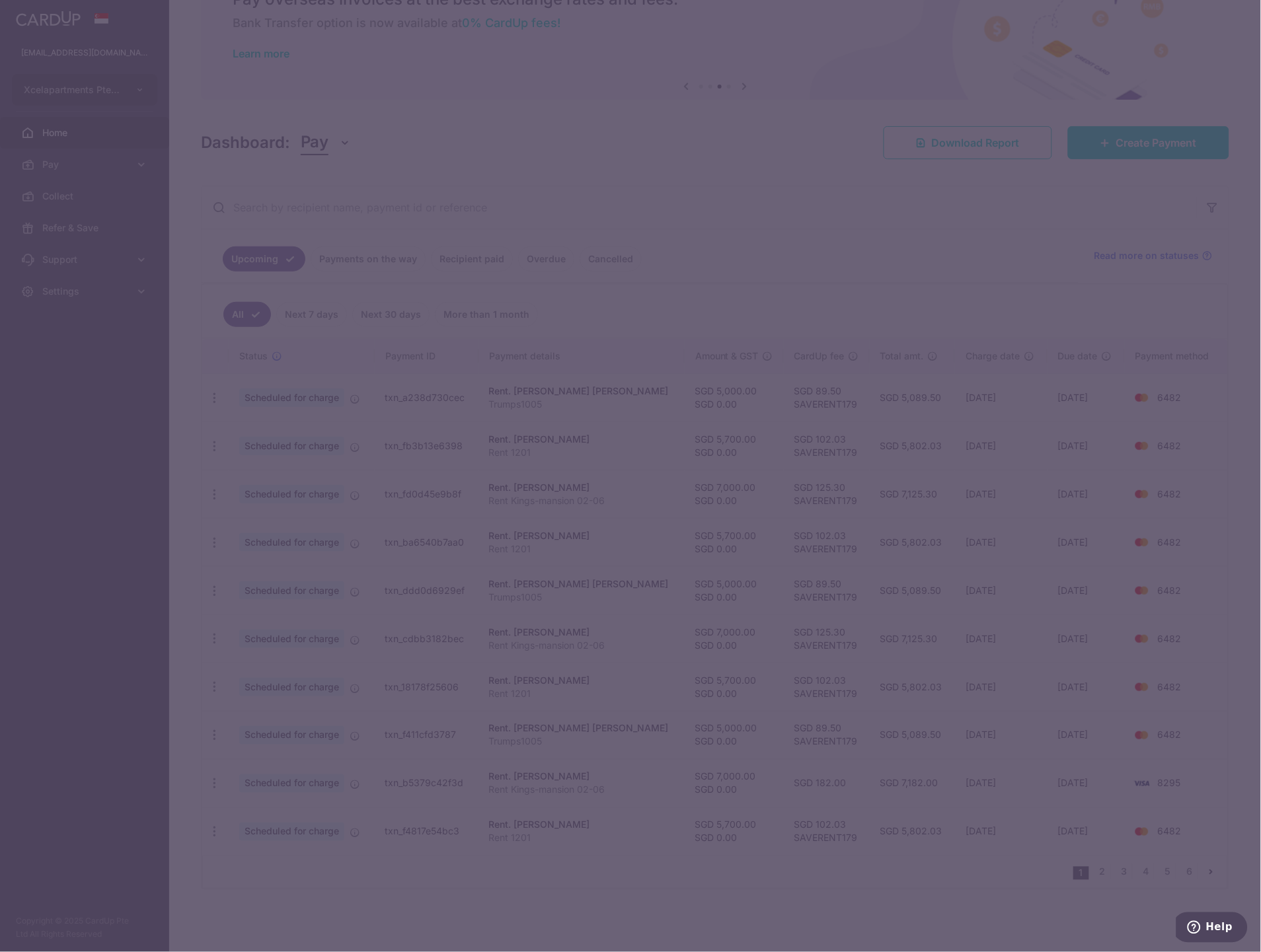
type input "7,000.00"
type input "0.00"
type input "[DATE]"
type input "Rent Kings-mansion 02-06"
type input "KM 0206"
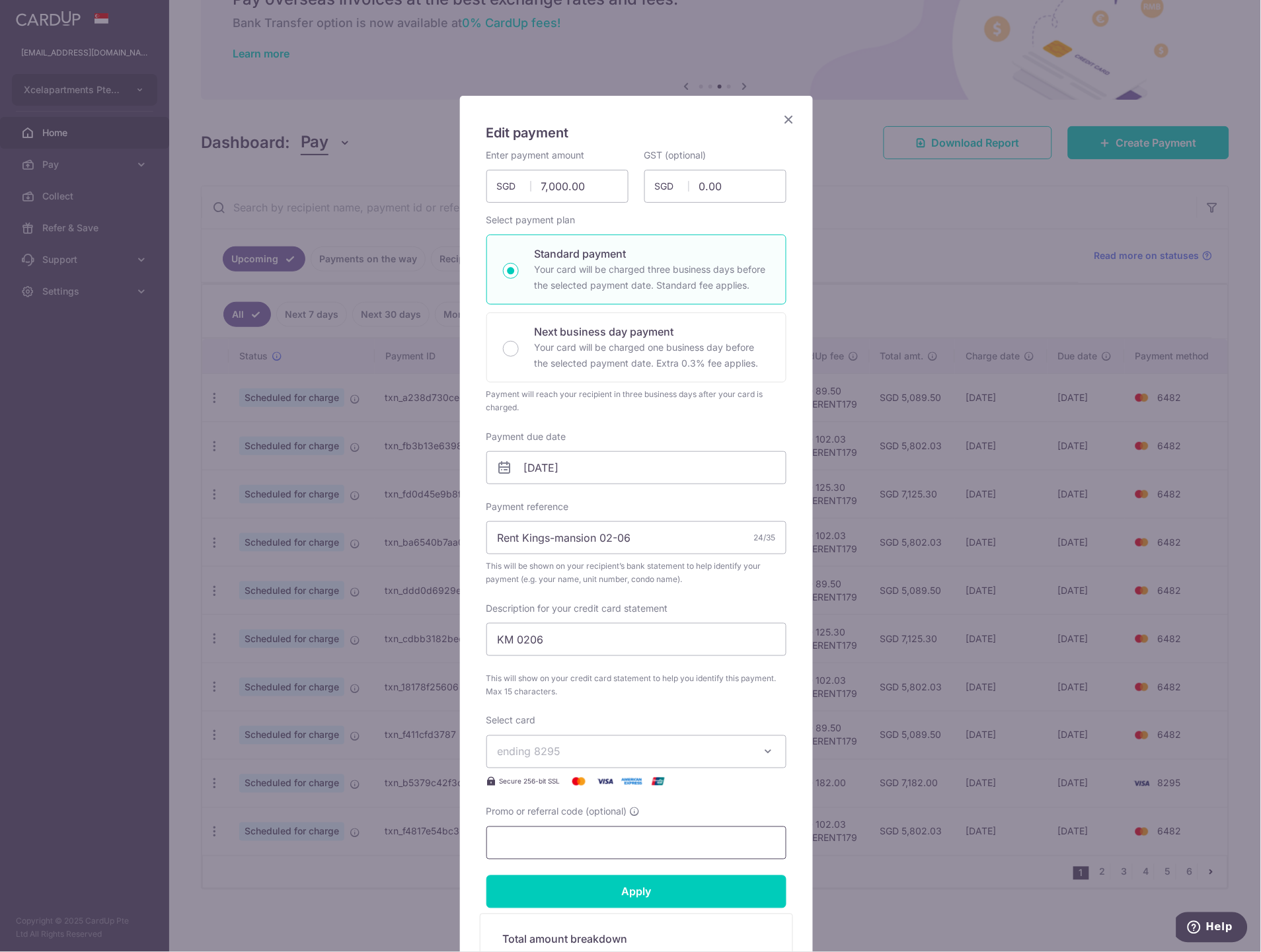
click at [564, 841] on input "Promo or referral code (optional)" at bounding box center [636, 843] width 300 height 33
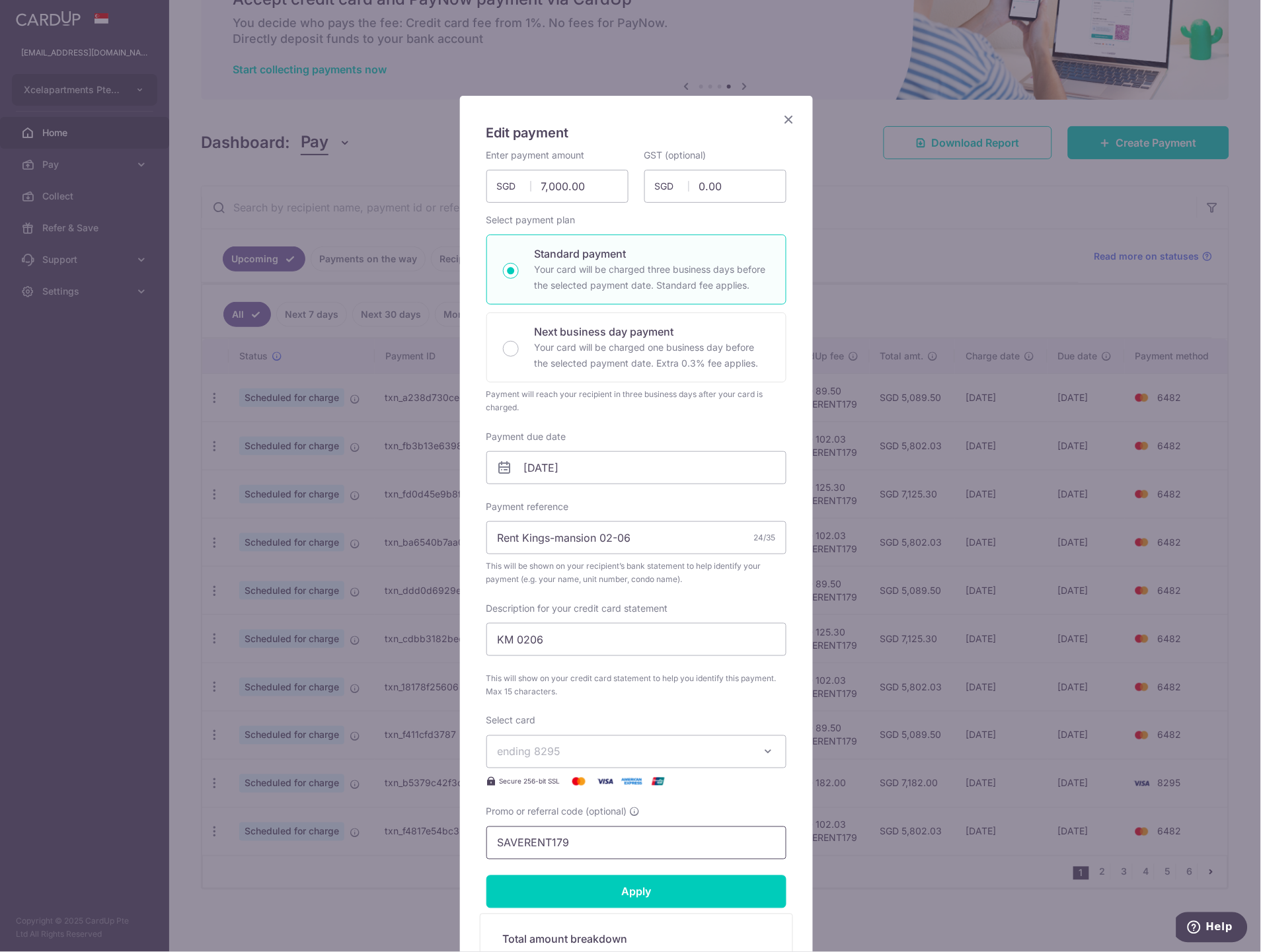
type input "SAVERENT179"
click at [599, 763] on button "ending 8295" at bounding box center [636, 752] width 300 height 33
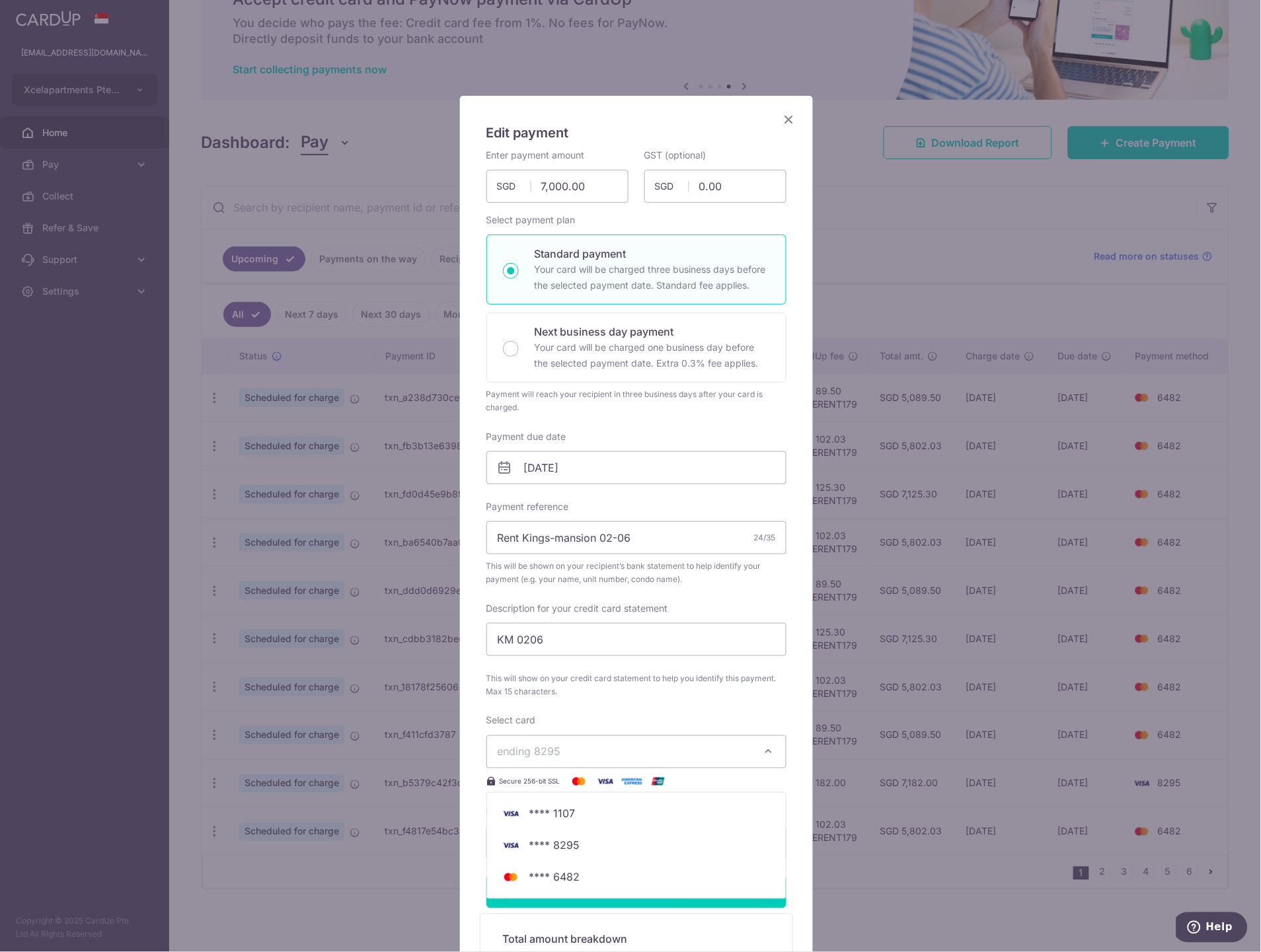
click at [599, 761] on button "ending 8295" at bounding box center [636, 752] width 300 height 33
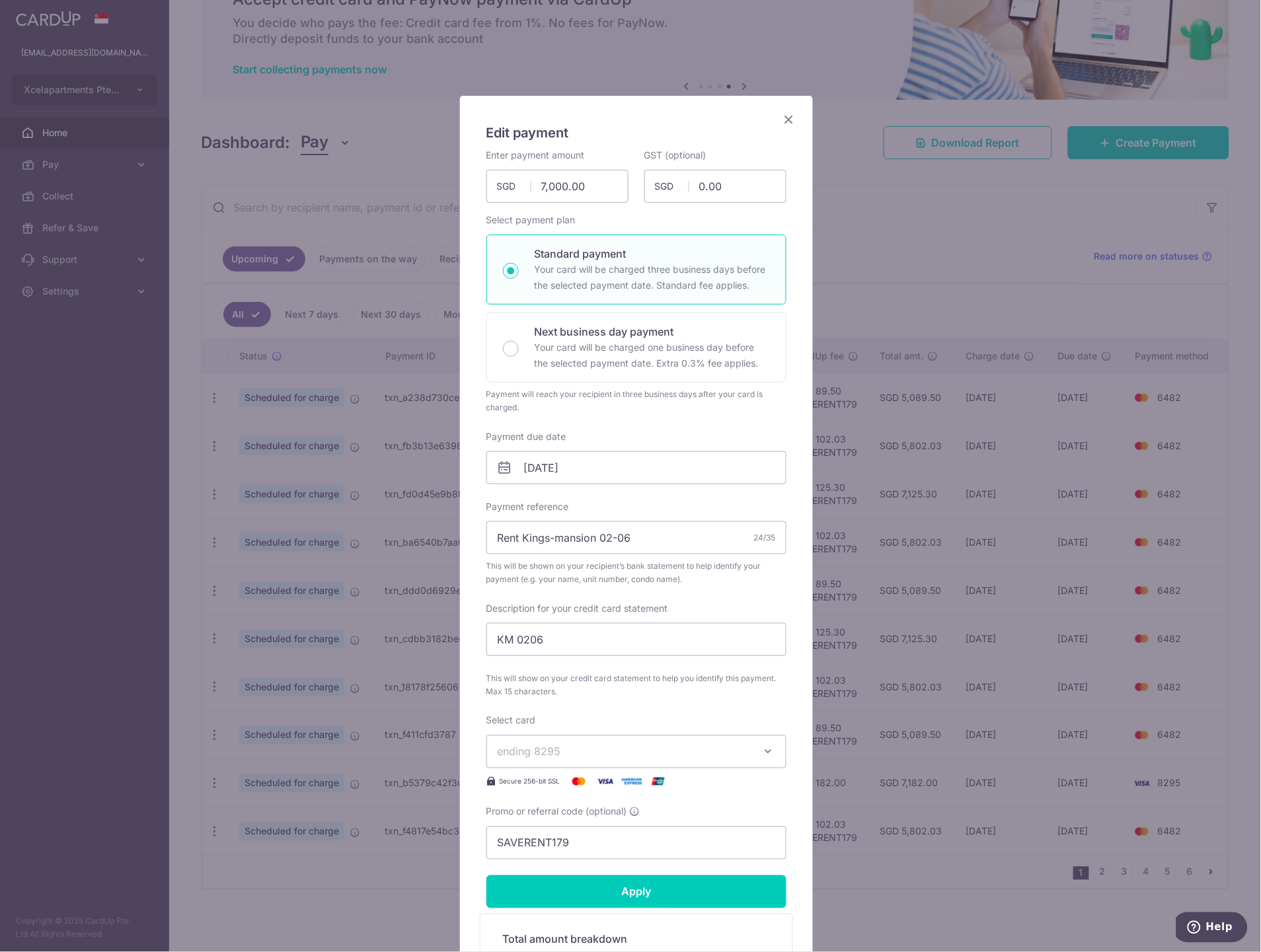
drag, startPoint x: 605, startPoint y: 745, endPoint x: 607, endPoint y: 762, distance: 17.1
click at [607, 745] on span "ending 8295" at bounding box center [624, 752] width 254 height 16
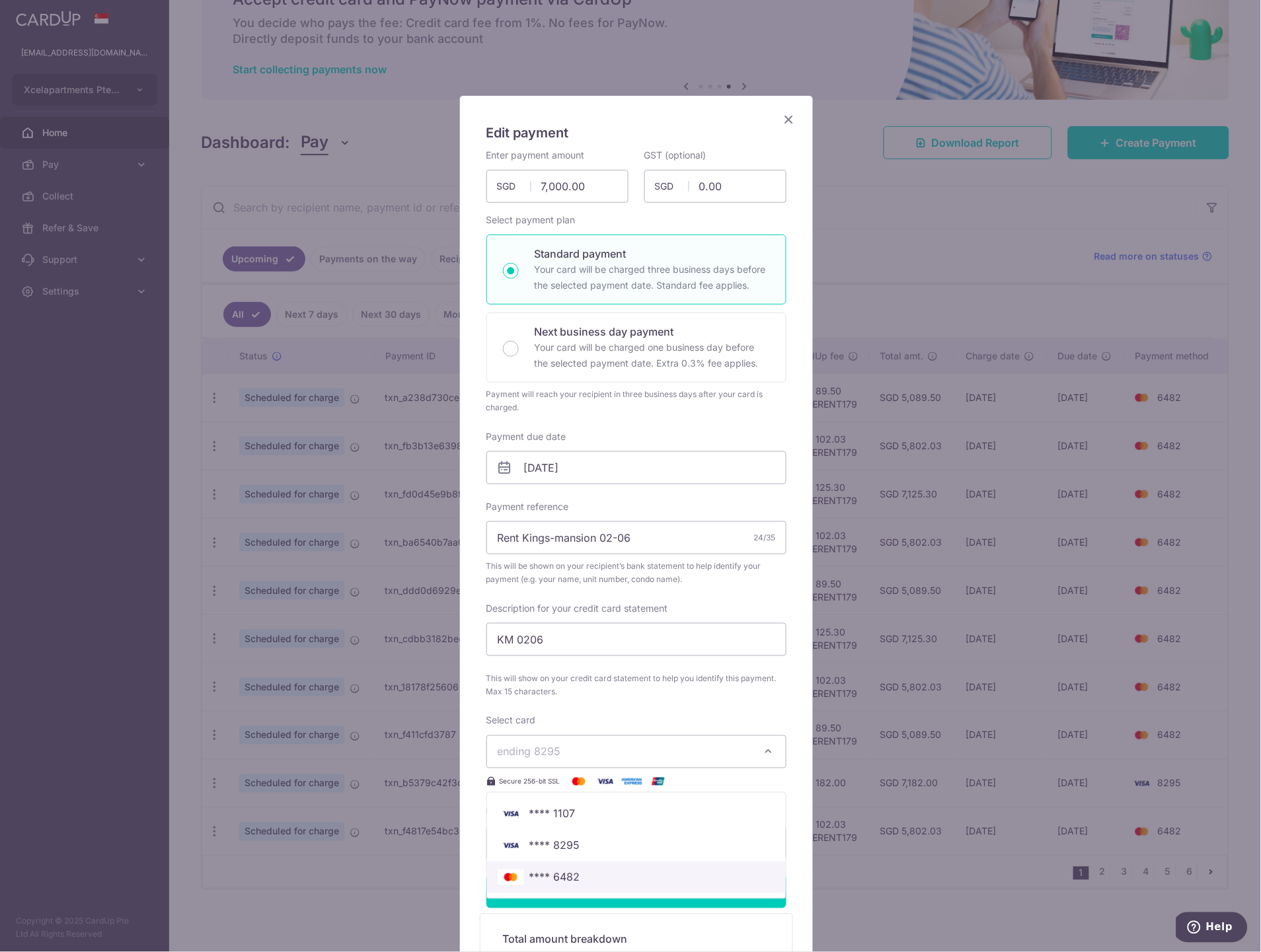
click at [584, 881] on span "**** 6482" at bounding box center [636, 877] width 277 height 16
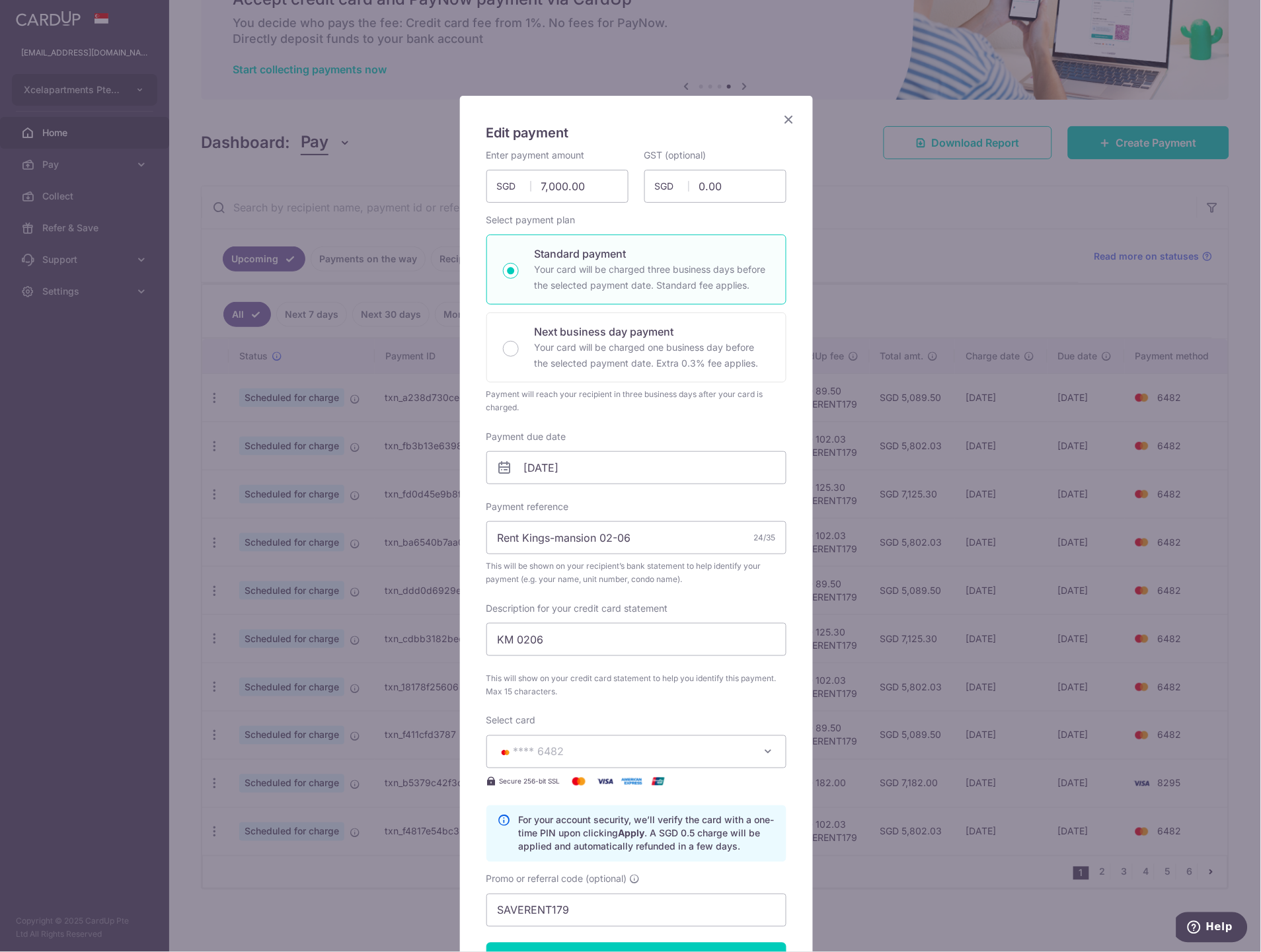
scroll to position [147, 0]
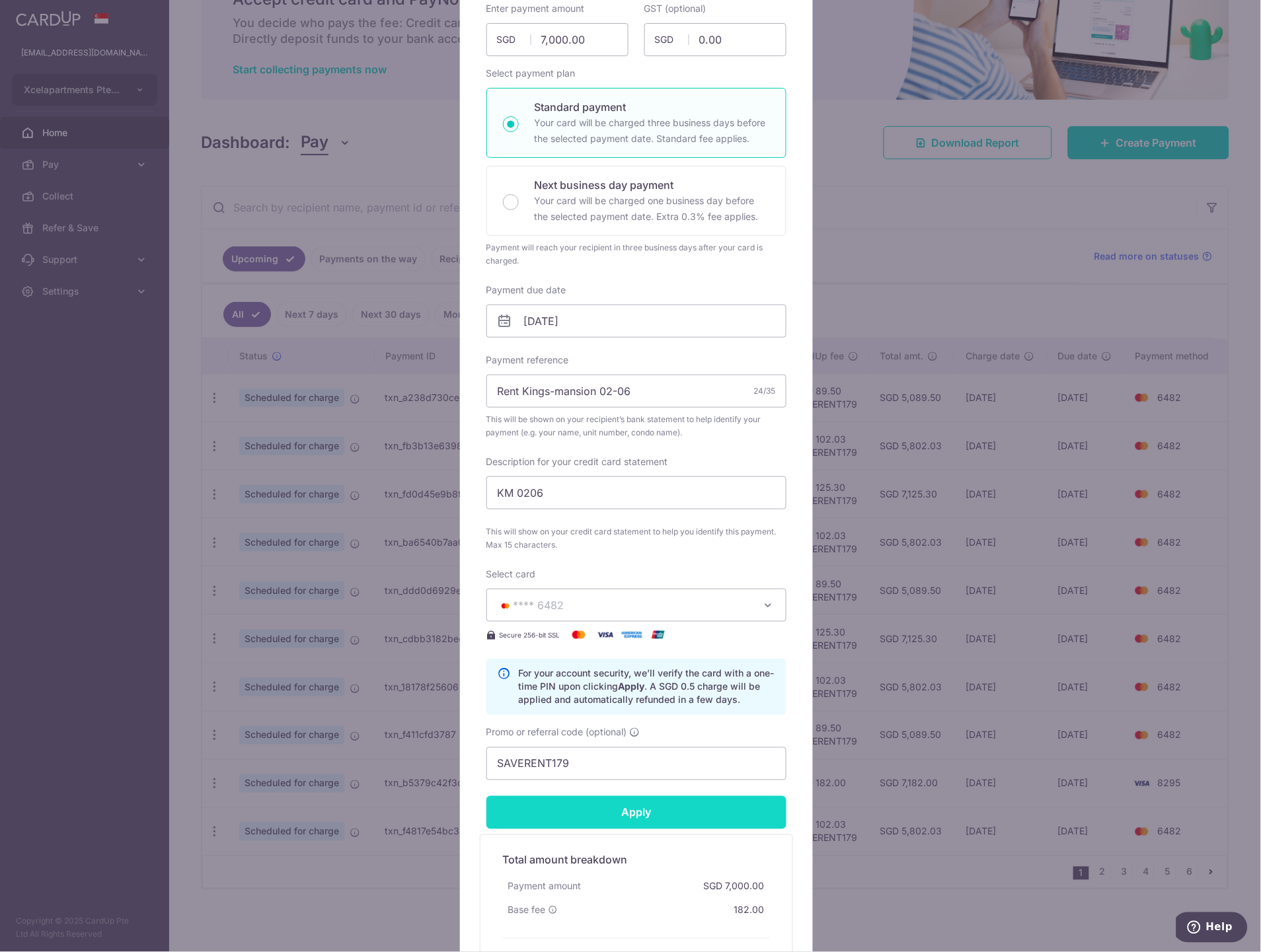
click at [650, 820] on input "Apply" at bounding box center [636, 812] width 300 height 33
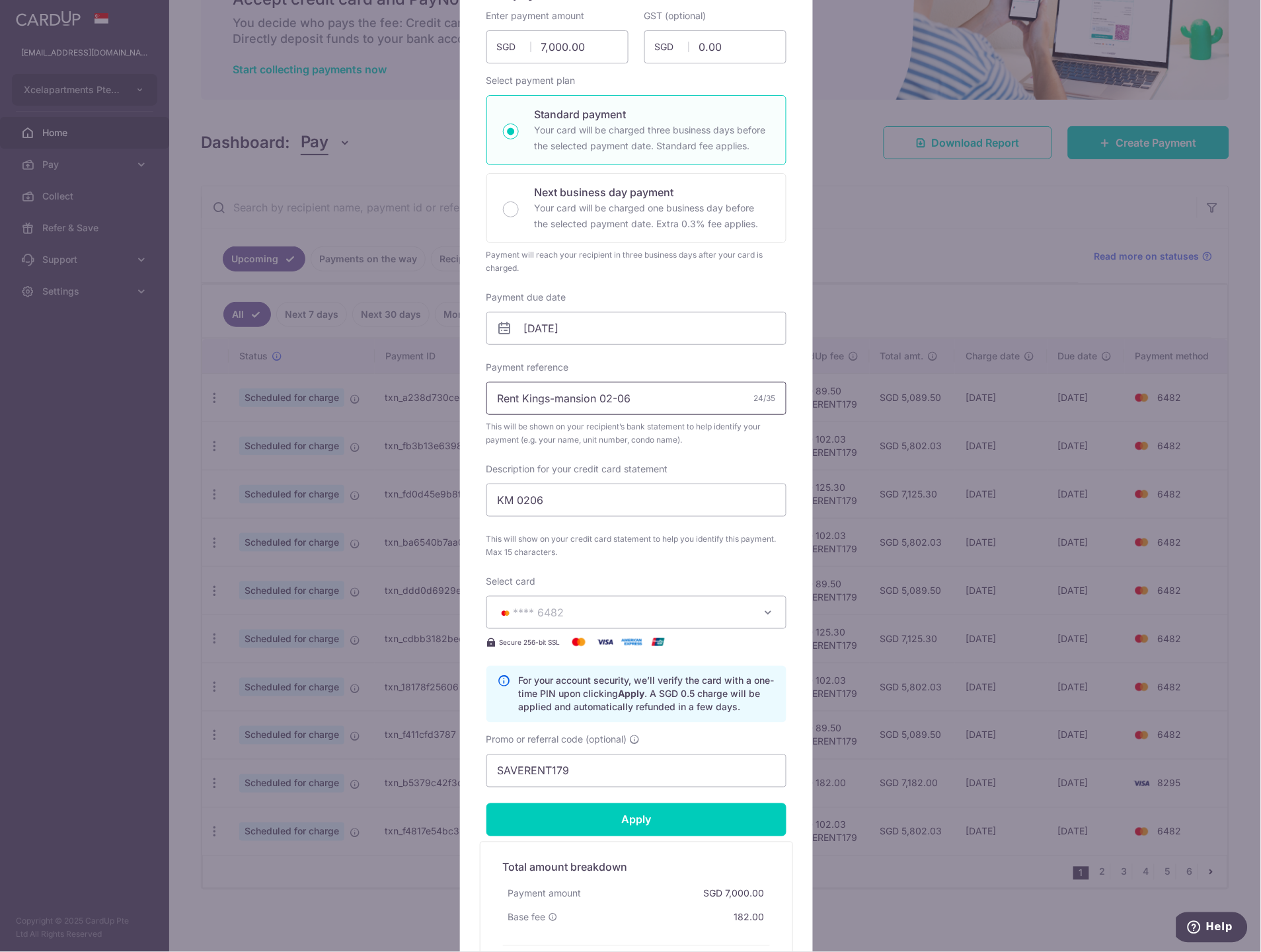
scroll to position [0, 0]
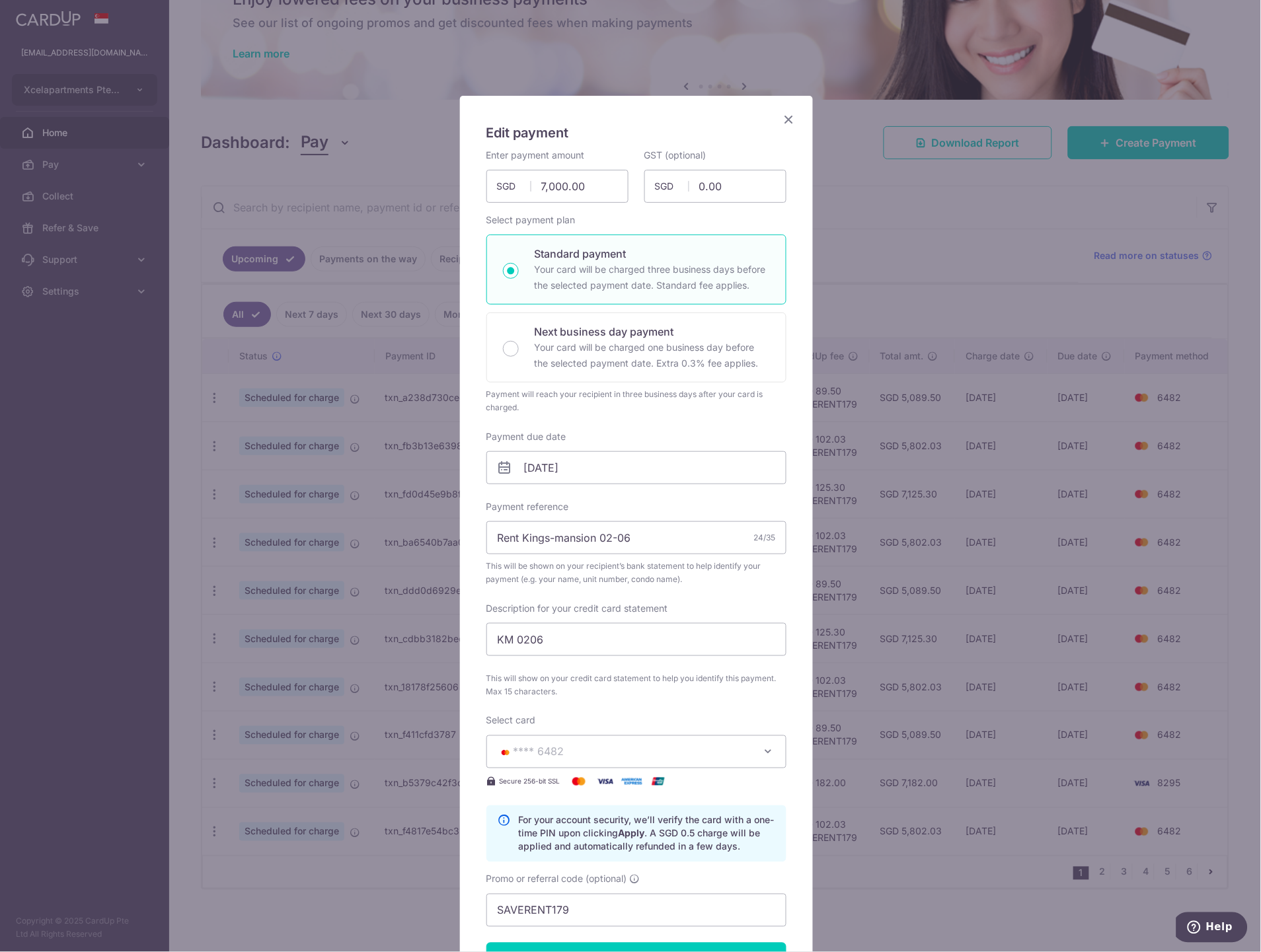
type input "Successfully Applied"
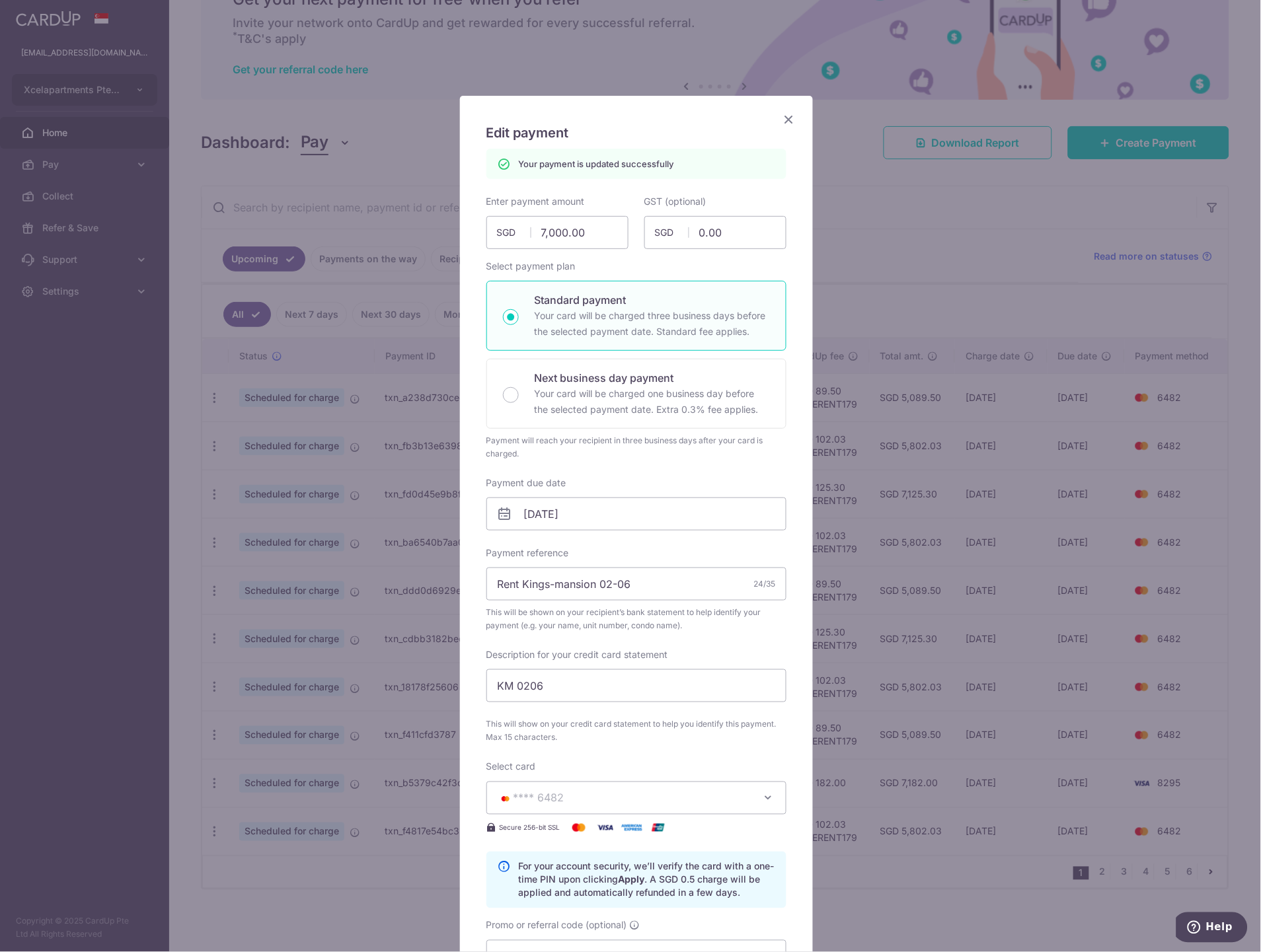
click at [781, 118] on icon "Close" at bounding box center [789, 119] width 16 height 17
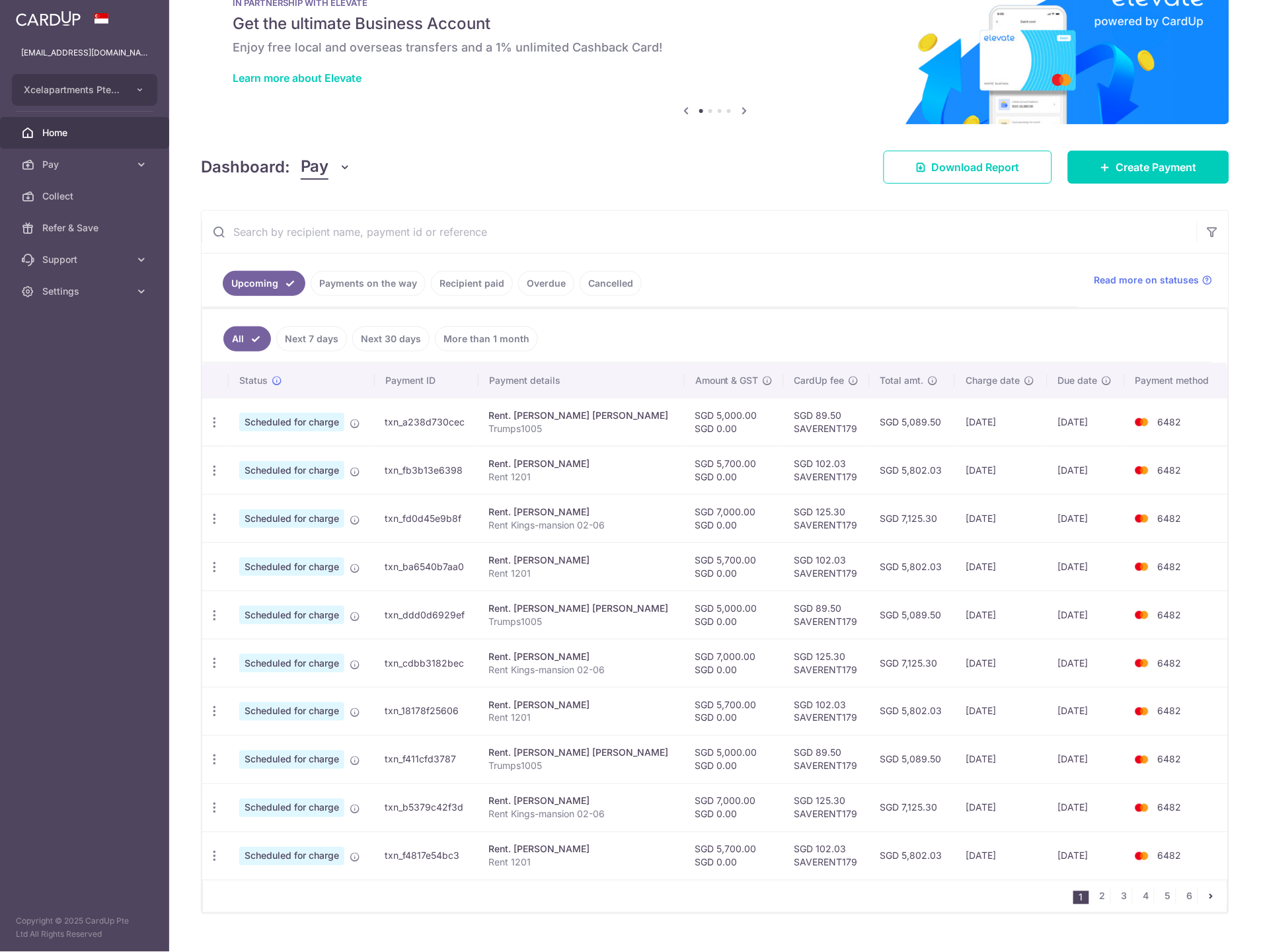
scroll to position [71, 0]
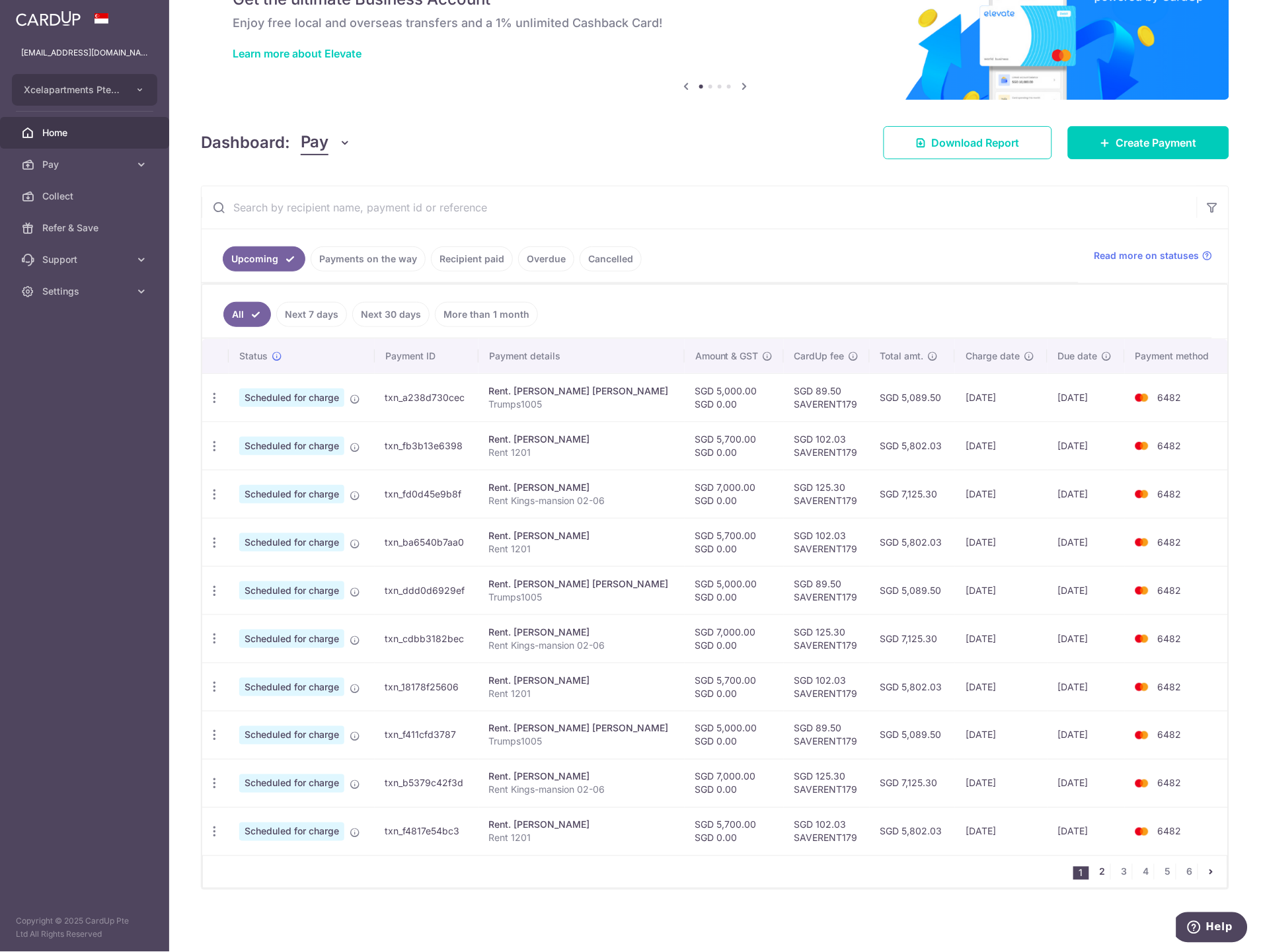
click at [1094, 874] on link "2" at bounding box center [1102, 872] width 16 height 16
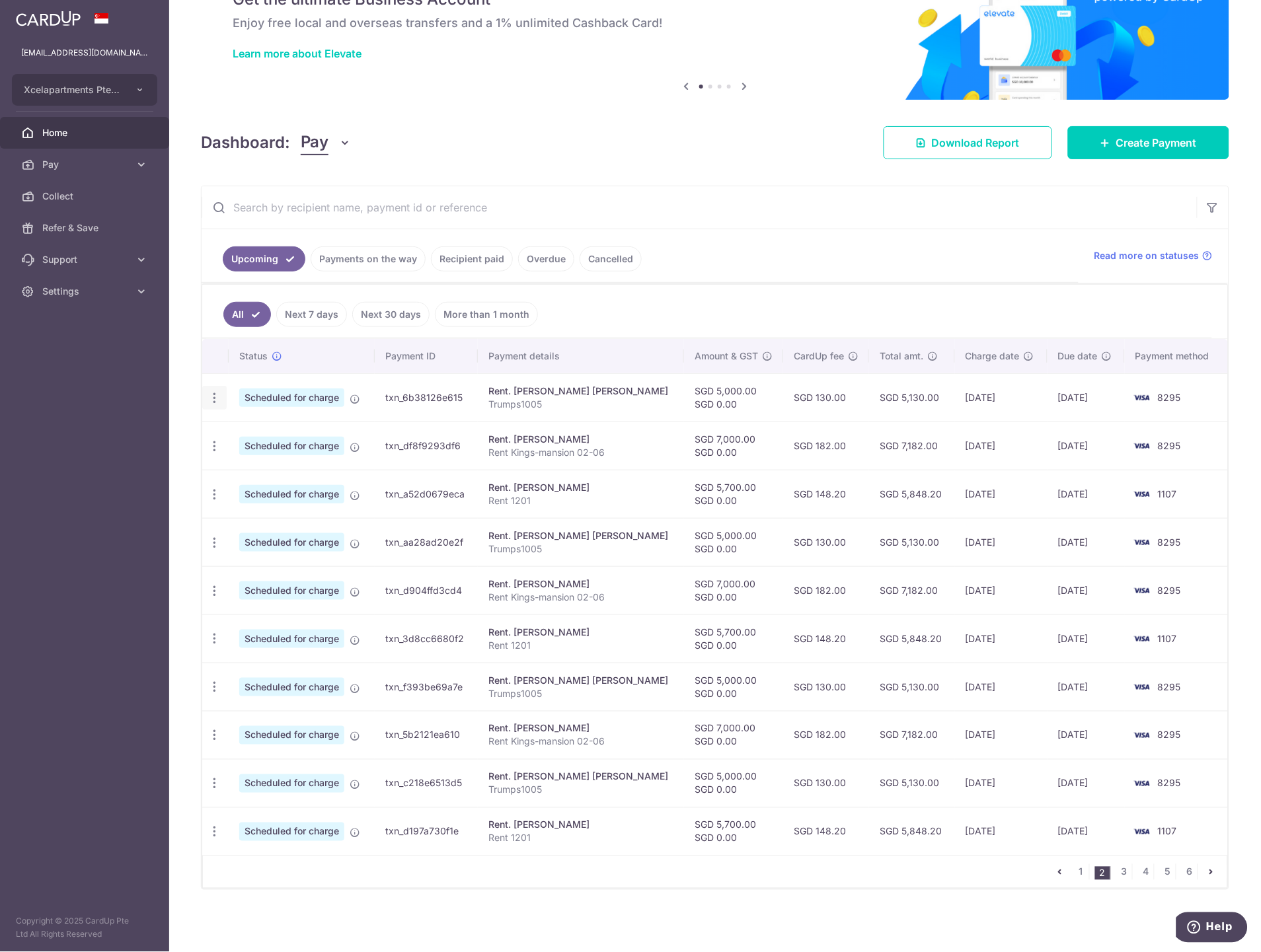
click at [212, 400] on icon "button" at bounding box center [214, 398] width 14 height 14
click at [262, 430] on span "Update payment" at bounding box center [285, 434] width 90 height 16
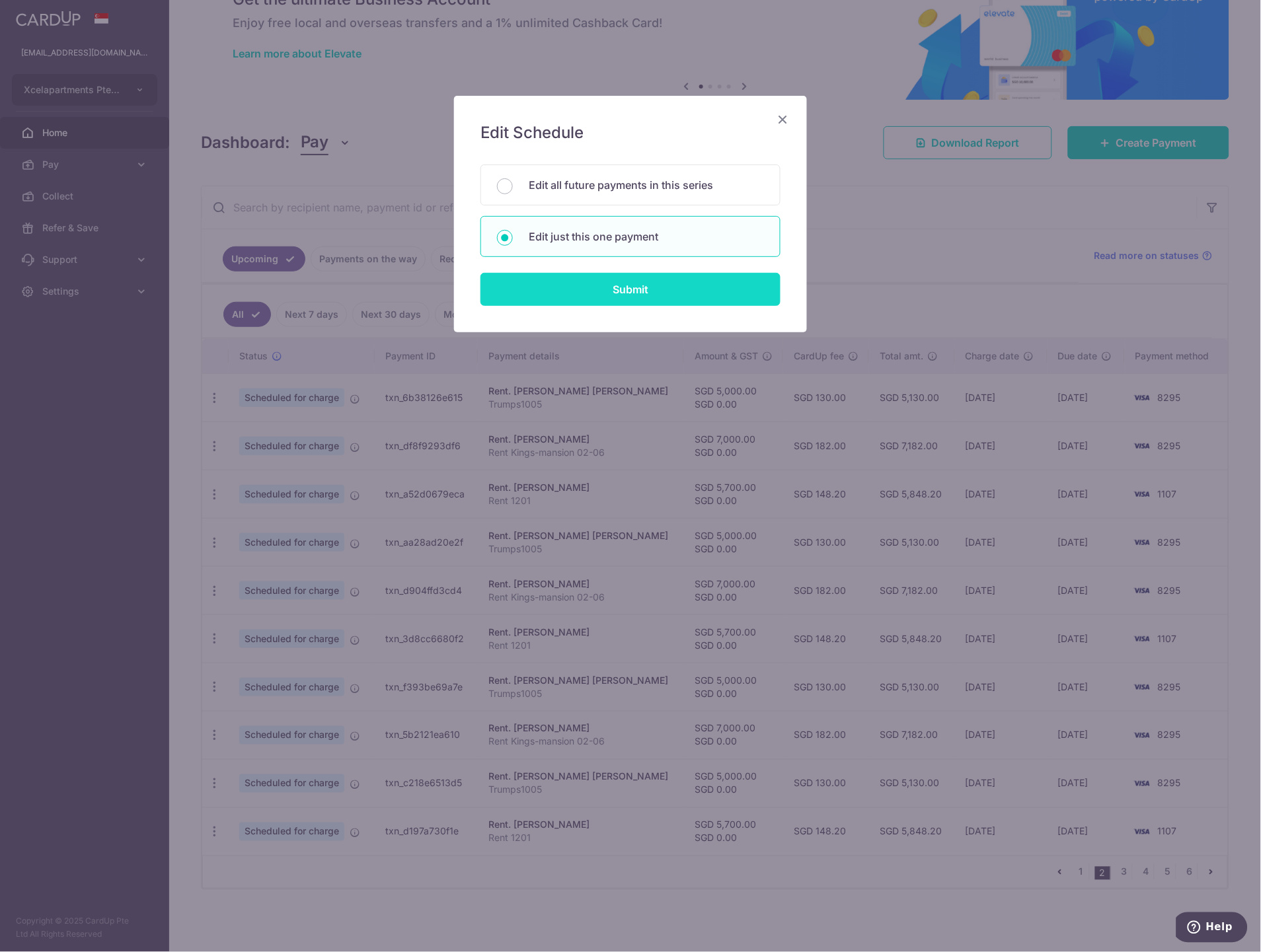
click at [637, 291] on input "Submit" at bounding box center [630, 289] width 300 height 33
radio input "true"
type input "5,000.00"
type input "0.00"
type input "[DATE]"
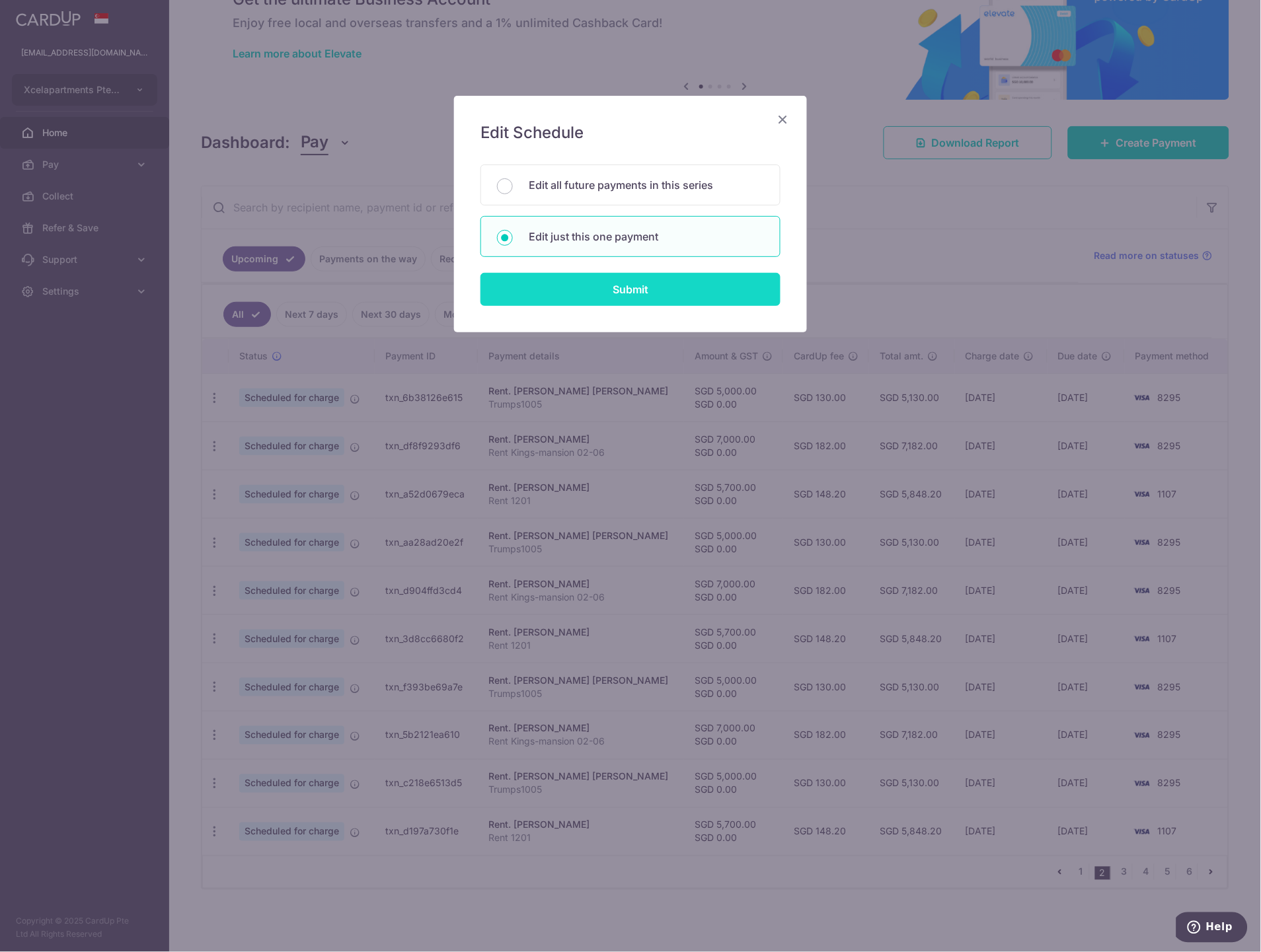
type input "Trumps1005"
type input "Trumps1005new"
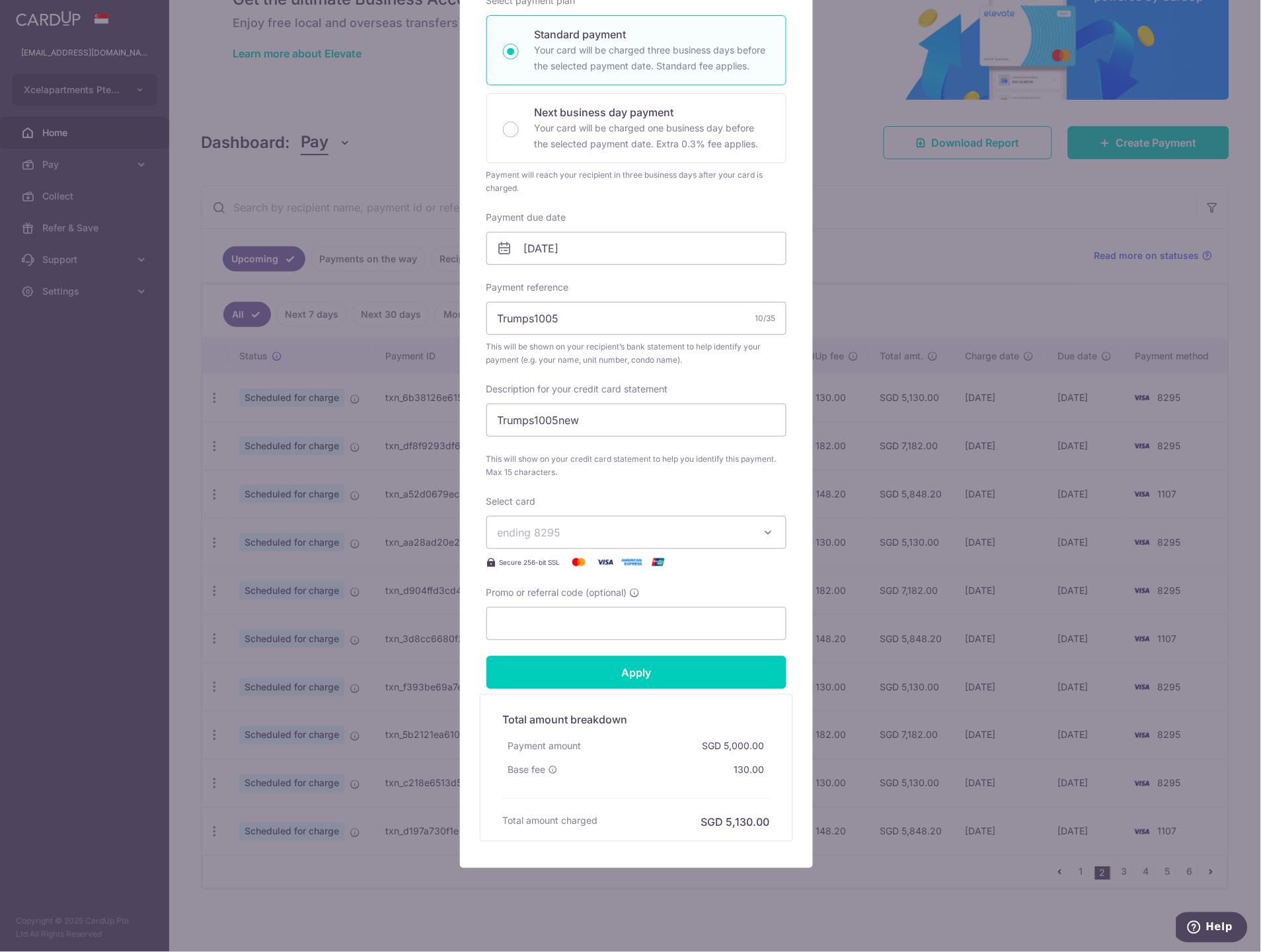
scroll to position [220, 0]
click at [546, 631] on input "Promo or referral code (optional)" at bounding box center [636, 623] width 300 height 33
paste input "SAVERENT179"
type input "SAVERENT179"
click at [565, 524] on span "ending 8295" at bounding box center [624, 532] width 254 height 16
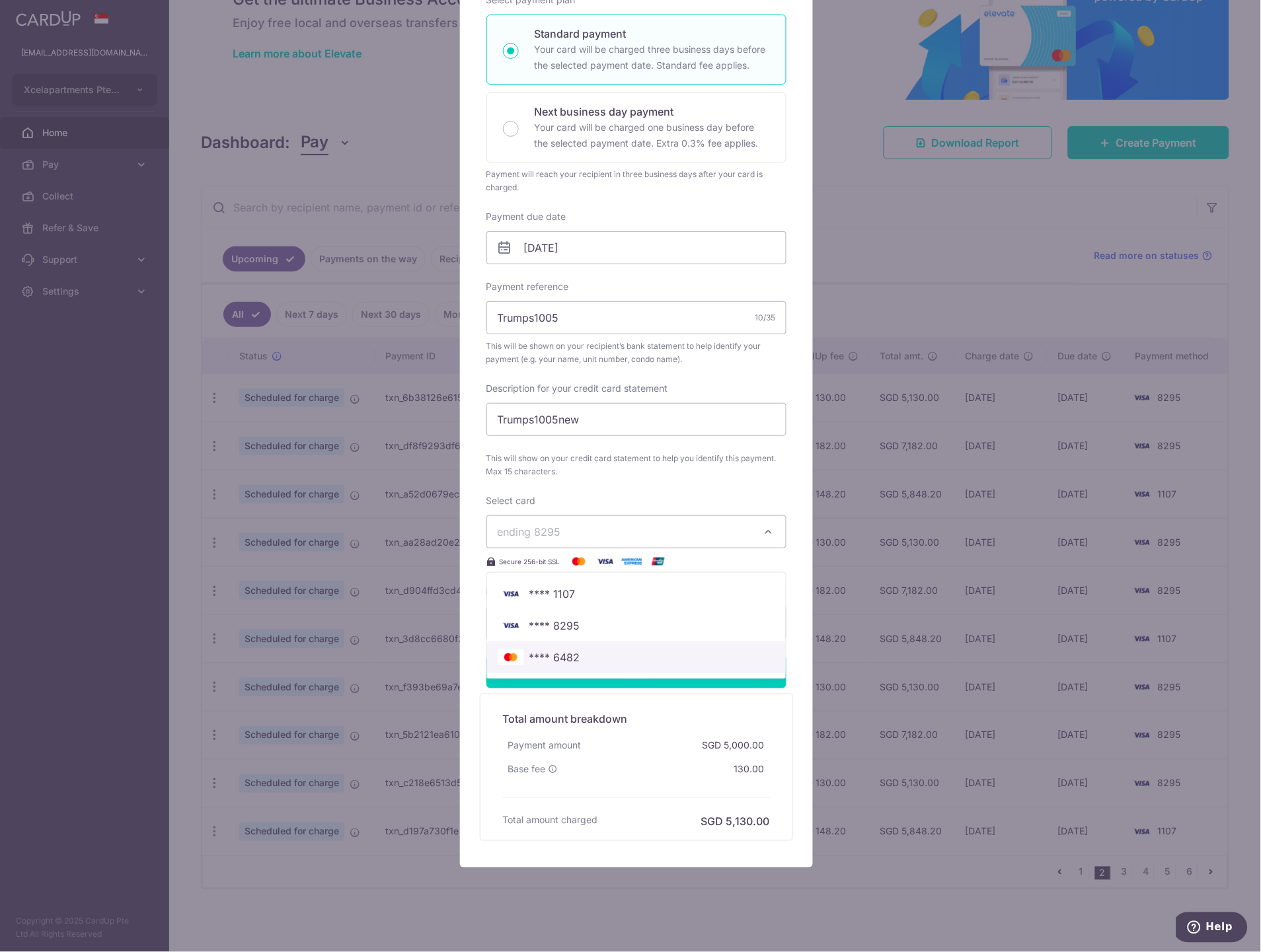
click at [589, 652] on span "**** 6482" at bounding box center [636, 657] width 277 height 16
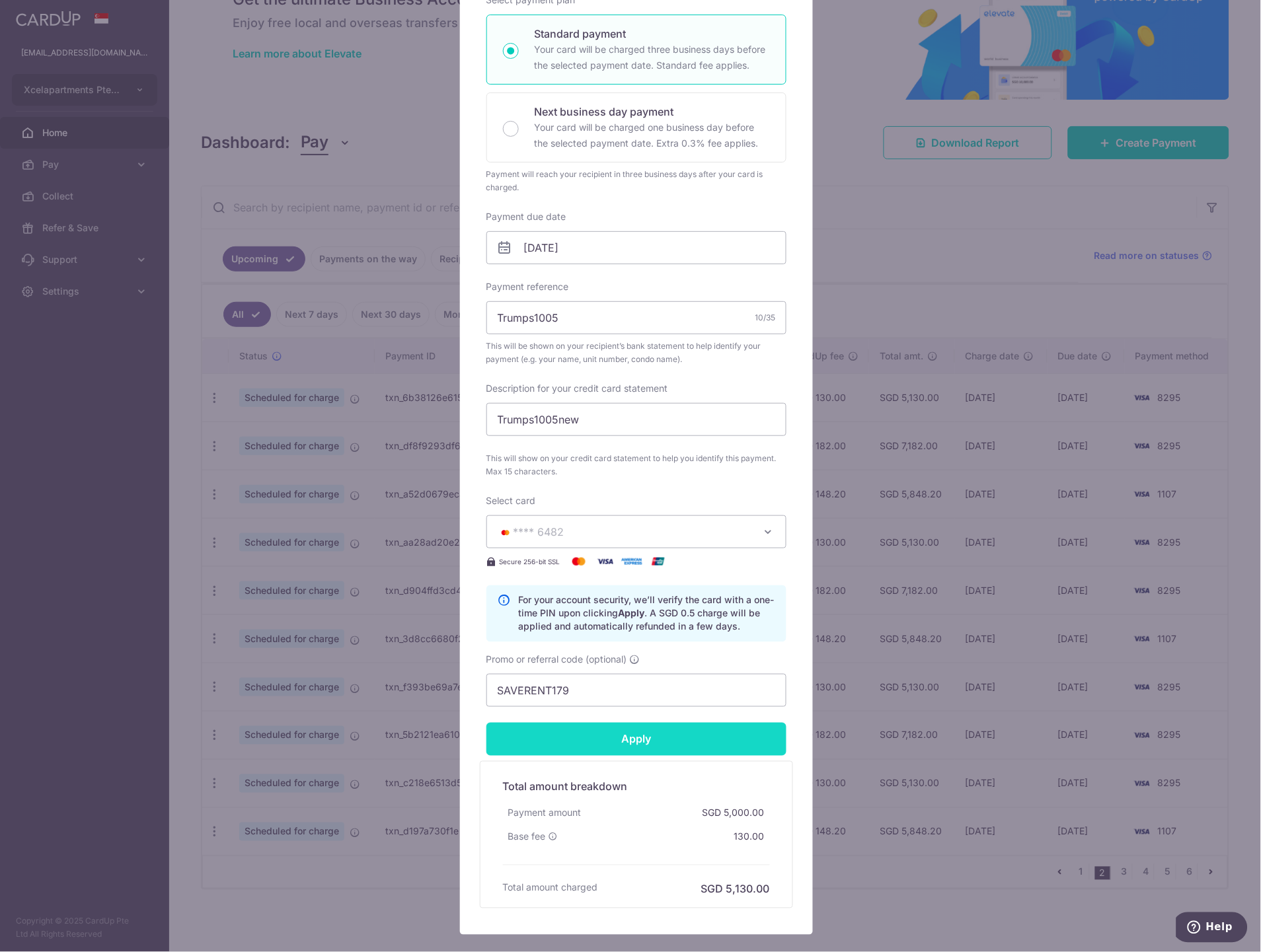
click at [657, 739] on input "Apply" at bounding box center [636, 739] width 300 height 33
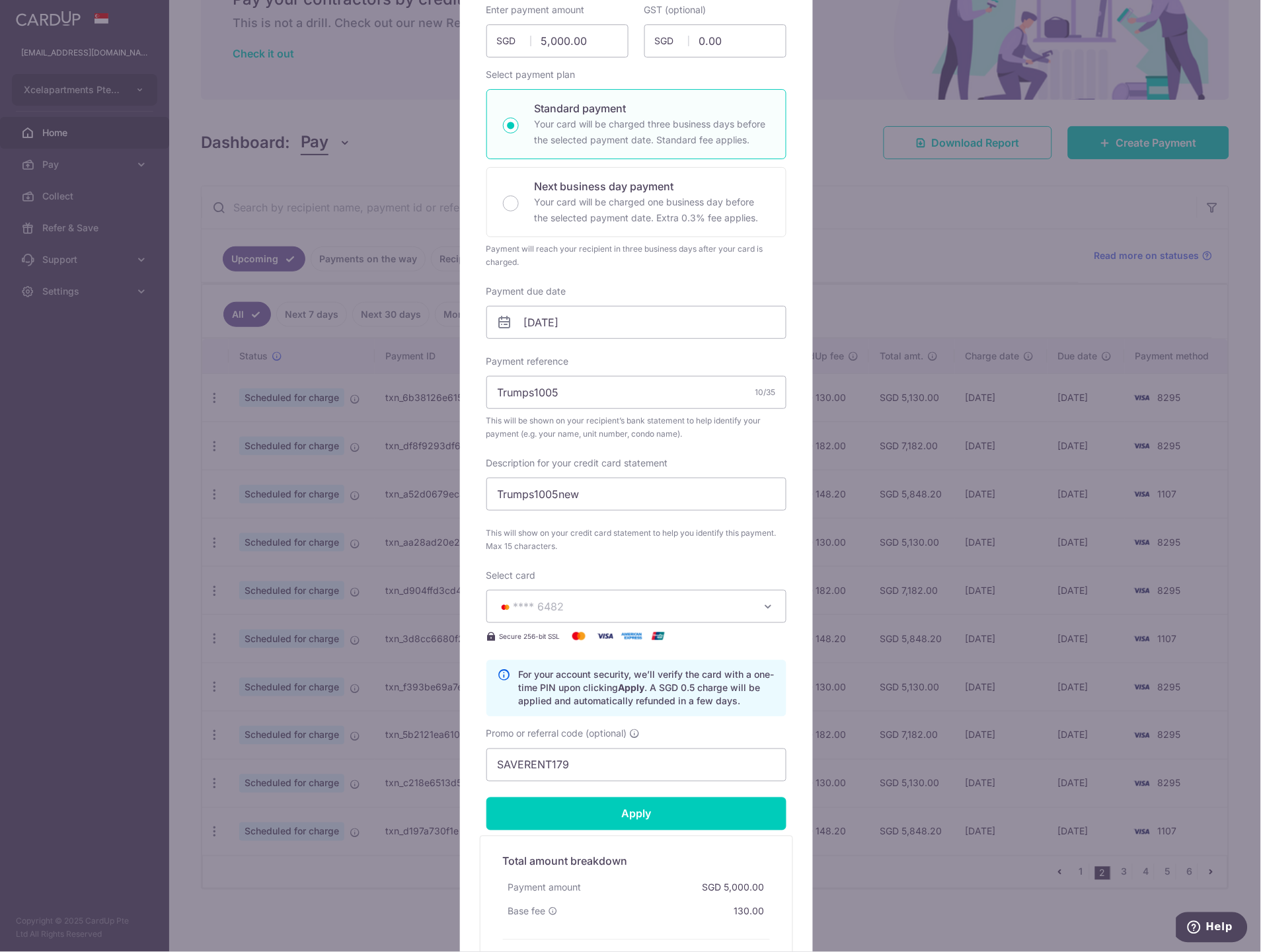
scroll to position [147, 0]
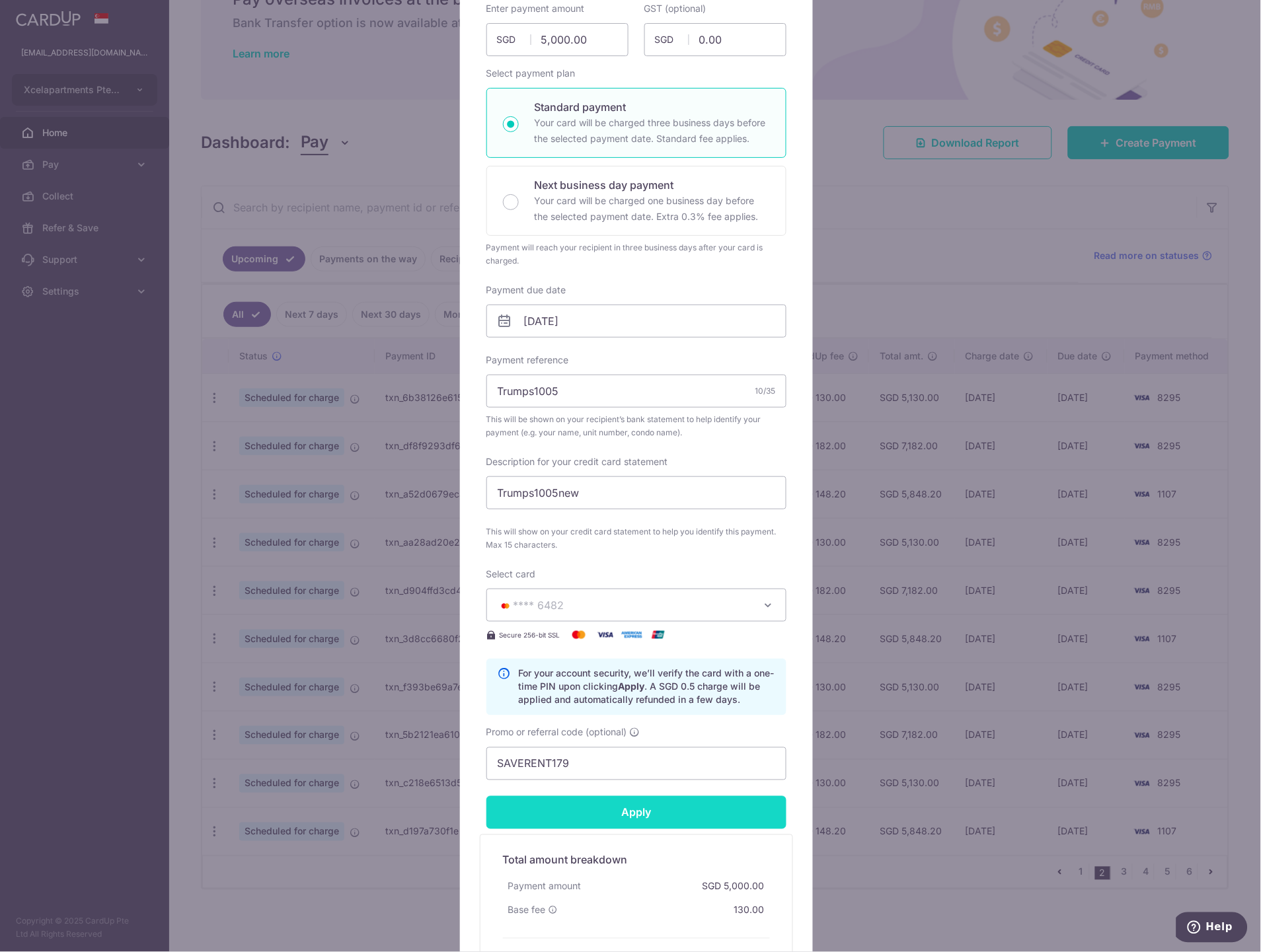
type input "Successfully Applied"
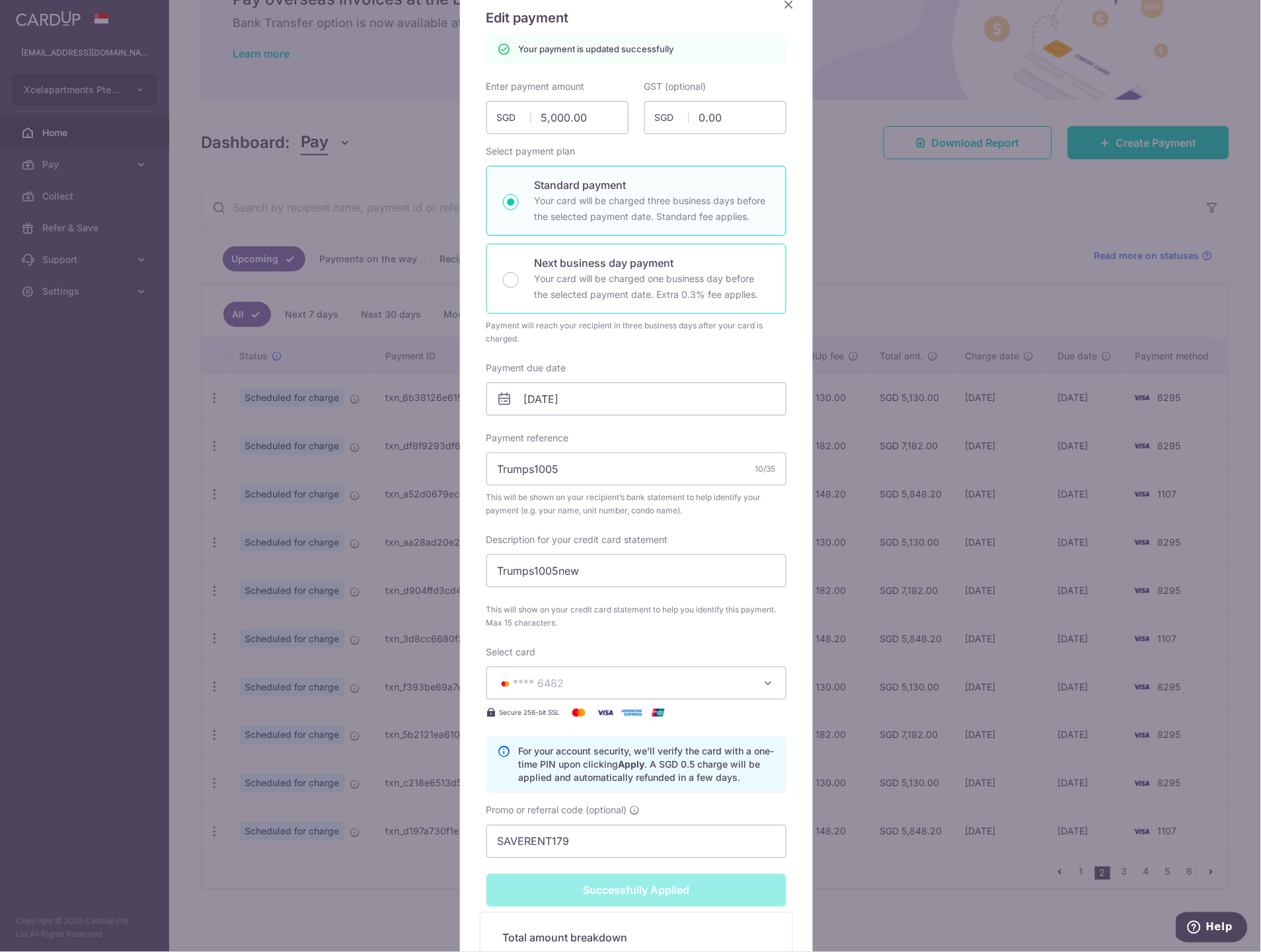
scroll to position [0, 0]
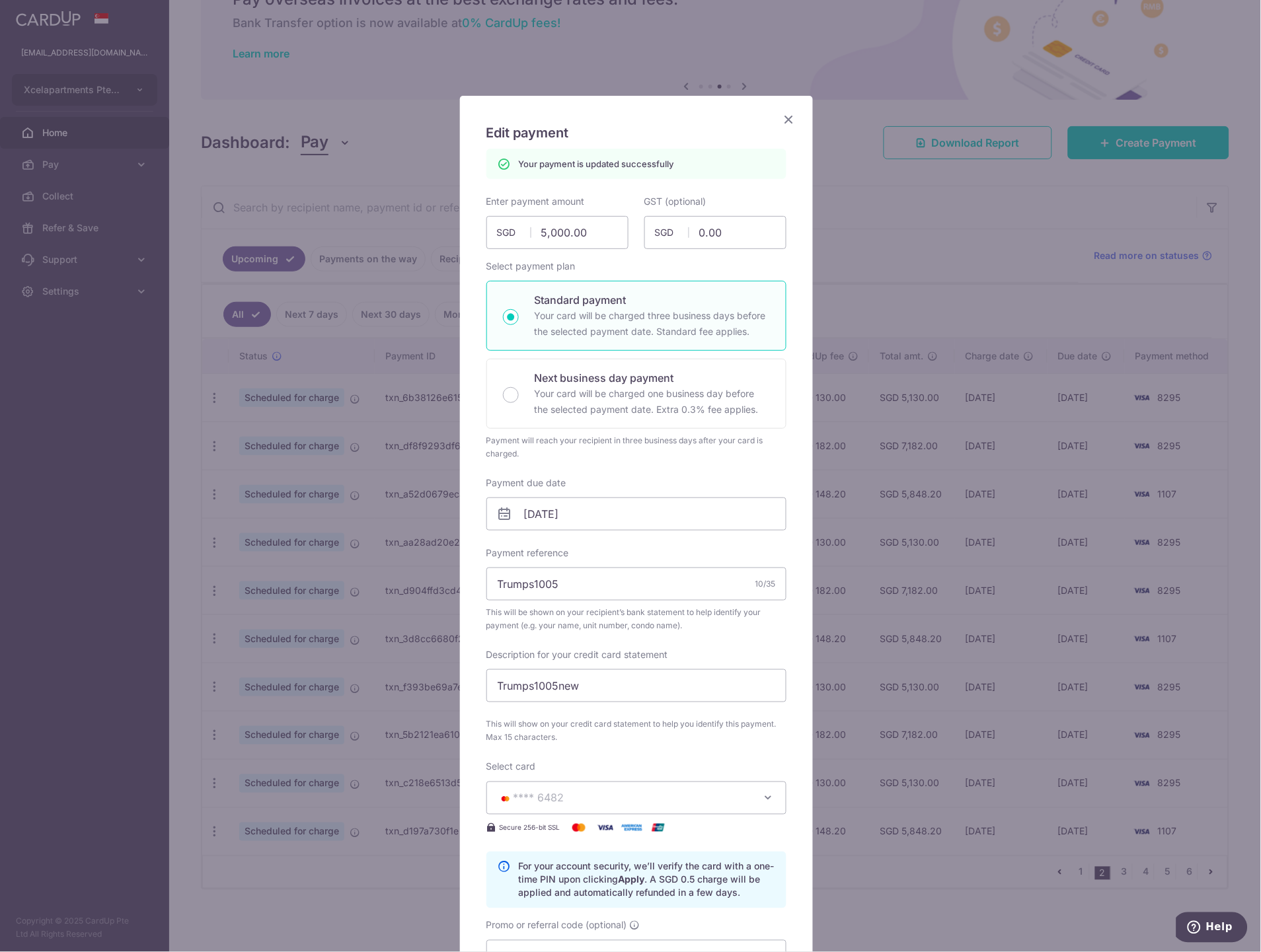
click at [783, 117] on icon "Close" at bounding box center [789, 119] width 16 height 17
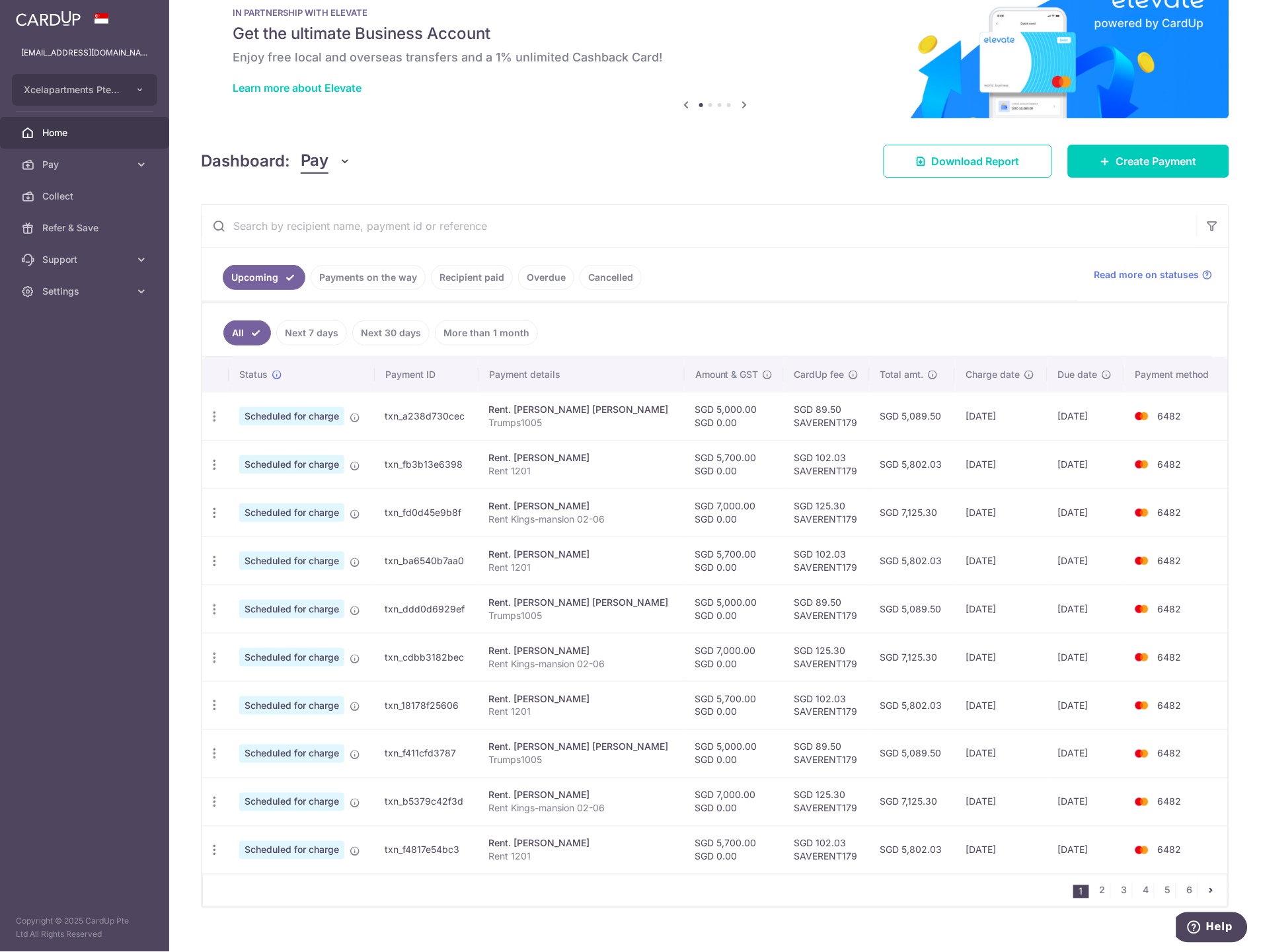
scroll to position [55, 0]
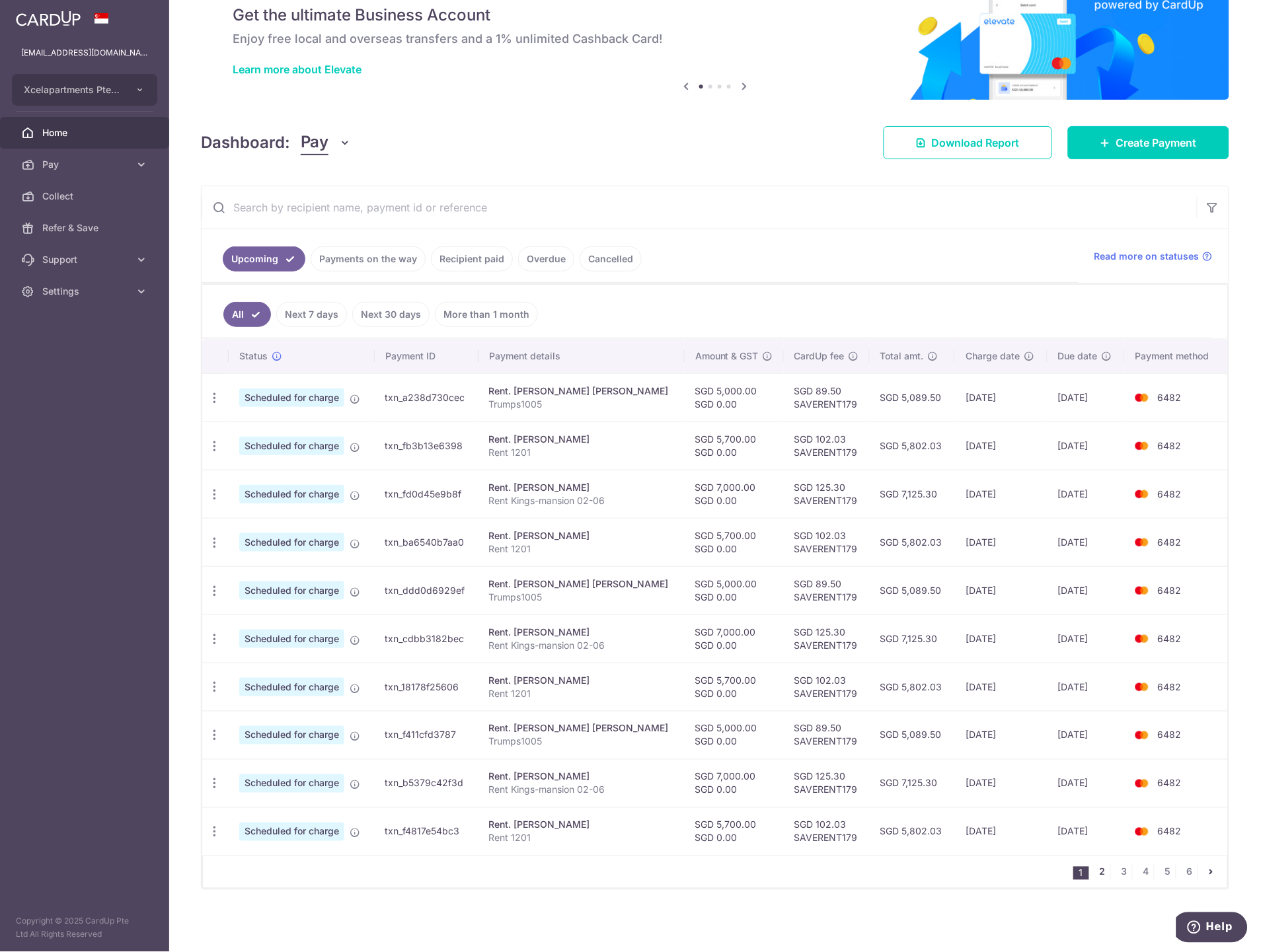
click at [1094, 871] on link "2" at bounding box center [1102, 872] width 16 height 16
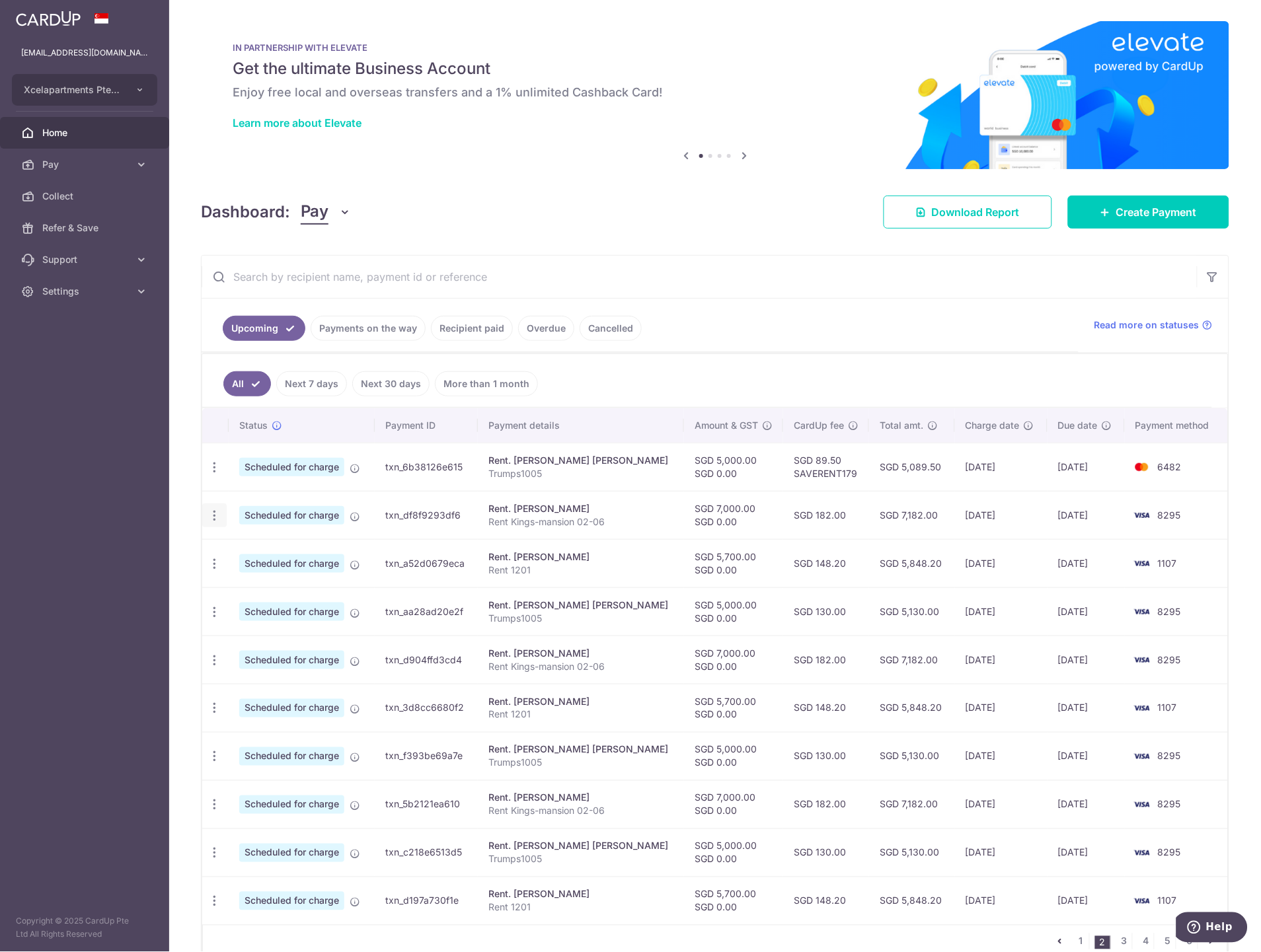
click at [209, 523] on div "Update payment Cancel payment" at bounding box center [214, 515] width 25 height 24
click at [218, 515] on icon "button" at bounding box center [214, 515] width 14 height 14
click at [254, 549] on span "Update payment" at bounding box center [285, 551] width 90 height 16
radio input "true"
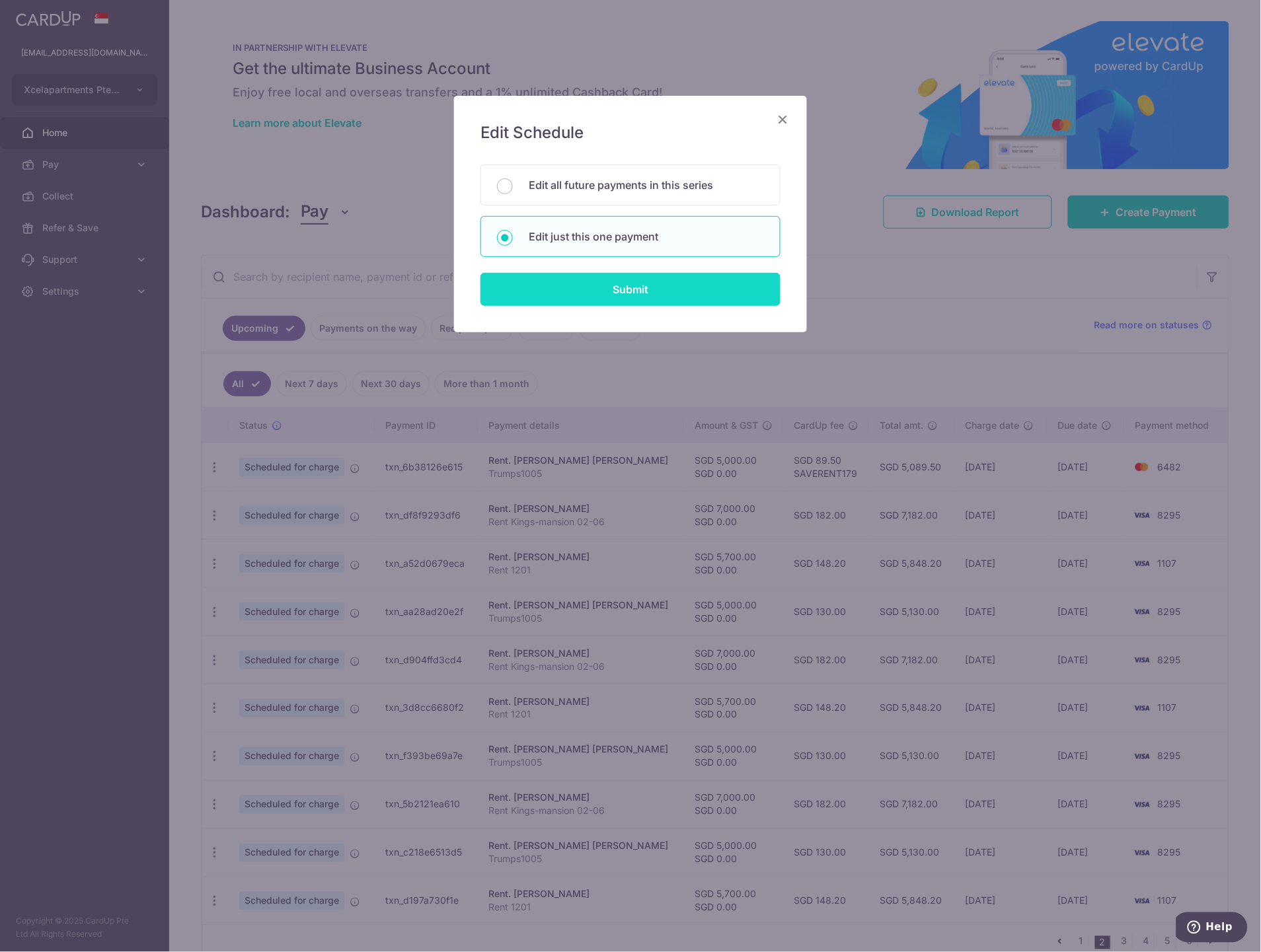
click at [611, 289] on input "Submit" at bounding box center [630, 289] width 300 height 33
radio input "true"
type input "7,000.00"
type input "0.00"
type input "30/01/2026"
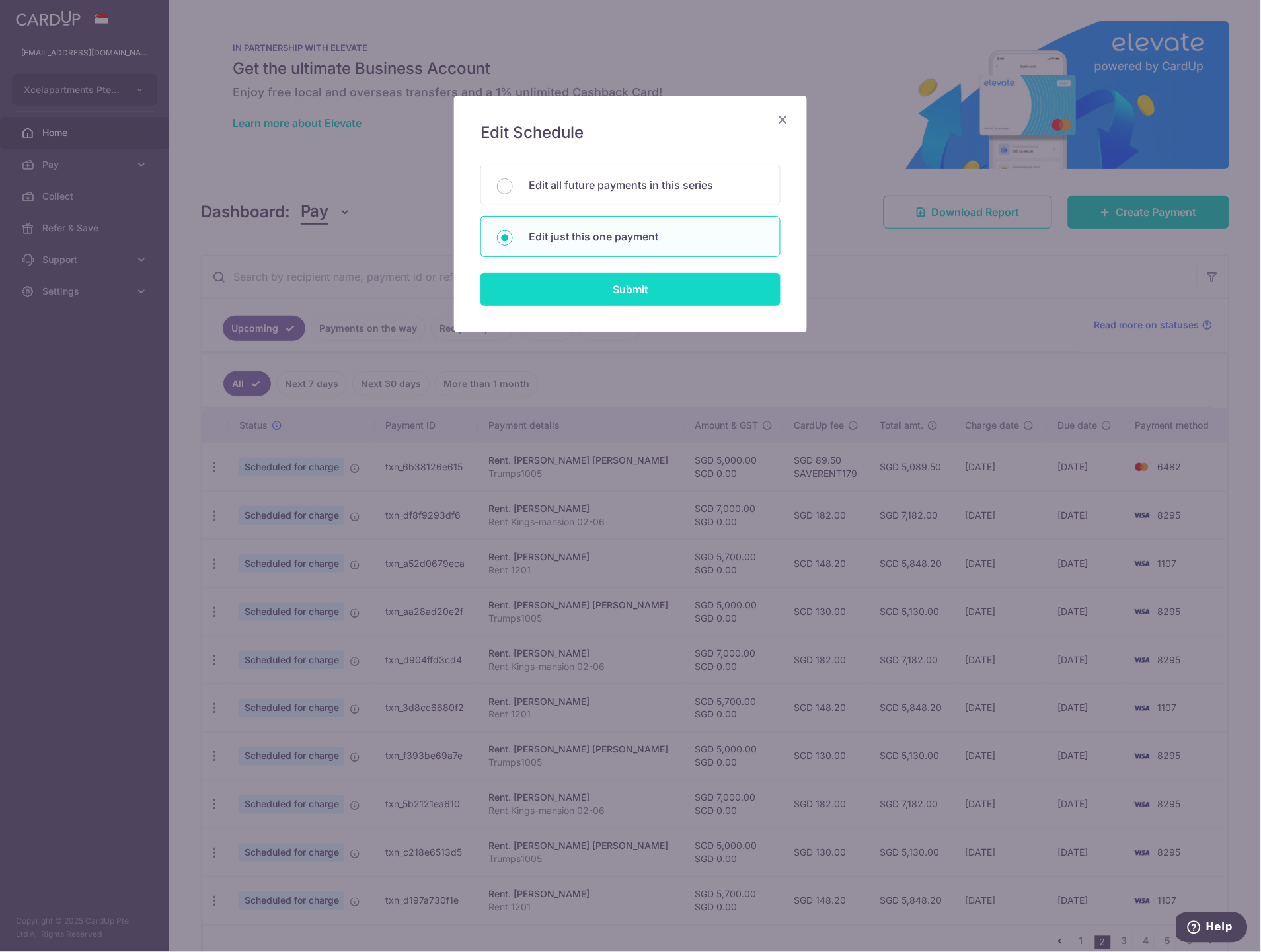
type input "Rent Kings-mansion 02-06"
type input "KM 0206"
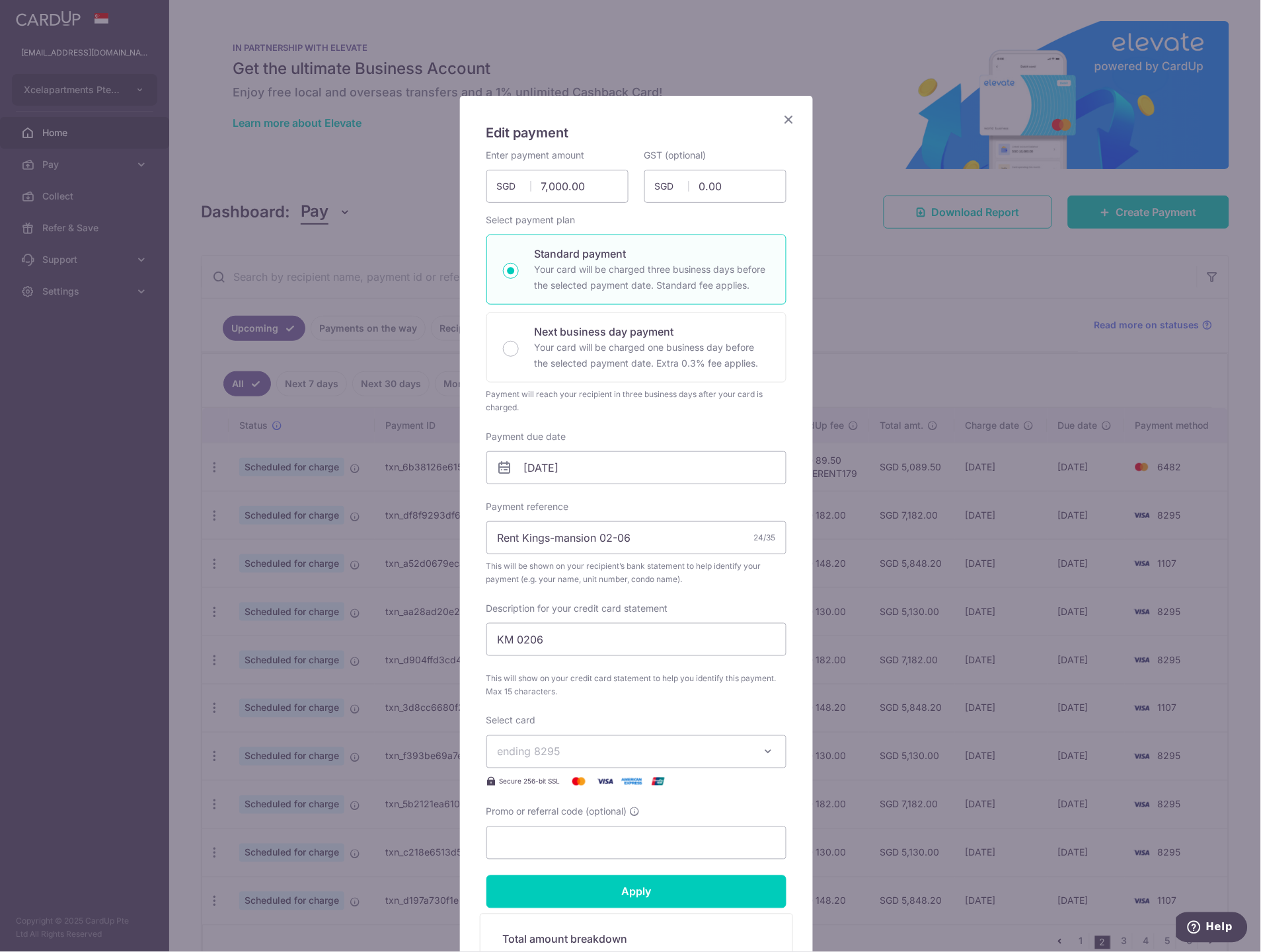
click at [577, 755] on span "ending 8295" at bounding box center [624, 752] width 254 height 16
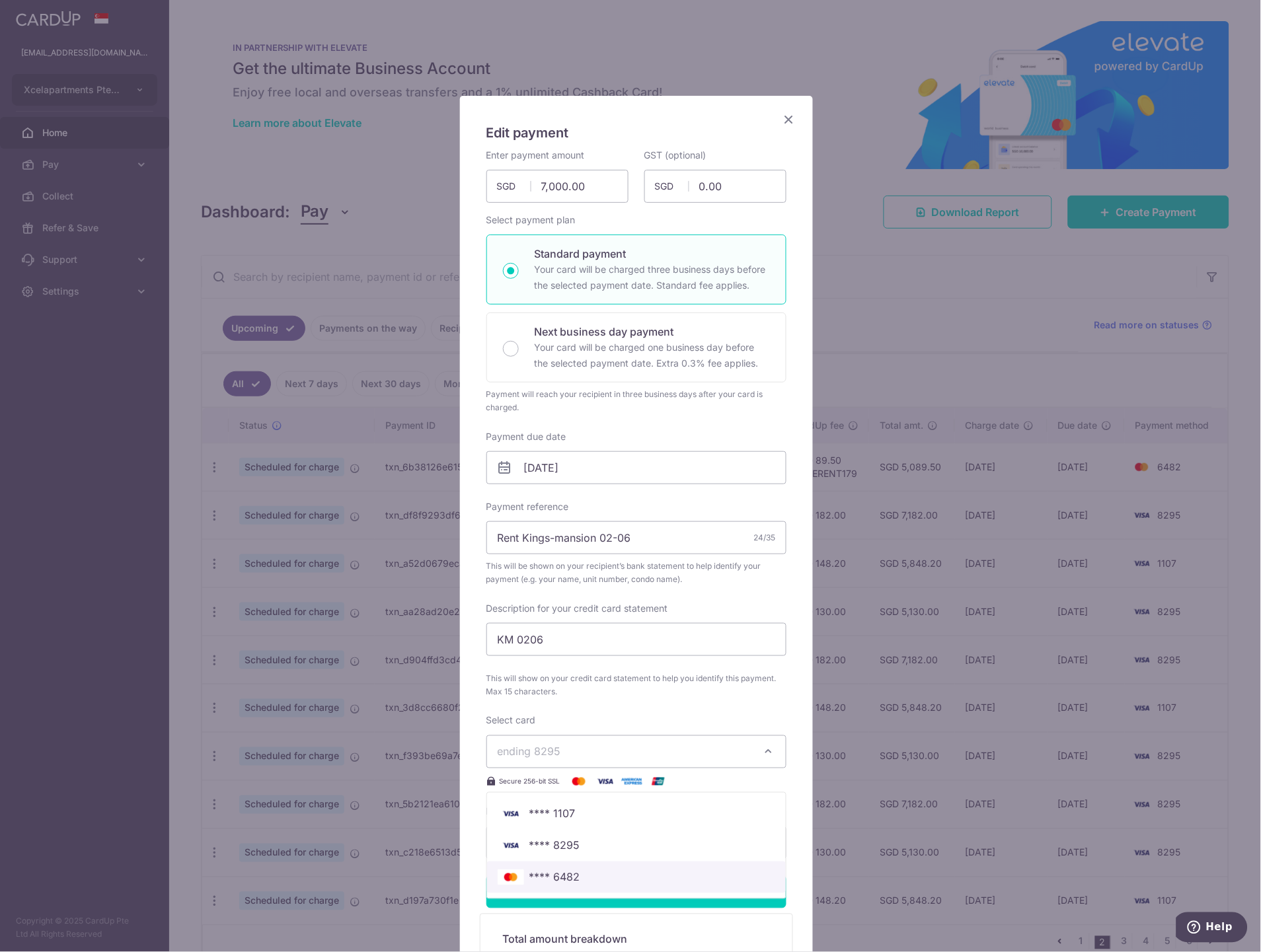
click at [580, 877] on span "**** 6482" at bounding box center [636, 877] width 277 height 16
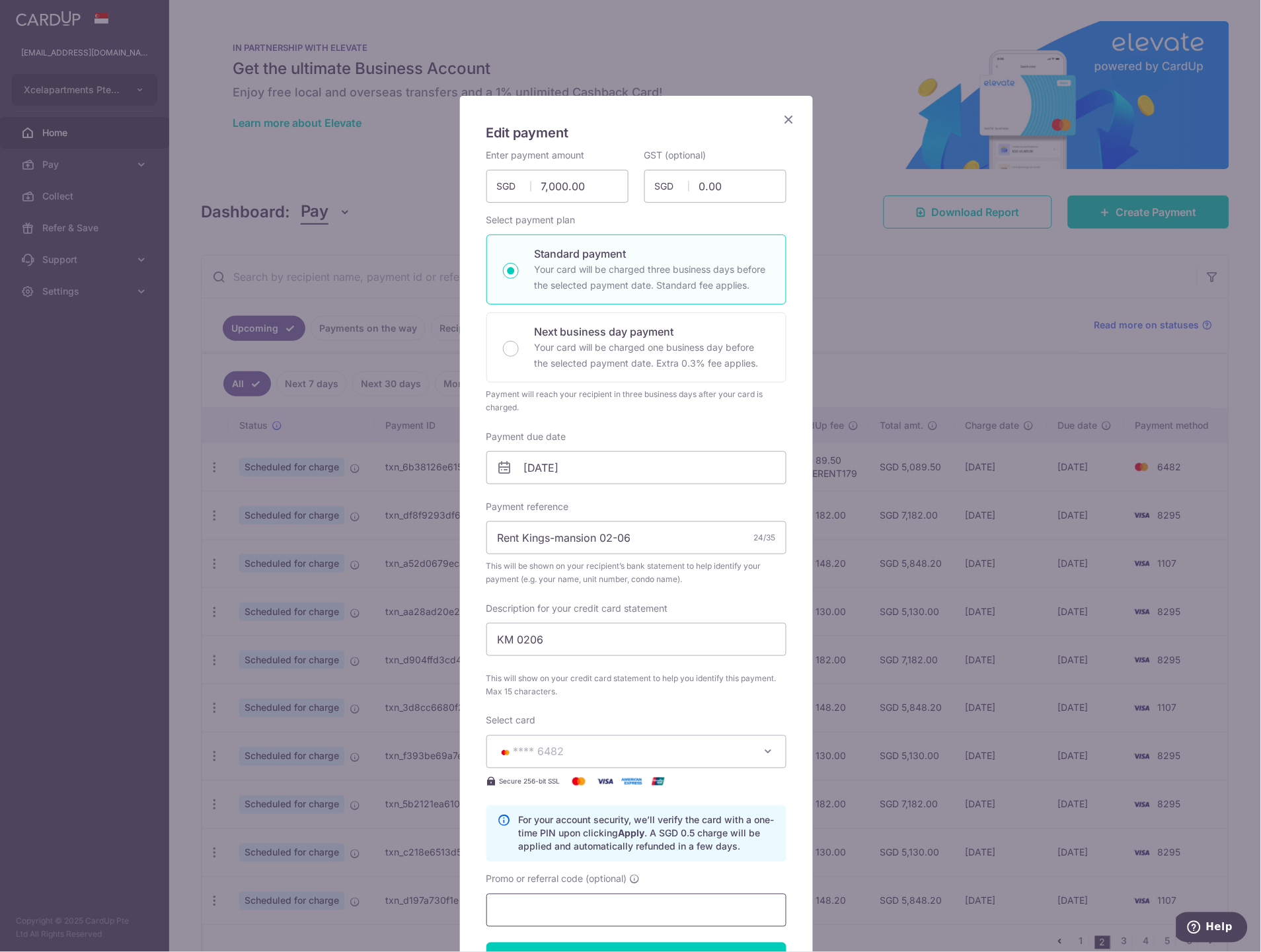
click at [546, 905] on input "Promo or referral code (optional)" at bounding box center [636, 910] width 300 height 33
paste input "SAVERENT179"
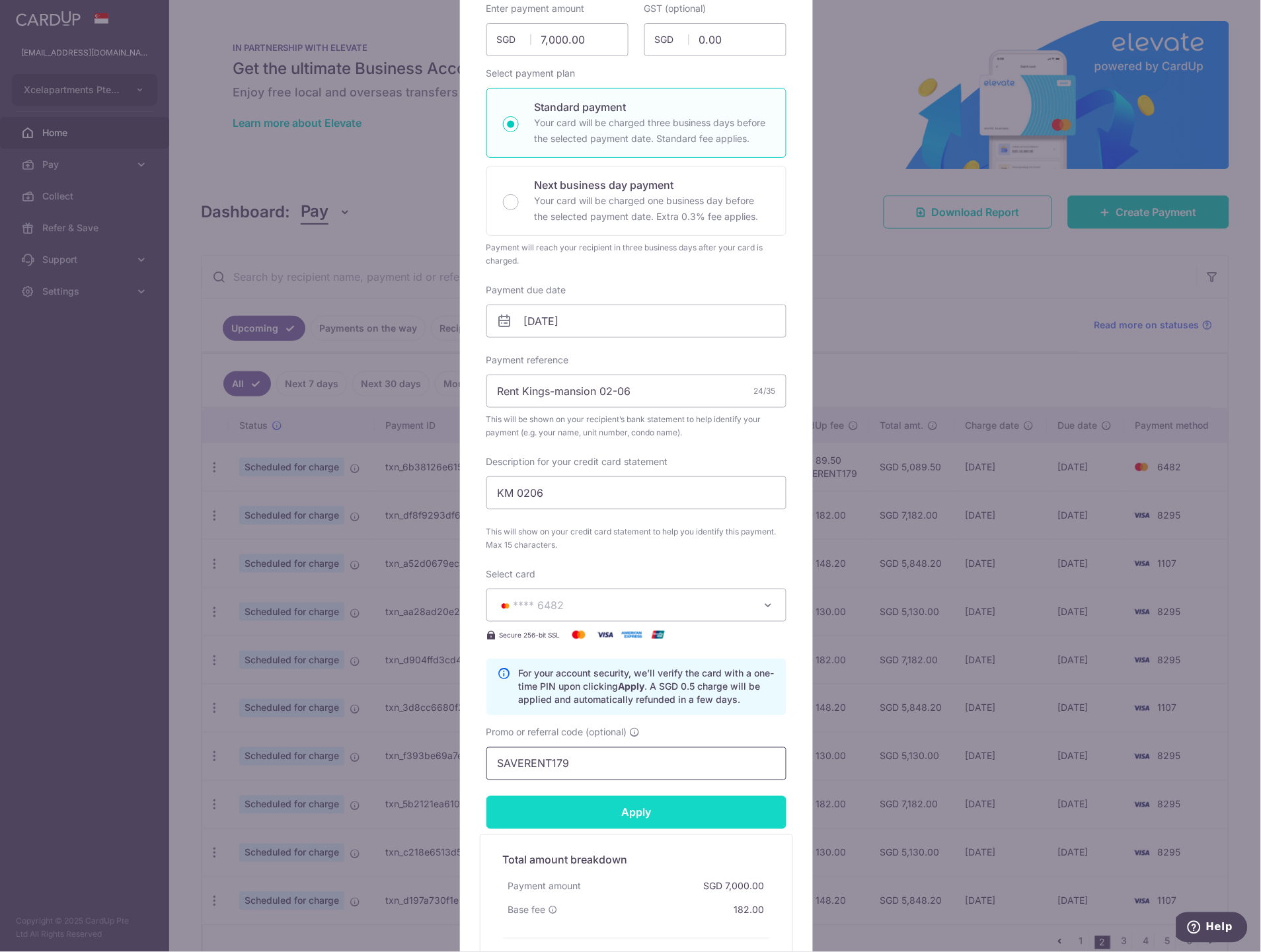
type input "SAVERENT179"
click at [598, 820] on input "Apply" at bounding box center [636, 812] width 300 height 33
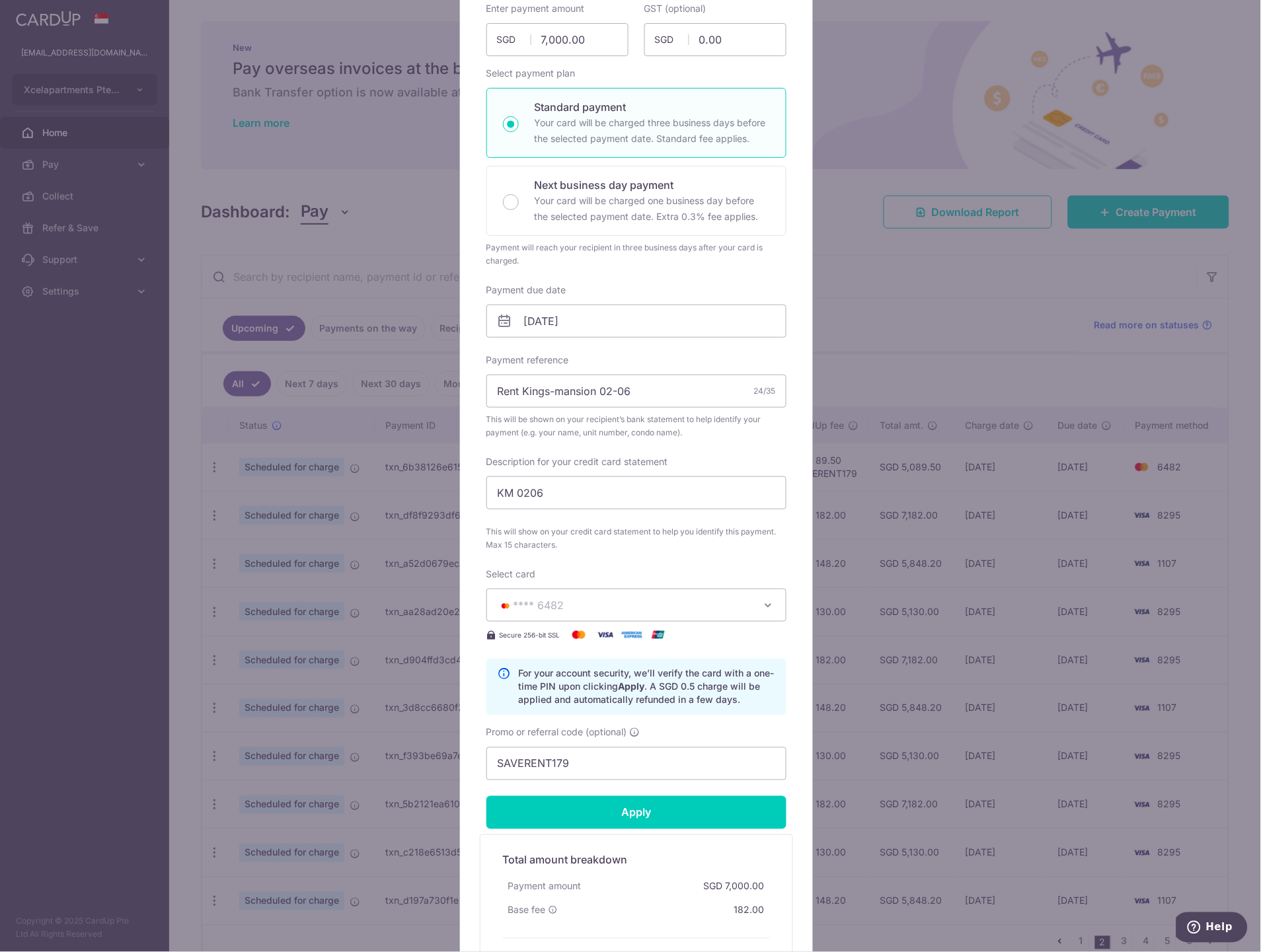
type input "Successfully Applied"
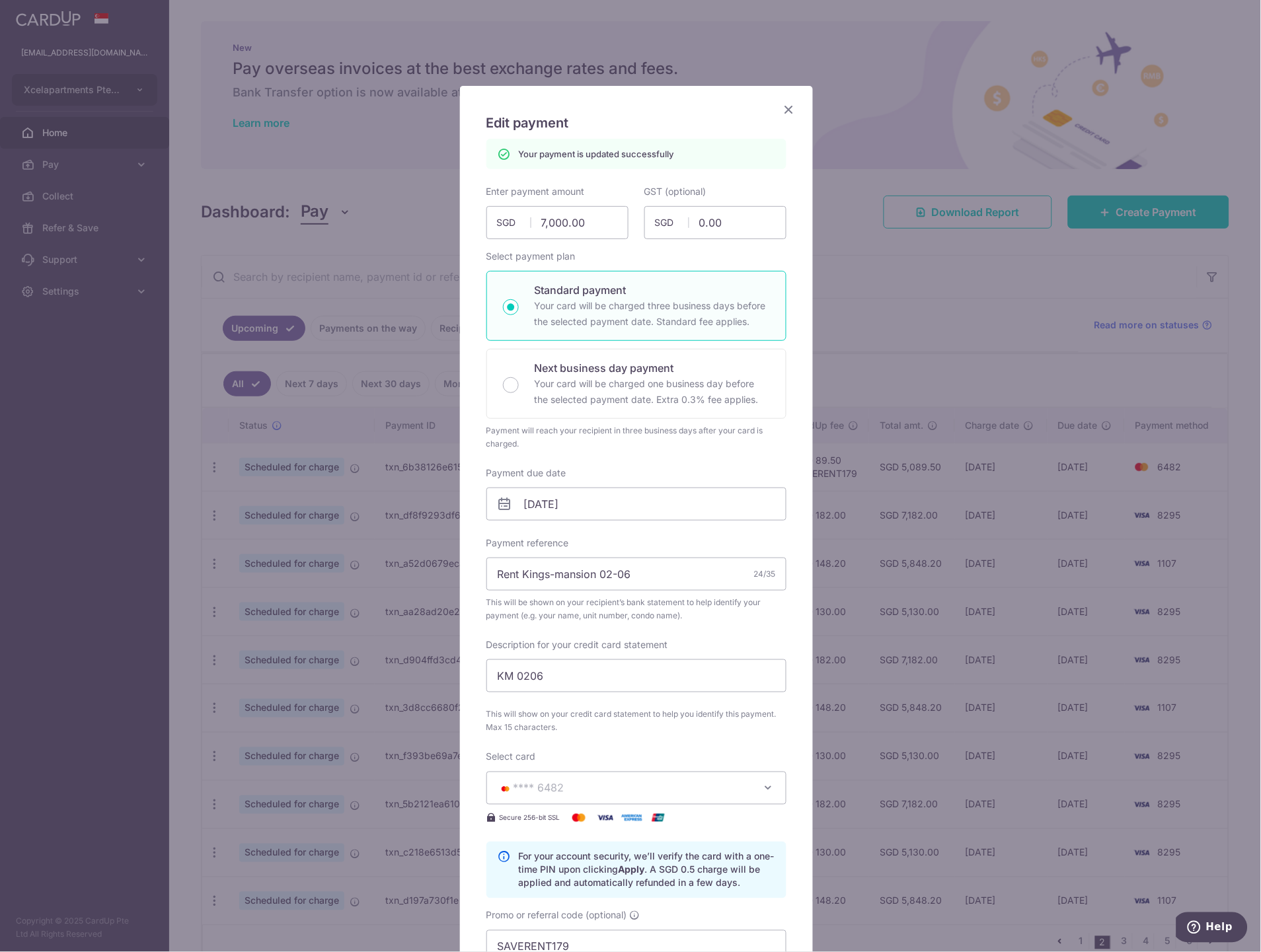
scroll to position [0, 0]
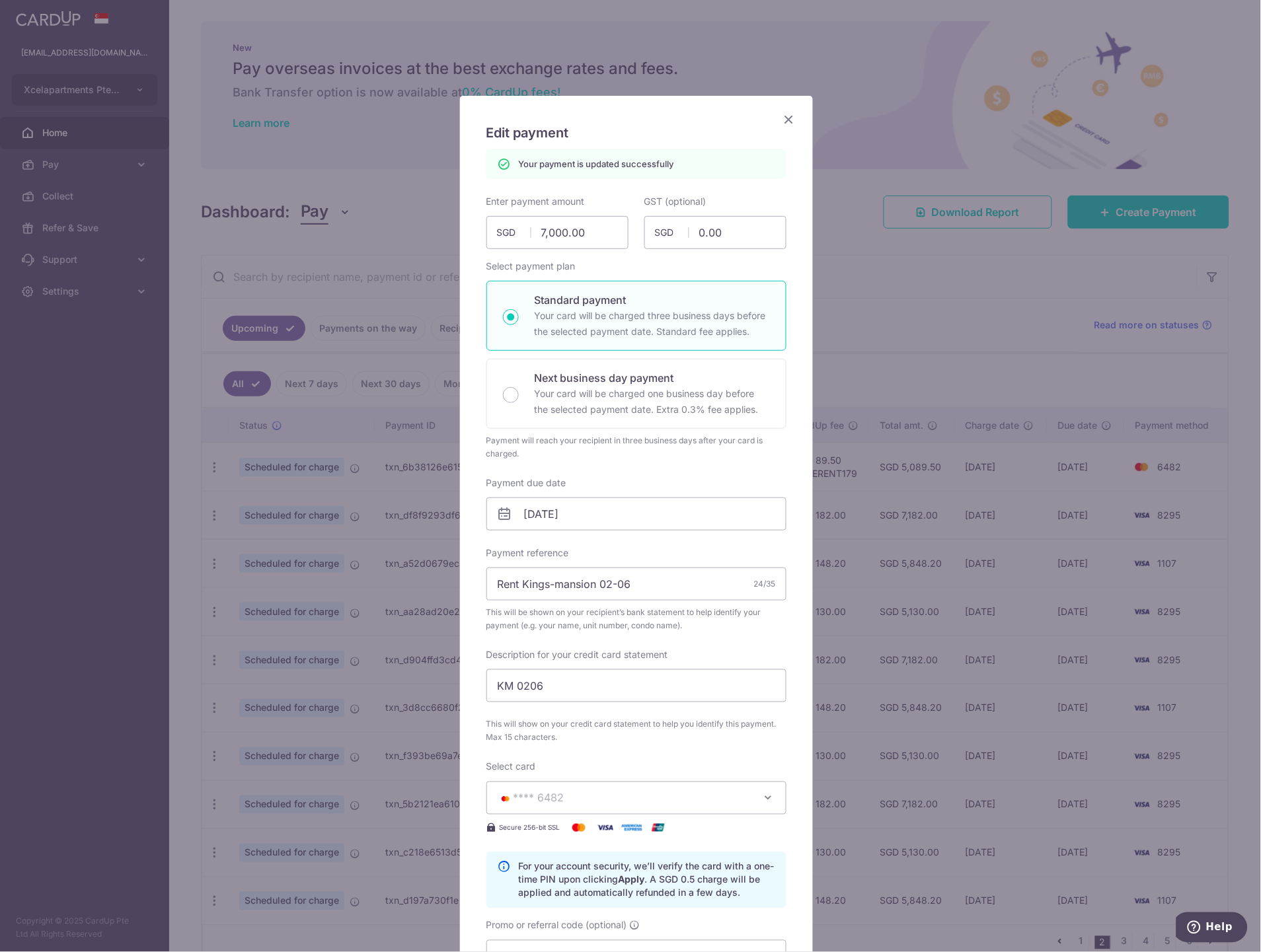
click at [782, 116] on icon "Close" at bounding box center [789, 119] width 16 height 17
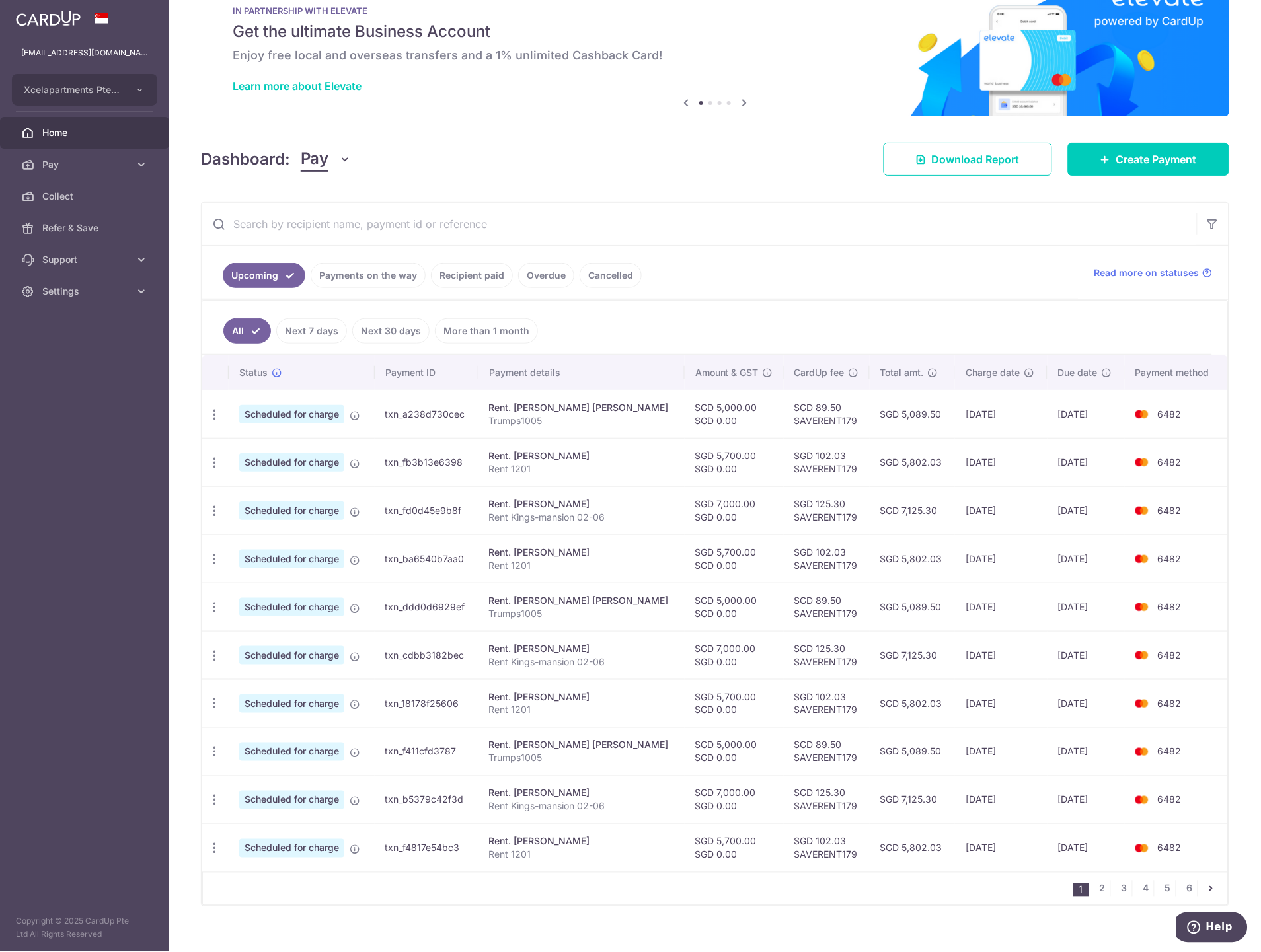
scroll to position [55, 0]
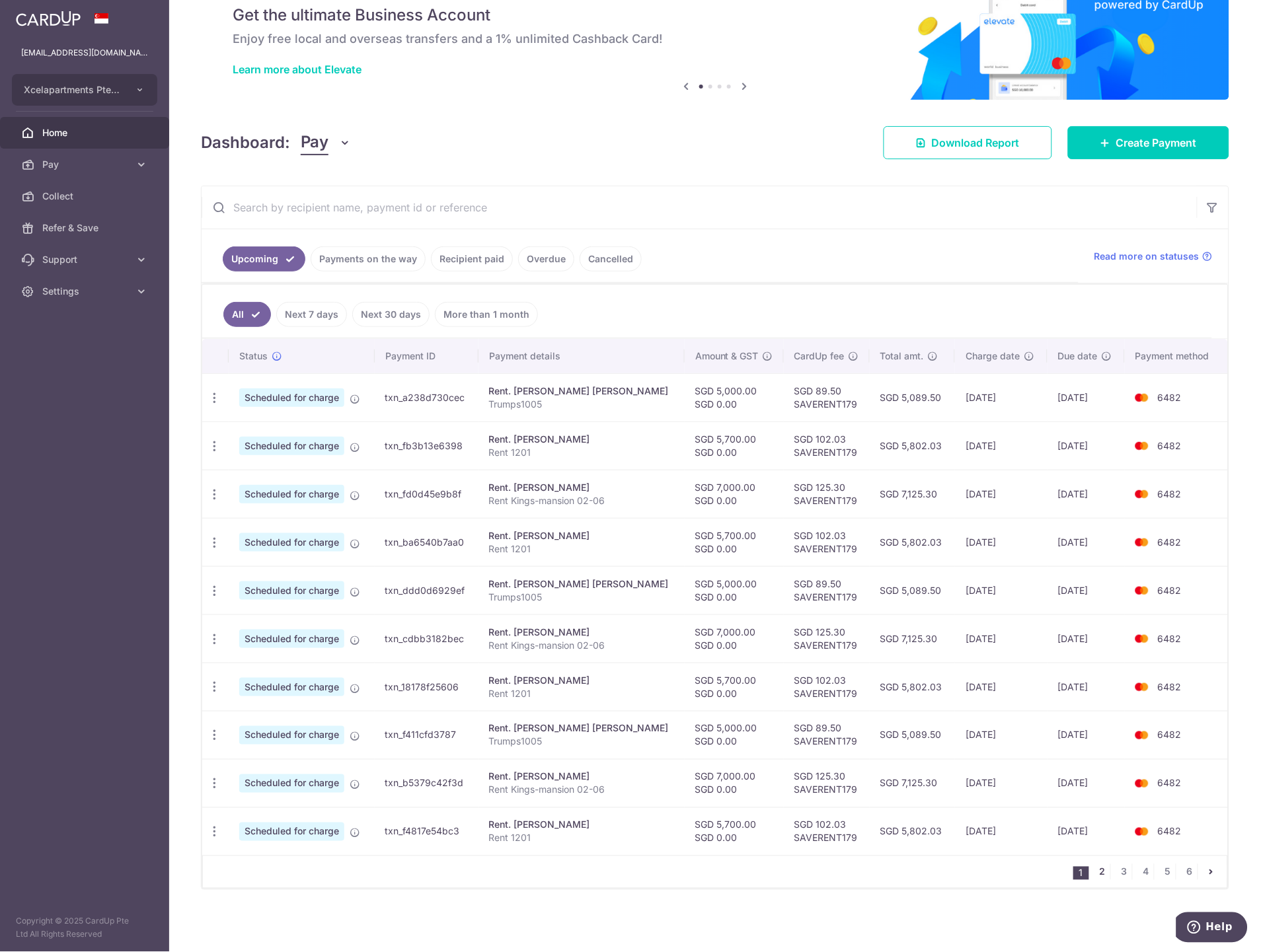
click at [1094, 872] on link "2" at bounding box center [1102, 872] width 16 height 16
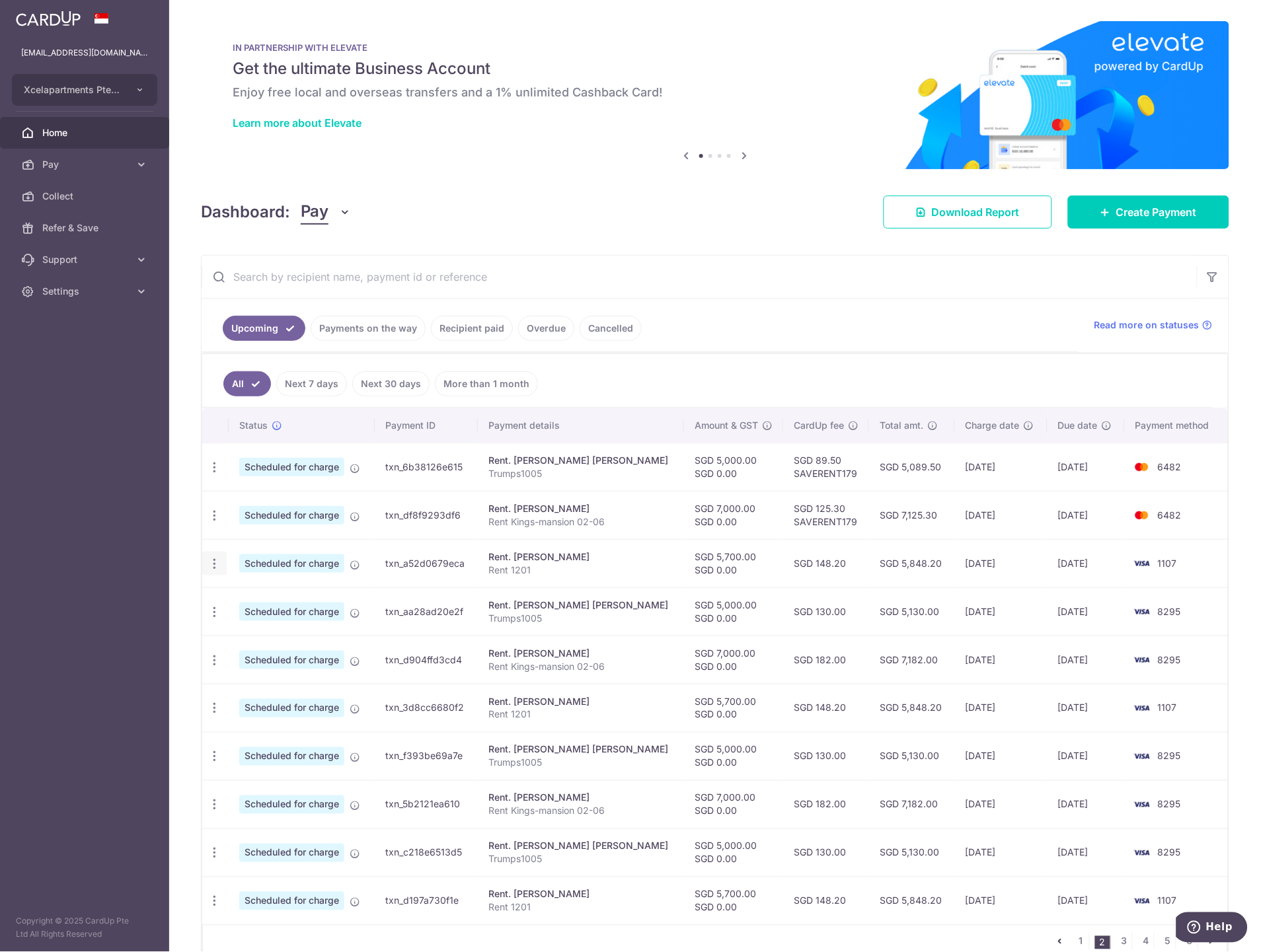
click at [217, 567] on icon "button" at bounding box center [214, 563] width 14 height 14
click at [254, 602] on span "Update payment" at bounding box center [285, 600] width 90 height 16
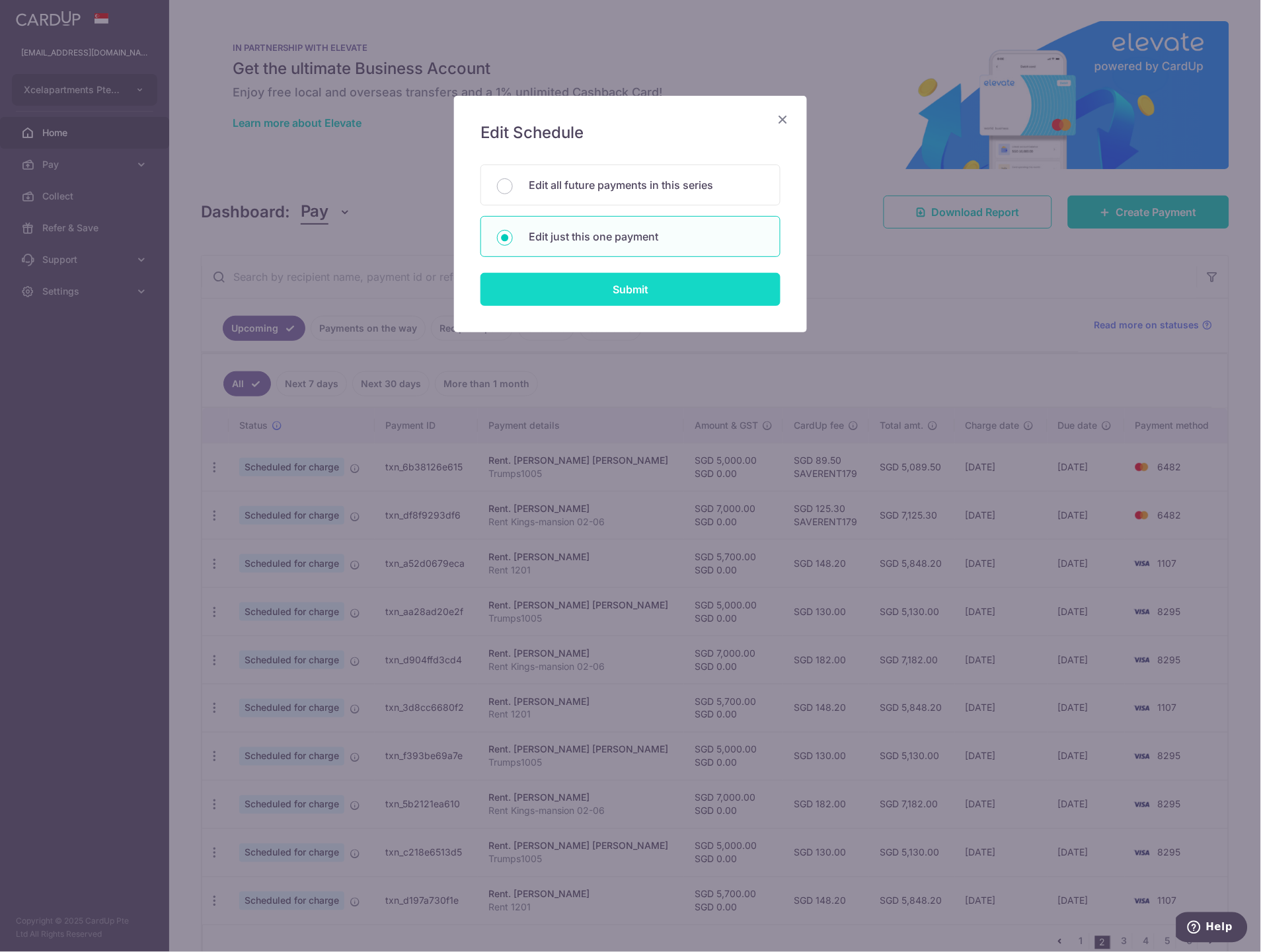
click at [595, 297] on input "Submit" at bounding box center [630, 289] width 300 height 33
radio input "true"
type input "5,700.00"
type input "0.00"
type input "[DATE]"
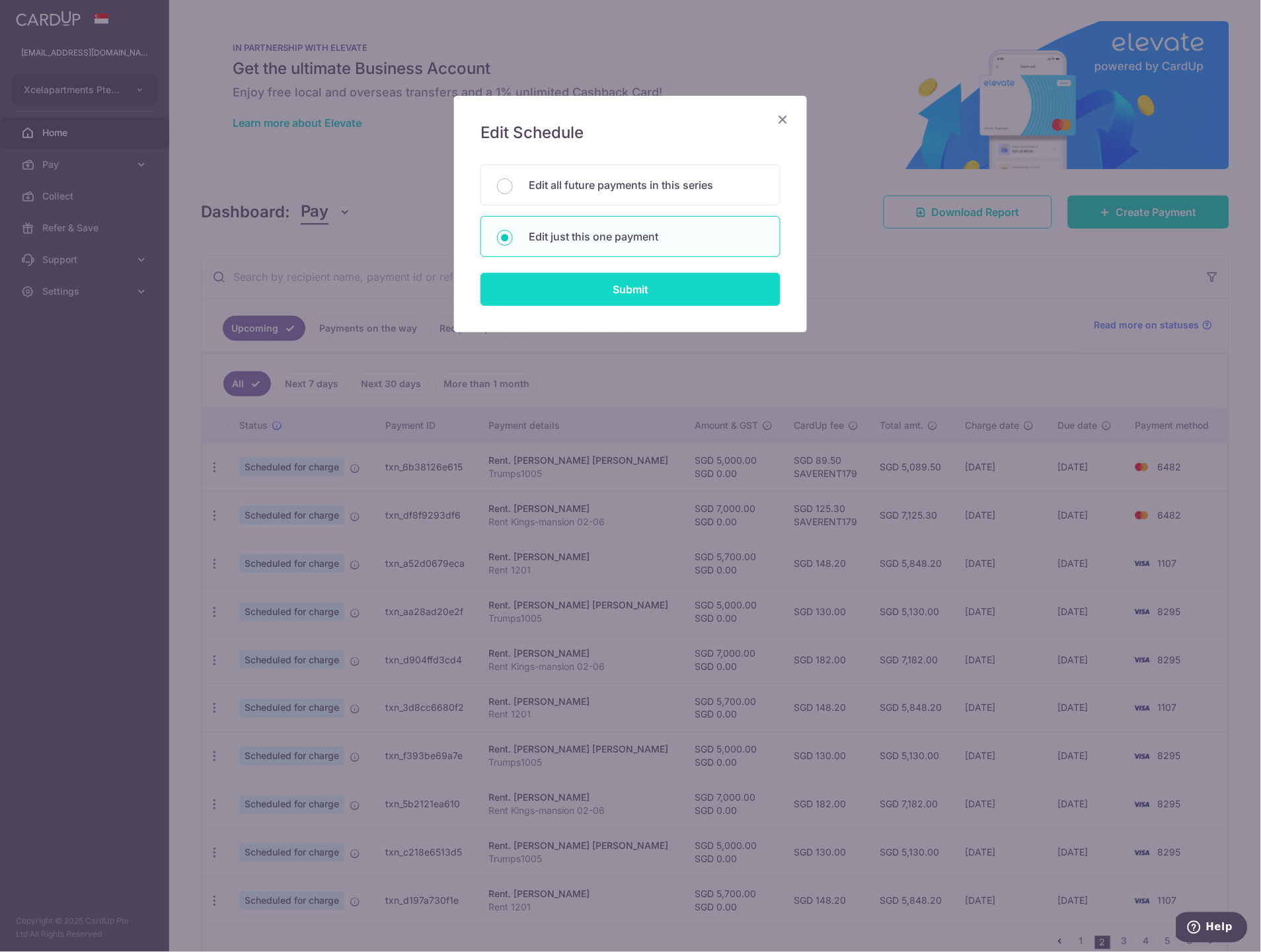
type input "Rent 1201"
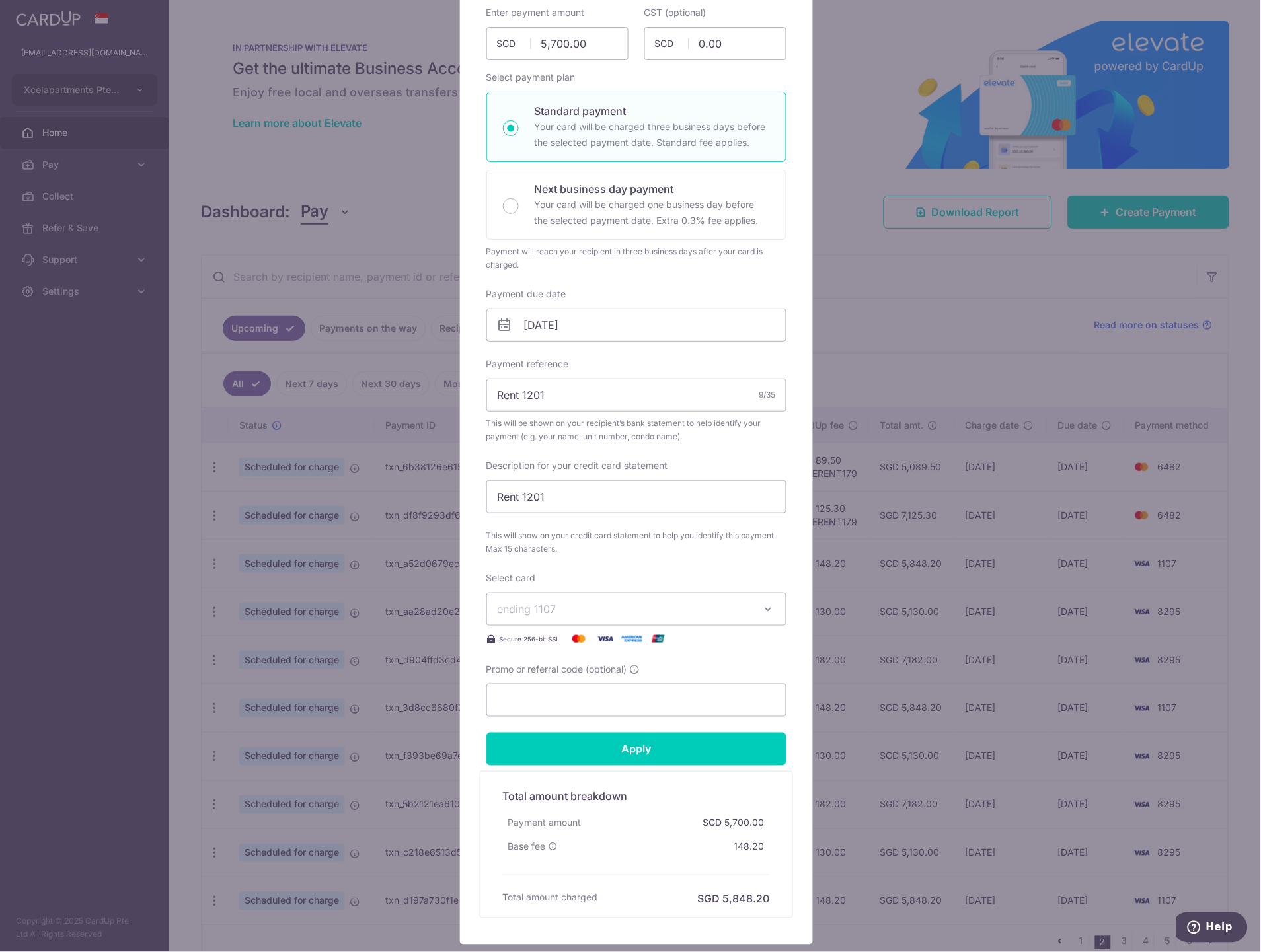
scroll to position [147, 0]
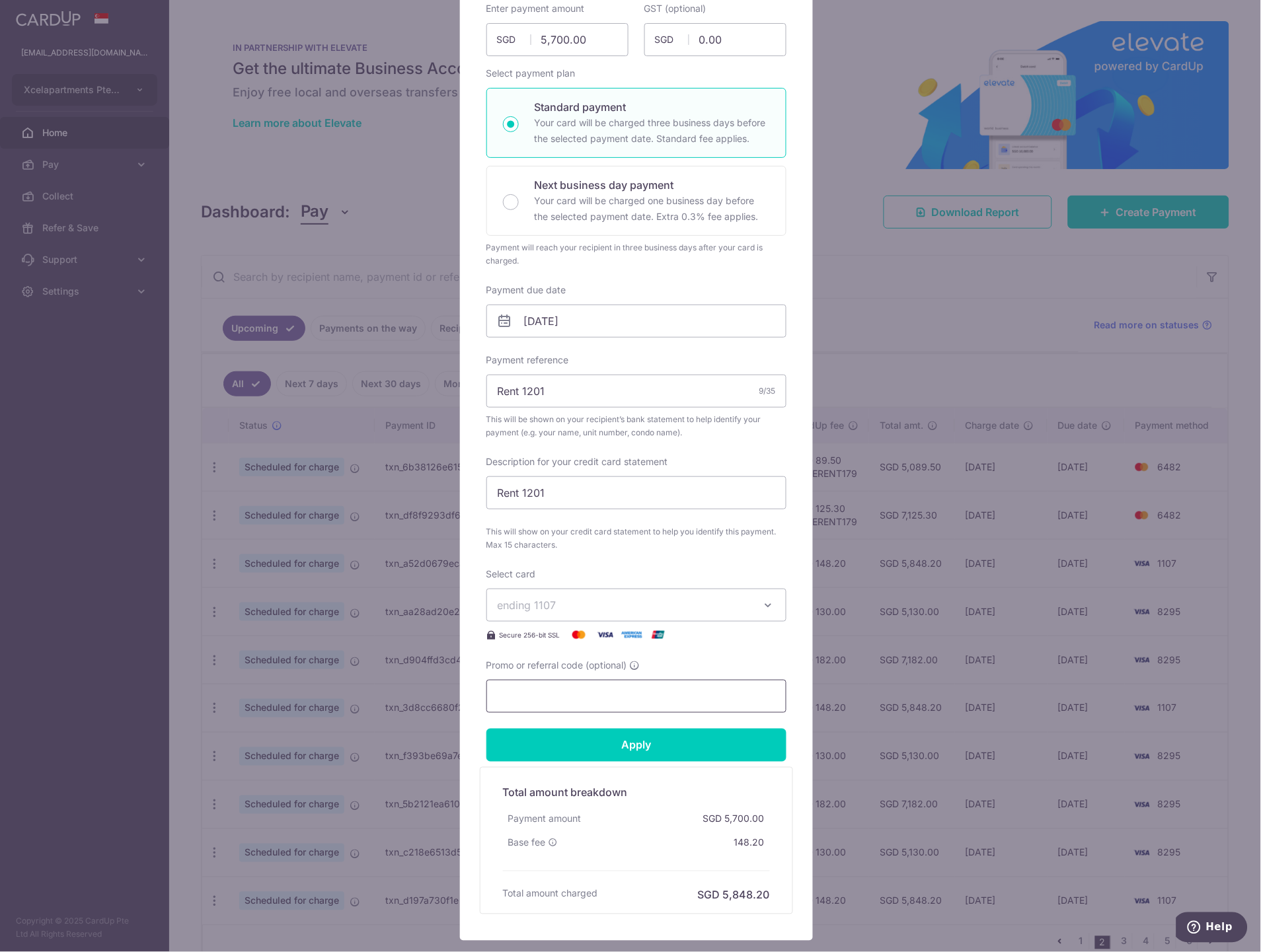
click at [560, 700] on input "Promo or referral code (optional)" at bounding box center [636, 696] width 300 height 33
paste input "SAVERENT179"
type input "SAVERENT179"
click at [586, 604] on span "ending 1107" at bounding box center [624, 605] width 254 height 16
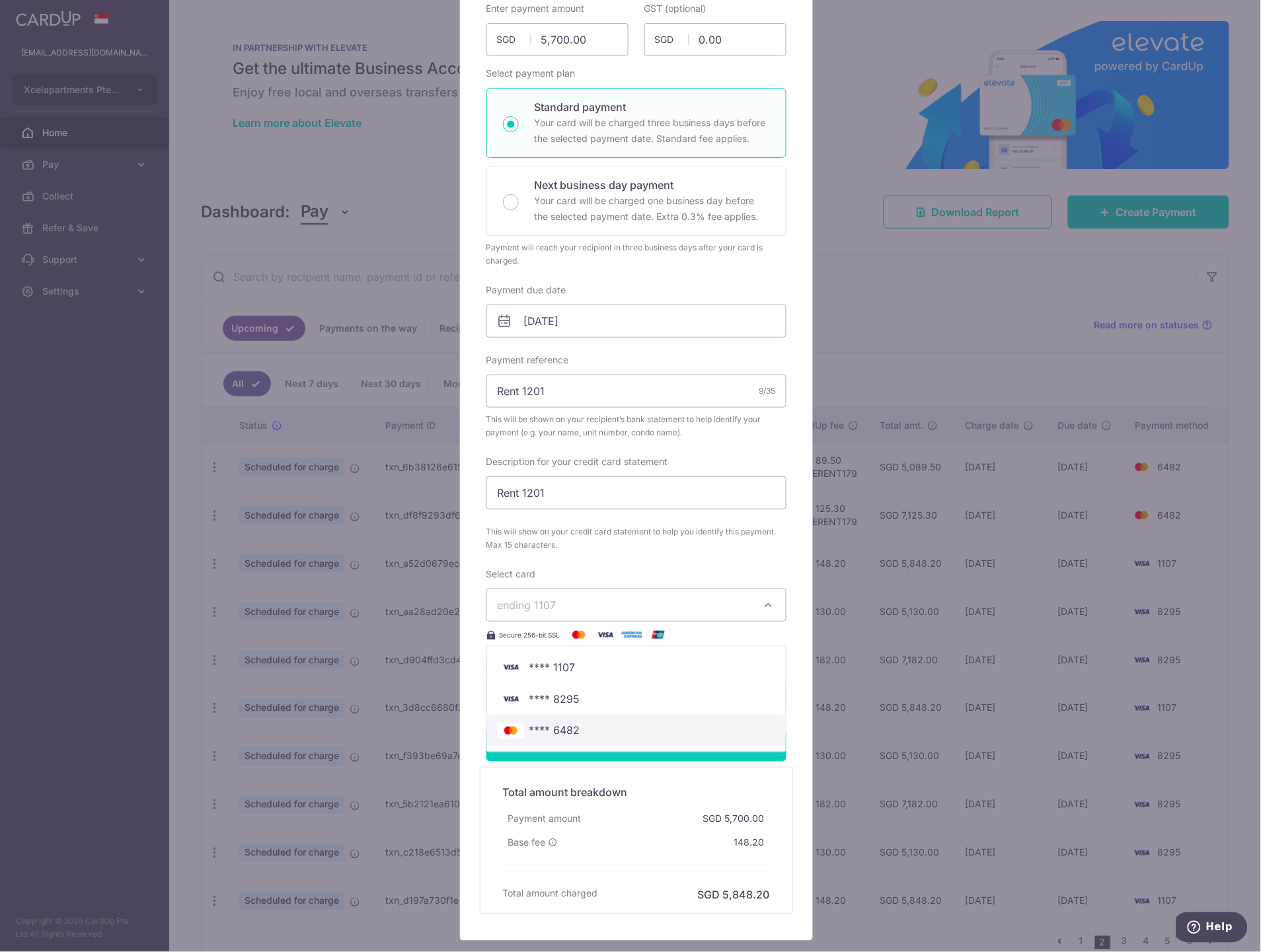
click at [583, 728] on span "**** 6482" at bounding box center [636, 731] width 277 height 16
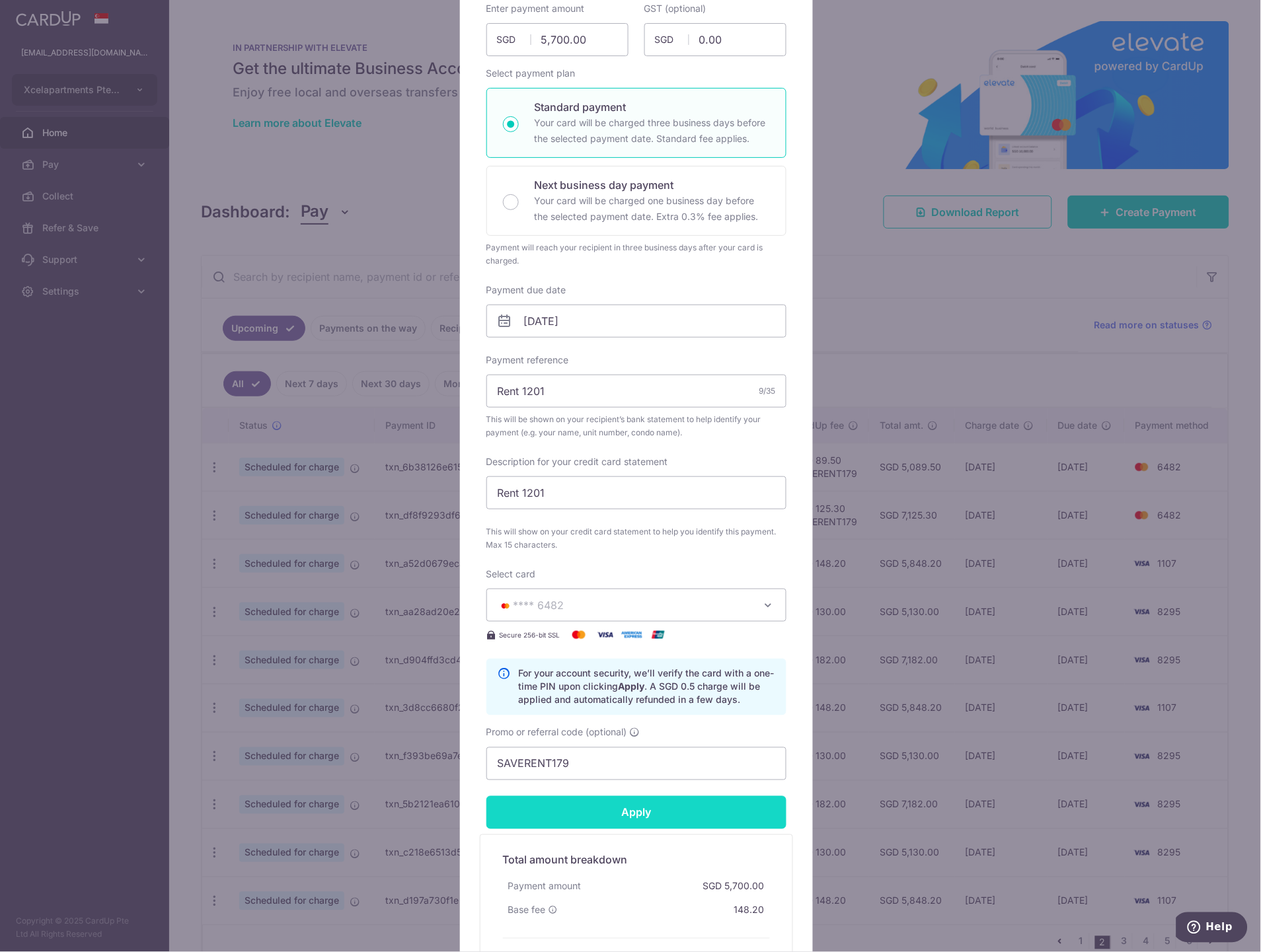
click at [617, 812] on input "Apply" at bounding box center [636, 812] width 300 height 33
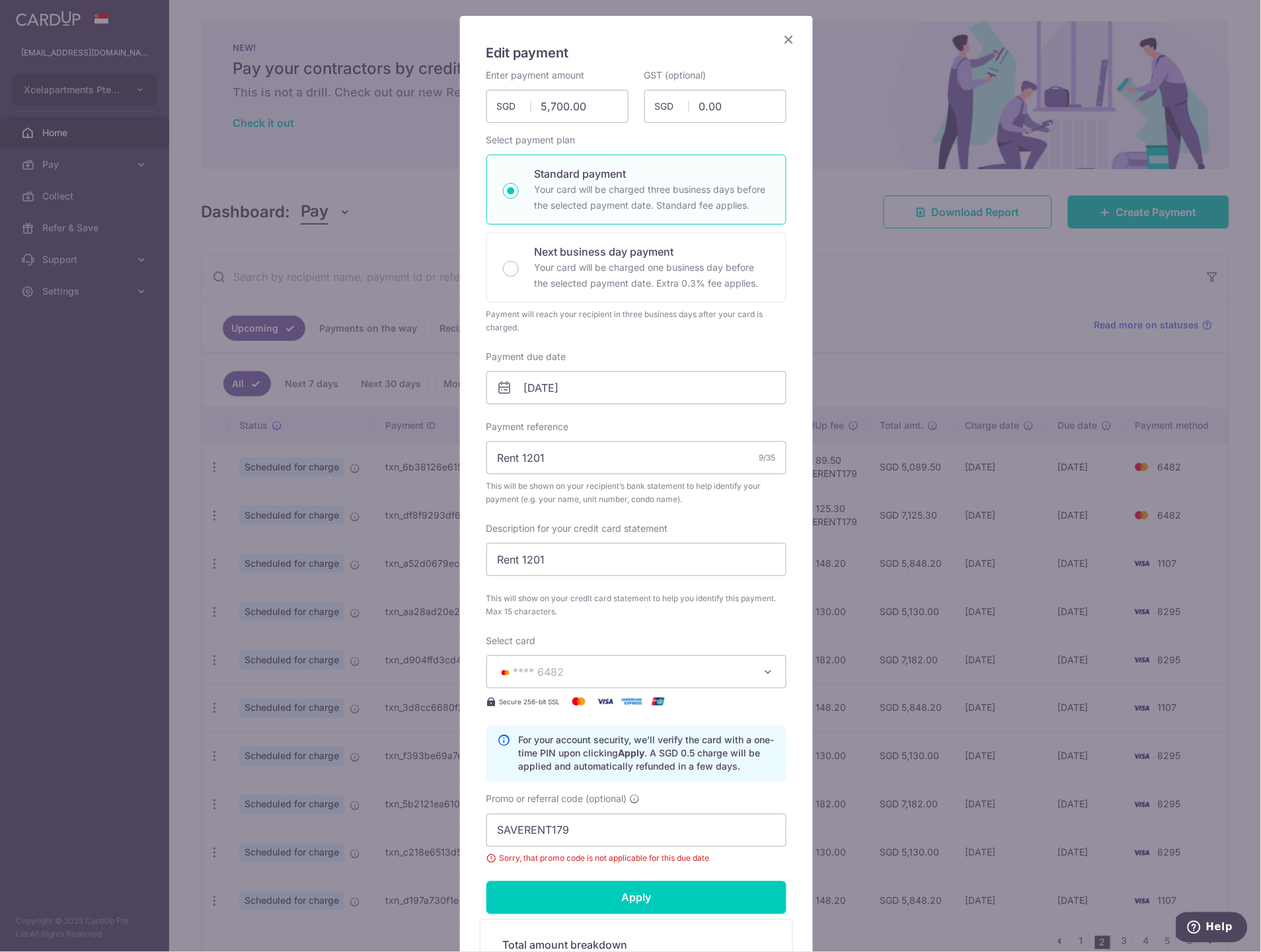
scroll to position [0, 0]
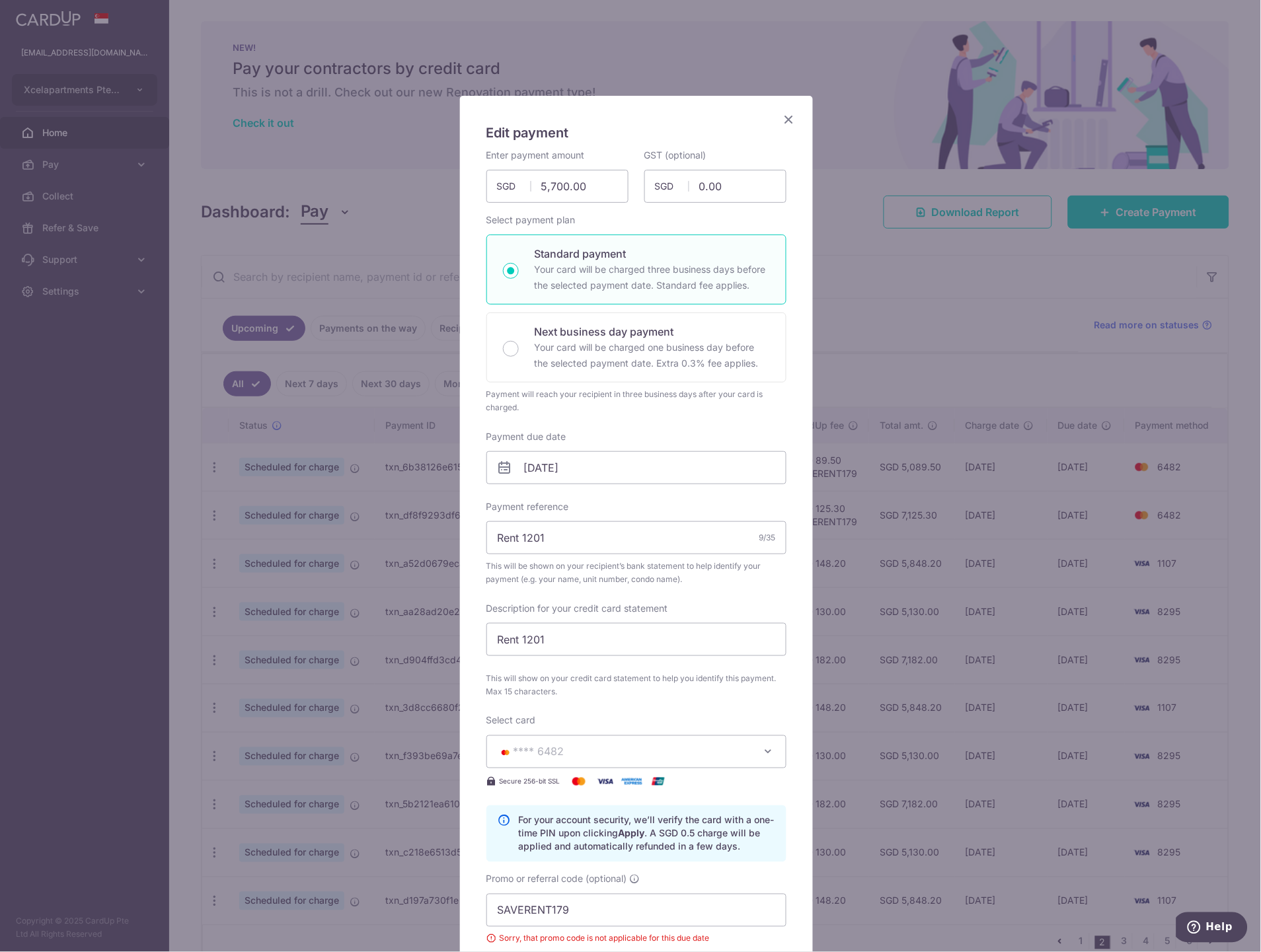
click at [785, 120] on icon "Close" at bounding box center [789, 119] width 16 height 17
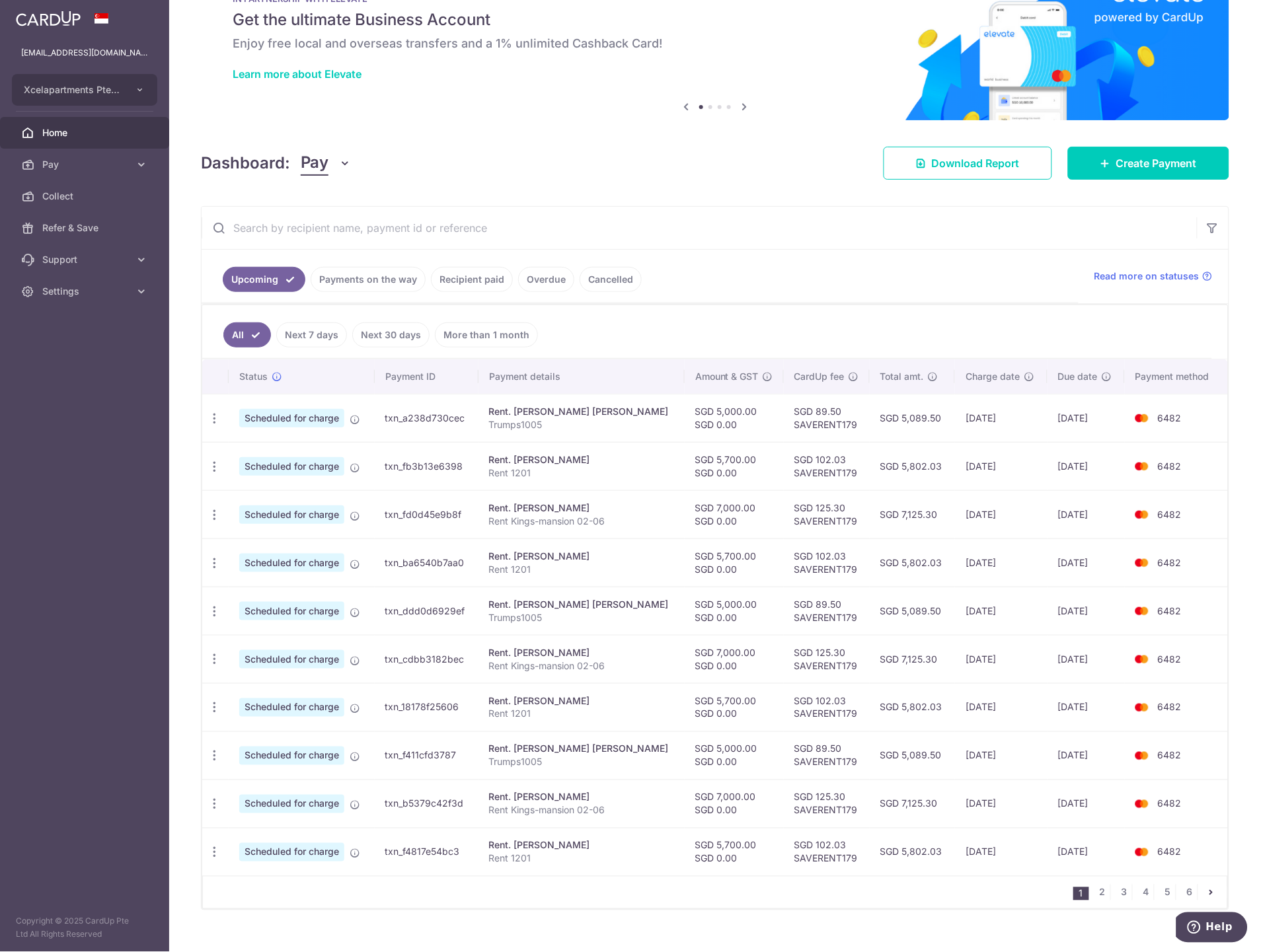
scroll to position [71, 0]
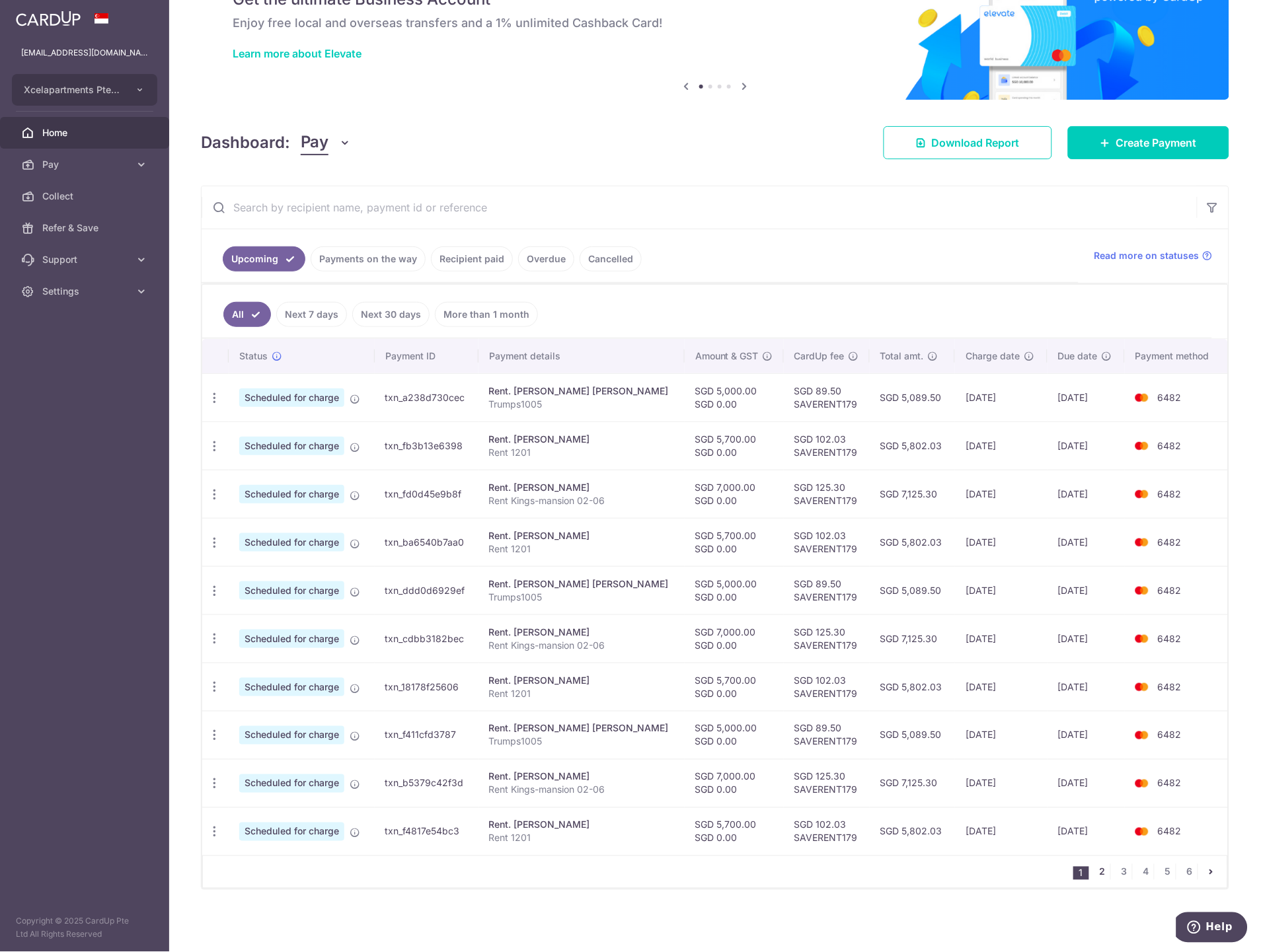
click at [1094, 870] on link "2" at bounding box center [1102, 872] width 16 height 16
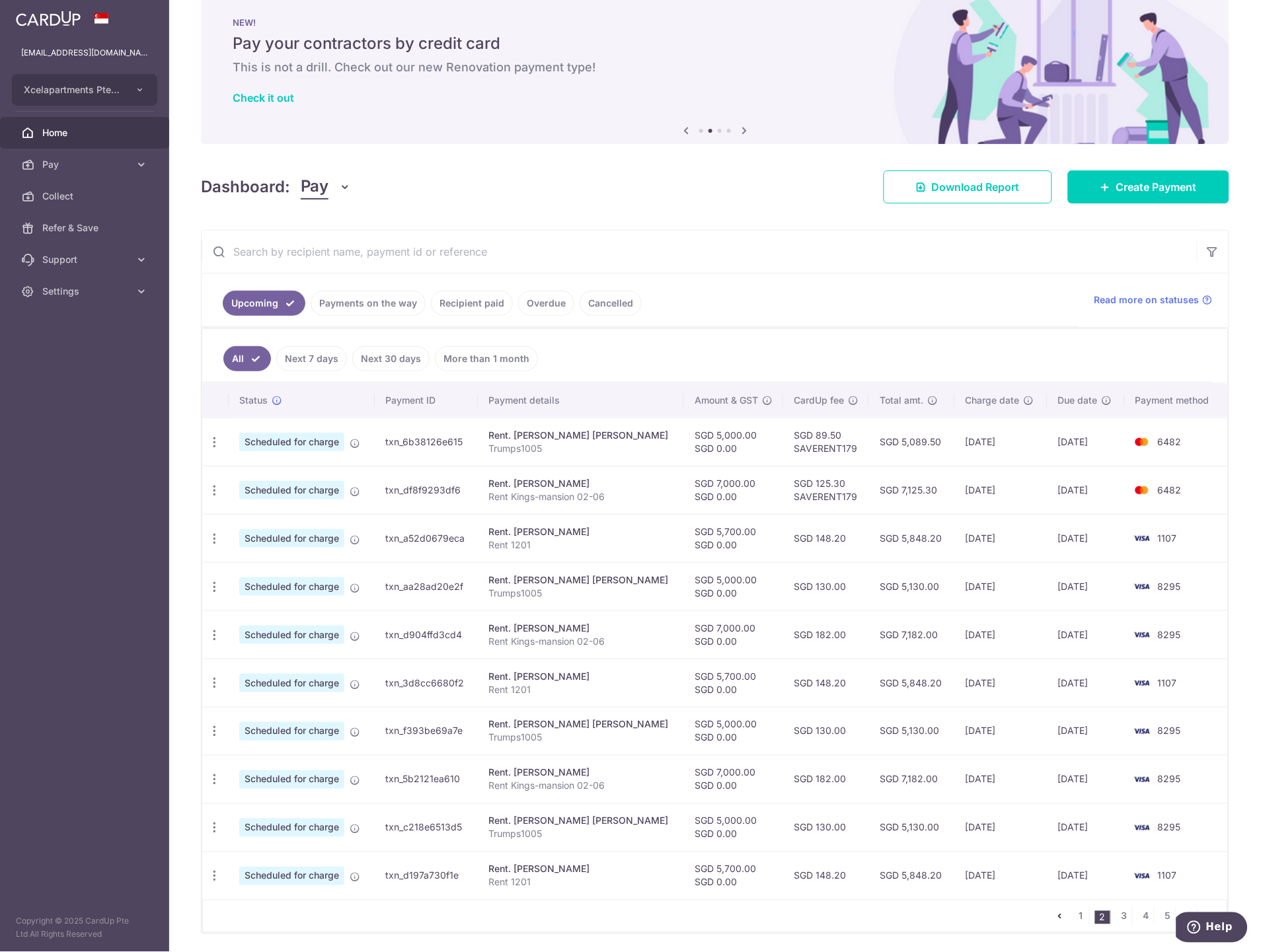
scroll to position [0, 0]
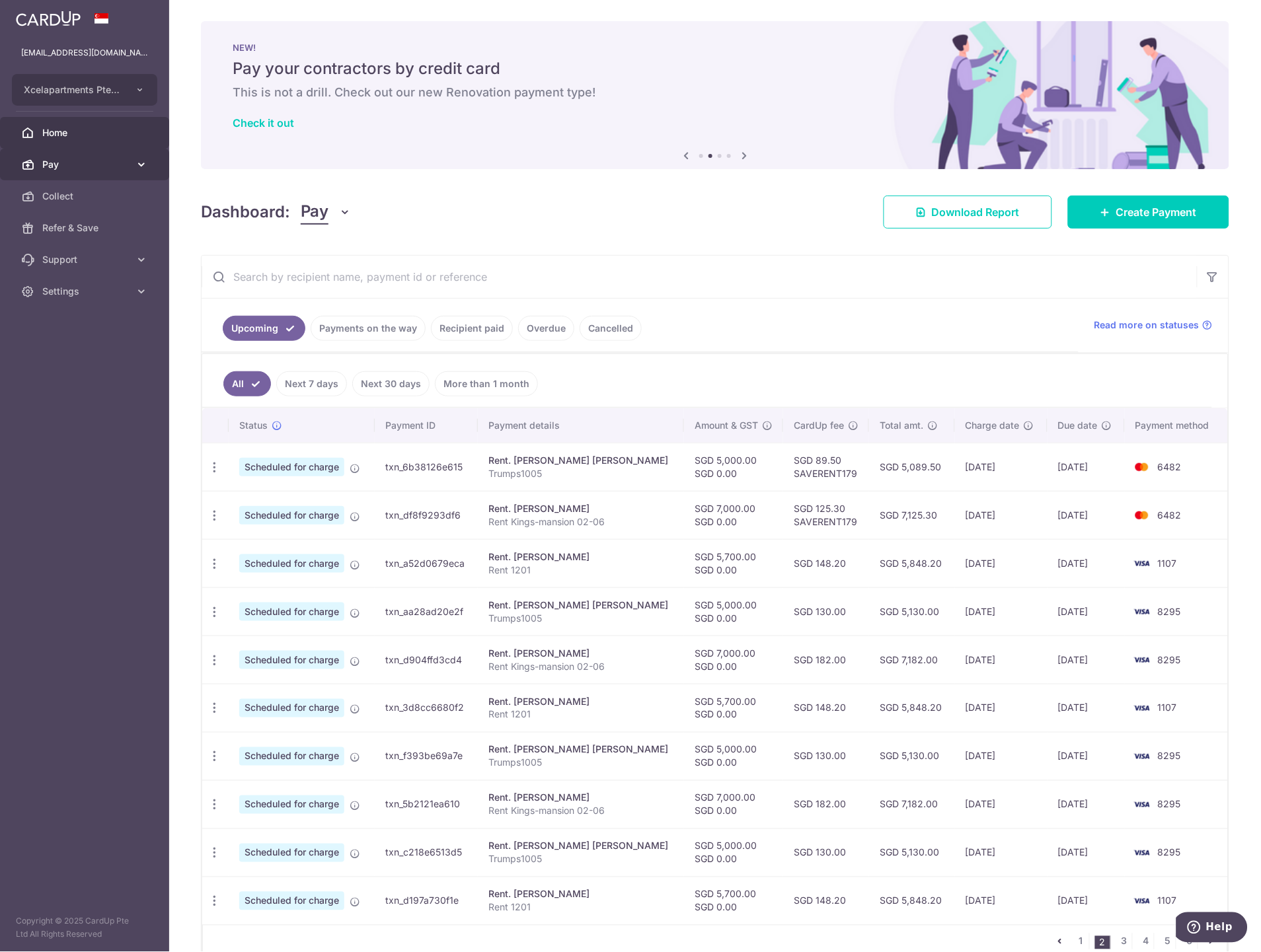
click at [69, 162] on span "Pay" at bounding box center [86, 164] width 87 height 13
click at [77, 196] on span "Payments" at bounding box center [86, 196] width 87 height 13
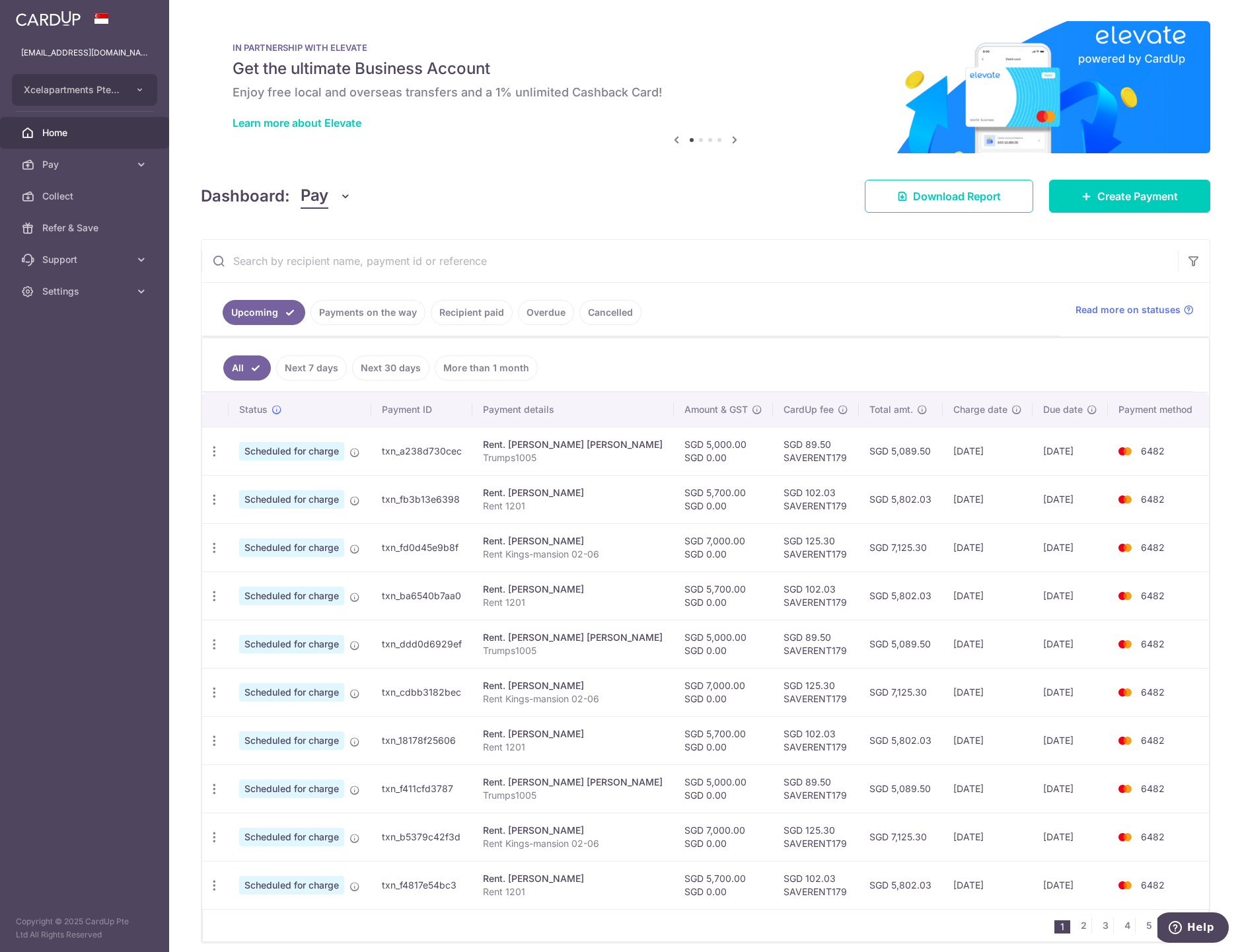
click at [476, 314] on link "Recipient paid" at bounding box center [472, 312] width 82 height 25
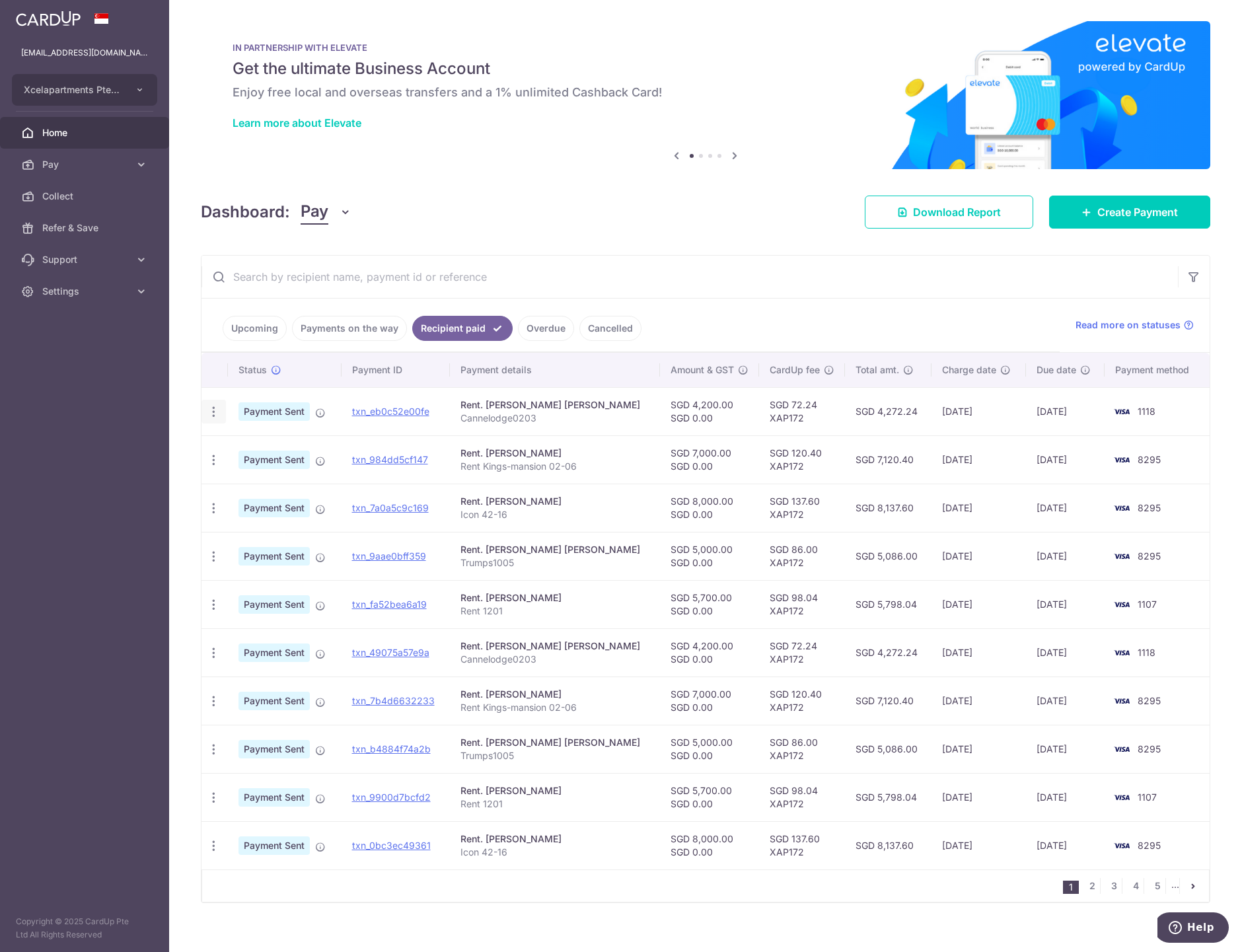
click at [212, 415] on icon "button" at bounding box center [213, 412] width 14 height 14
click at [254, 446] on span "PDF Receipt" at bounding box center [284, 448] width 90 height 13
click at [719, 148] on div "Previous Next" at bounding box center [706, 156] width 74 height 16
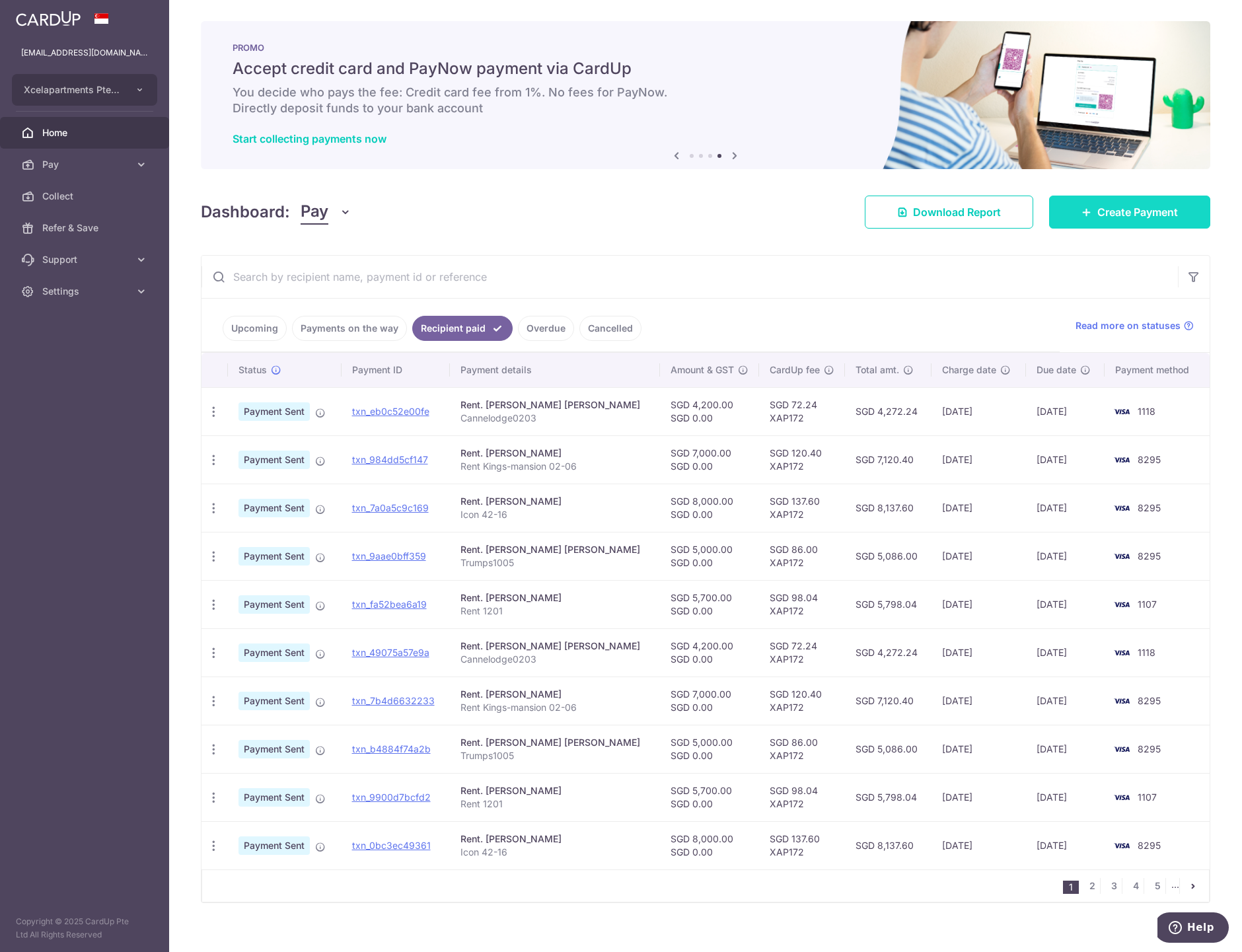
click at [1105, 209] on span "Create Payment" at bounding box center [1137, 212] width 81 height 16
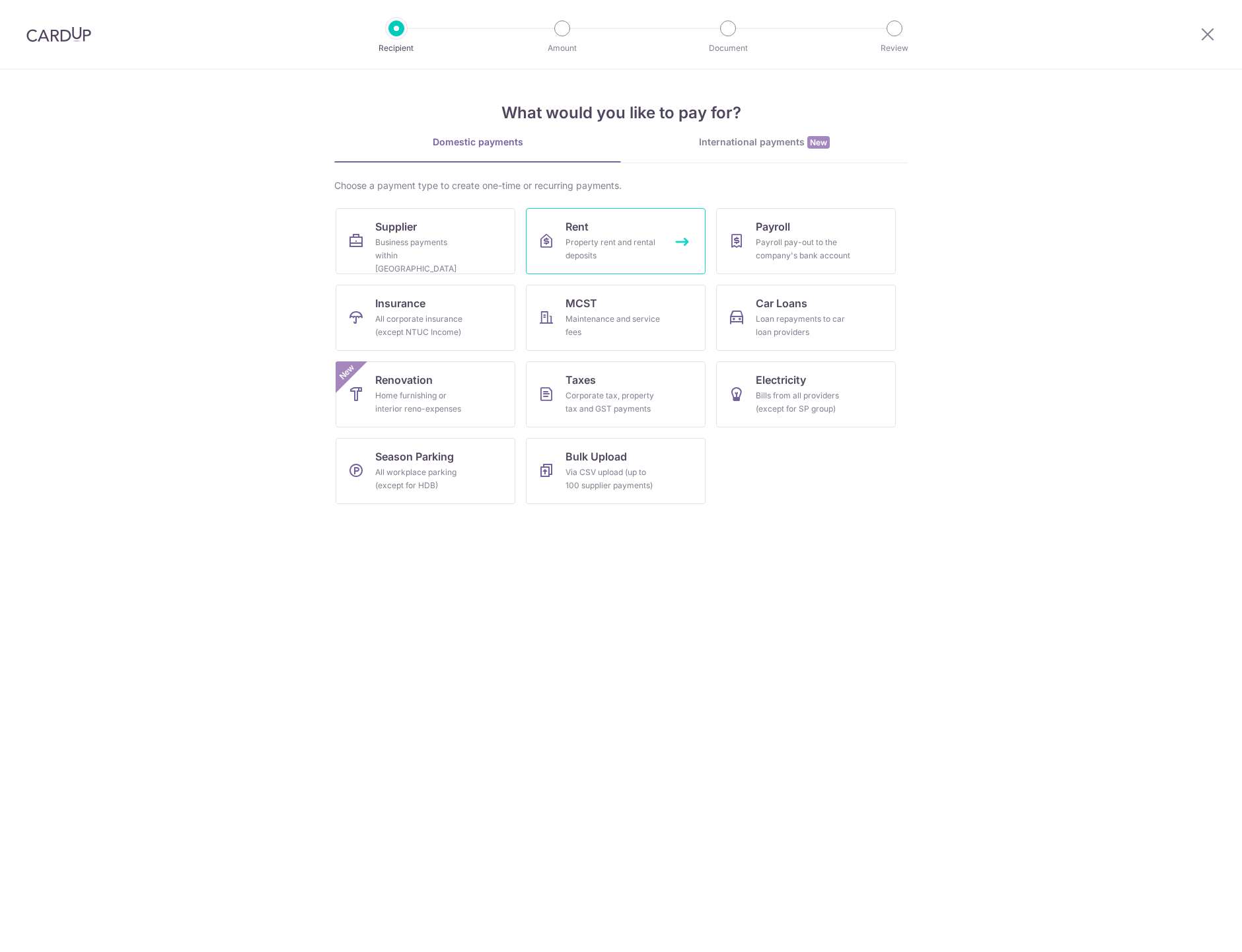
click at [611, 243] on div "Property rent and rental deposits" at bounding box center [613, 249] width 95 height 26
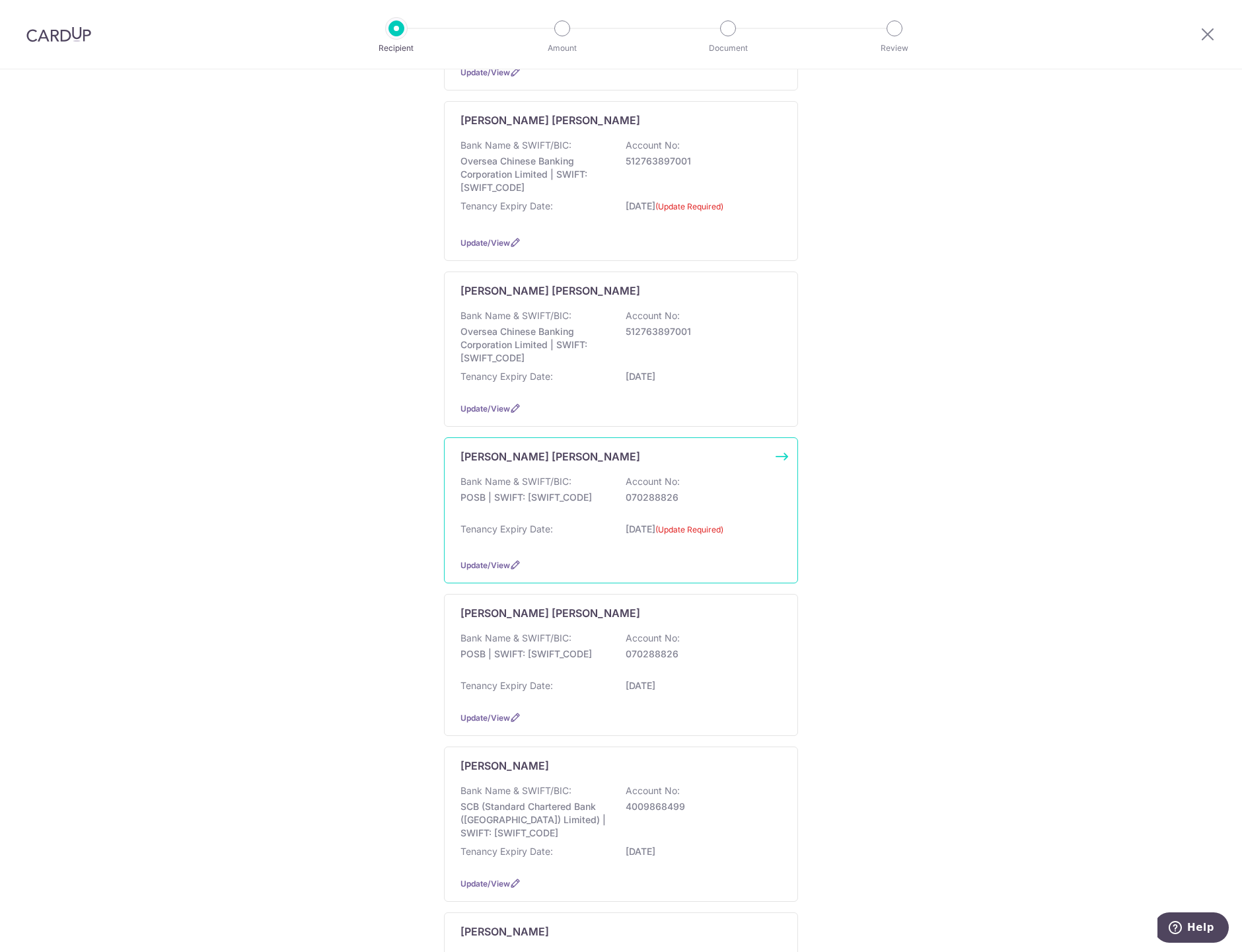
scroll to position [661, 0]
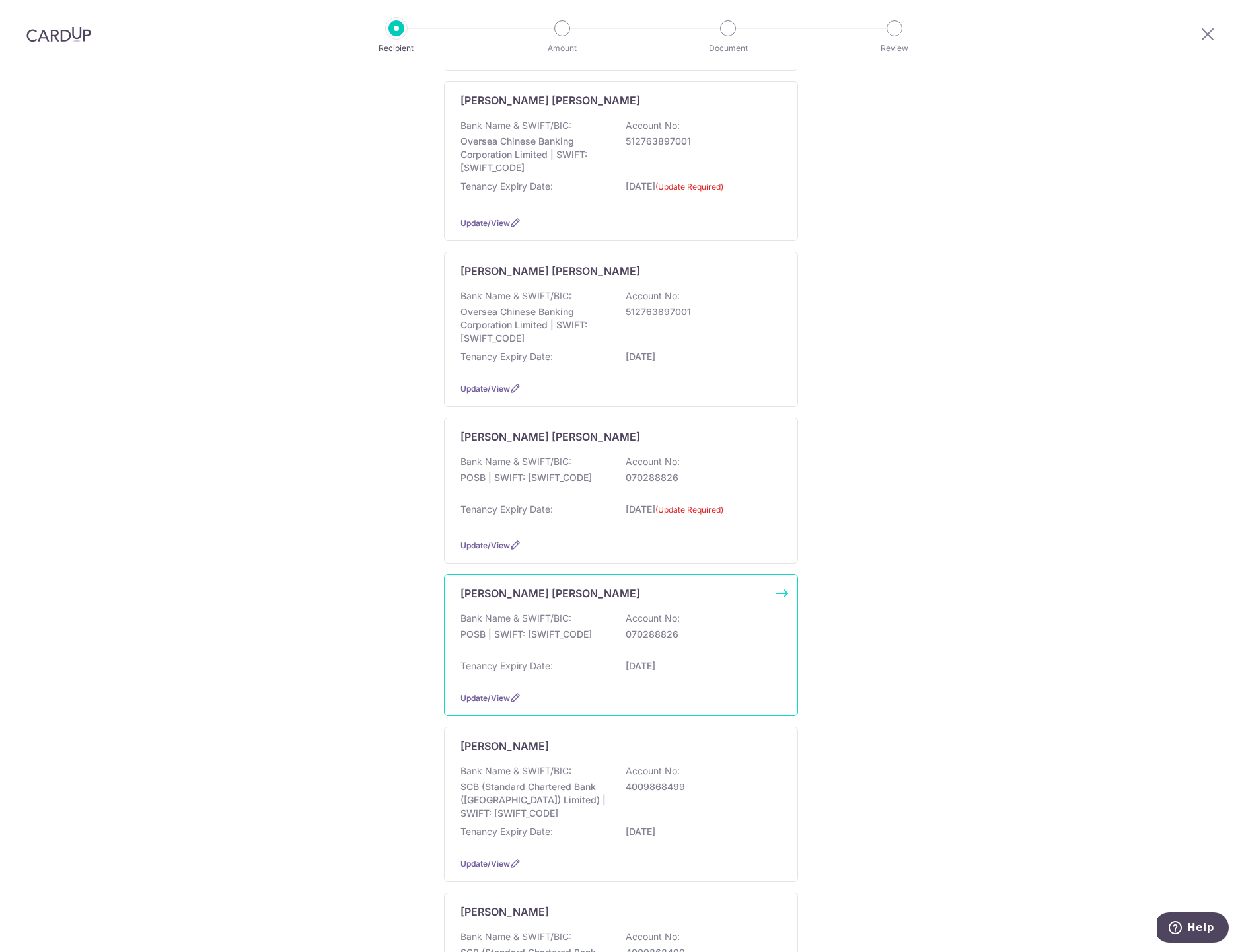
click at [688, 626] on div "Bank Name & SWIFT/BIC: POSB | SWIFT: [SWIFT_CODE] Account No: 070288826" at bounding box center [620, 633] width 321 height 42
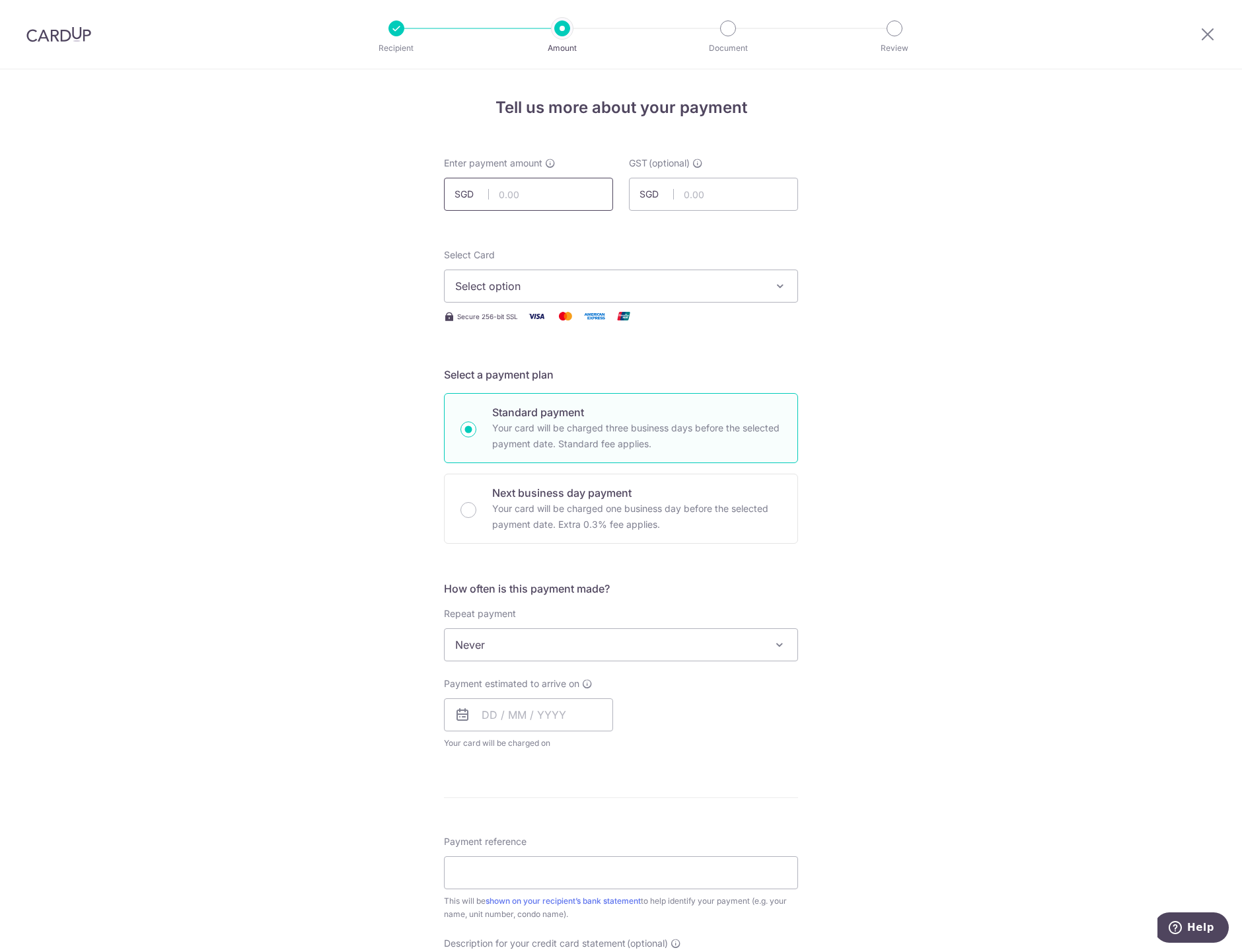
click at [544, 200] on input "text" at bounding box center [528, 194] width 169 height 33
click at [506, 189] on input "text" at bounding box center [528, 194] width 169 height 33
type input "4,200.00"
click at [480, 294] on button "Select option" at bounding box center [621, 286] width 354 height 33
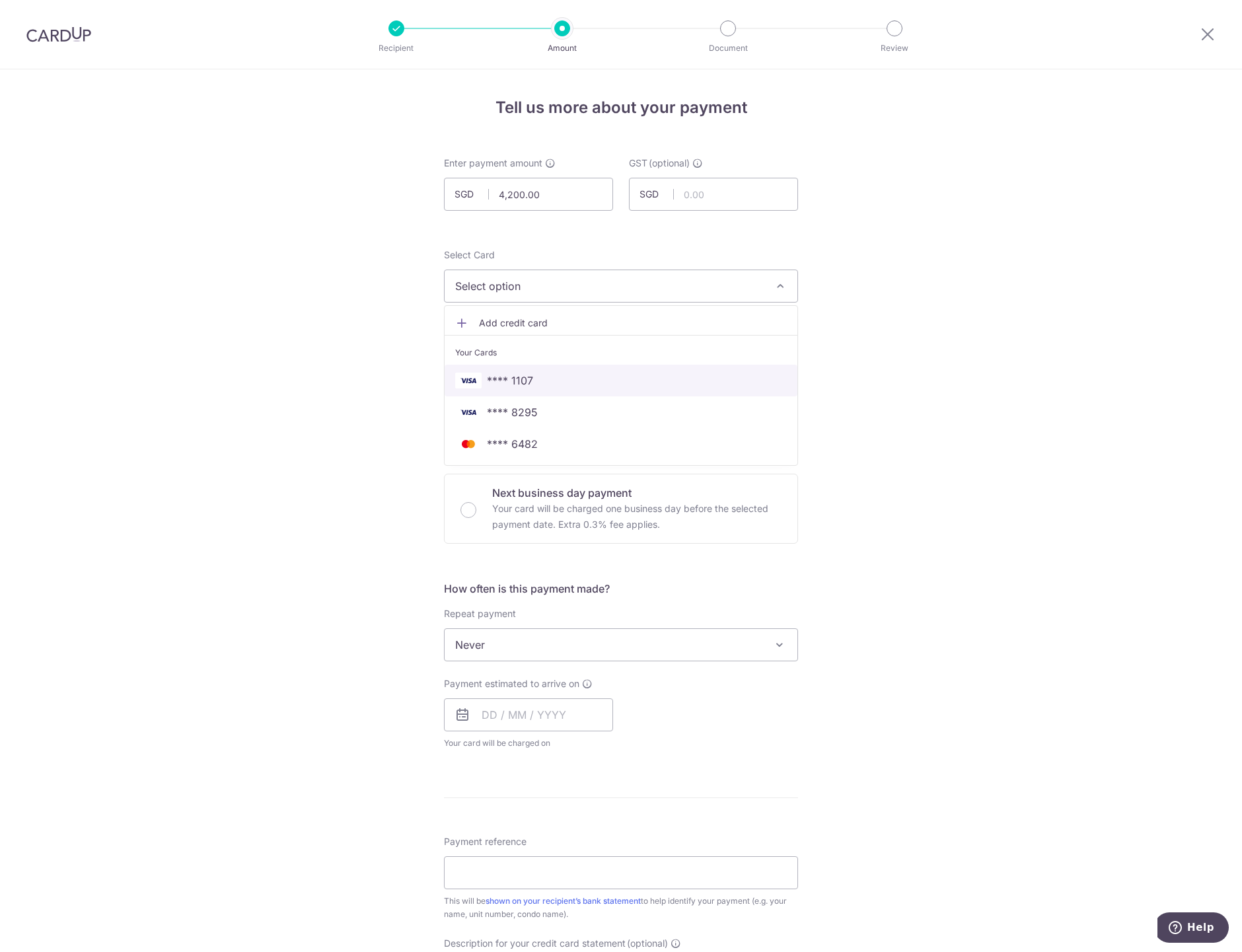
click at [563, 378] on span "**** 1107" at bounding box center [621, 381] width 332 height 16
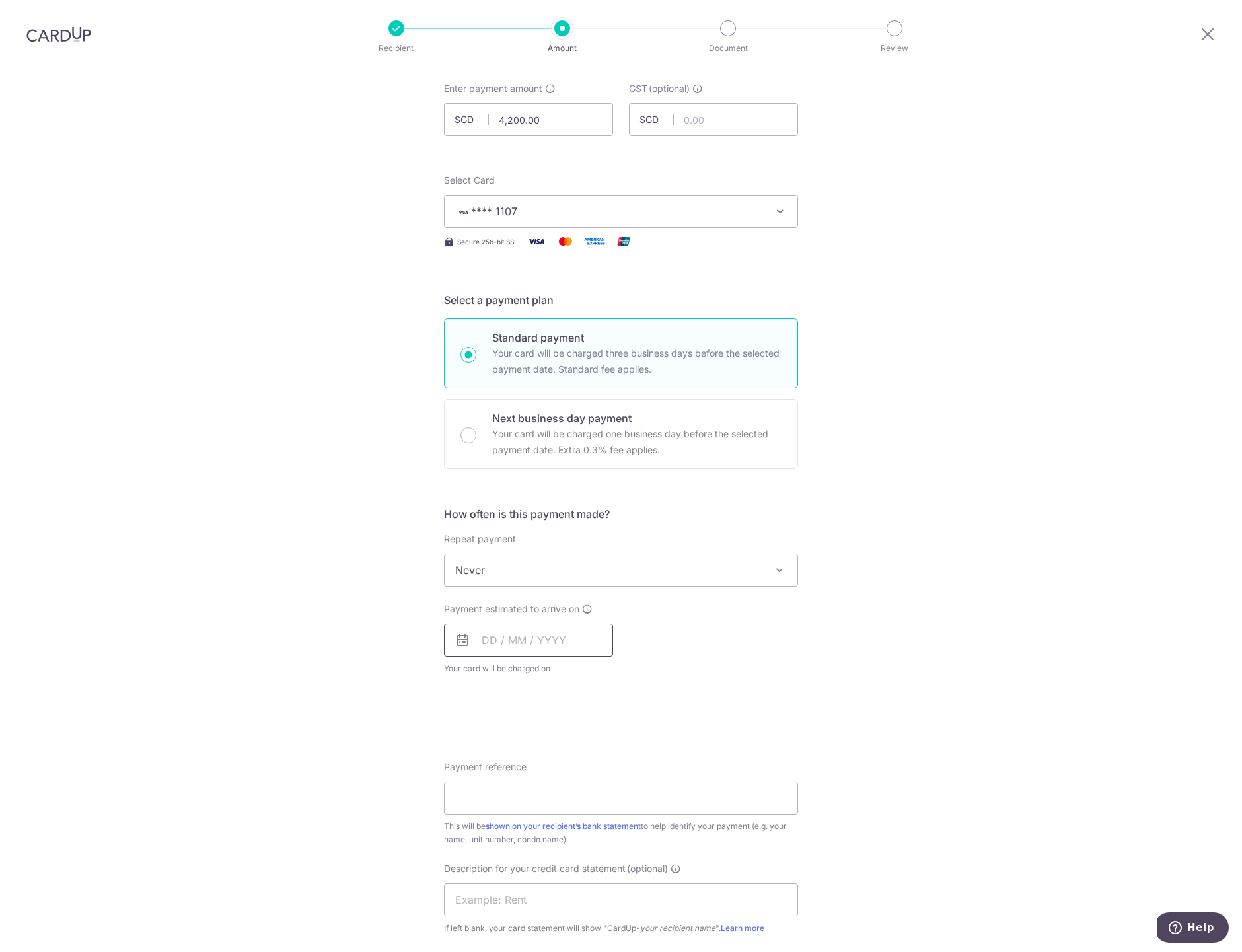
scroll to position [147, 0]
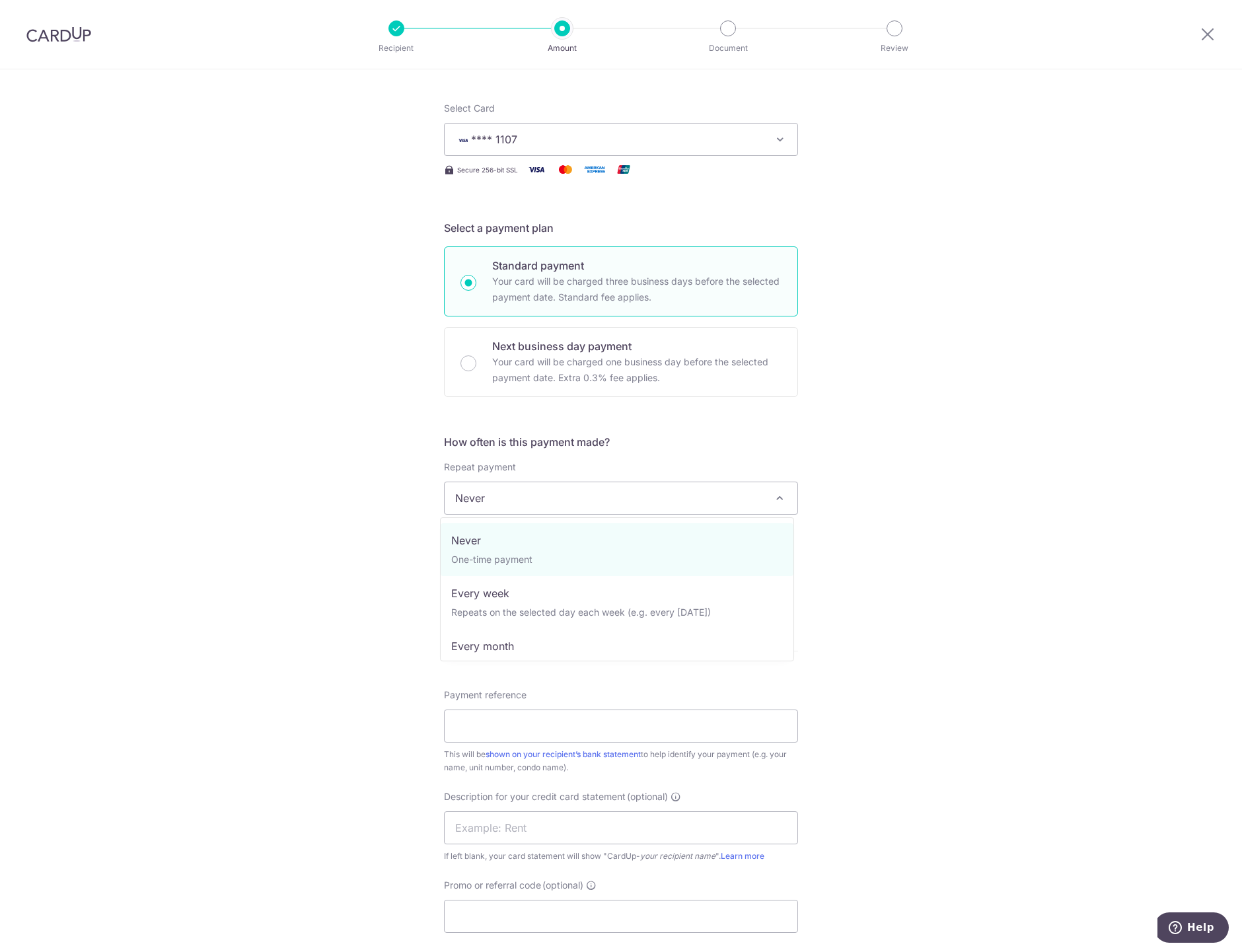
click at [561, 504] on span "Never" at bounding box center [621, 498] width 353 height 32
select select "3"
type input "31/03/2026"
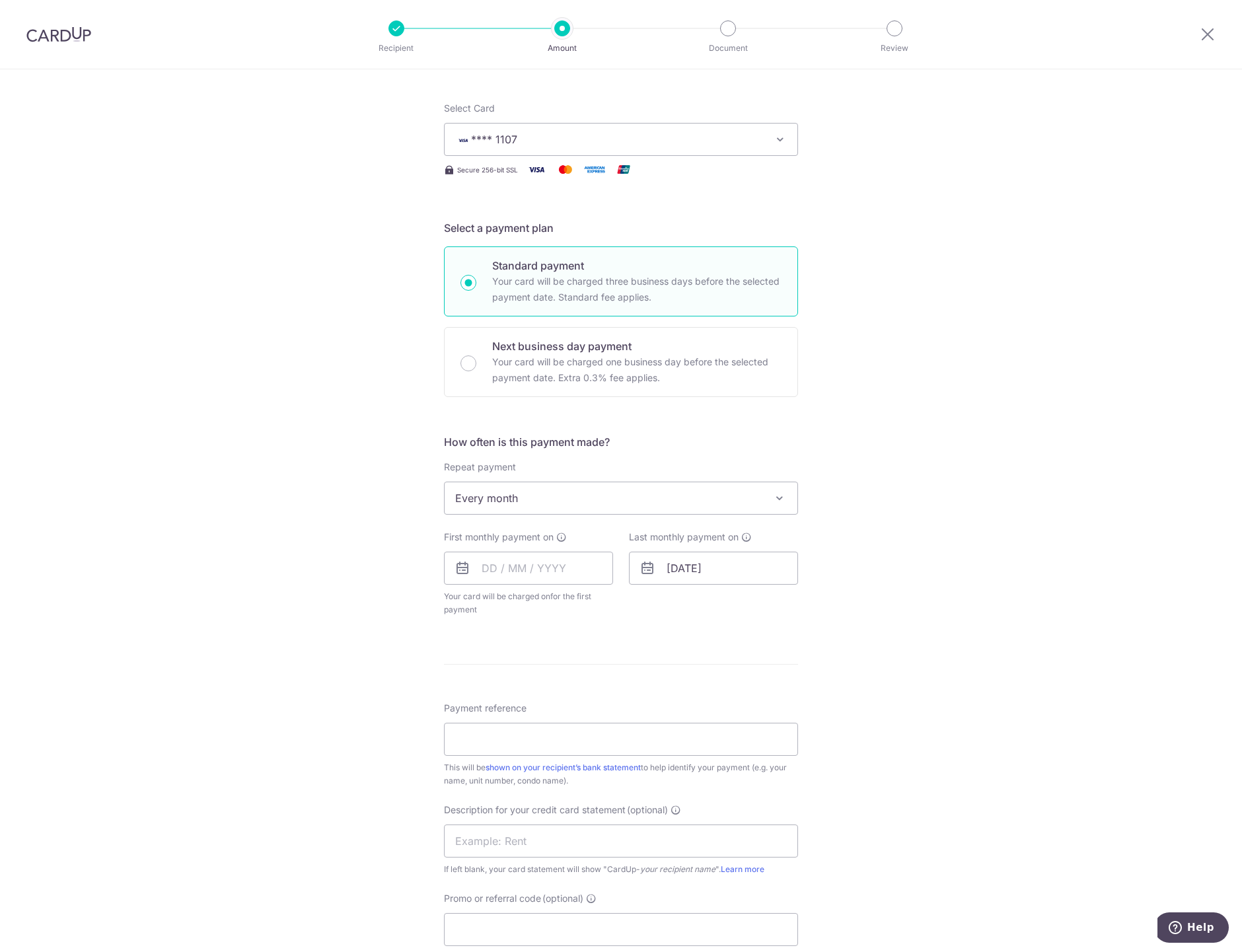
drag, startPoint x: 994, startPoint y: 330, endPoint x: 817, endPoint y: 412, distance: 195.1
click at [993, 329] on div "Tell us more about your payment Enter payment amount SGD 4,200.00 4200.00 GST (…" at bounding box center [621, 571] width 1242 height 1297
click at [483, 570] on input "text" at bounding box center [528, 568] width 169 height 33
click at [624, 741] on link "25" at bounding box center [630, 741] width 21 height 21
type input "[DATE]"
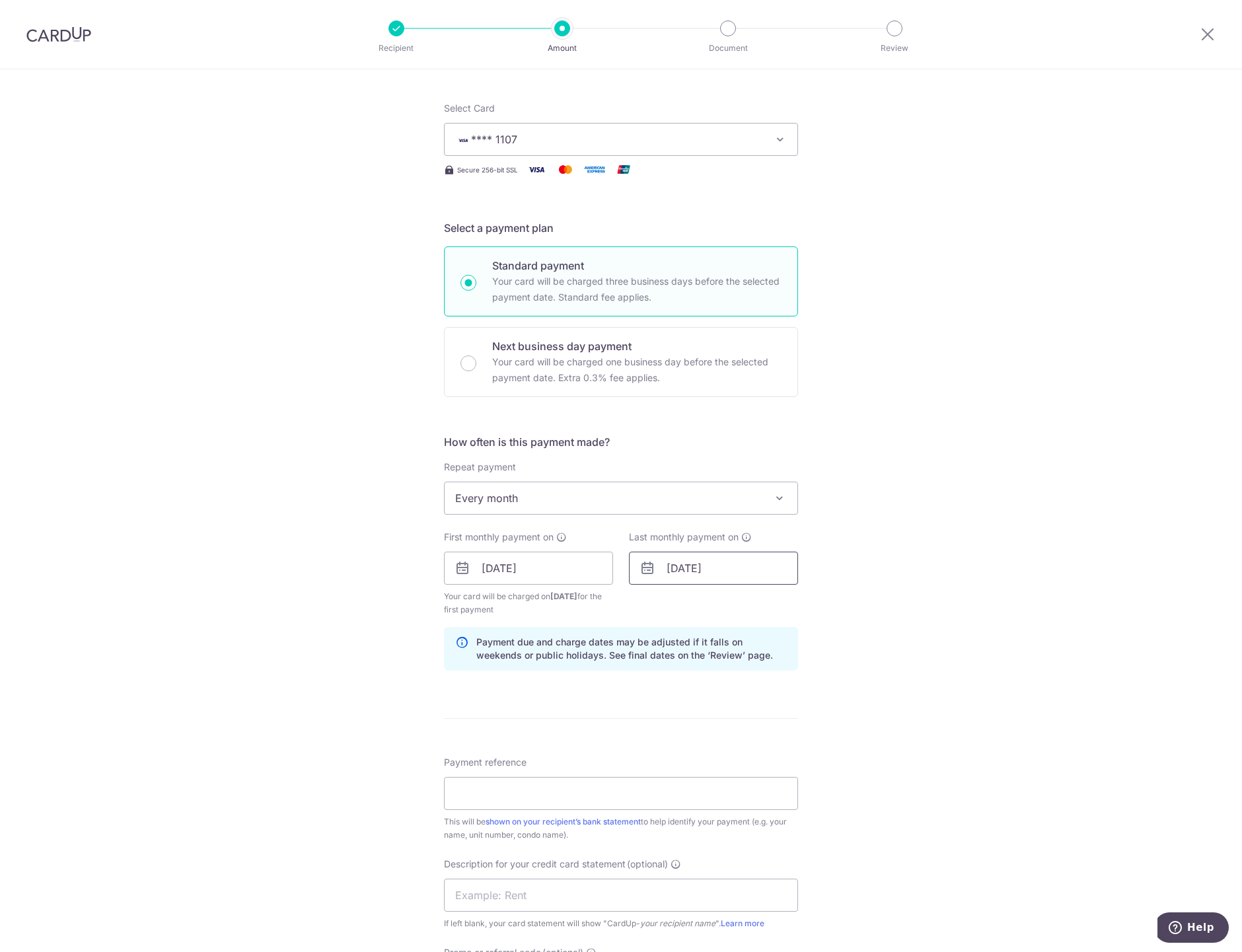
click at [678, 570] on input "31/03/2026" at bounding box center [713, 568] width 169 height 33
click at [730, 736] on link "25" at bounding box center [736, 741] width 21 height 21
click at [849, 599] on div "Tell us more about your payment Enter payment amount SGD 4,200.00 4200.00 GST (…" at bounding box center [621, 598] width 1242 height 1351
click at [667, 571] on input "25/03/2026" at bounding box center [713, 568] width 169 height 33
click at [651, 604] on link "Prev" at bounding box center [653, 604] width 16 height 16
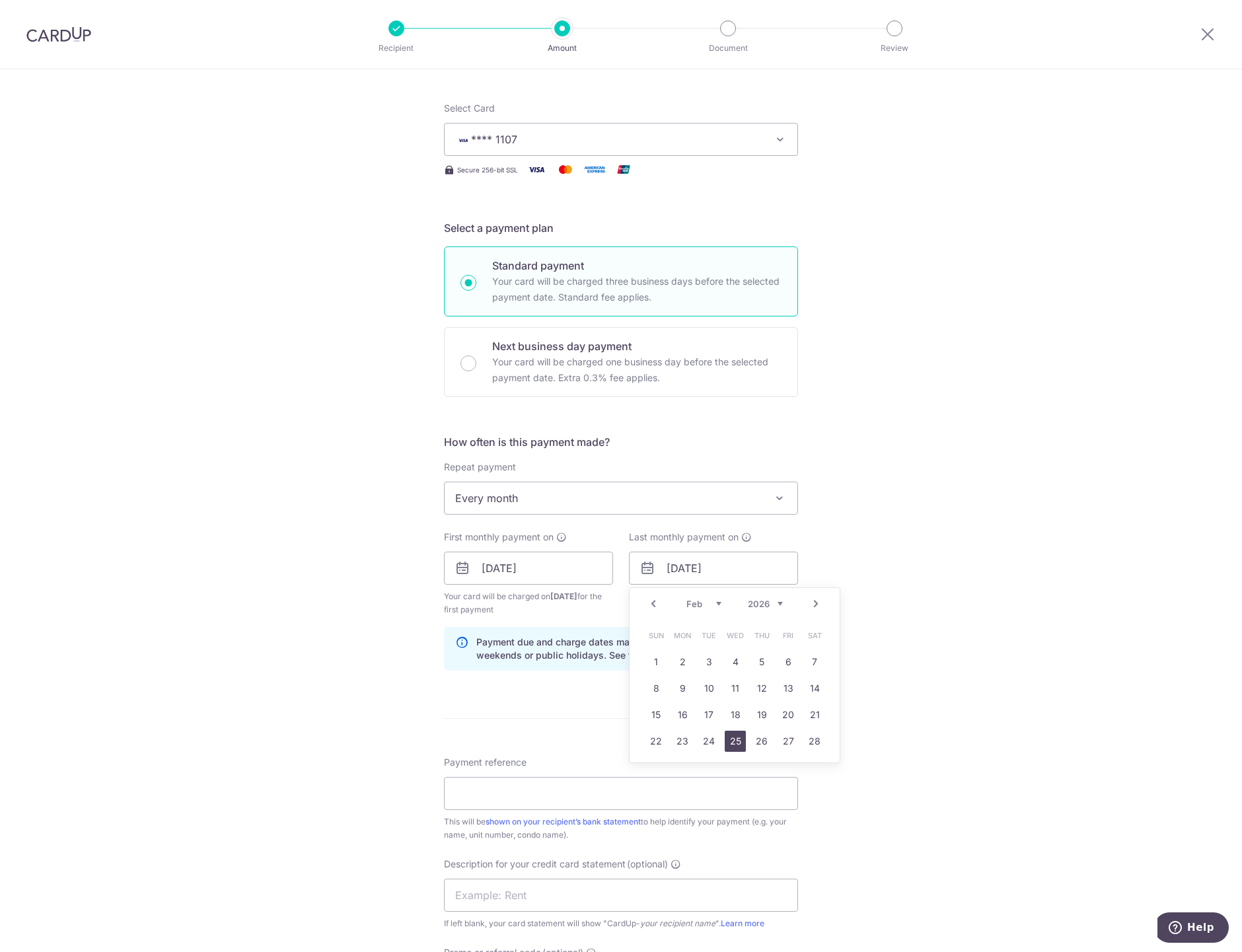
click at [728, 745] on link "25" at bounding box center [736, 741] width 21 height 21
type input "25/02/2026"
click at [929, 534] on div "Tell us more about your payment Enter payment amount SGD 4,200.00 4200.00 GST (…" at bounding box center [621, 598] width 1242 height 1351
click at [533, 802] on input "Payment reference" at bounding box center [621, 793] width 354 height 33
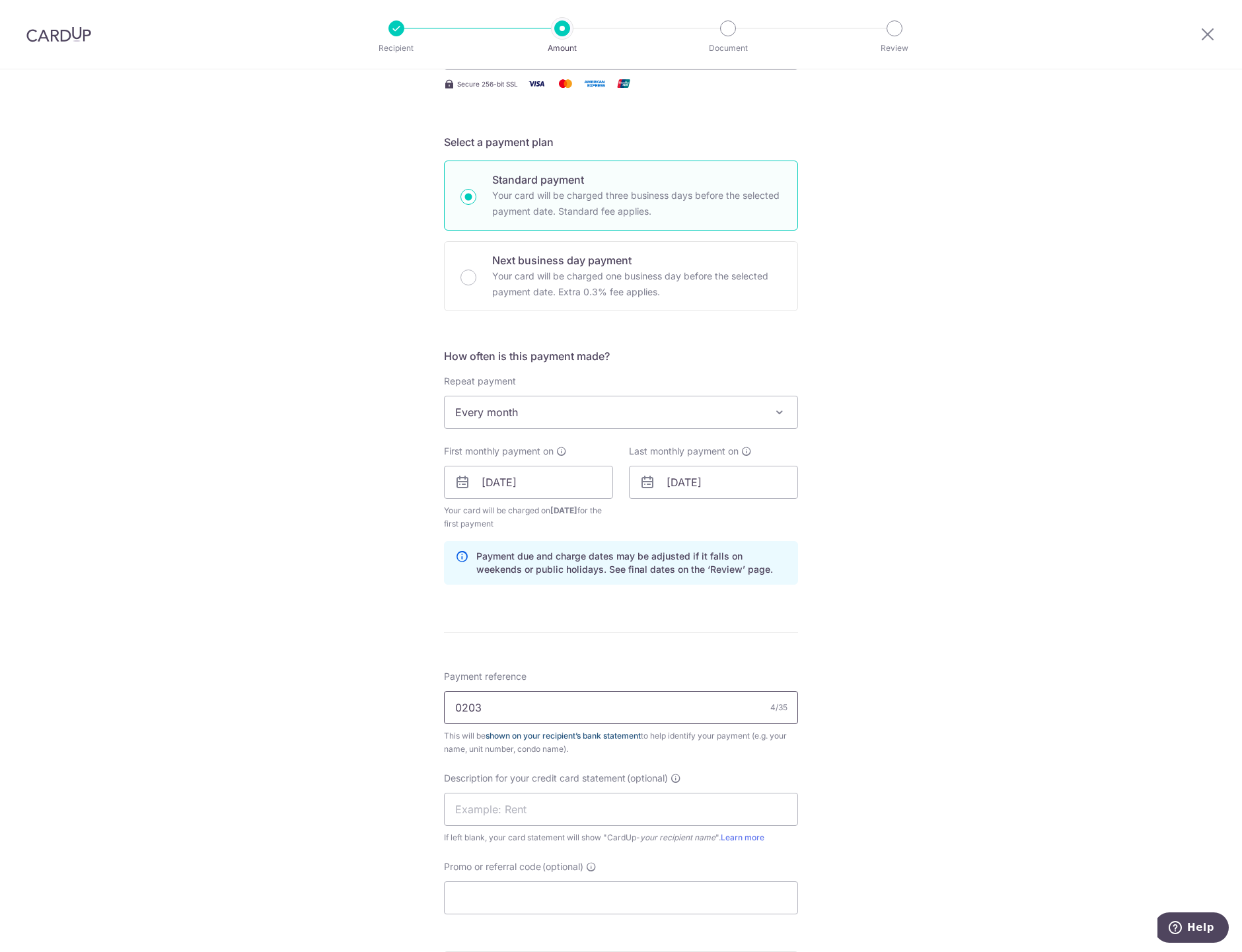
scroll to position [367, 0]
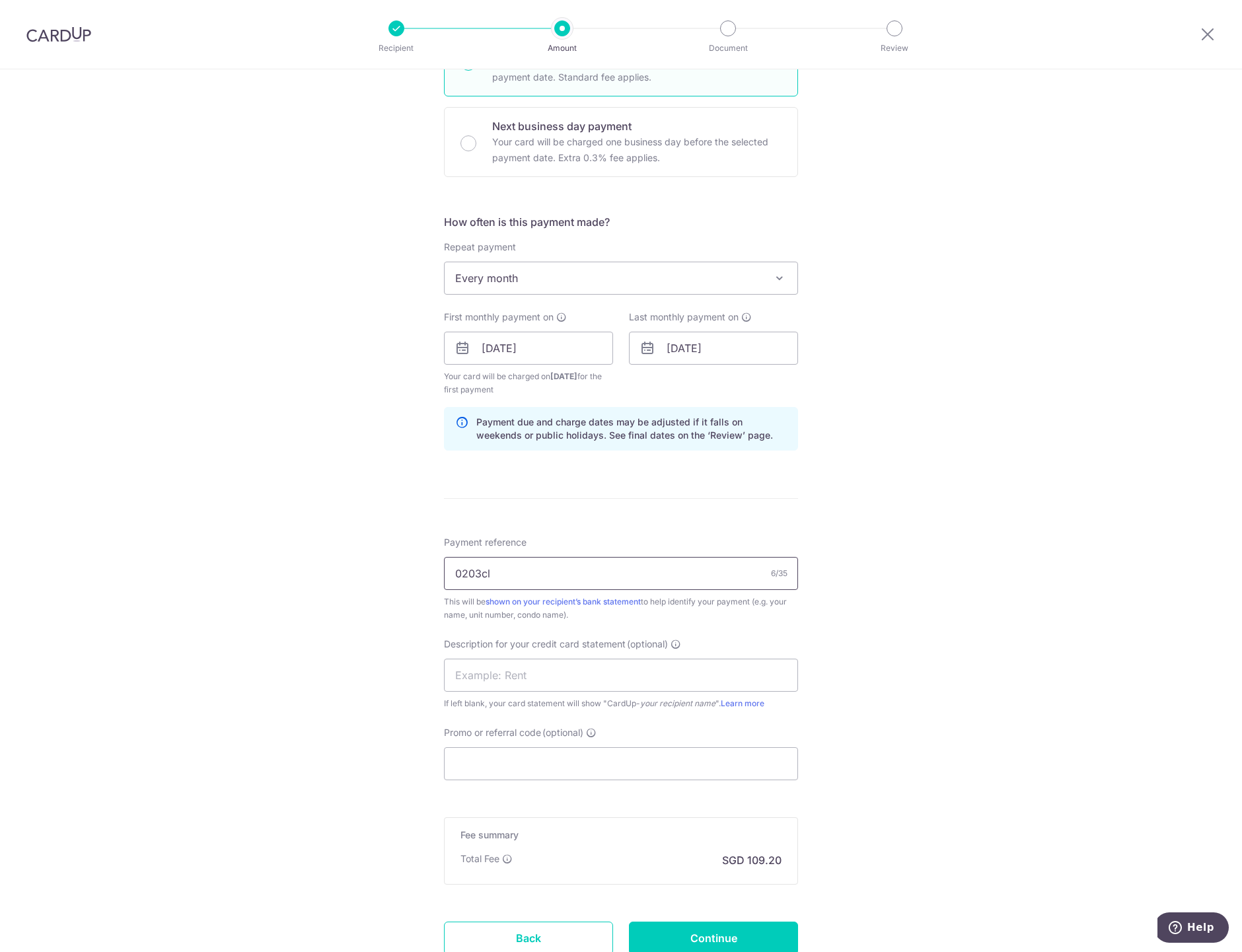
click at [517, 573] on input "0203cl" at bounding box center [621, 573] width 354 height 33
click at [450, 575] on input "0203" at bounding box center [621, 573] width 354 height 33
paste input "cl"
type input "cl0203"
click at [563, 683] on input "text" at bounding box center [621, 675] width 354 height 33
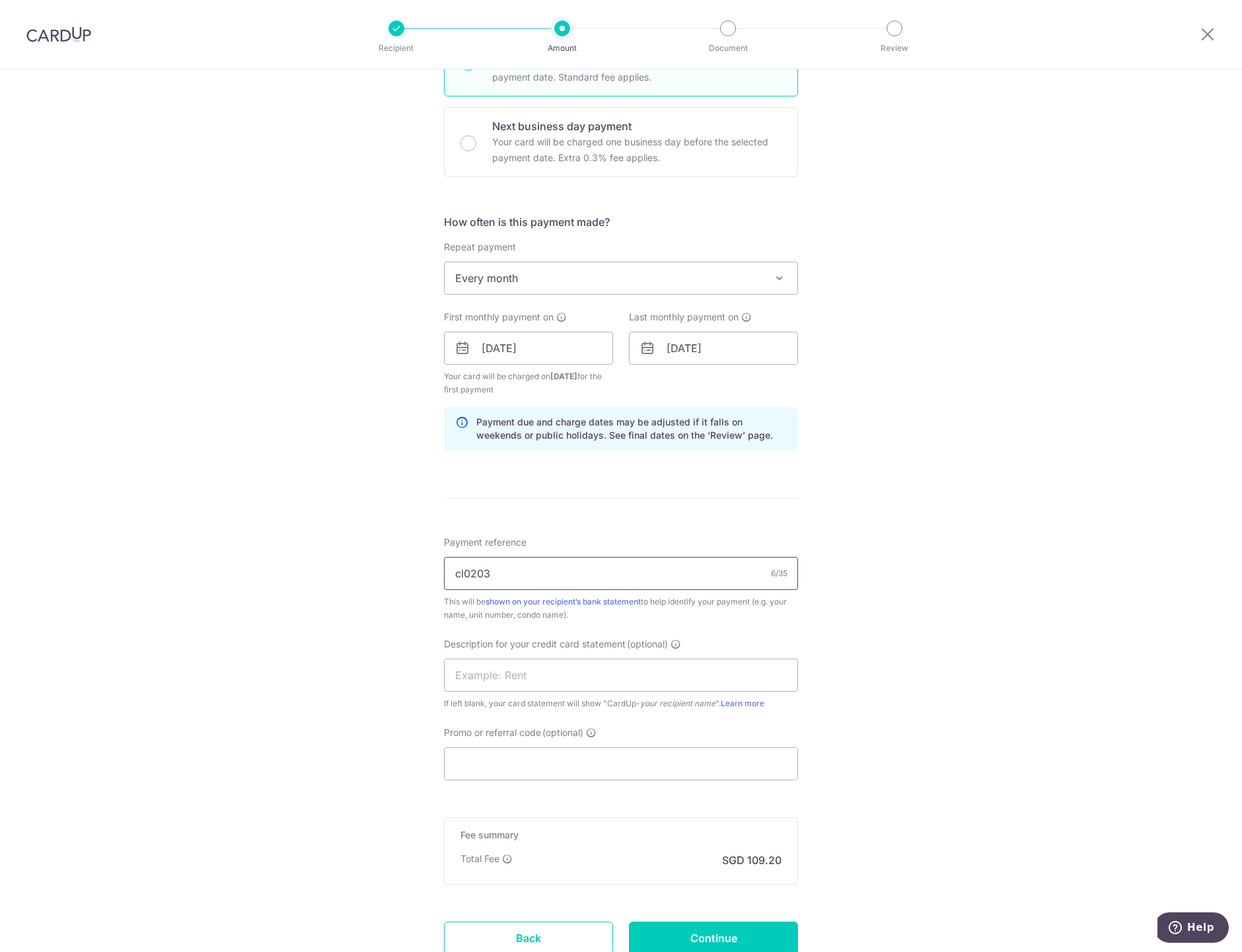
drag, startPoint x: 525, startPoint y: 563, endPoint x: 359, endPoint y: 585, distance: 167.5
click at [327, 579] on div "Tell us more about your payment Enter payment amount SGD 4,200.00 4200.00 GST (…" at bounding box center [621, 378] width 1242 height 1351
click at [515, 681] on input "text" at bounding box center [621, 675] width 354 height 33
paste input "cl0203"
type input "cl0203"
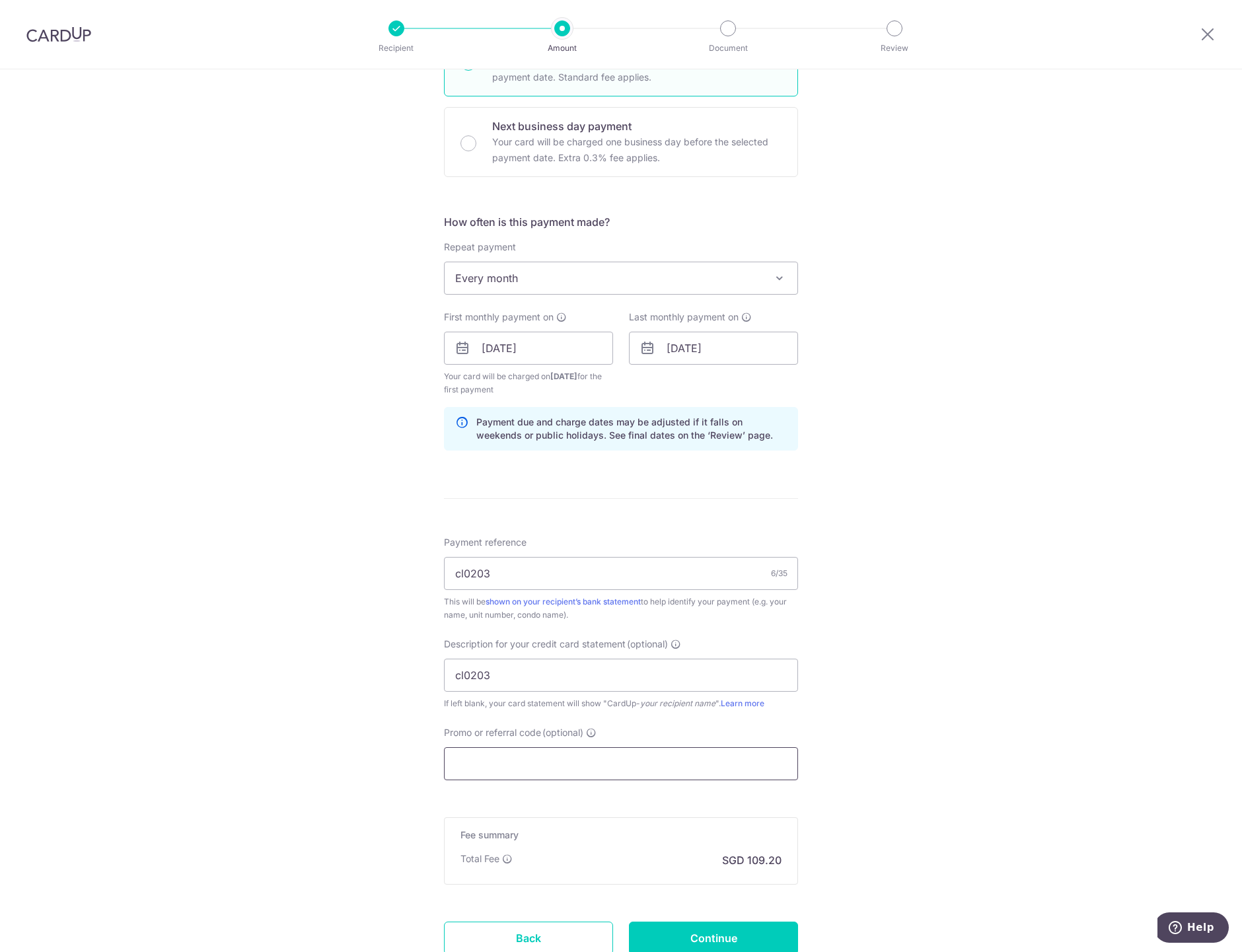
click at [487, 765] on input "Promo or referral code (optional)" at bounding box center [621, 764] width 354 height 33
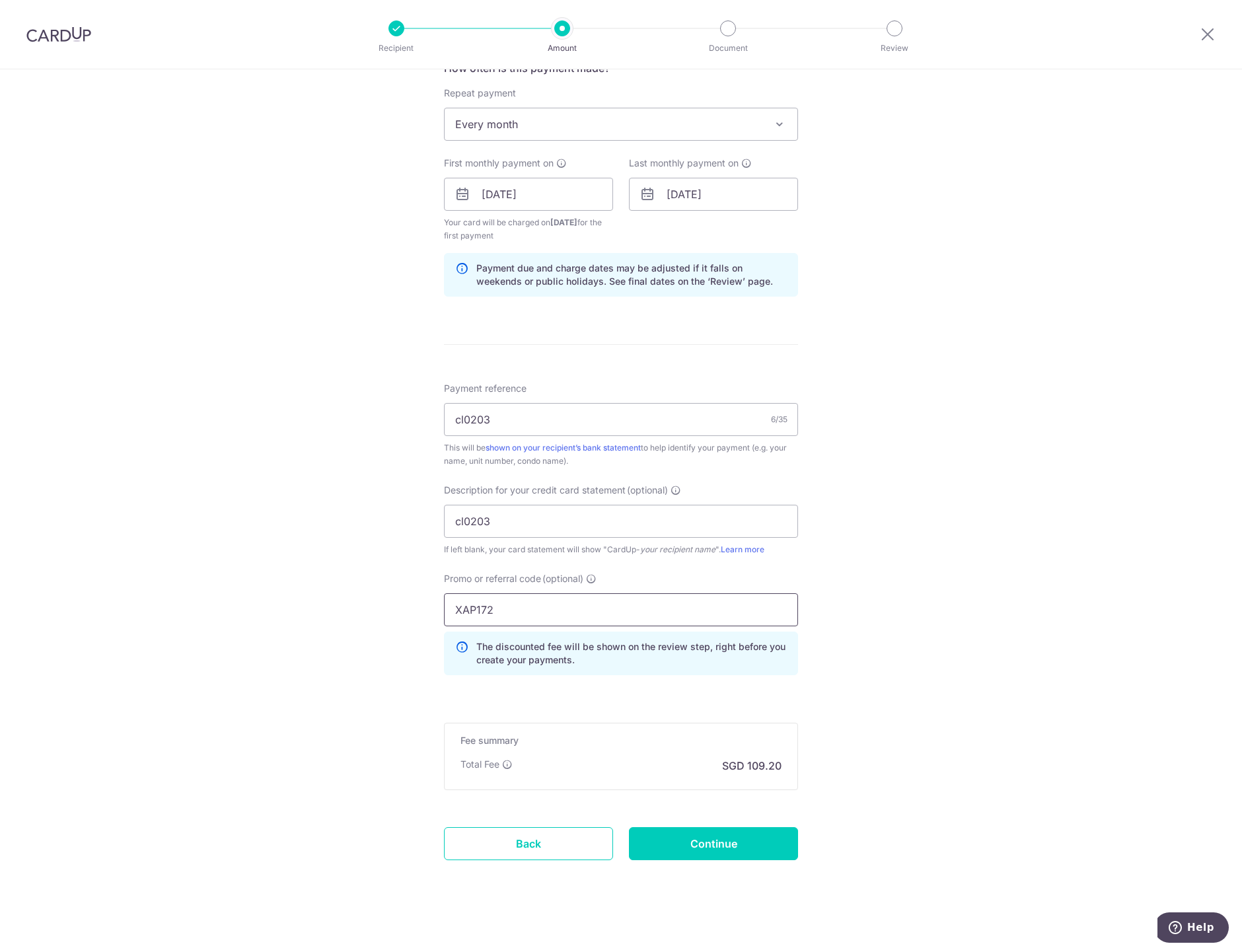
scroll to position [528, 0]
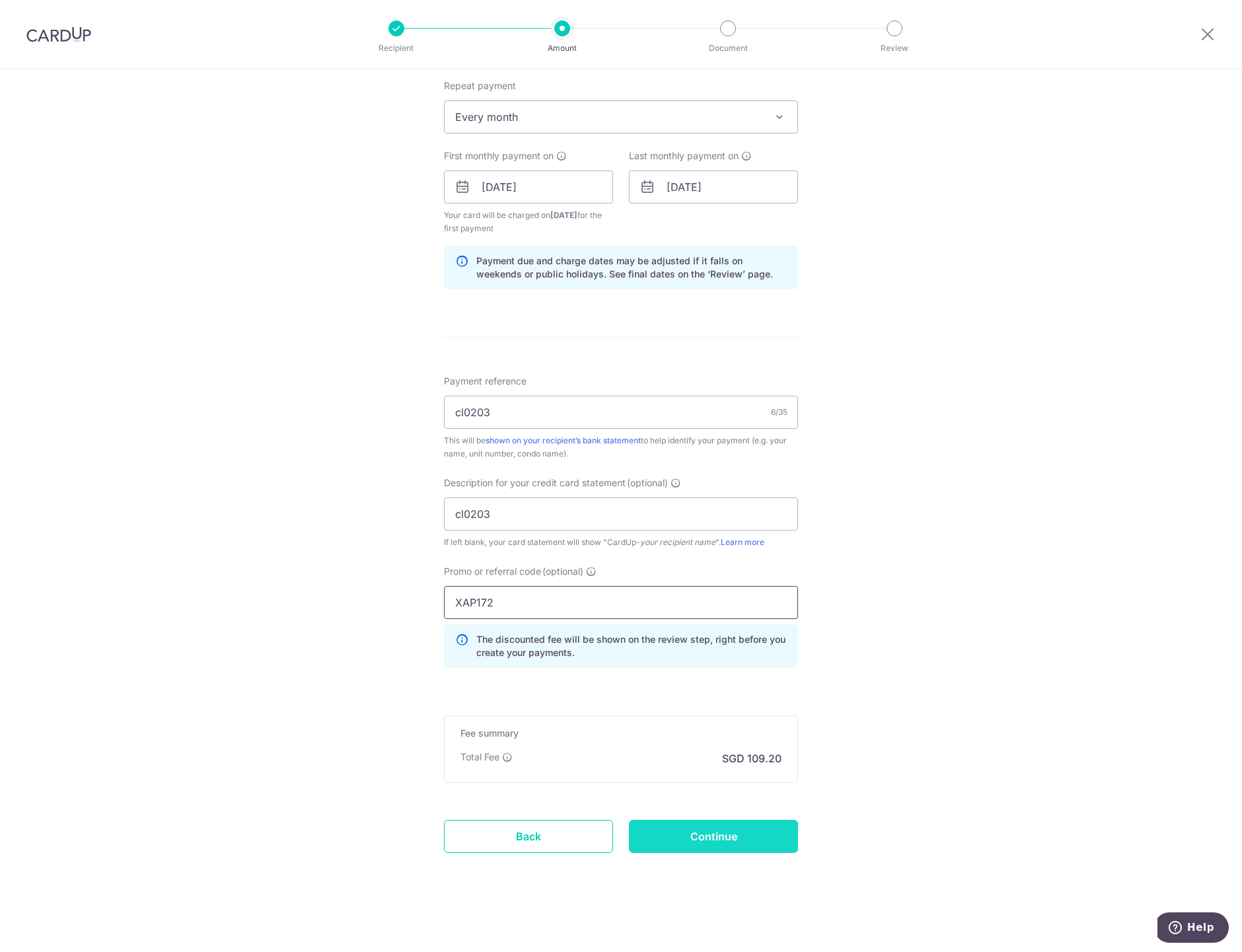
type input "XAP172"
click at [712, 835] on input "Continue" at bounding box center [713, 836] width 169 height 33
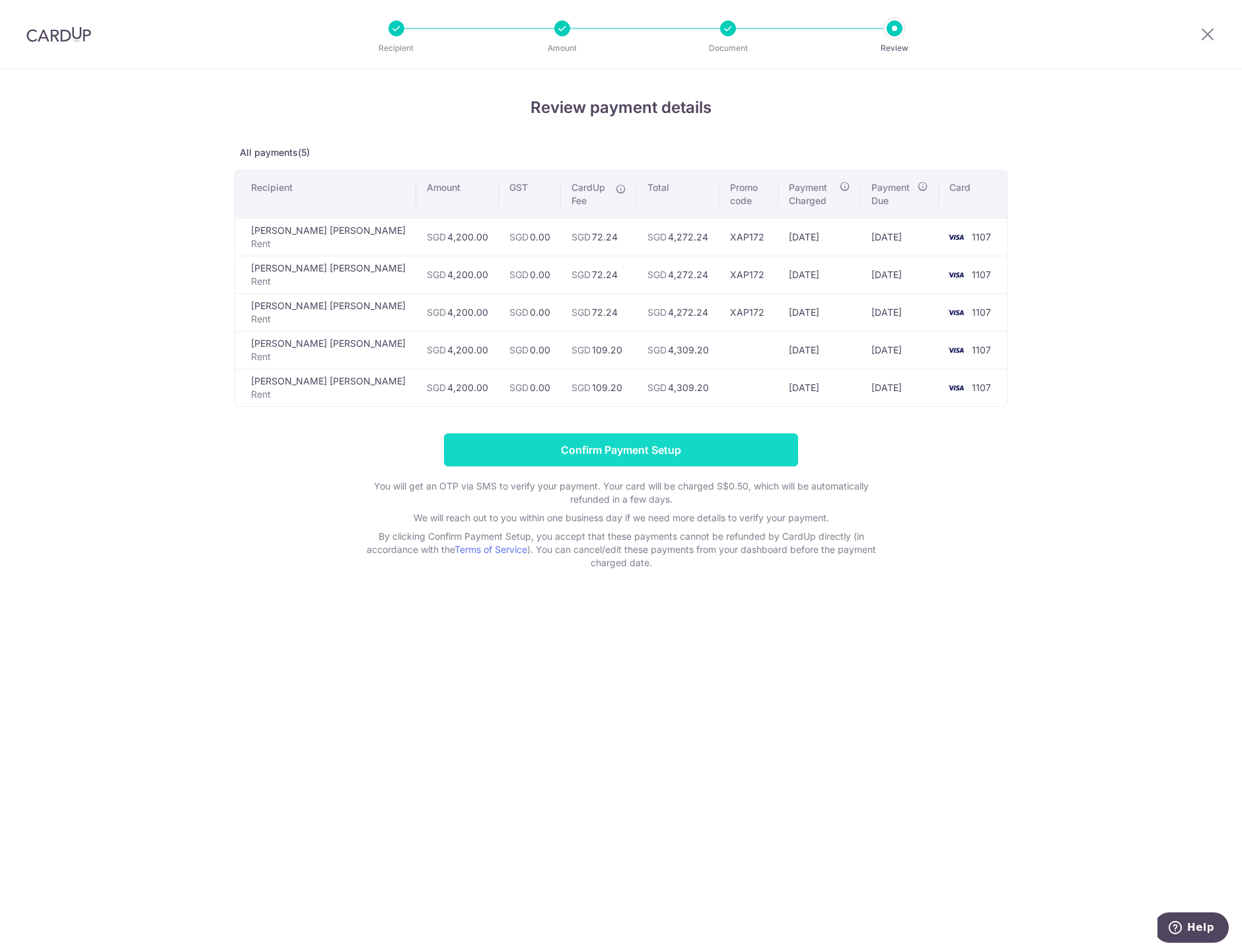
click at [641, 434] on input "Confirm Payment Setup" at bounding box center [621, 450] width 354 height 33
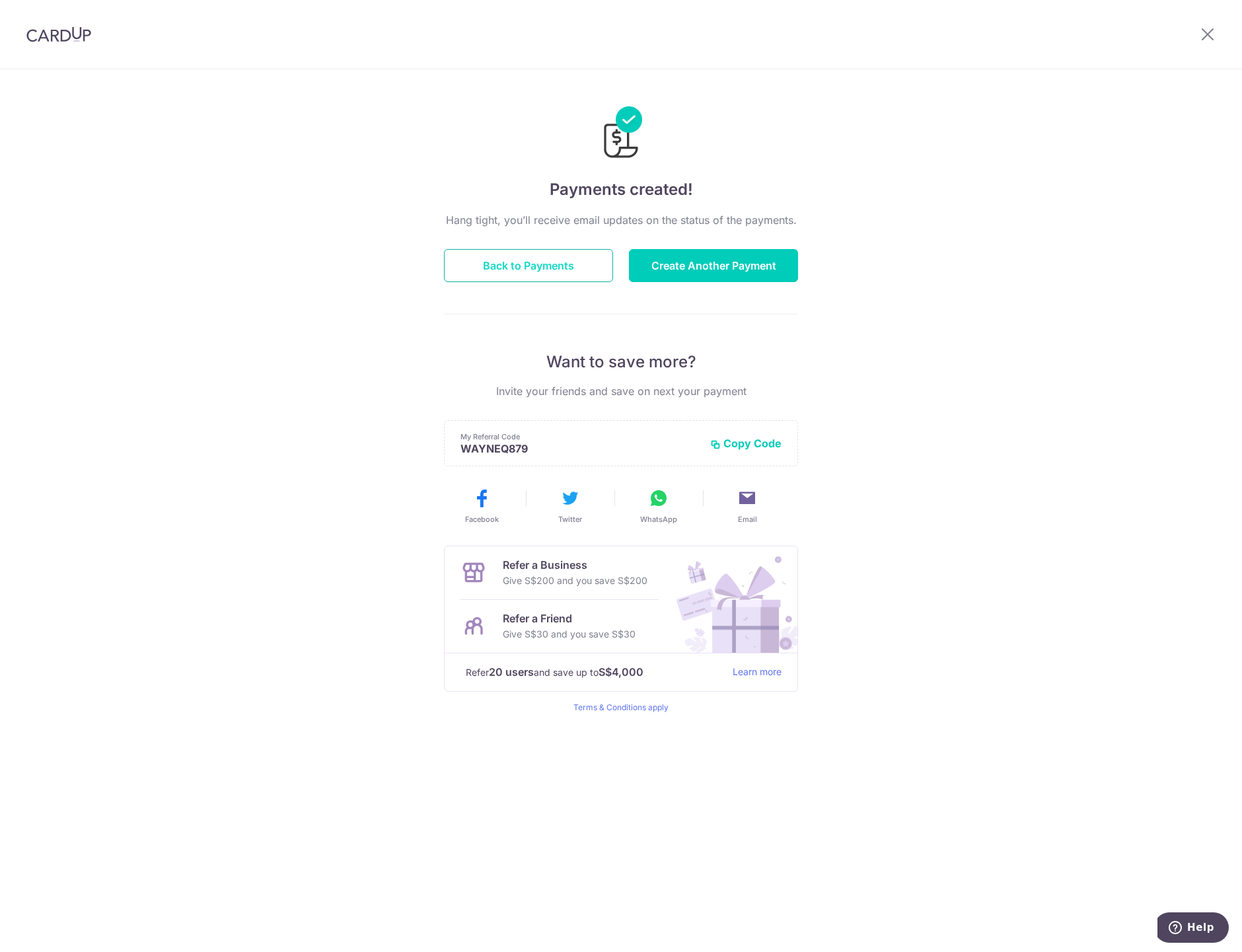
click at [549, 272] on button "Back to Payments" at bounding box center [528, 265] width 169 height 33
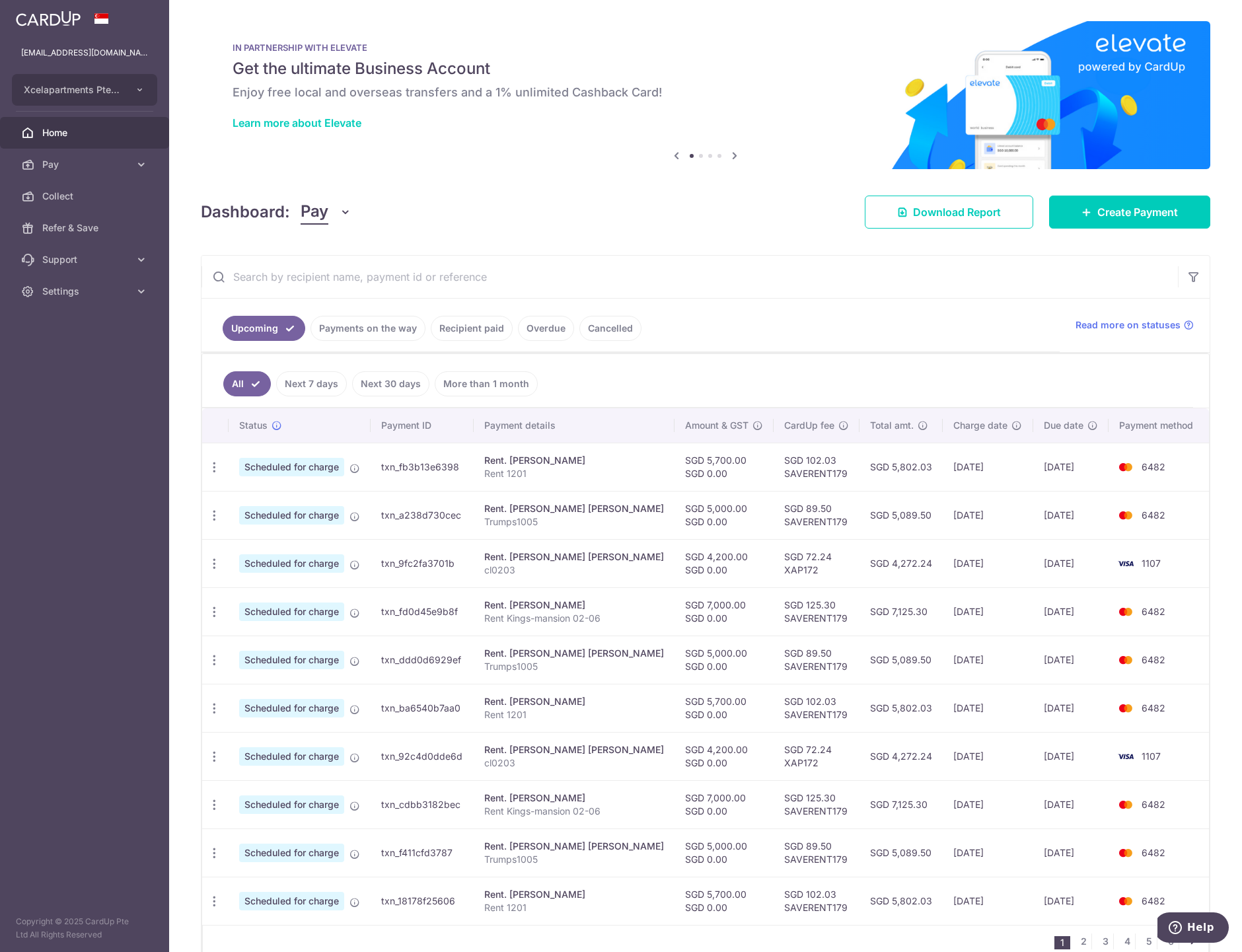
scroll to position [71, 0]
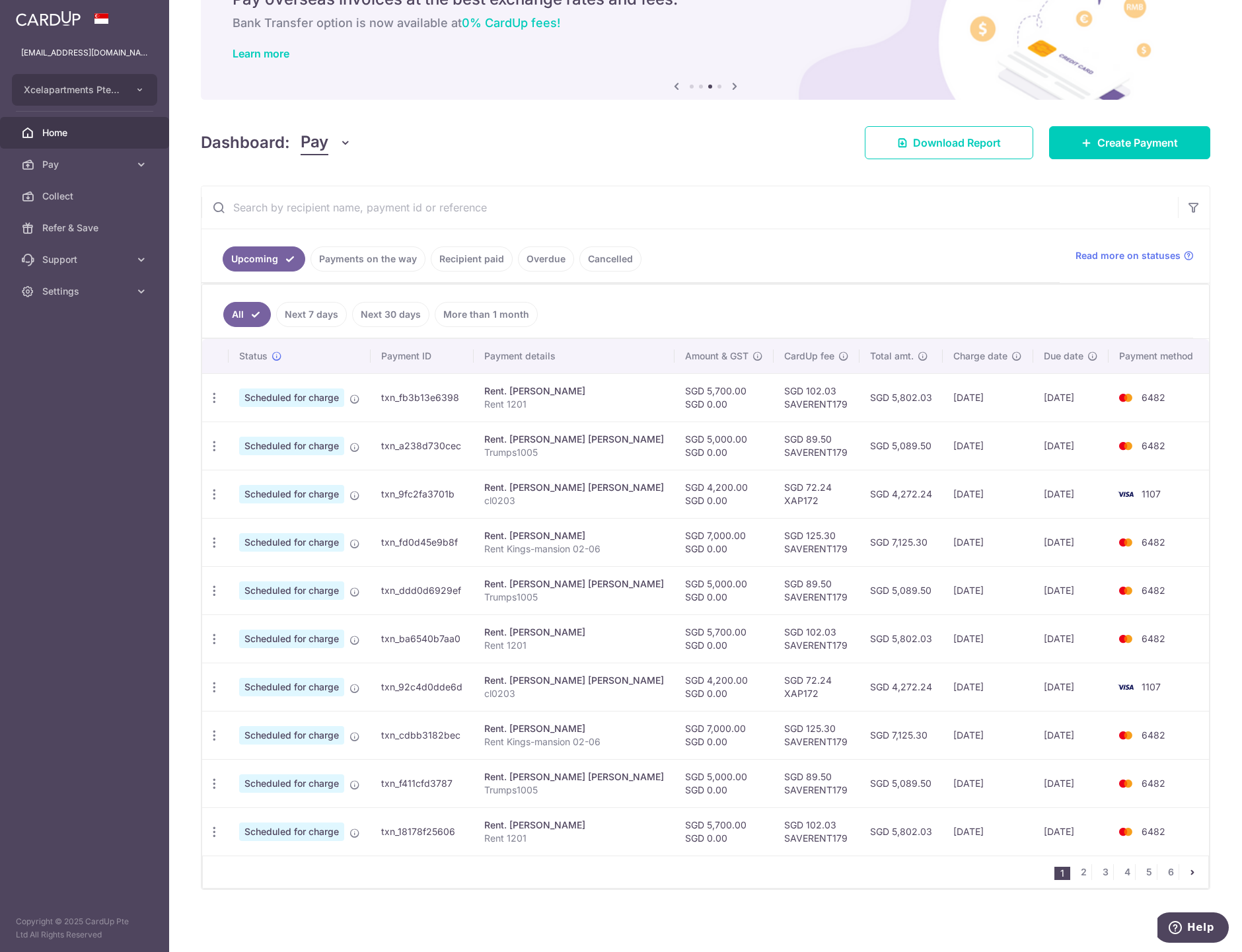
click at [476, 263] on link "Recipient paid" at bounding box center [472, 259] width 82 height 25
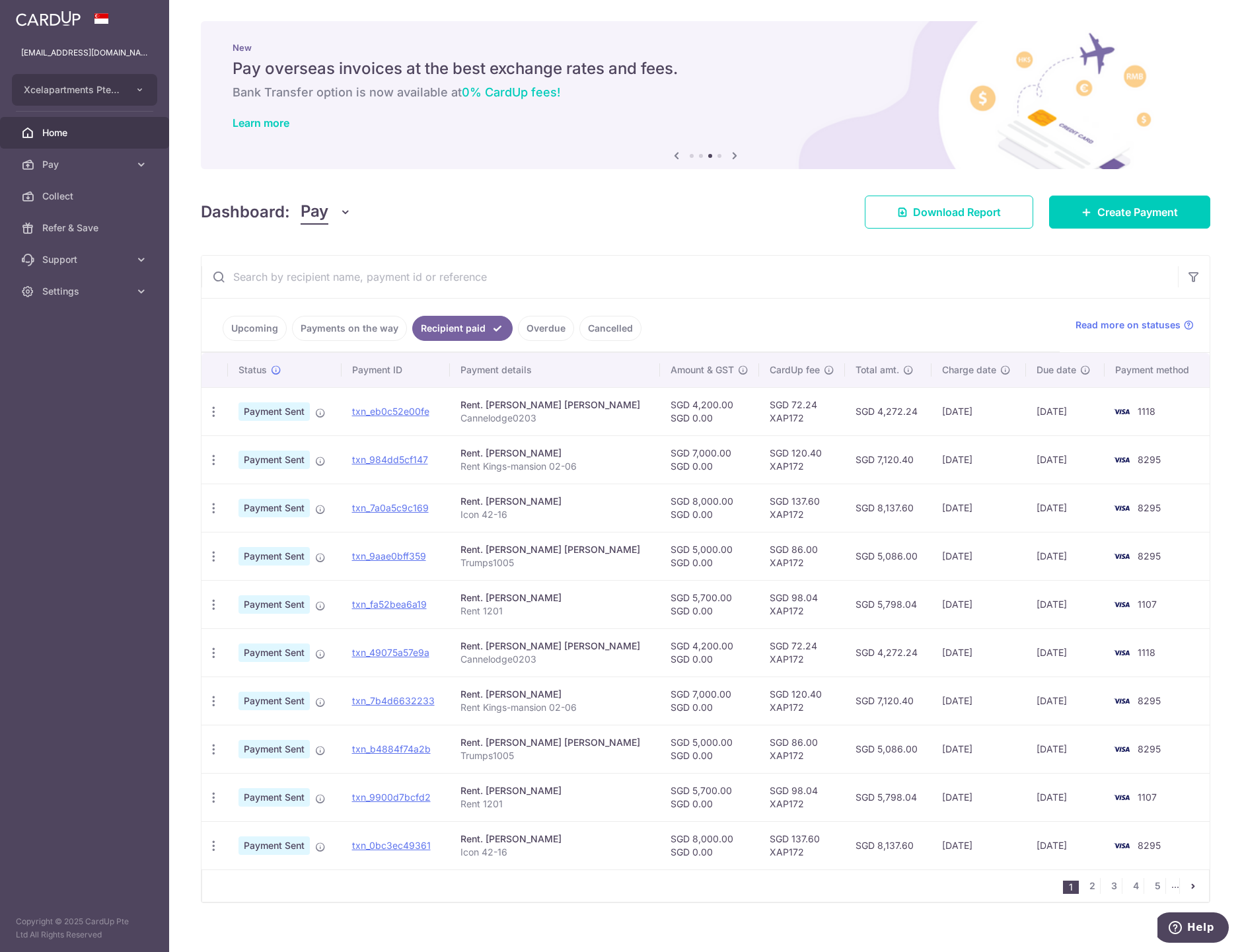
click at [260, 330] on link "Upcoming" at bounding box center [254, 328] width 64 height 25
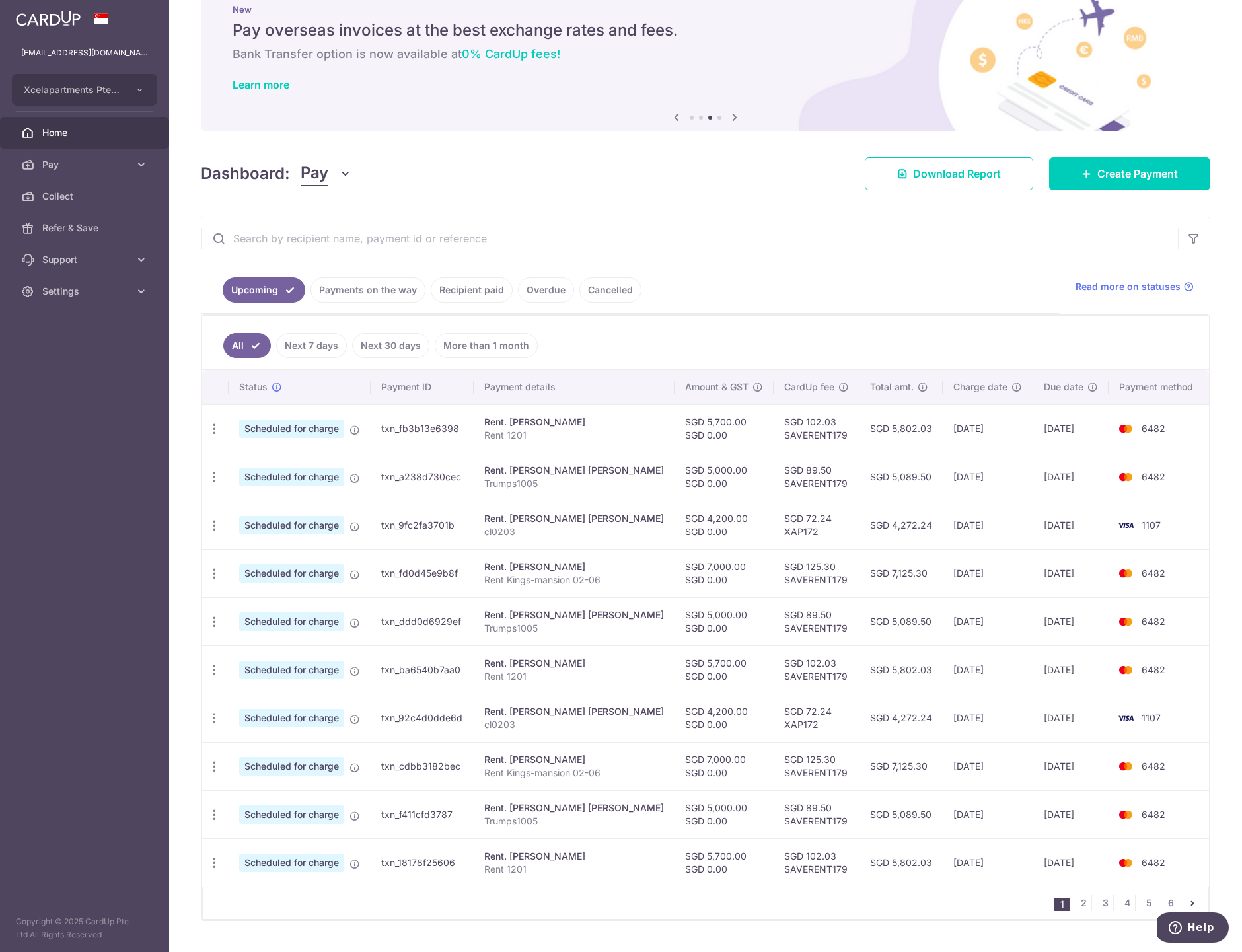
scroll to position [71, 0]
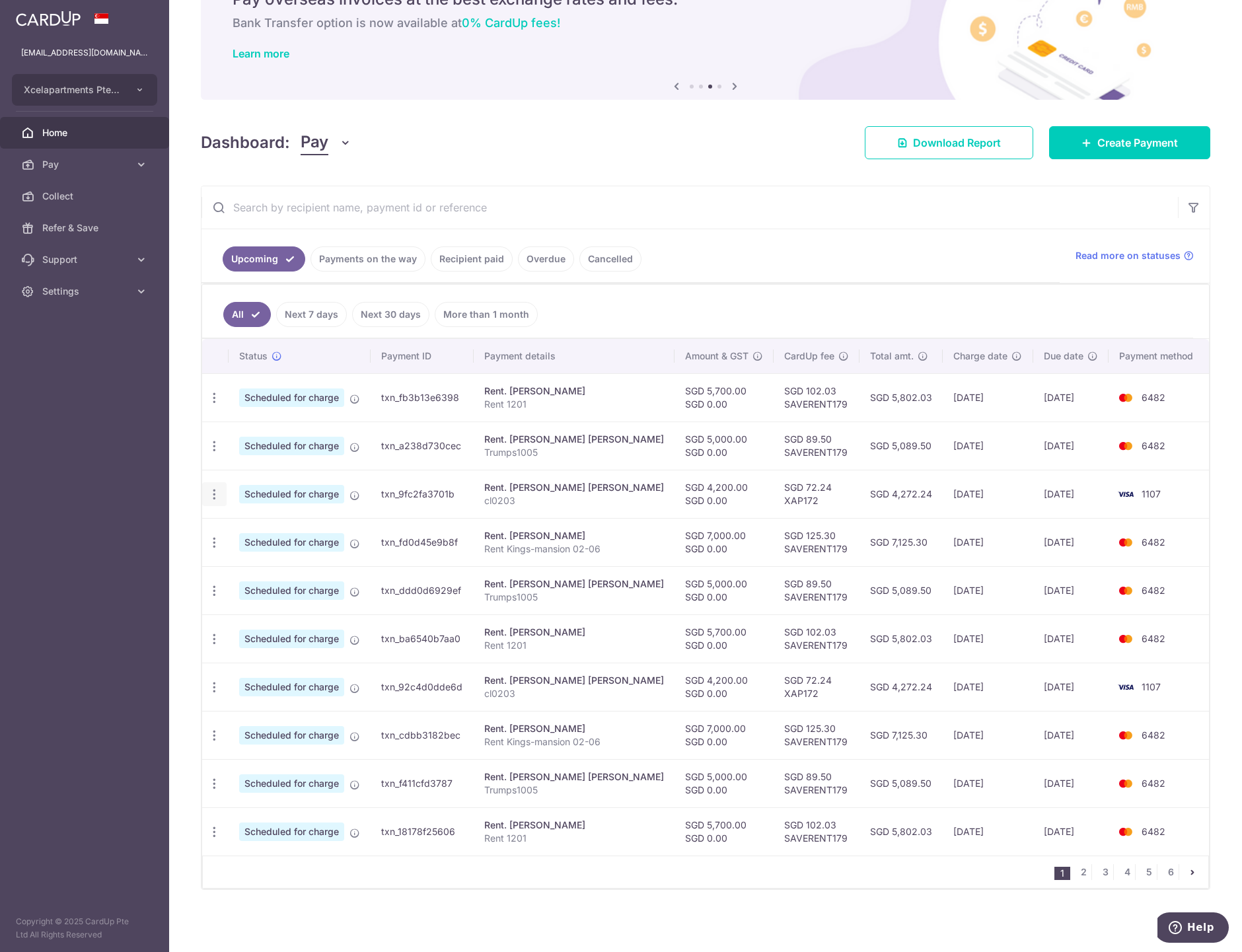
click at [218, 485] on div "Update payment Cancel payment" at bounding box center [214, 494] width 24 height 24
click at [214, 497] on icon "button" at bounding box center [214, 494] width 14 height 14
click at [273, 535] on span "Update payment" at bounding box center [285, 530] width 90 height 16
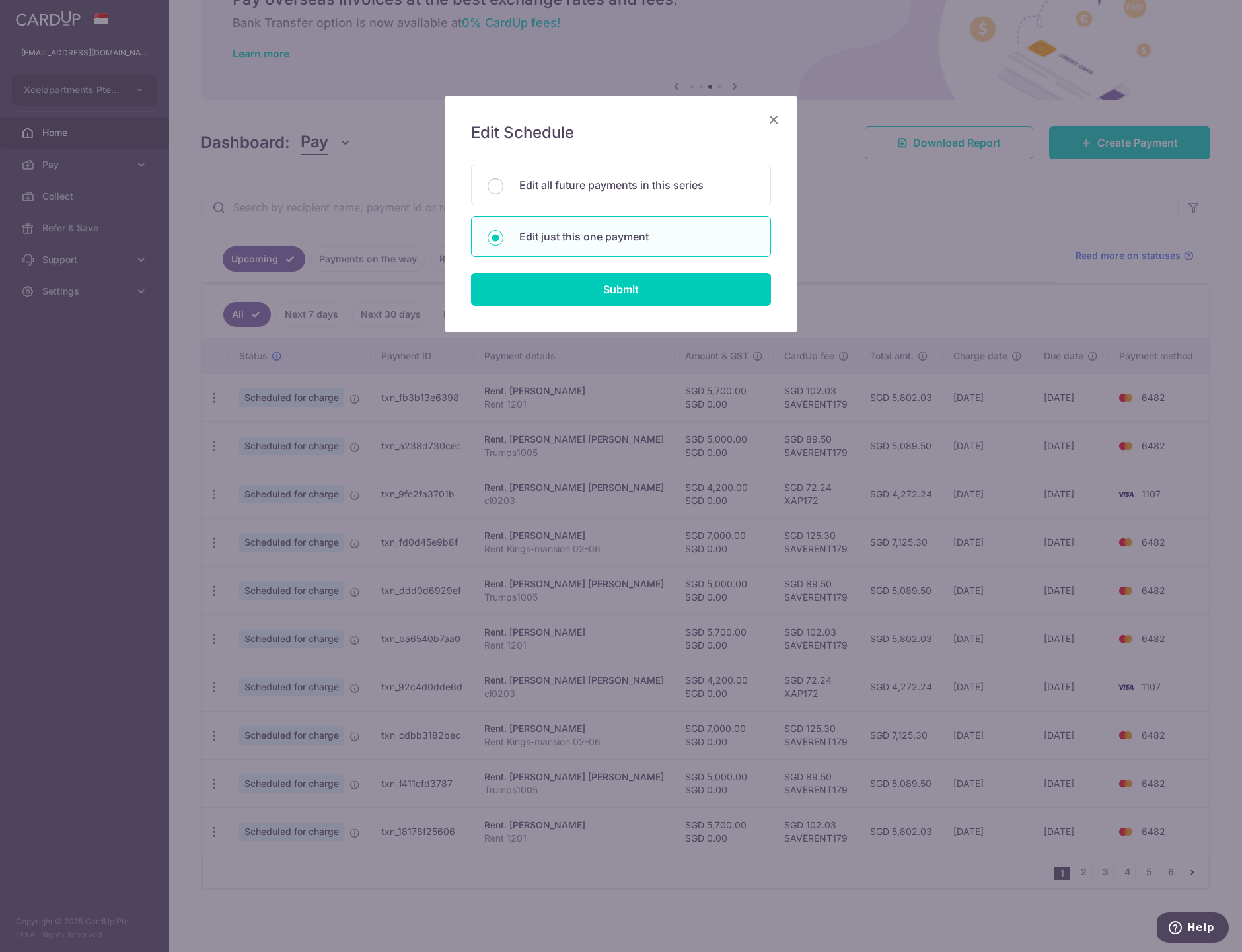
drag, startPoint x: 631, startPoint y: 181, endPoint x: 633, endPoint y: 230, distance: 49.0
click at [632, 181] on p "Edit all future payments in this series" at bounding box center [636, 185] width 235 height 16
click at [503, 181] on input "Edit all future payments in this series" at bounding box center [495, 186] width 16 height 16
radio input "true"
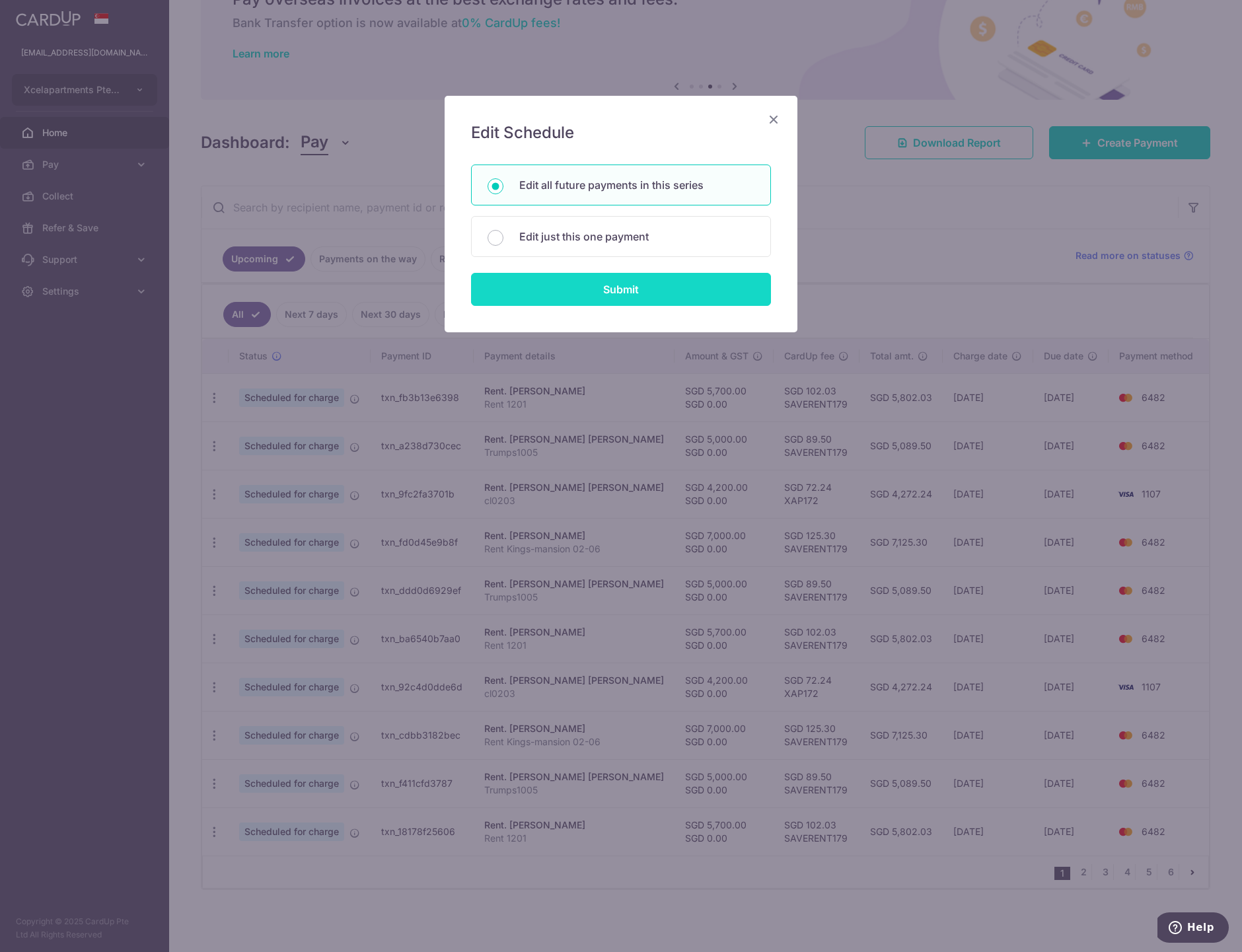
click at [632, 305] on input "Submit" at bounding box center [620, 289] width 300 height 33
radio input "true"
type input "4,200.00"
type input "0.00"
type input "cl0203"
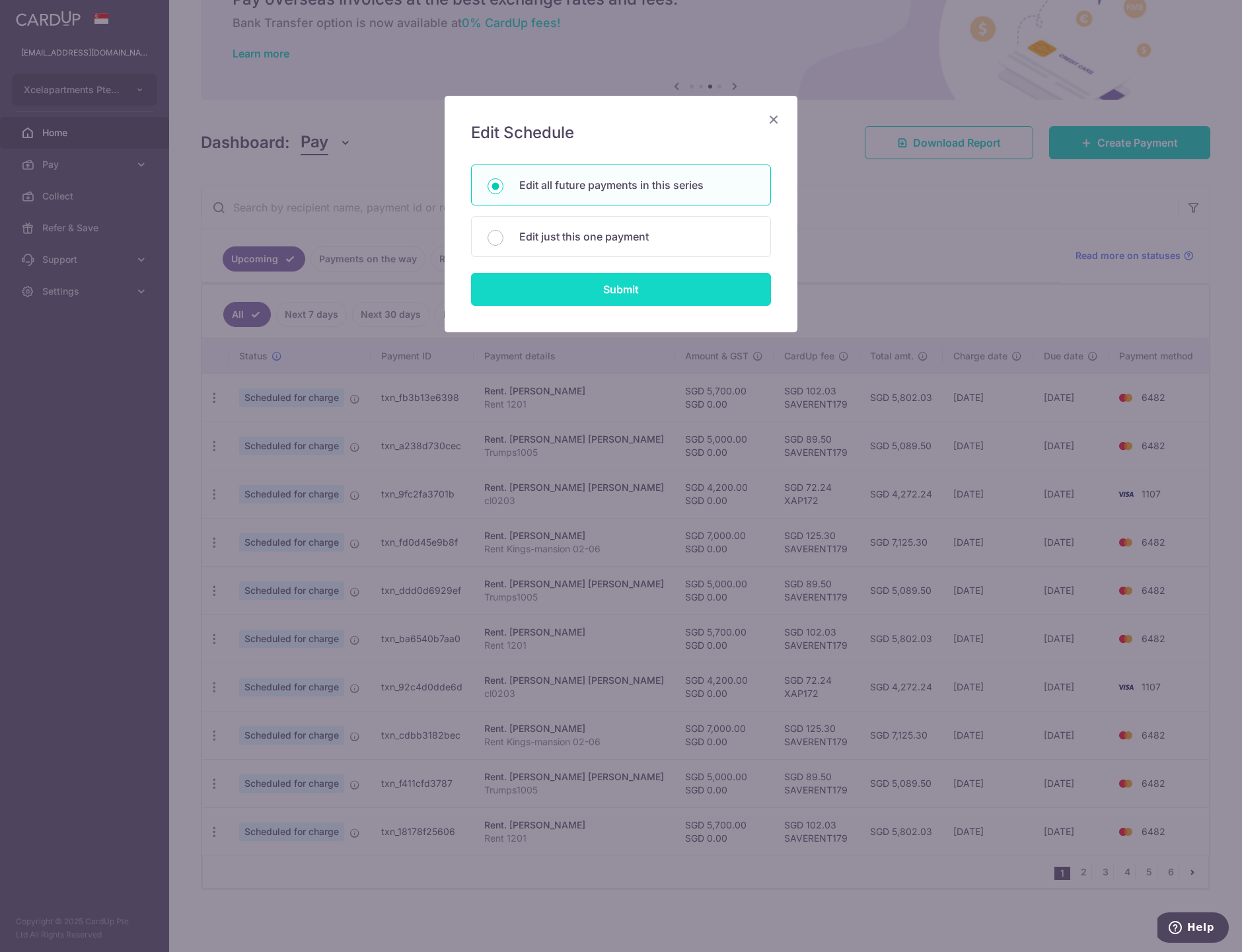
type input "cl0203"
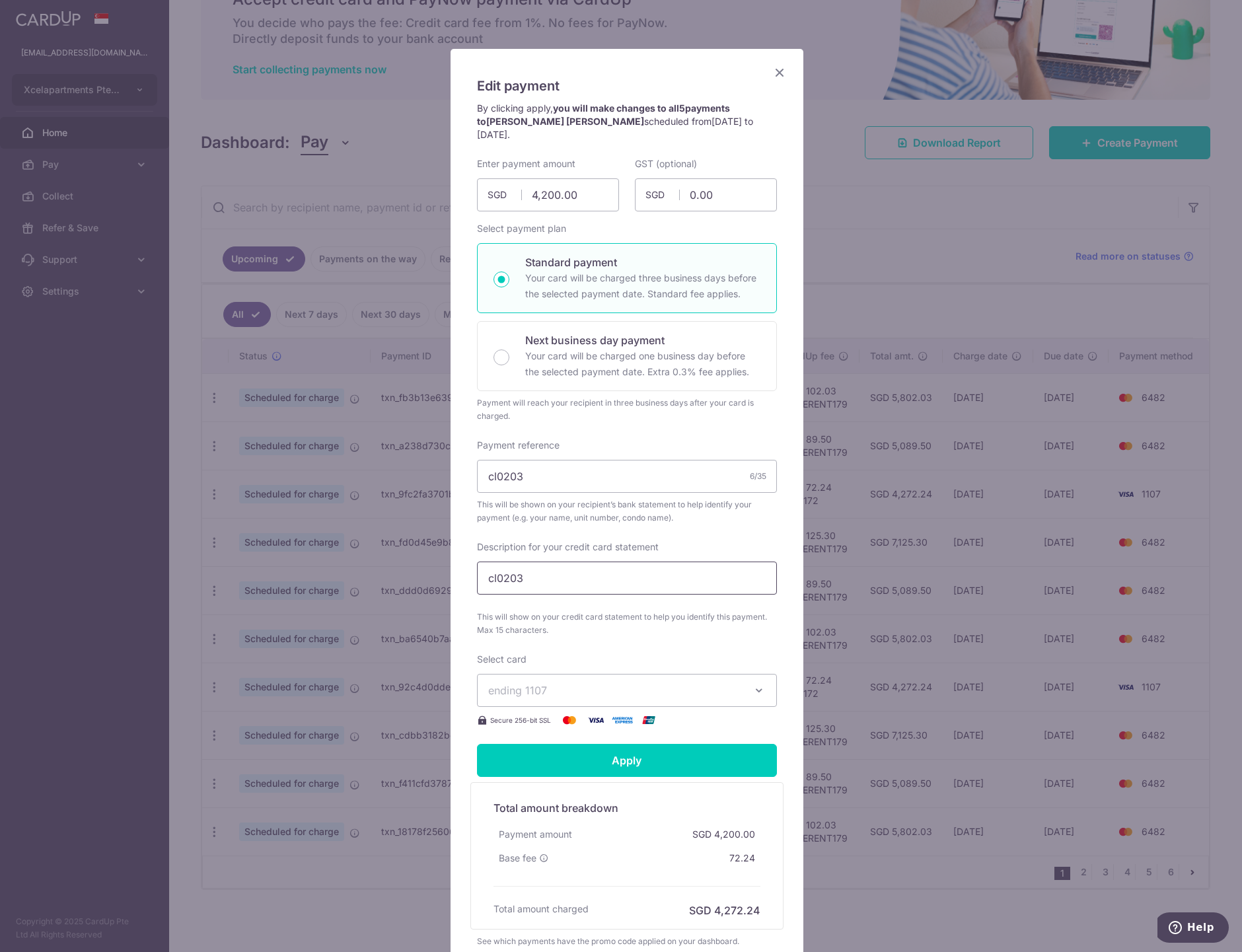
scroll to position [0, 0]
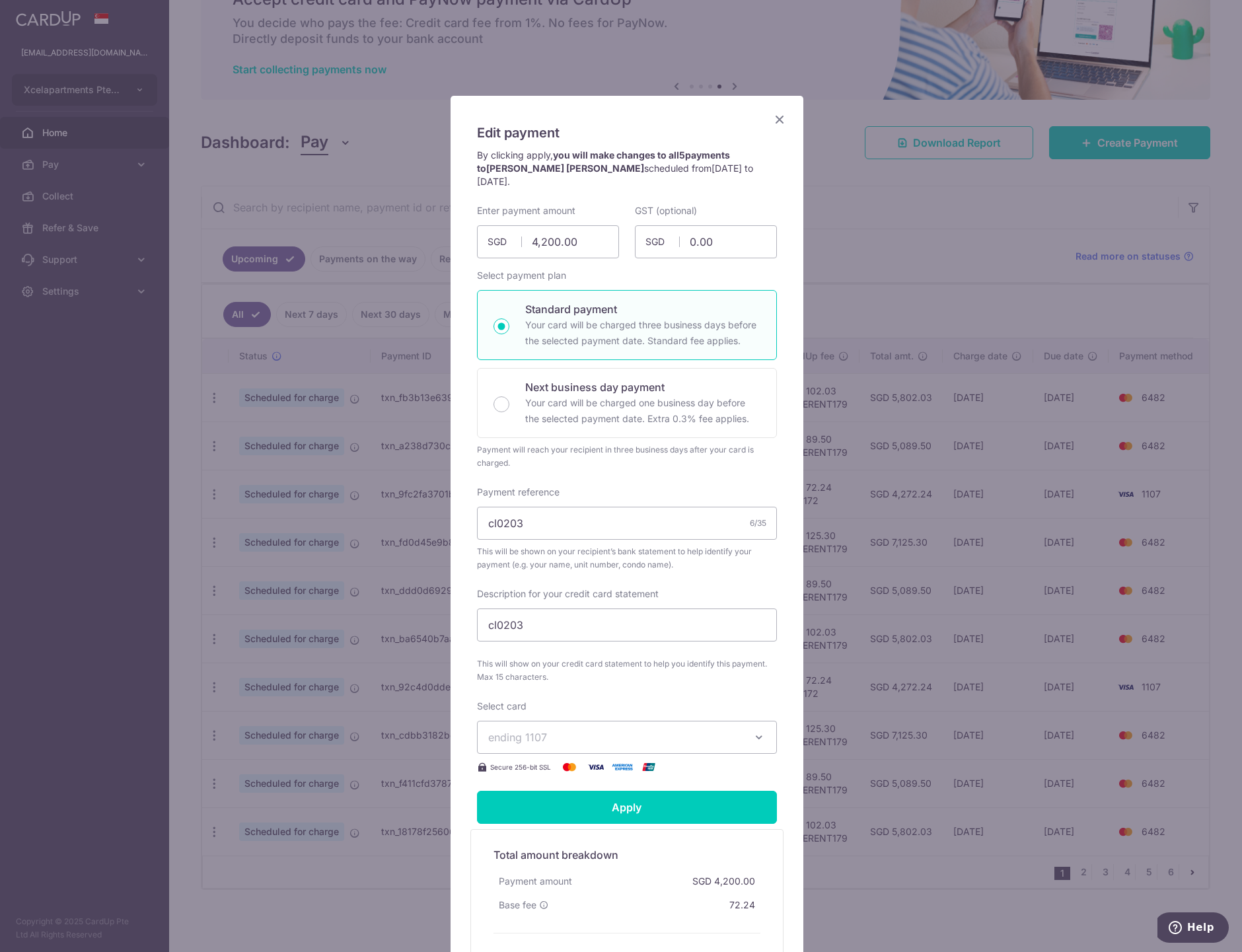
drag, startPoint x: 773, startPoint y: 120, endPoint x: 751, endPoint y: 136, distance: 27.2
click at [771, 120] on icon "Close" at bounding box center [779, 119] width 16 height 17
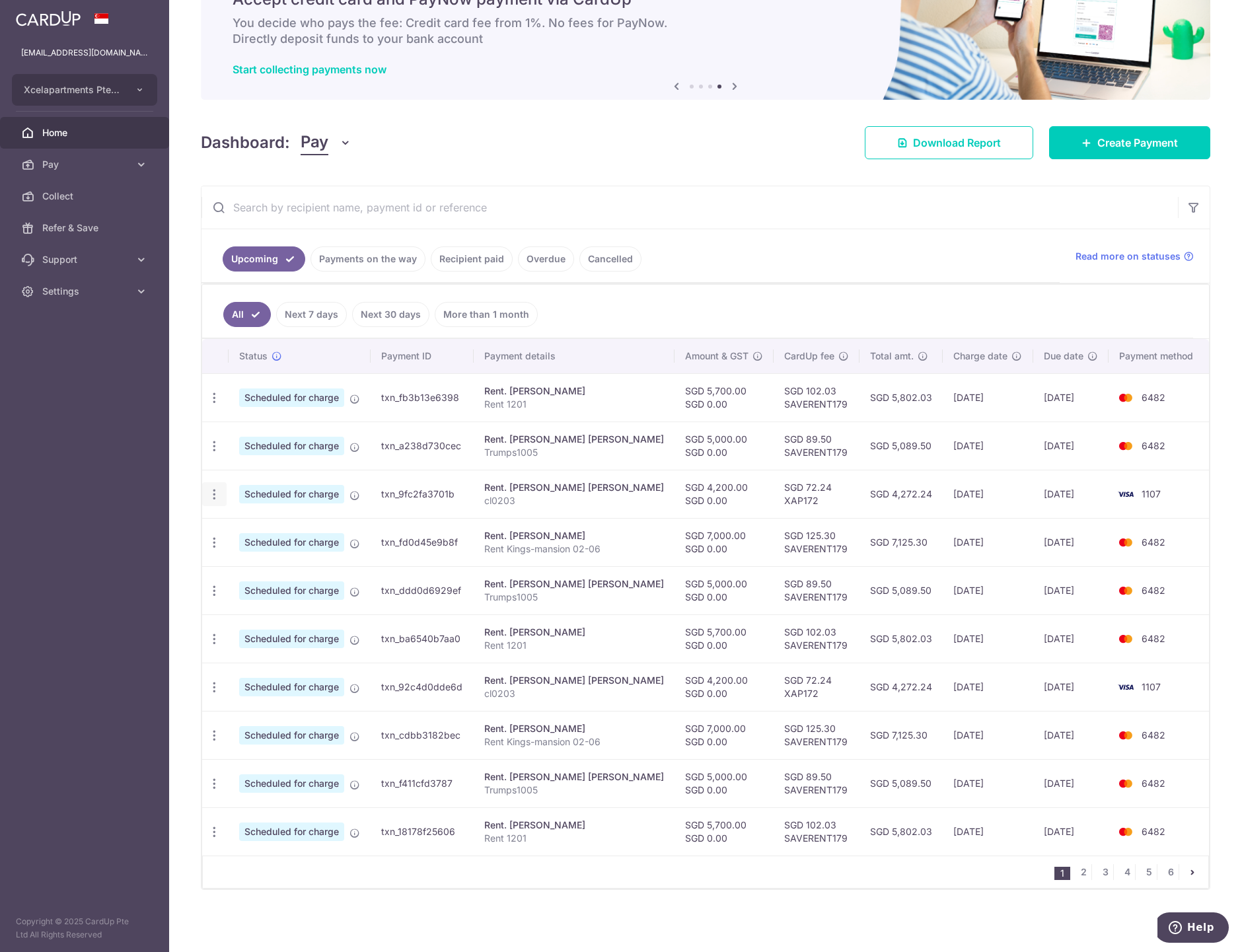
click at [211, 493] on icon "button" at bounding box center [214, 494] width 14 height 14
click at [272, 531] on span "Update payment" at bounding box center [285, 530] width 90 height 16
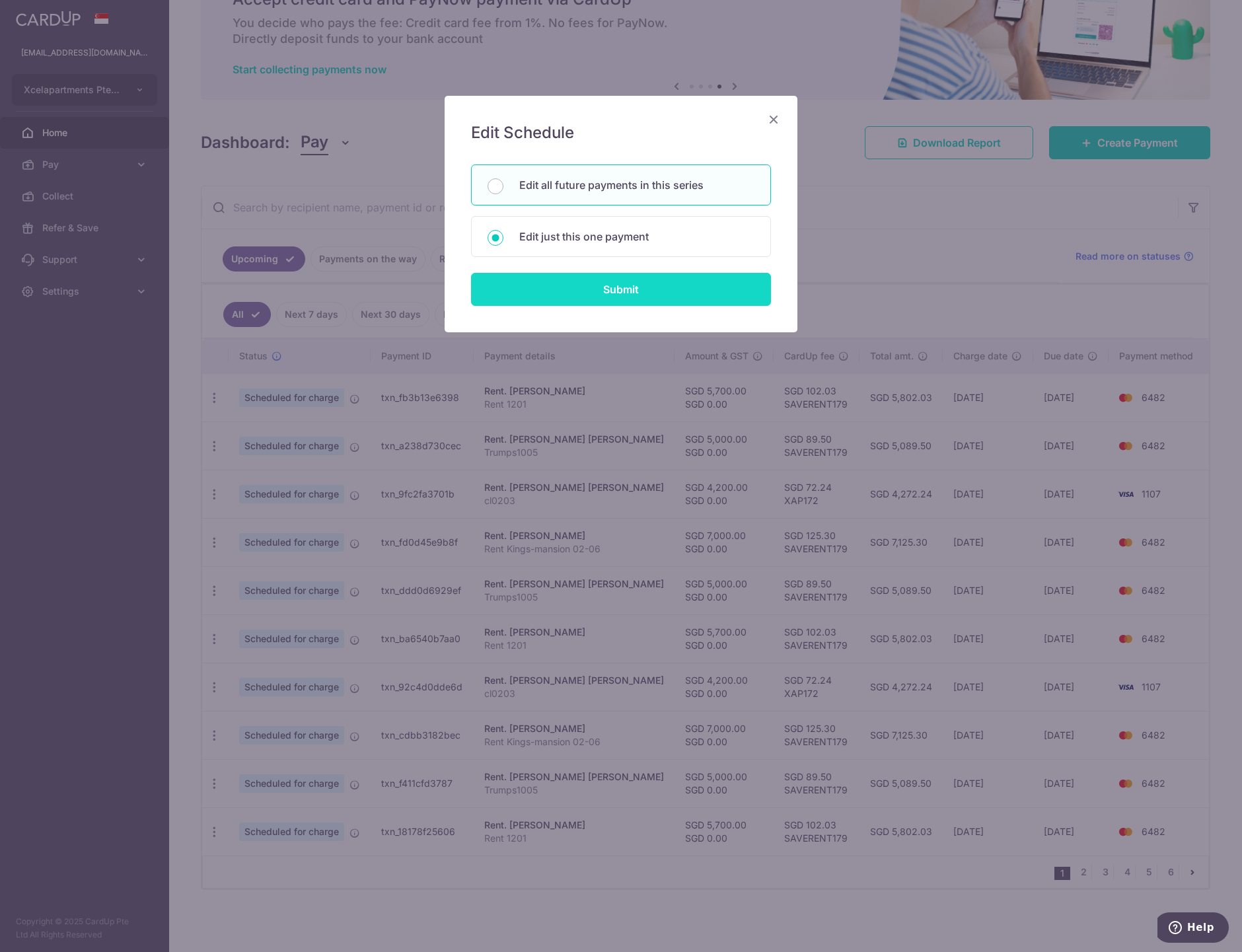
click at [631, 282] on input "Submit" at bounding box center [620, 289] width 300 height 33
radio input "true"
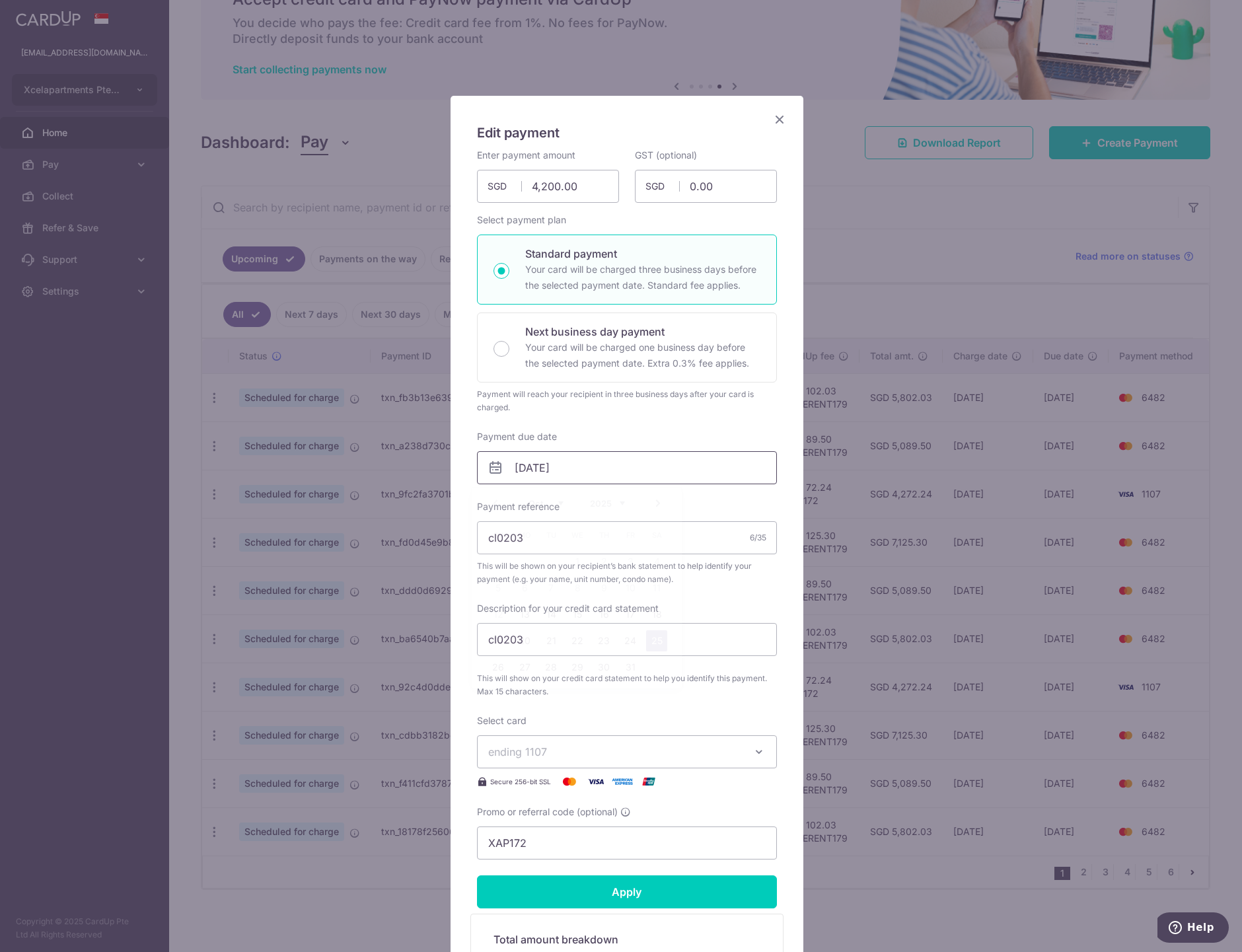
click at [583, 465] on input "25/10/2025" at bounding box center [626, 468] width 300 height 33
click at [604, 669] on link "30" at bounding box center [604, 667] width 21 height 21
type input "30/10/2025"
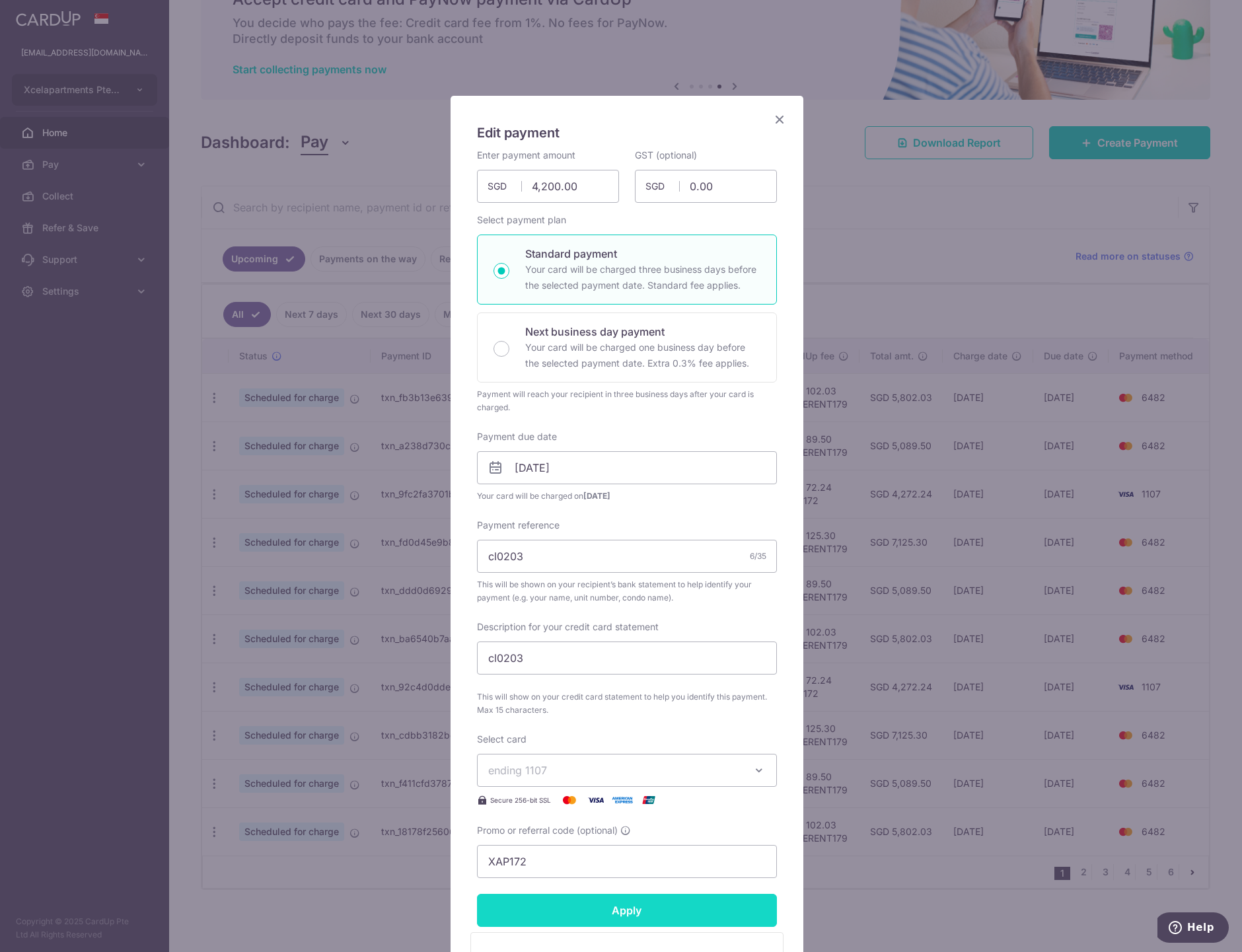
click at [644, 913] on input "Apply" at bounding box center [626, 910] width 300 height 33
type input "Successfully Applied"
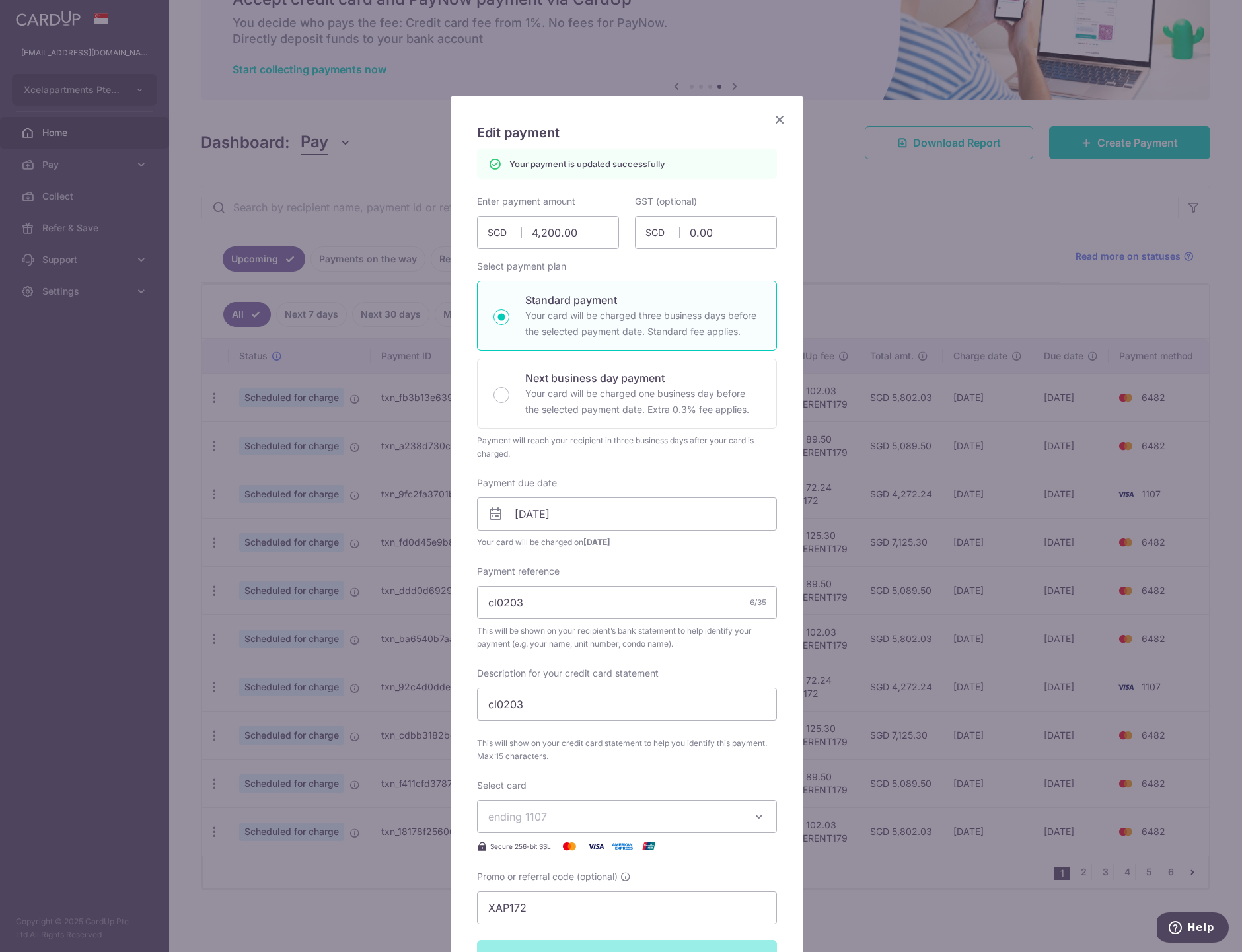
click at [771, 120] on icon "Close" at bounding box center [779, 119] width 16 height 17
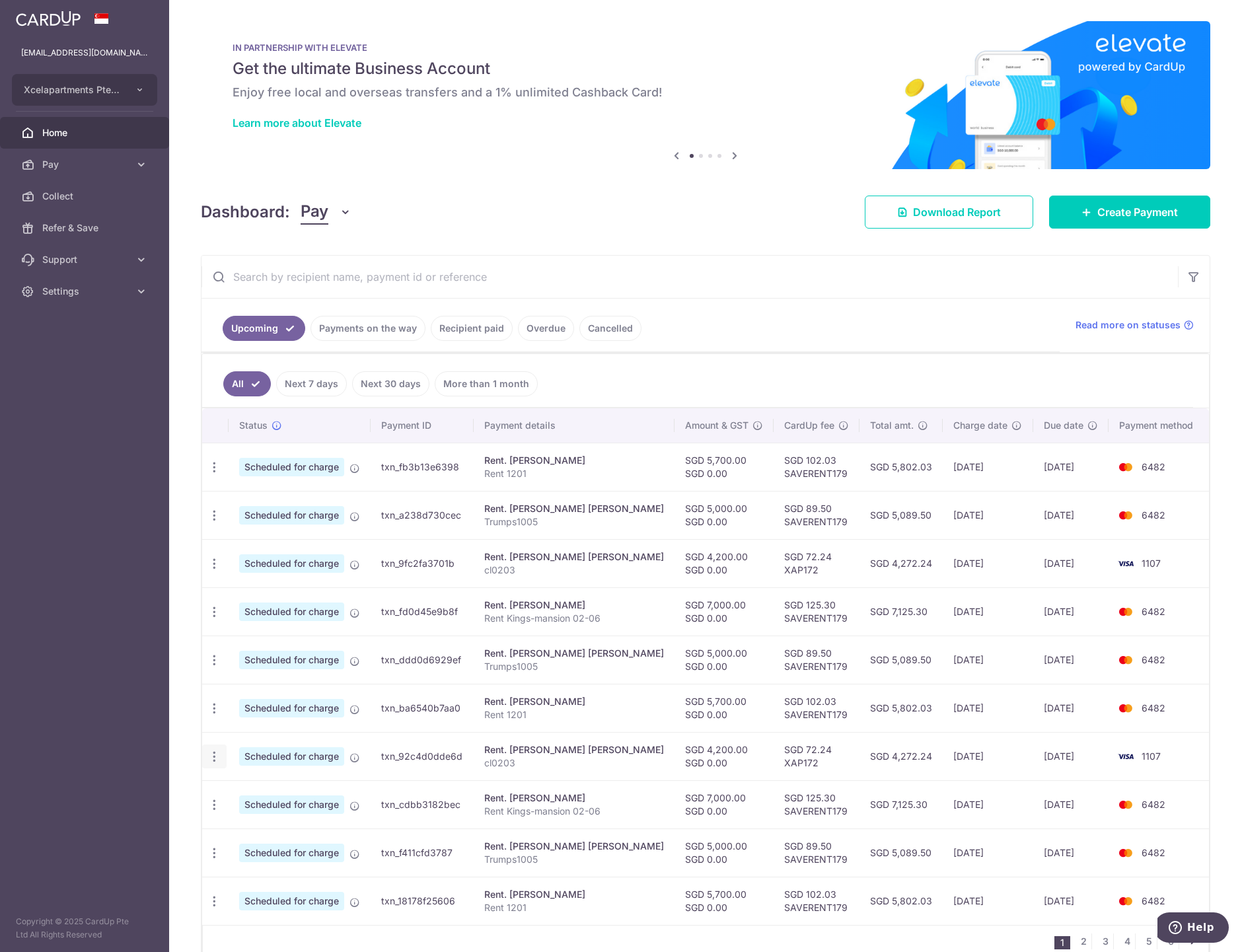
click at [212, 755] on icon "button" at bounding box center [214, 757] width 14 height 14
click at [274, 795] on span "Update payment" at bounding box center [285, 792] width 90 height 16
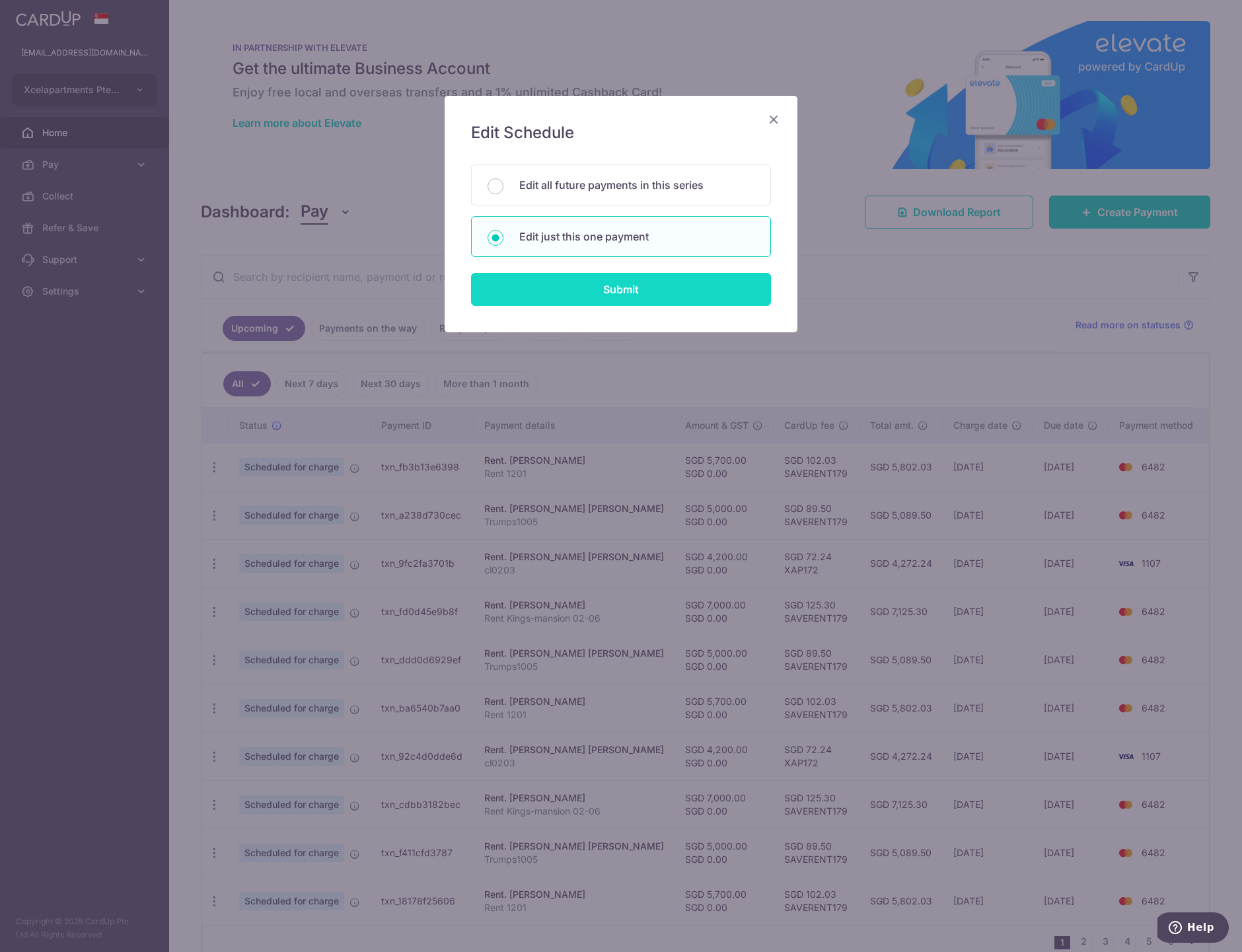
click at [620, 291] on input "Submit" at bounding box center [620, 289] width 300 height 33
radio input "true"
type input "4,200.00"
type input "0.00"
type input "[DATE]"
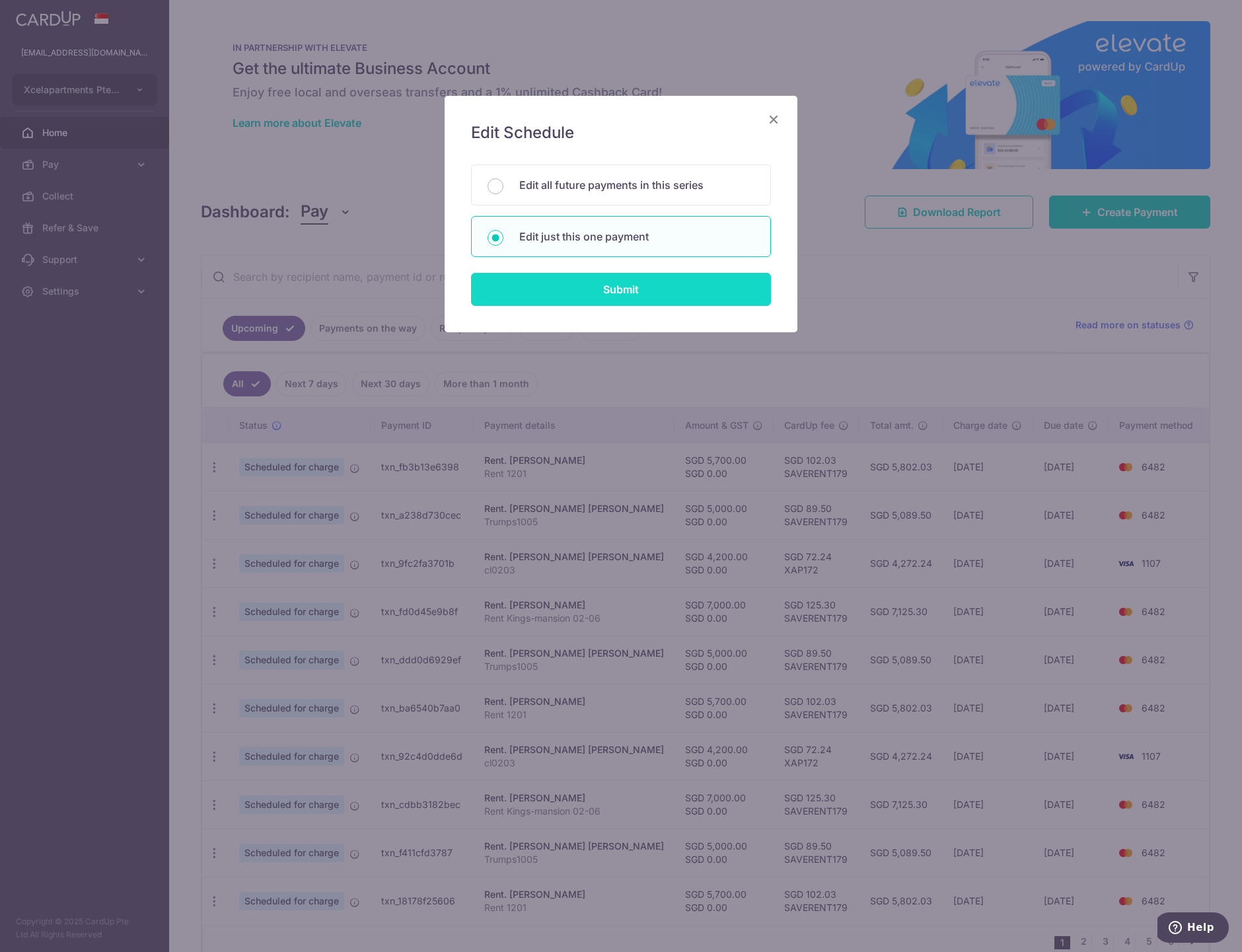
type input "cl0203"
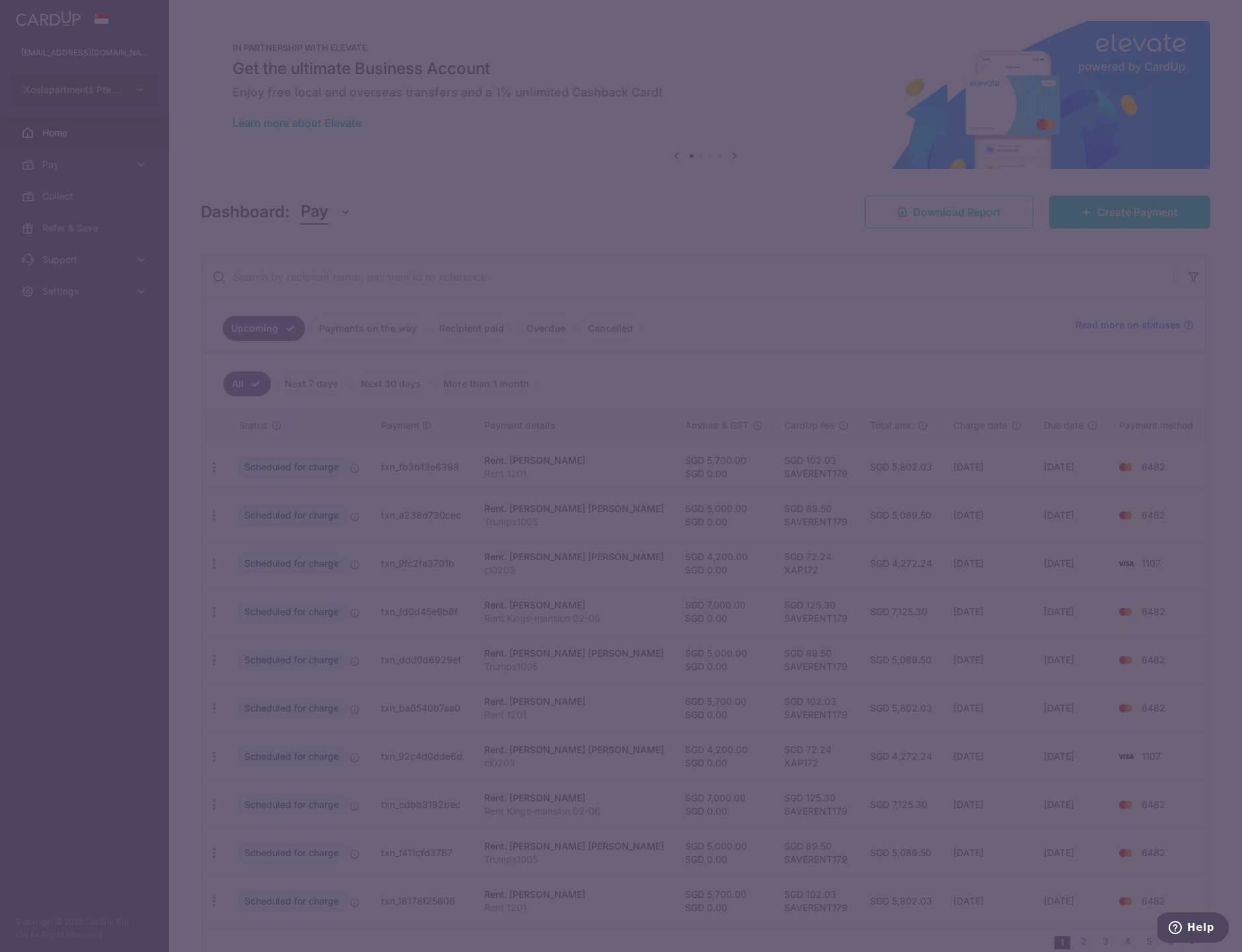
type input "XAP172"
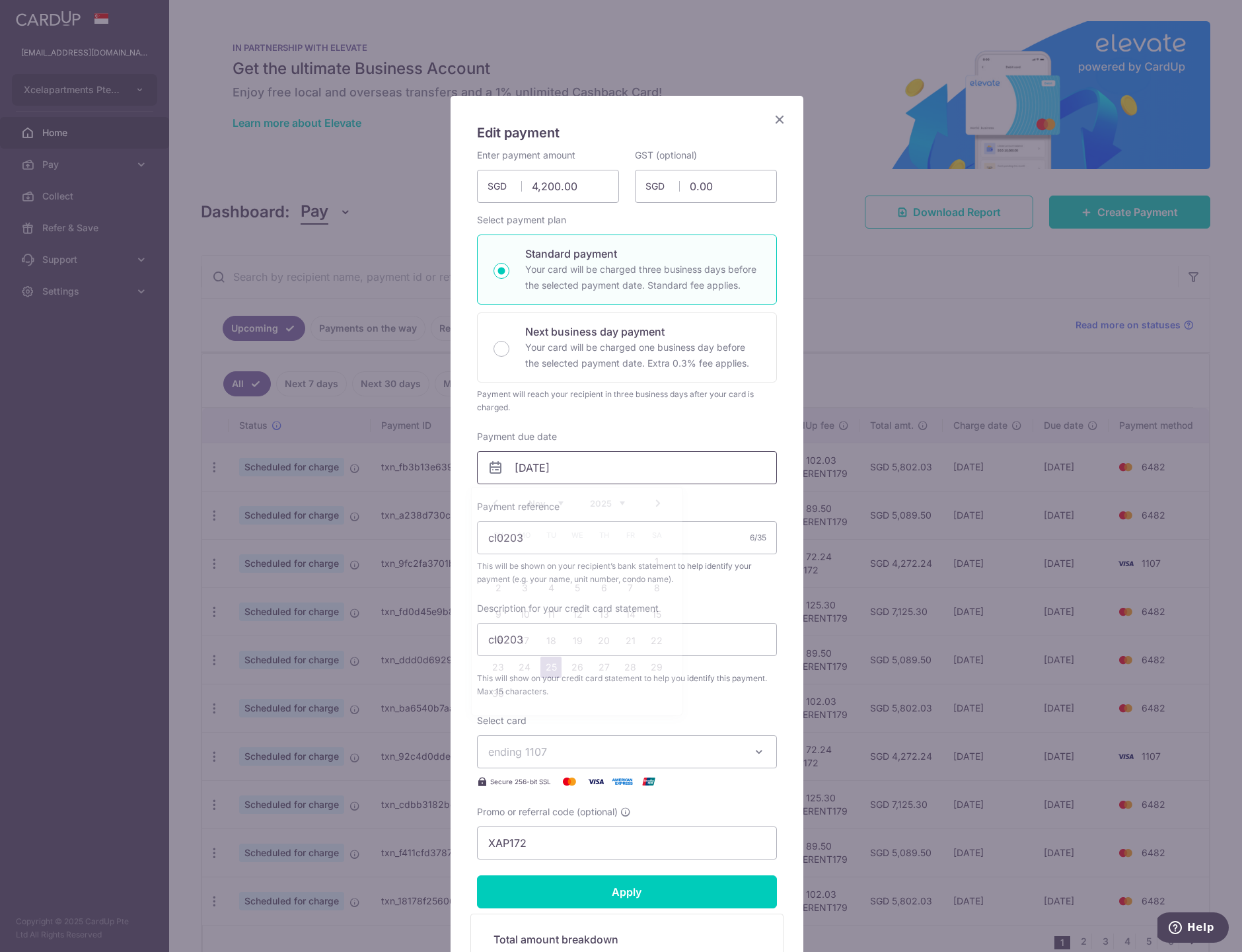
click at [570, 475] on input "[DATE]" at bounding box center [626, 468] width 300 height 33
click at [497, 692] on link "30" at bounding box center [498, 694] width 21 height 21
type input "[DATE]"
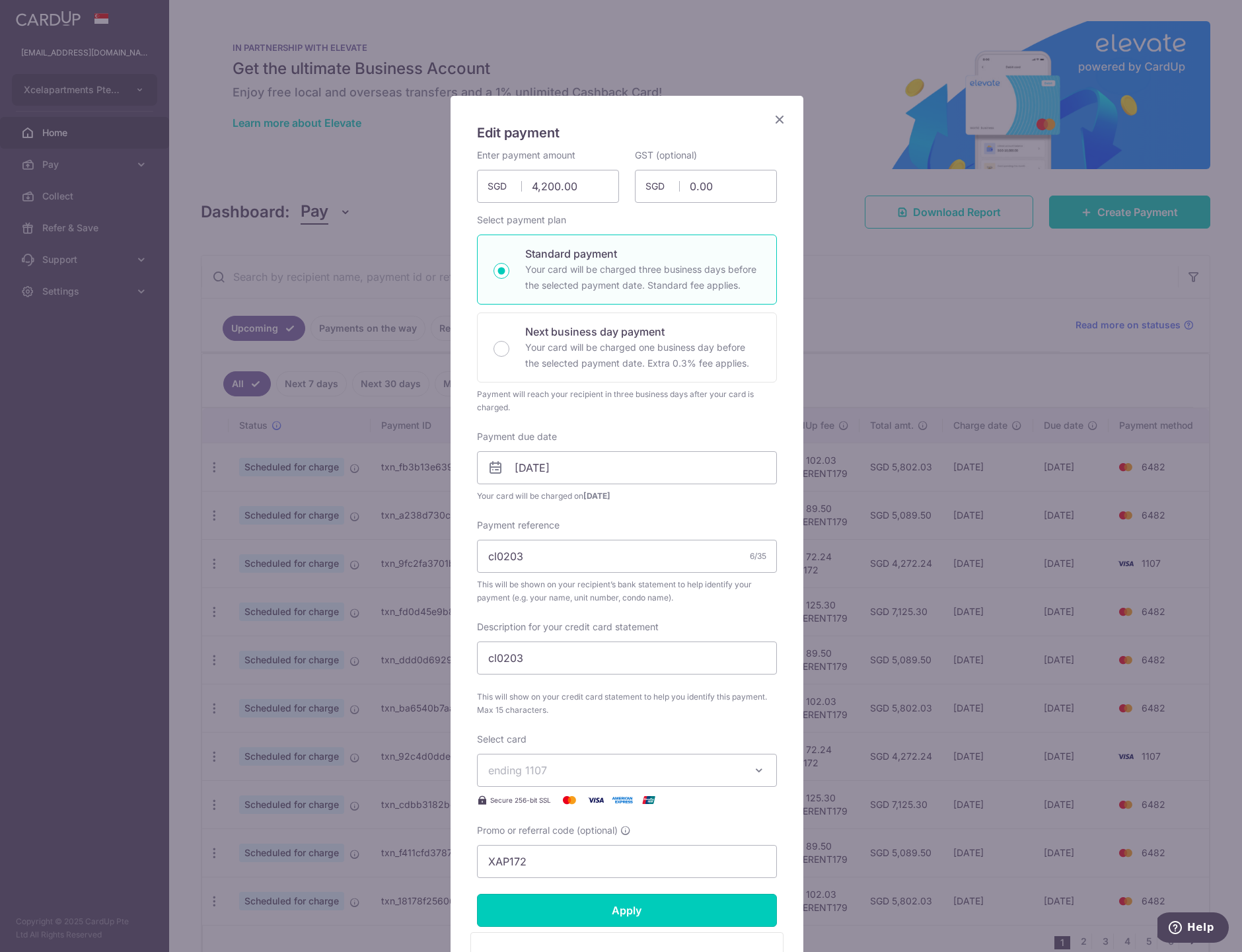
click at [628, 906] on input "Apply" at bounding box center [626, 910] width 300 height 33
type input "Successfully Applied"
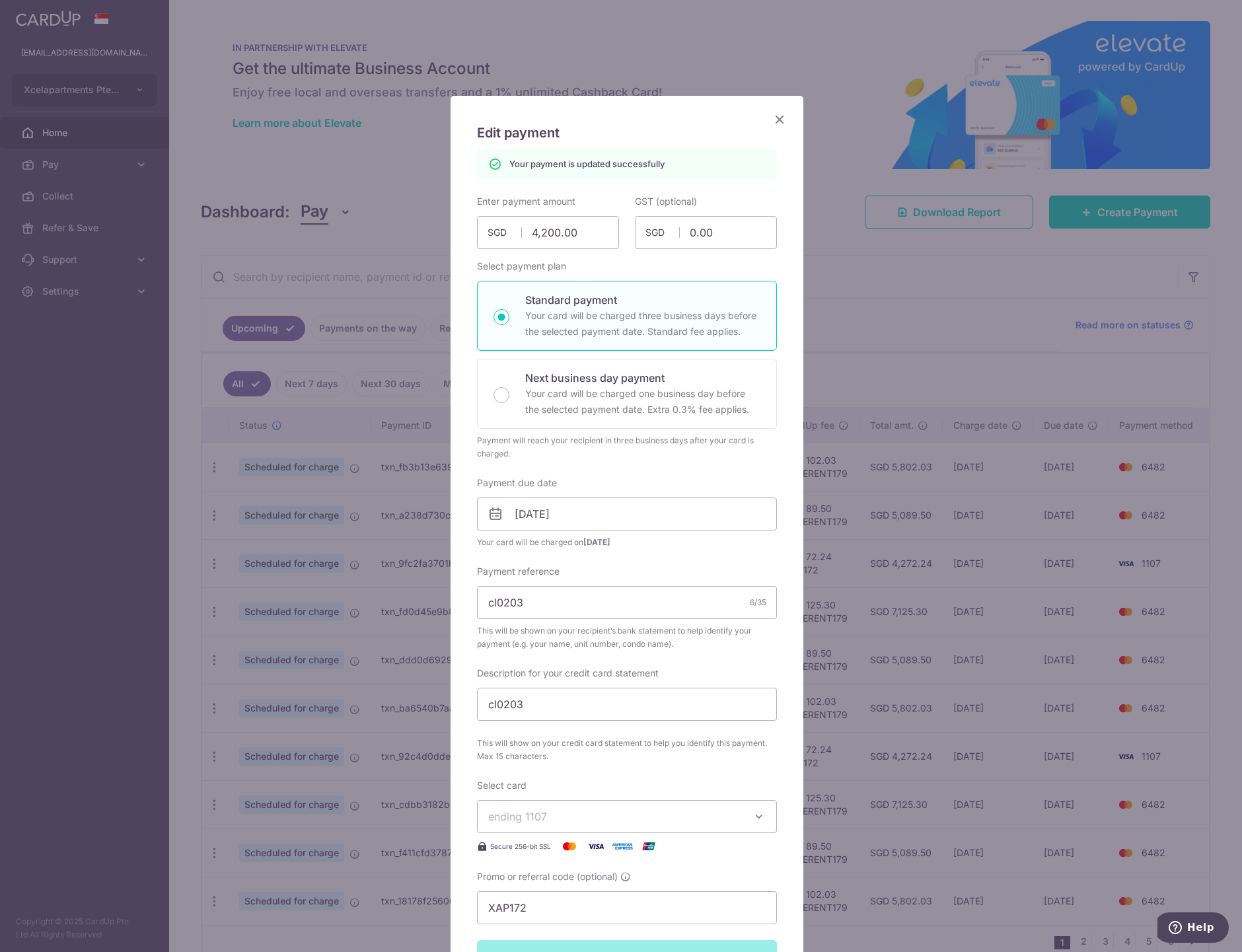
click at [771, 117] on icon "Close" at bounding box center [779, 119] width 16 height 17
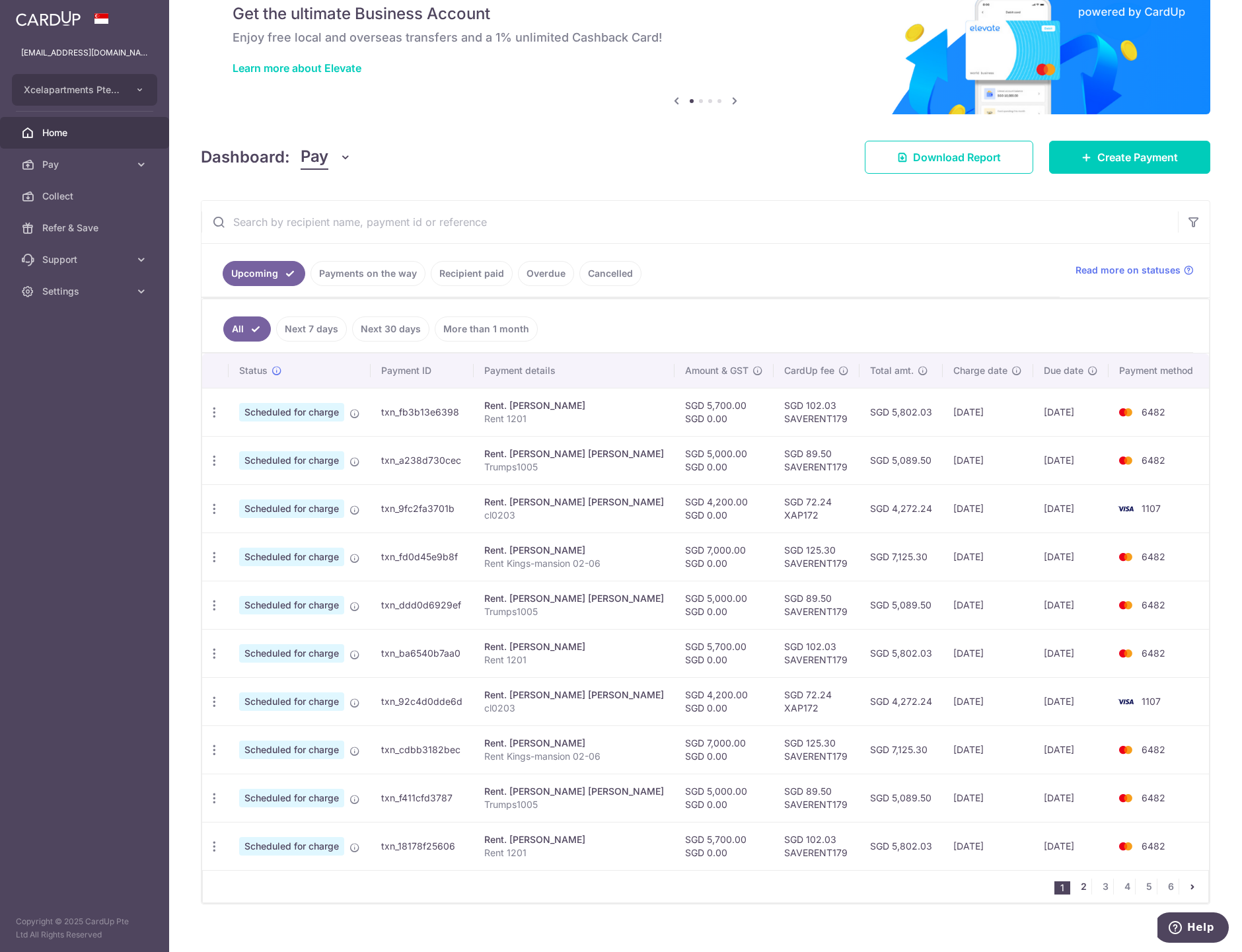
click at [1078, 886] on link "2" at bounding box center [1083, 886] width 16 height 16
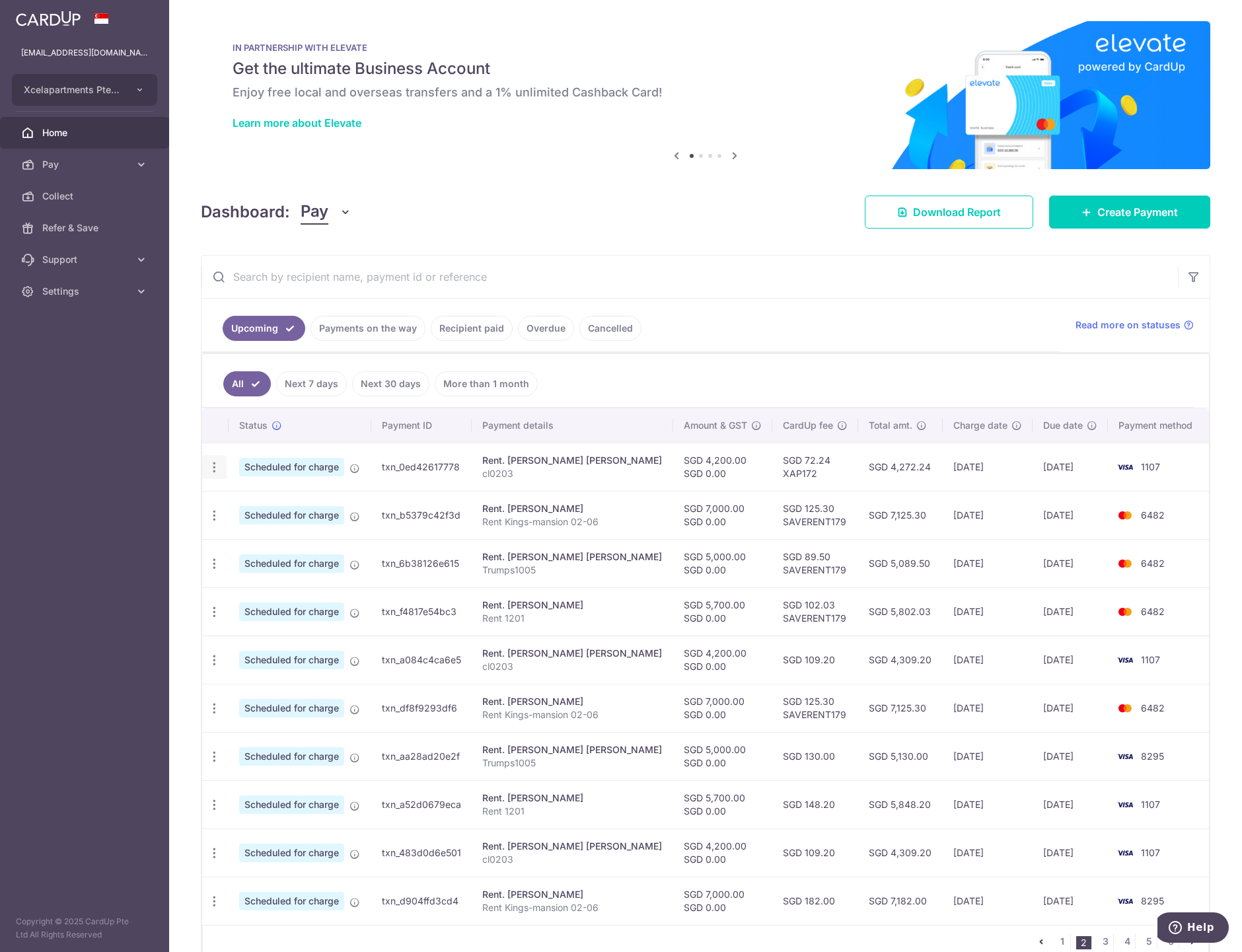
click at [215, 471] on icon "button" at bounding box center [214, 467] width 14 height 14
click at [269, 502] on span "Update payment" at bounding box center [285, 503] width 90 height 16
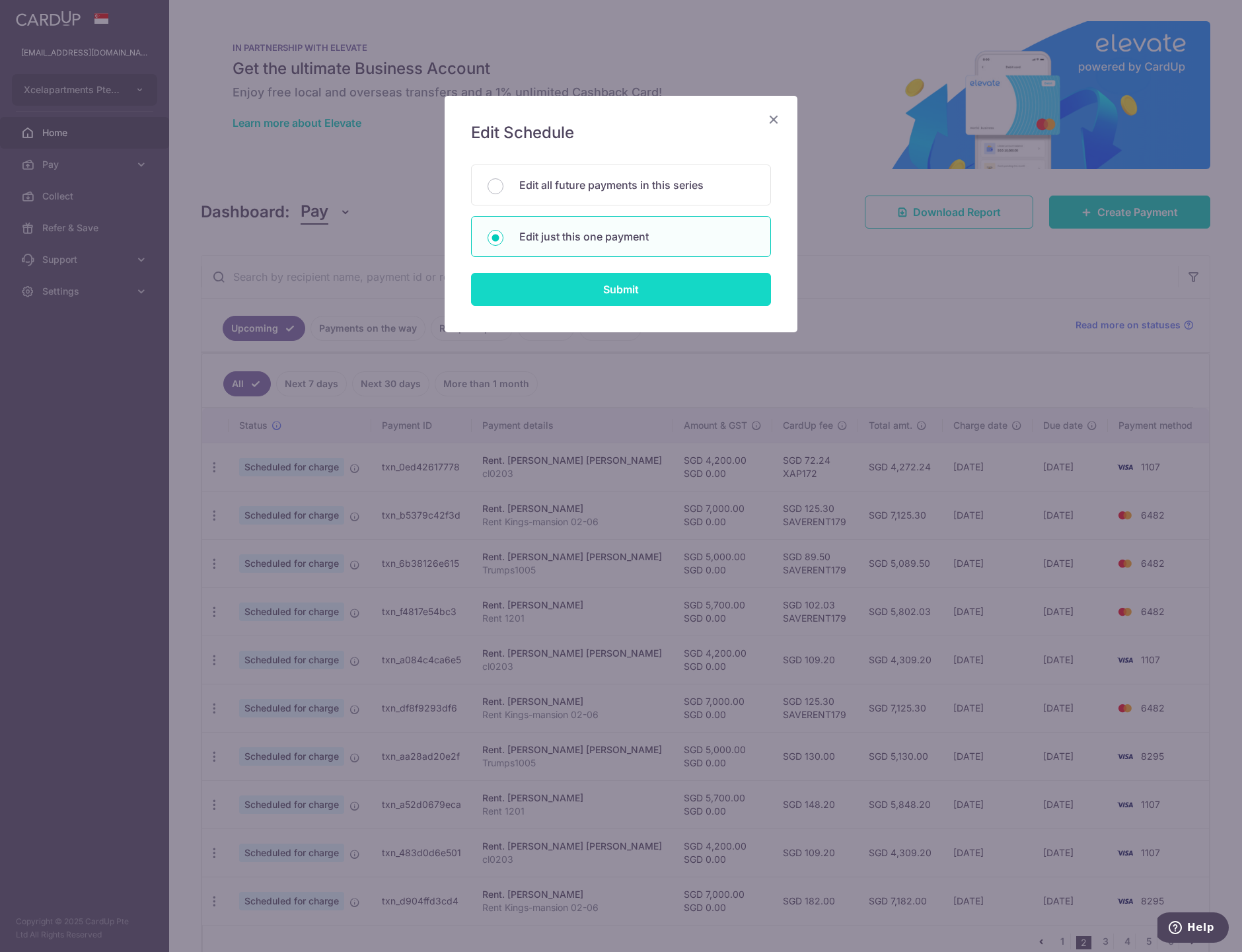
click at [557, 279] on input "Submit" at bounding box center [620, 289] width 300 height 33
radio input "true"
type input "4,200.00"
type input "0.00"
type input "25/12/2025"
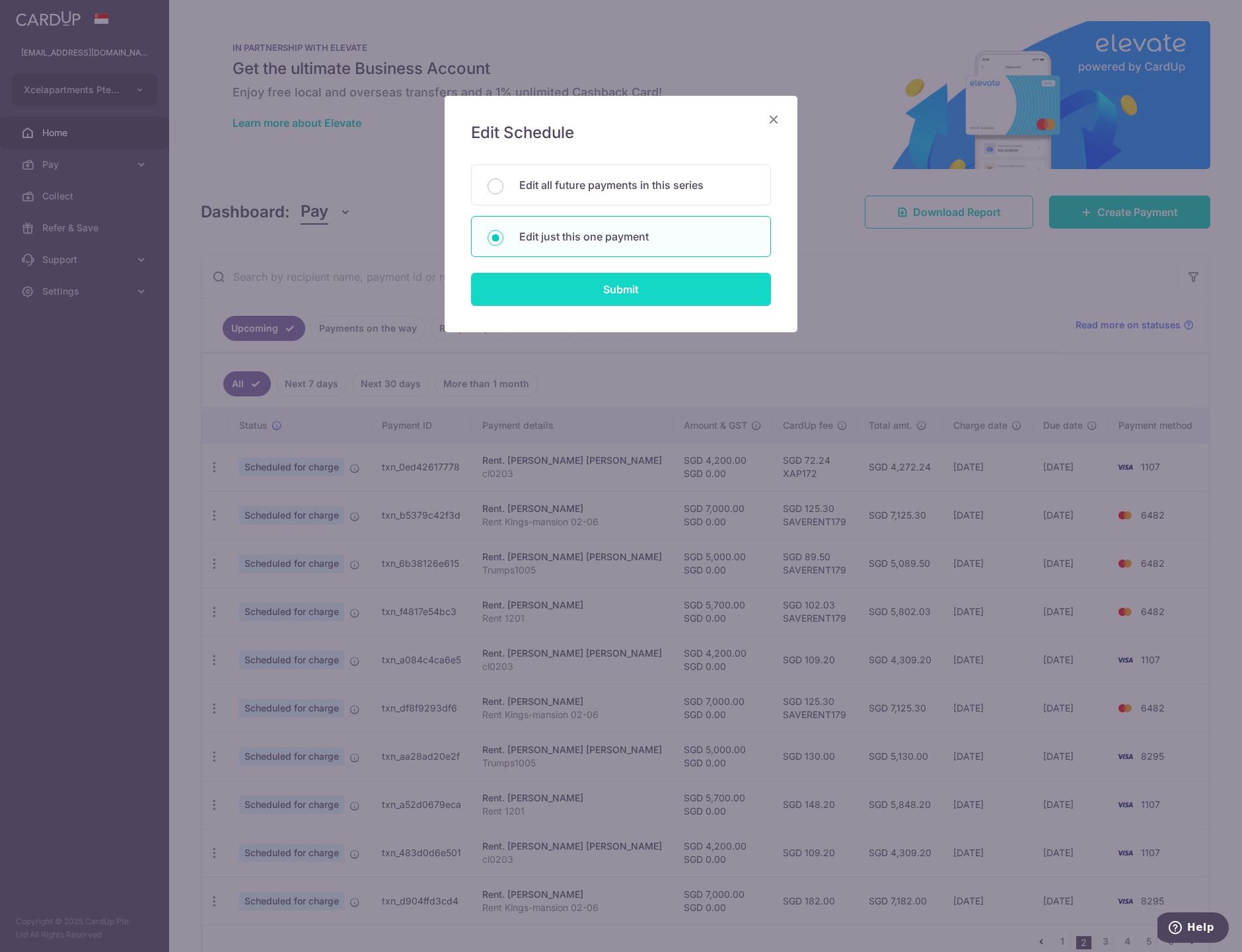
type input "cl0203"
type input "XAP172"
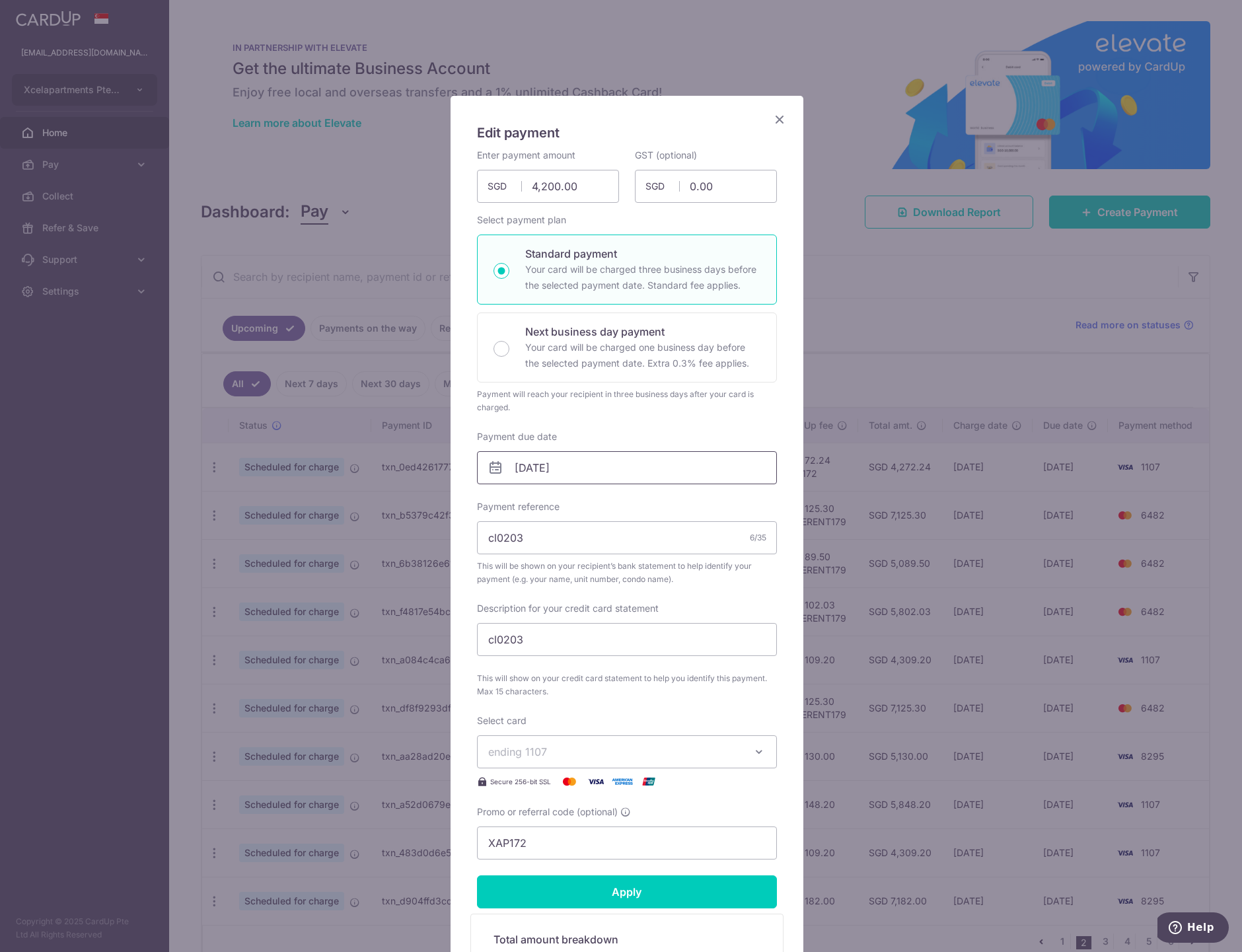
click at [557, 478] on input "25/12/2025" at bounding box center [626, 468] width 300 height 33
click at [549, 671] on link "30" at bounding box center [551, 667] width 21 height 21
type input "[DATE]"
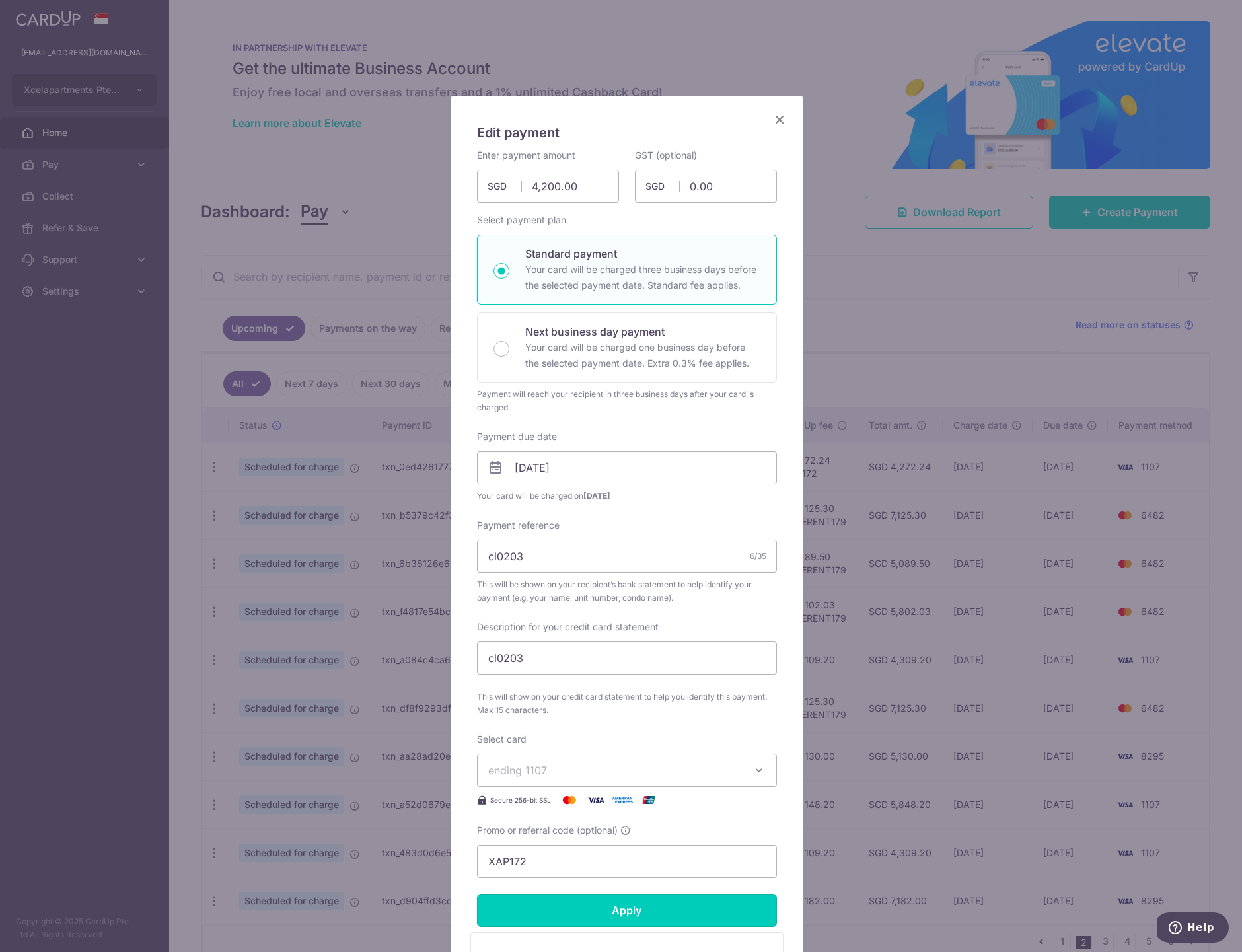
click at [620, 920] on input "Apply" at bounding box center [626, 910] width 300 height 33
type input "Successfully Applied"
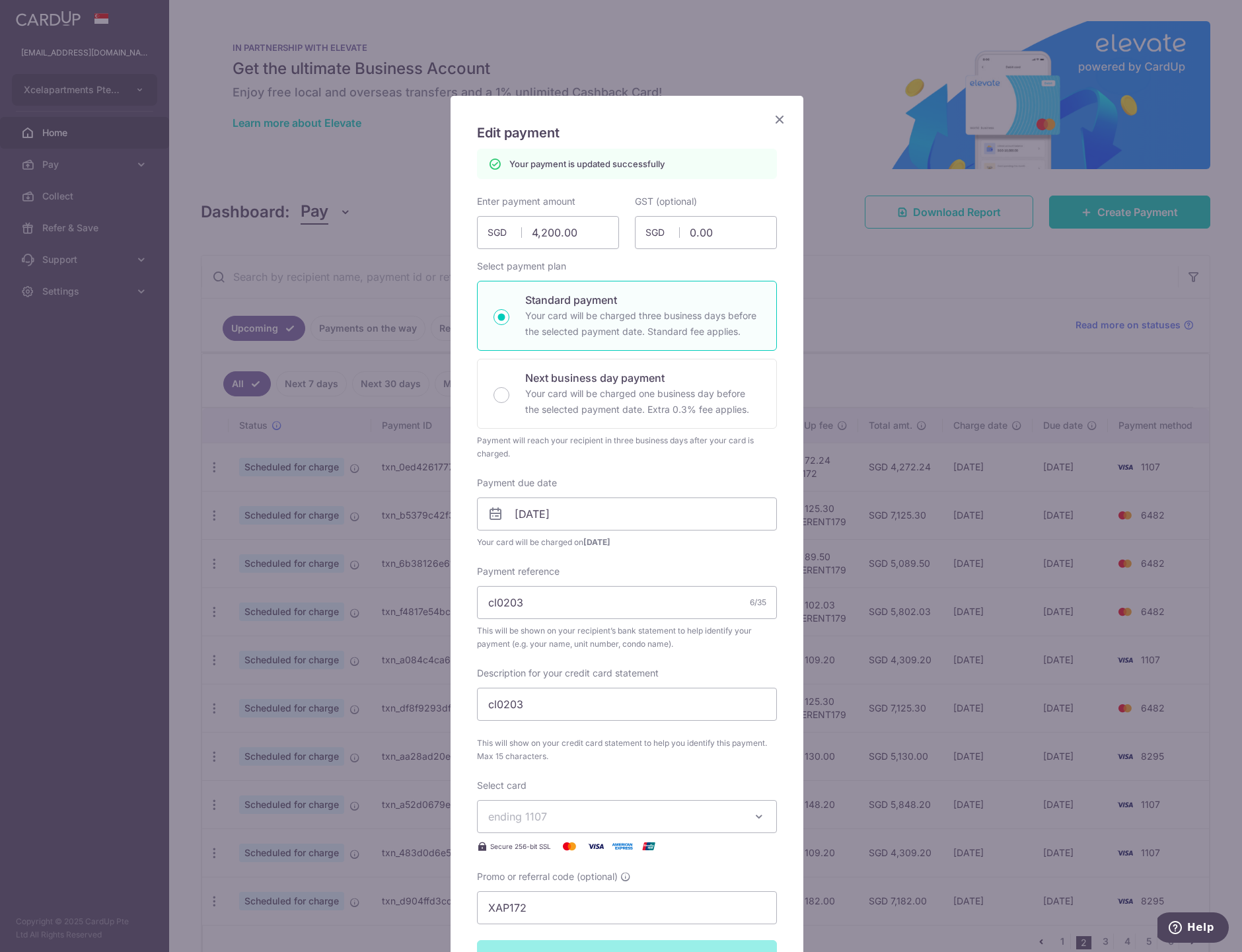
click at [774, 114] on icon "Close" at bounding box center [779, 119] width 16 height 17
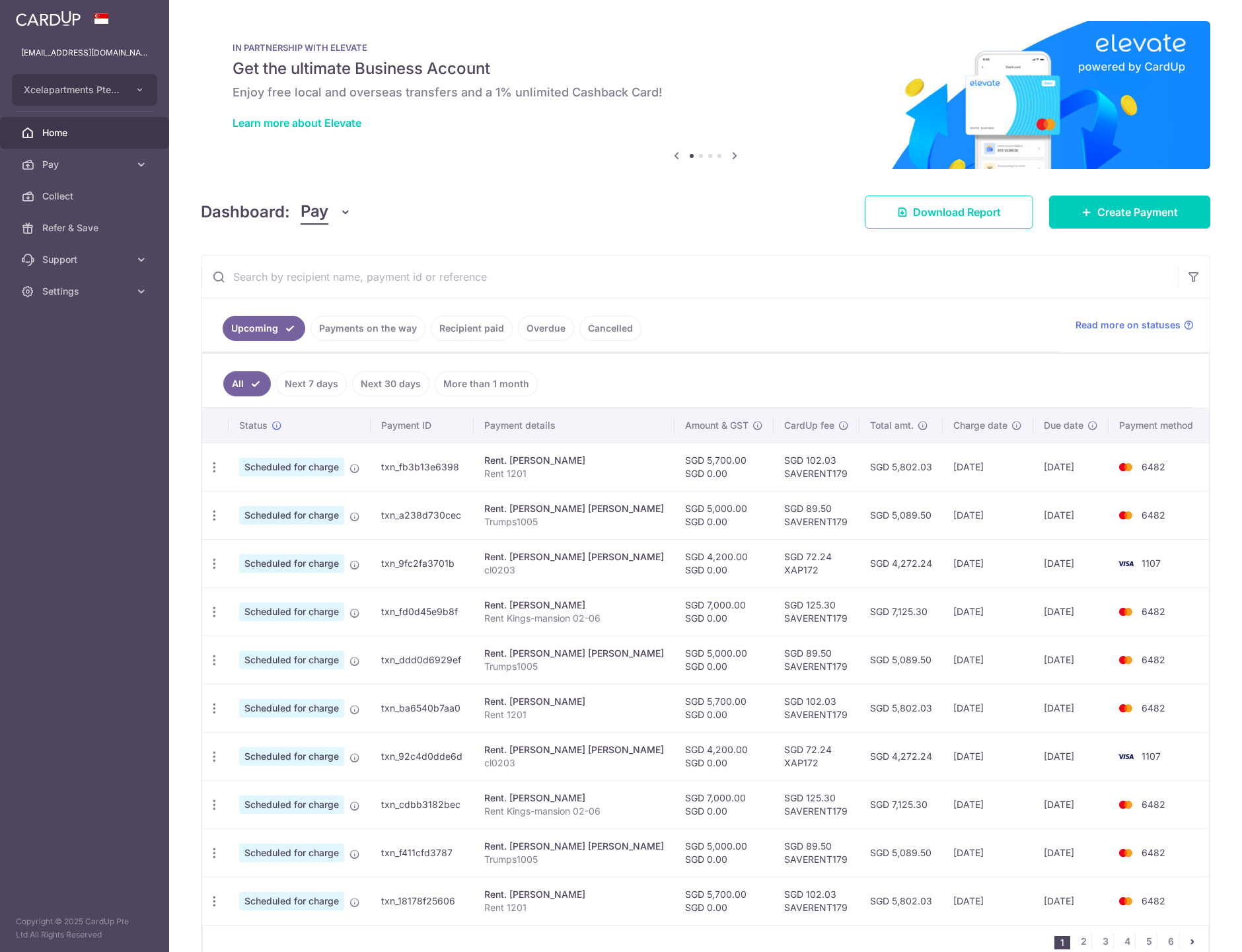
click at [1074, 927] on nav "1 2 3 4 5 6" at bounding box center [1131, 941] width 154 height 32
click at [1078, 939] on link "2" at bounding box center [1083, 941] width 16 height 16
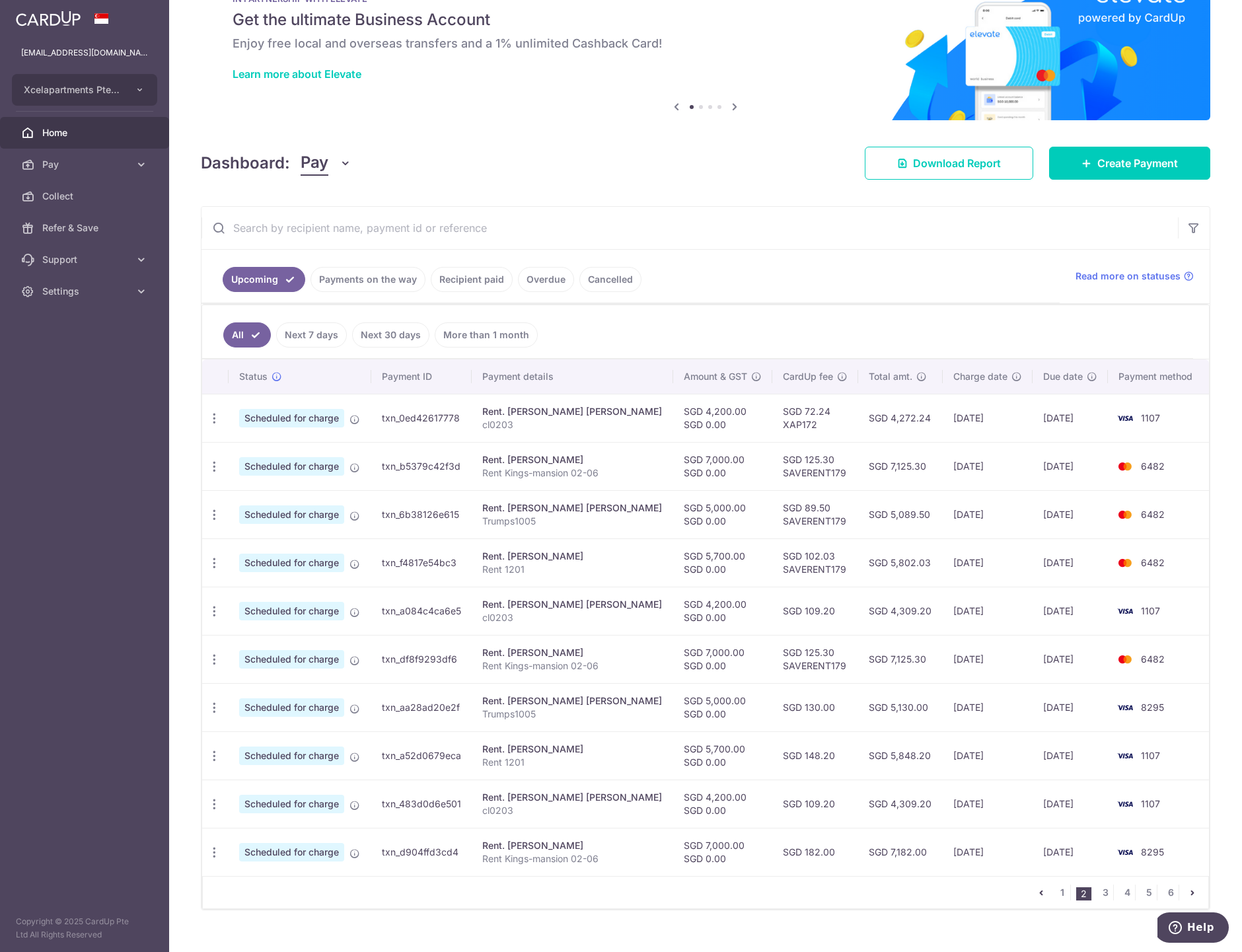
scroll to position [71, 0]
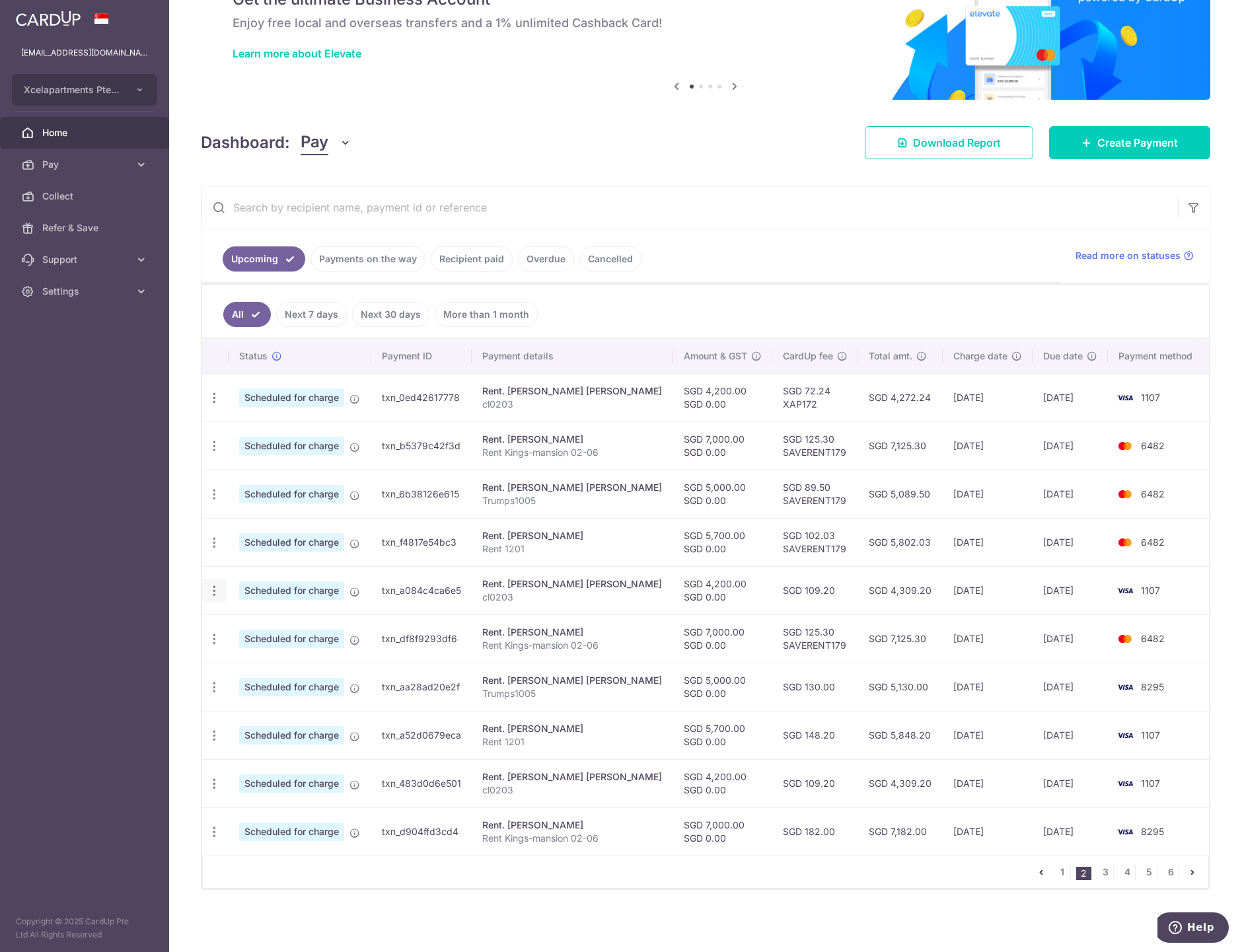
click at [213, 588] on icon "button" at bounding box center [214, 591] width 14 height 14
click at [258, 628] on span "Update payment" at bounding box center [285, 627] width 90 height 16
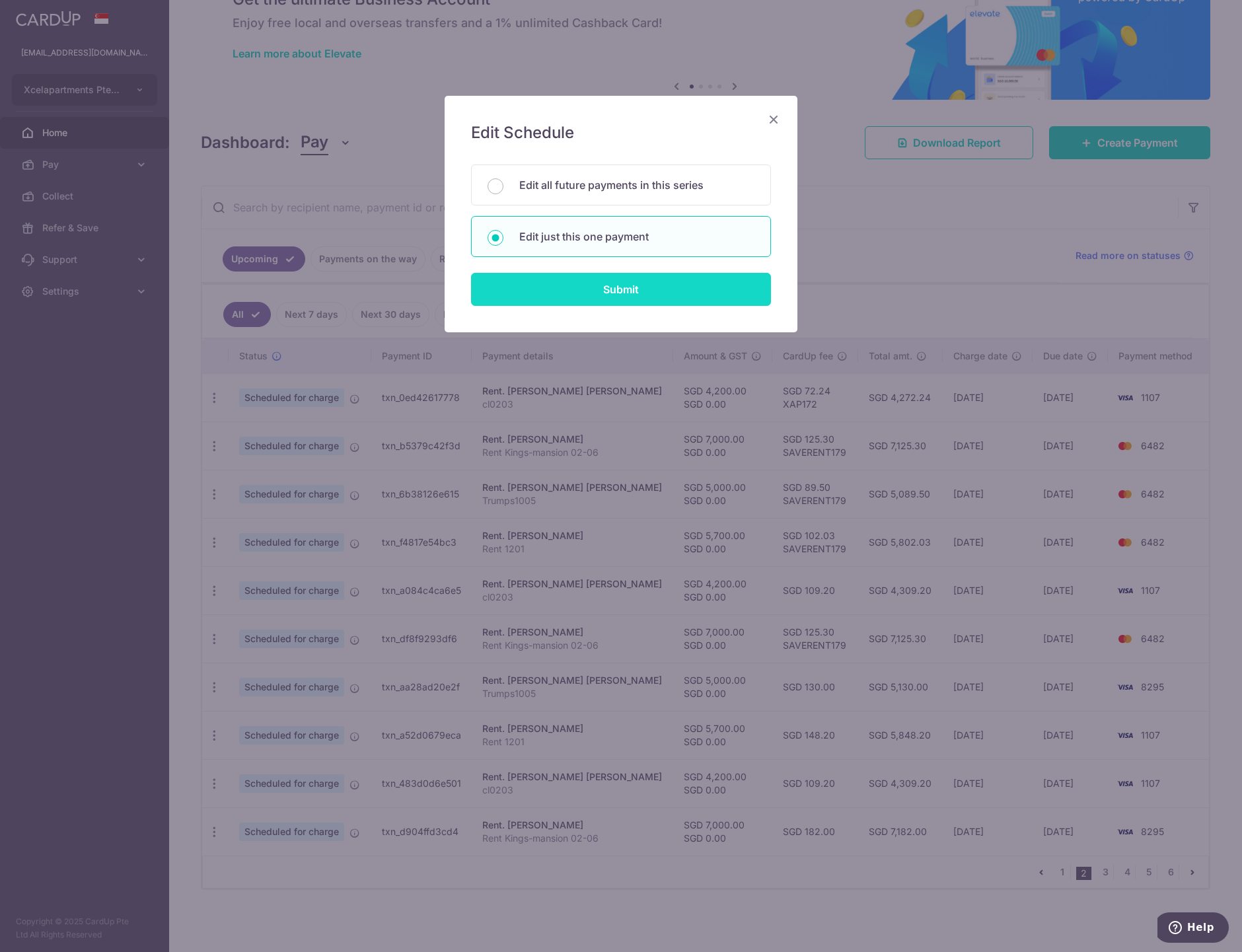
click at [592, 292] on input "Submit" at bounding box center [620, 289] width 300 height 33
radio input "true"
type input "4,200.00"
type input "0.00"
type input "[DATE]"
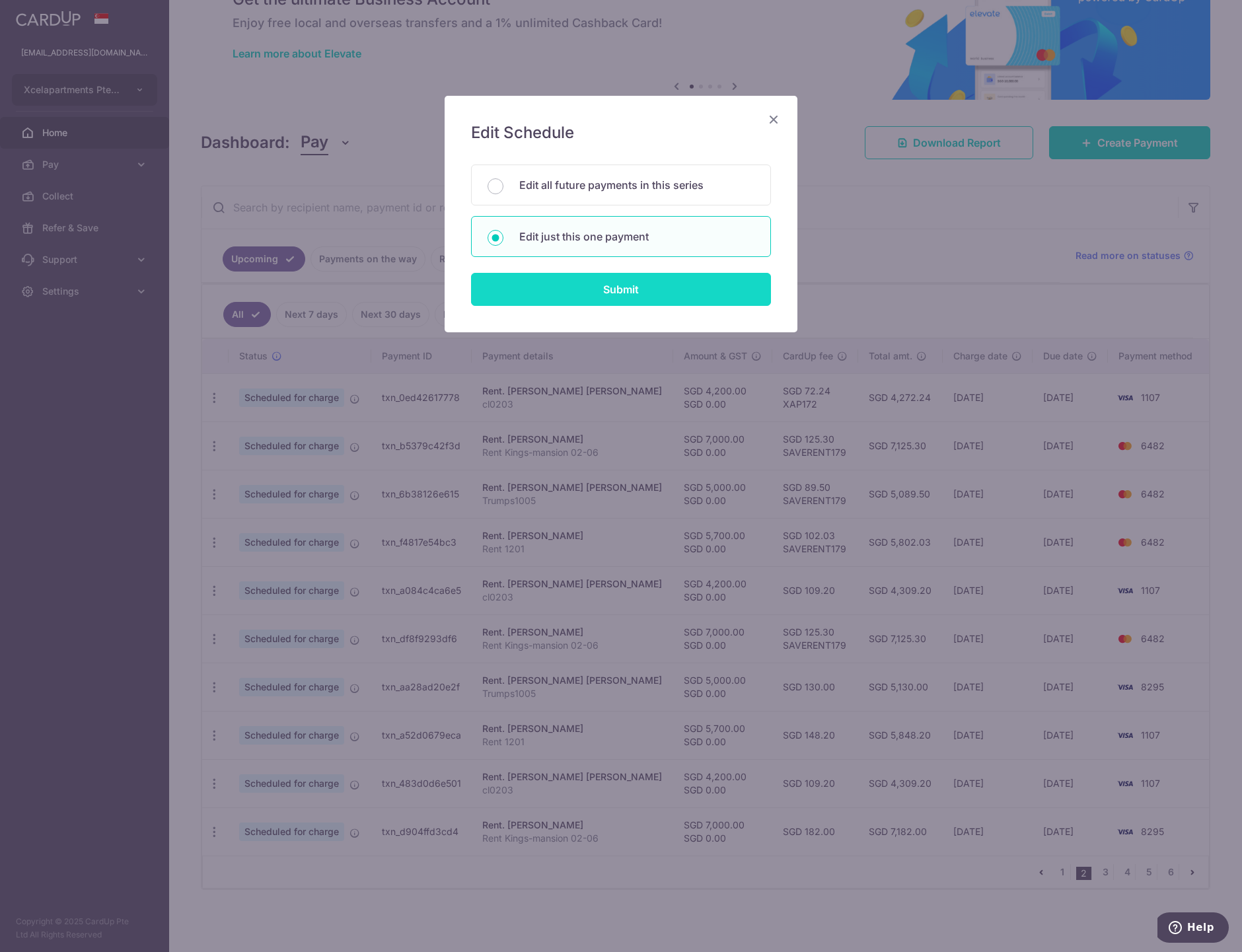
type input "cl0203"
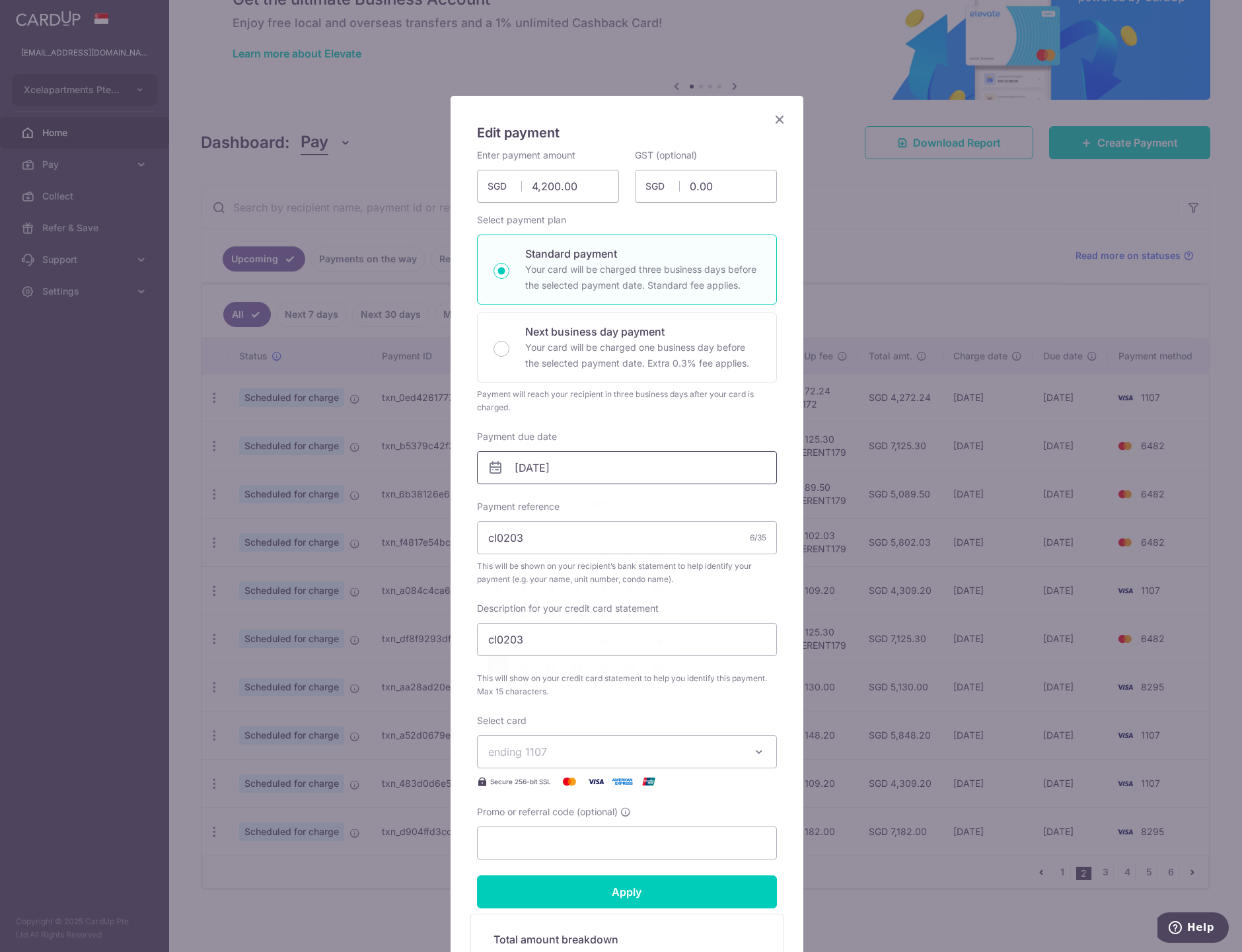
click at [524, 472] on input "[DATE]" at bounding box center [626, 468] width 300 height 33
click at [626, 671] on link "30" at bounding box center [630, 667] width 21 height 21
type input "[DATE]"
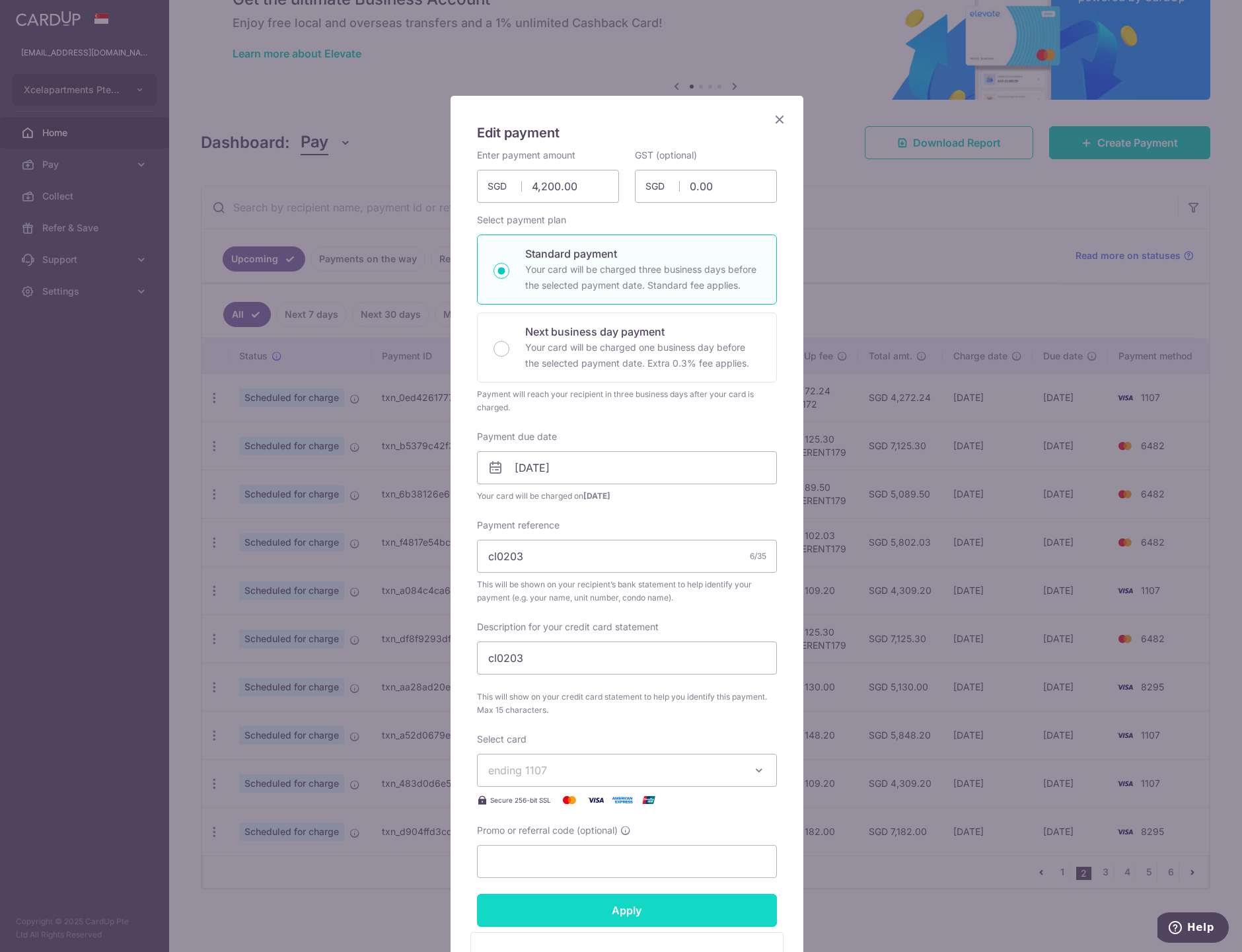
click at [672, 902] on input "Apply" at bounding box center [626, 910] width 300 height 33
type input "Successfully Applied"
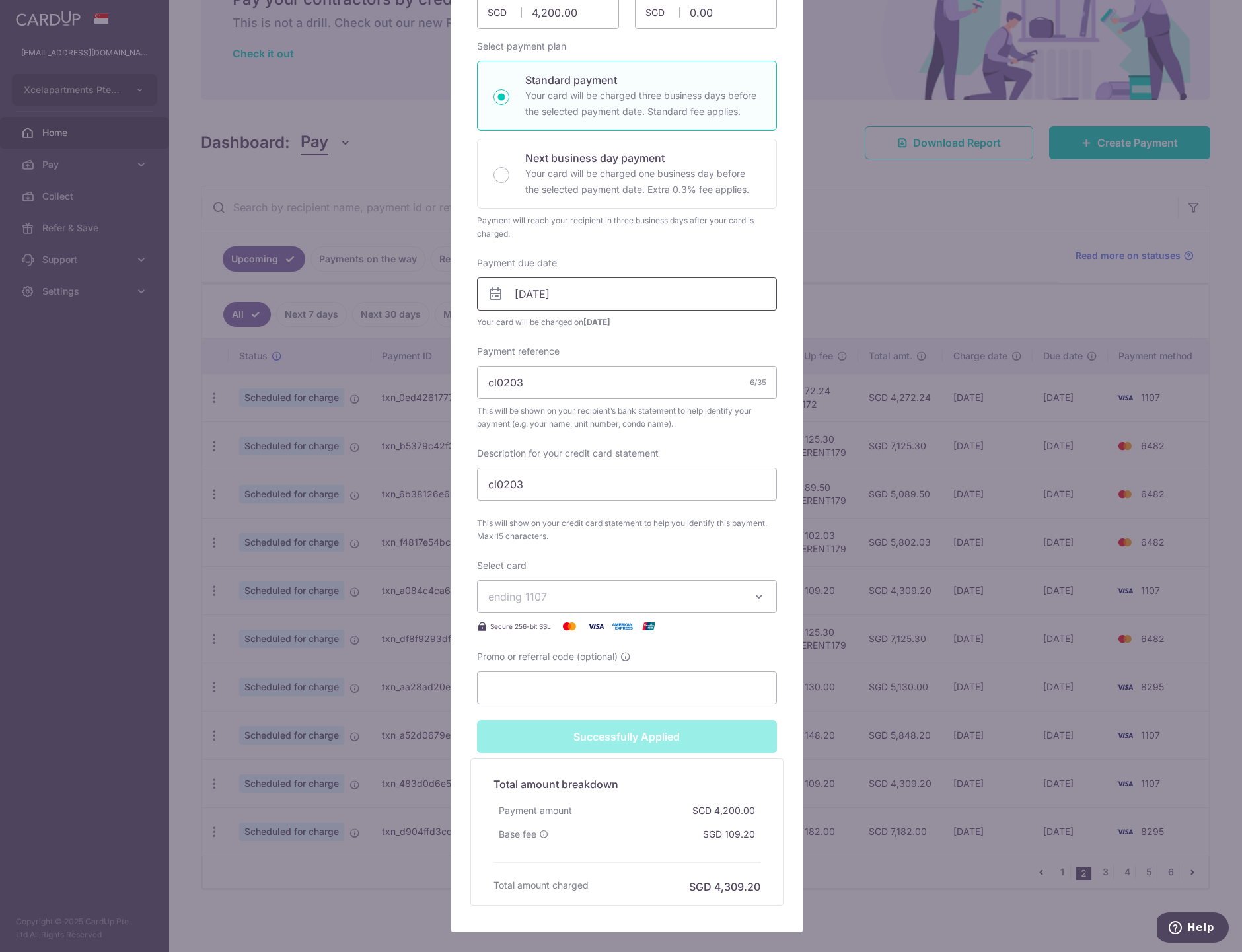
scroll to position [0, 0]
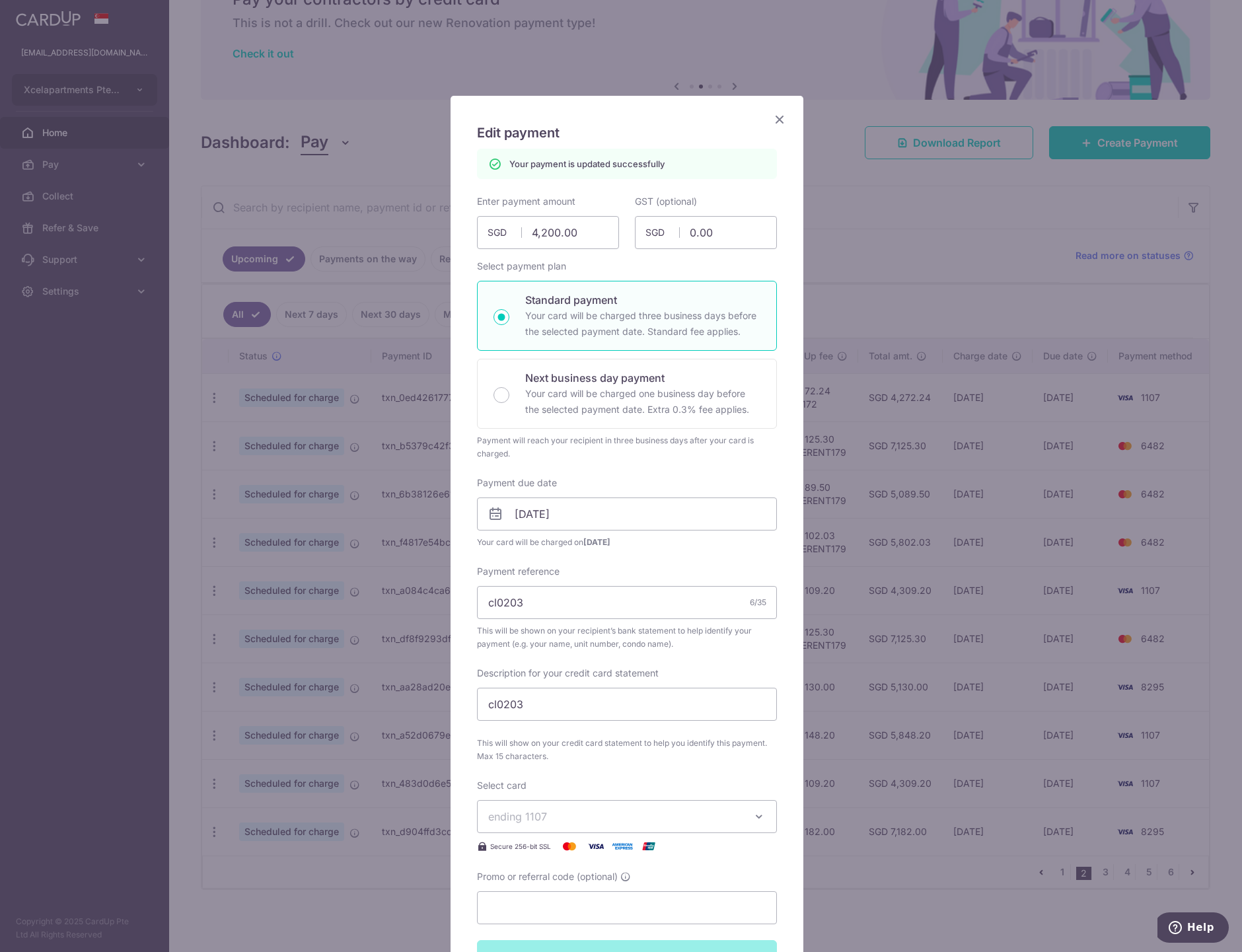
click at [771, 117] on icon "Close" at bounding box center [779, 119] width 16 height 17
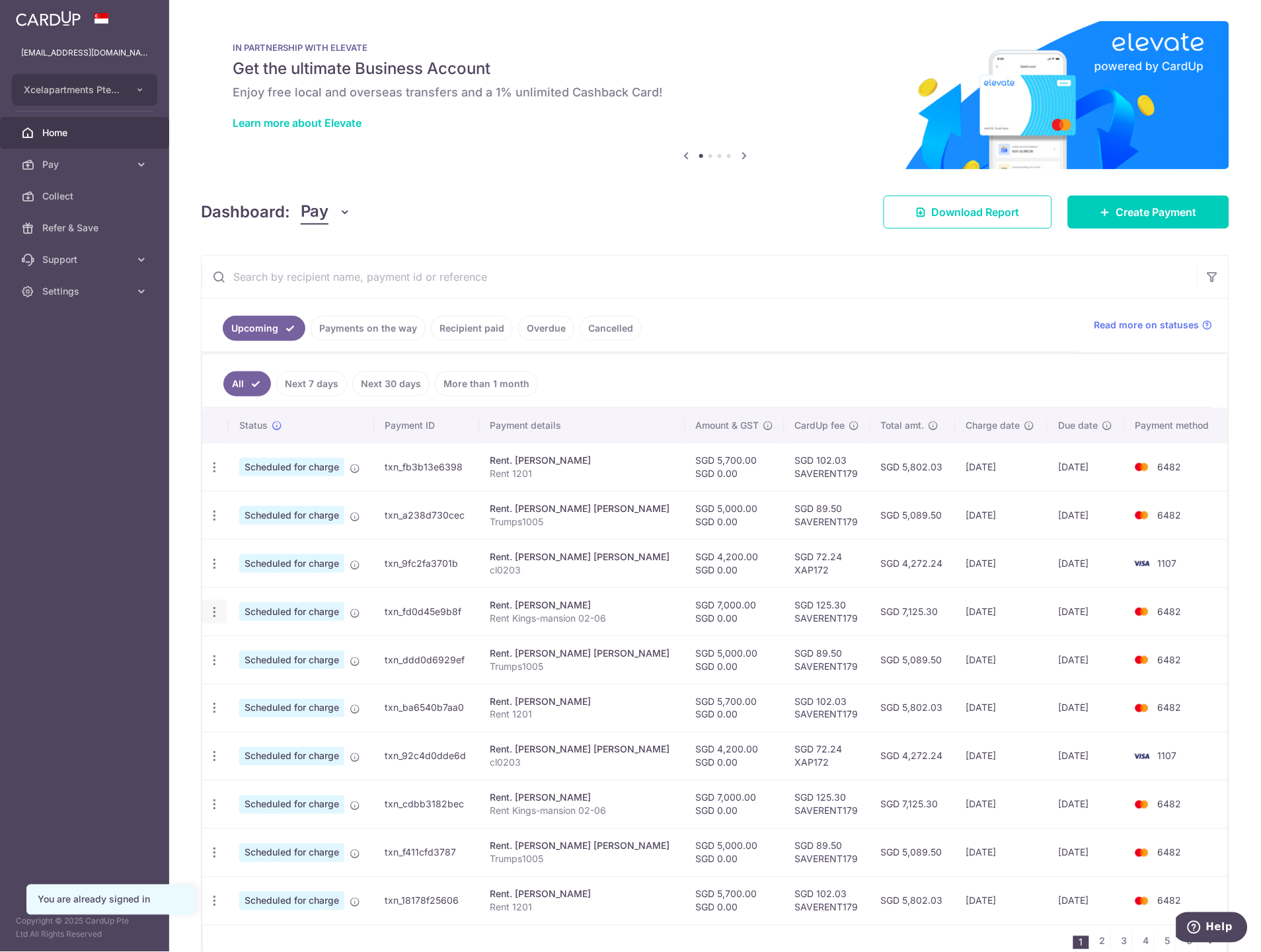
click at [213, 618] on icon "button" at bounding box center [214, 612] width 14 height 14
click at [75, 163] on span "Pay" at bounding box center [86, 164] width 87 height 13
click at [72, 225] on span "Recipients" at bounding box center [86, 228] width 87 height 13
